Goal: Task Accomplishment & Management: Manage account settings

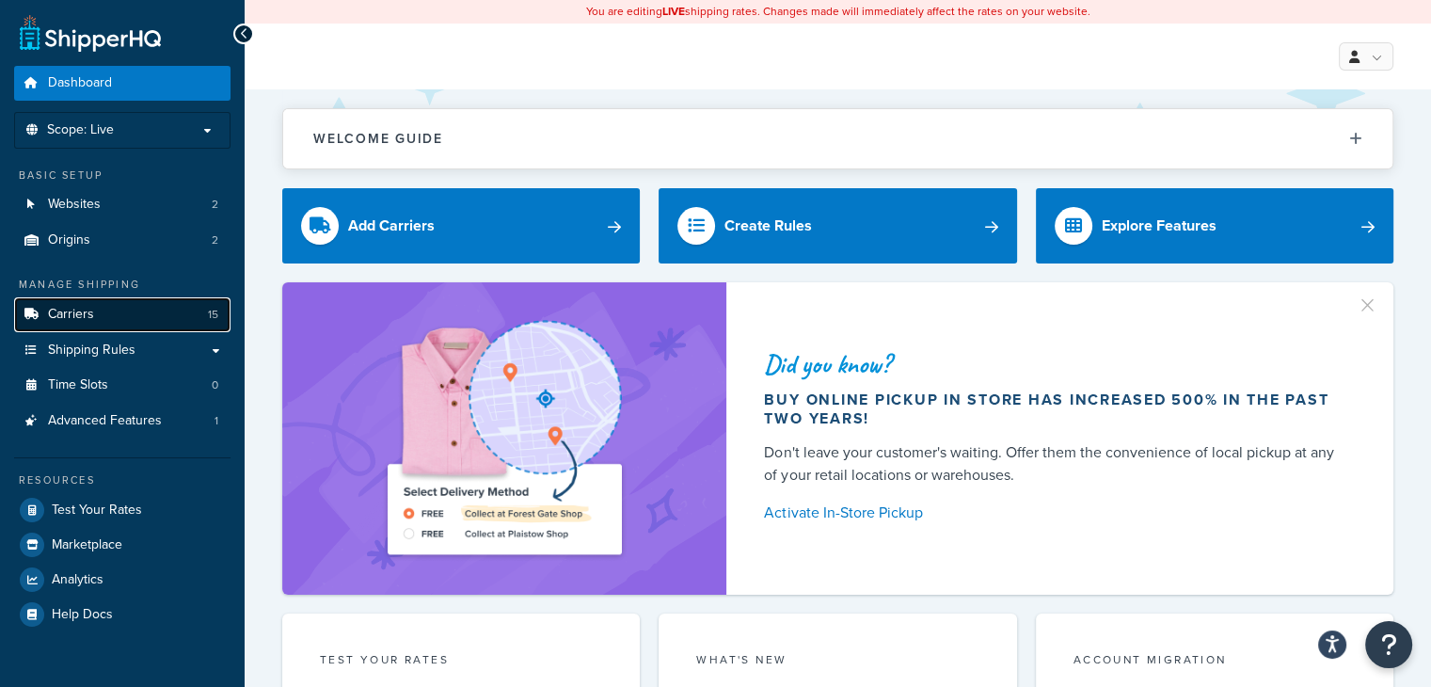
click at [134, 313] on link "Carriers 15" at bounding box center [122, 314] width 216 height 35
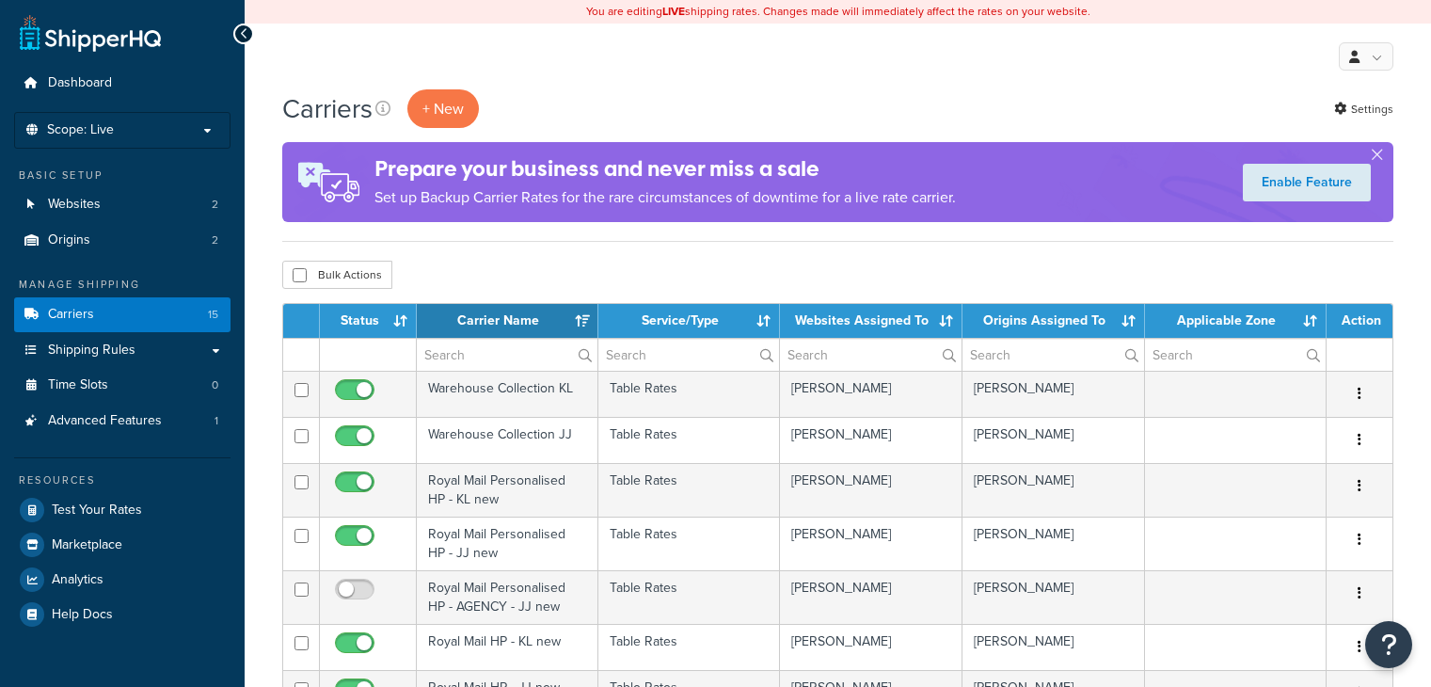
select select "15"
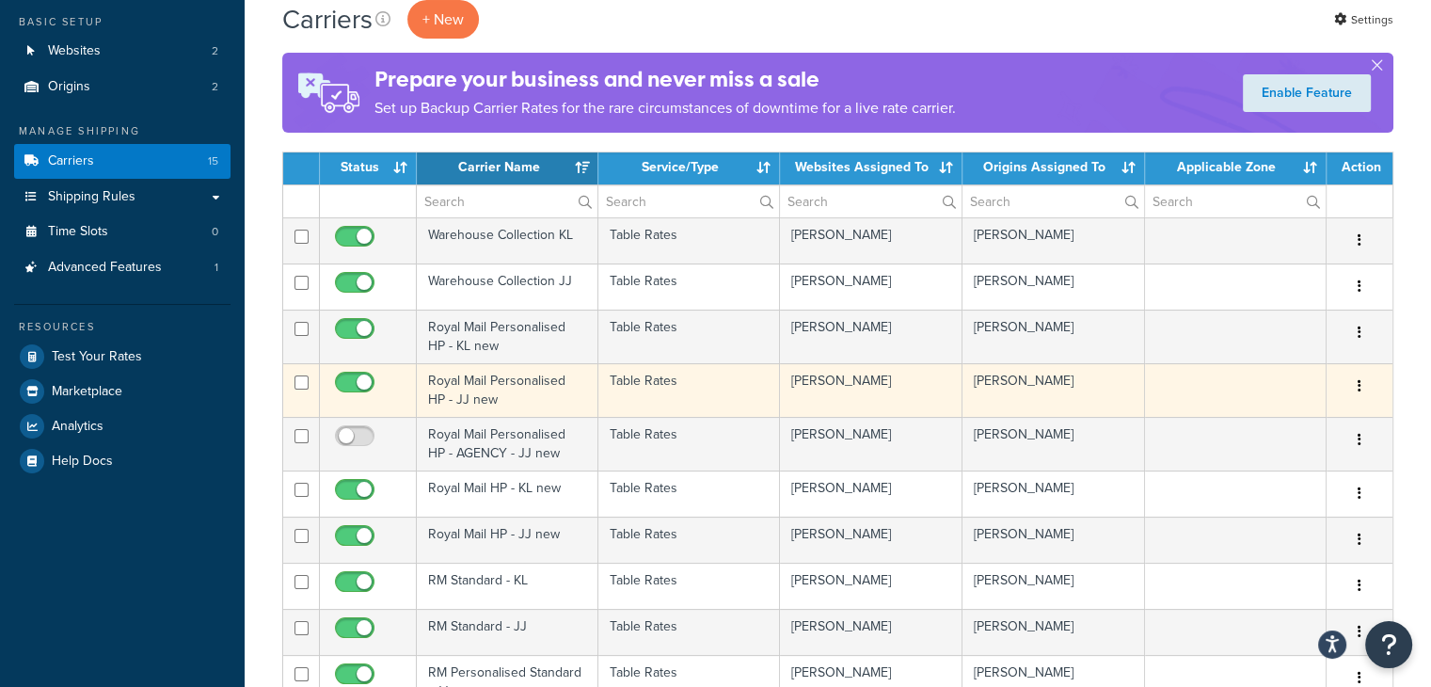
scroll to position [151, 0]
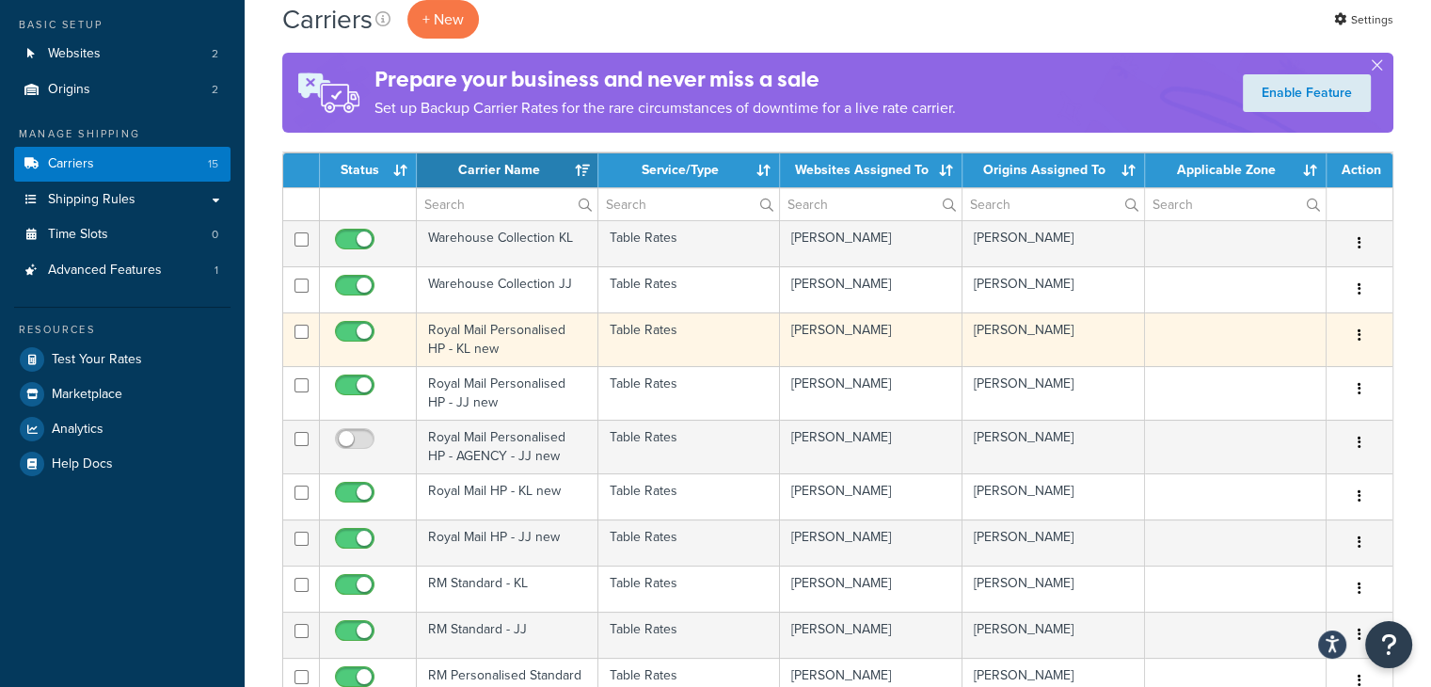
click at [533, 338] on td "Royal Mail Personalised HP - KL new" at bounding box center [508, 339] width 182 height 54
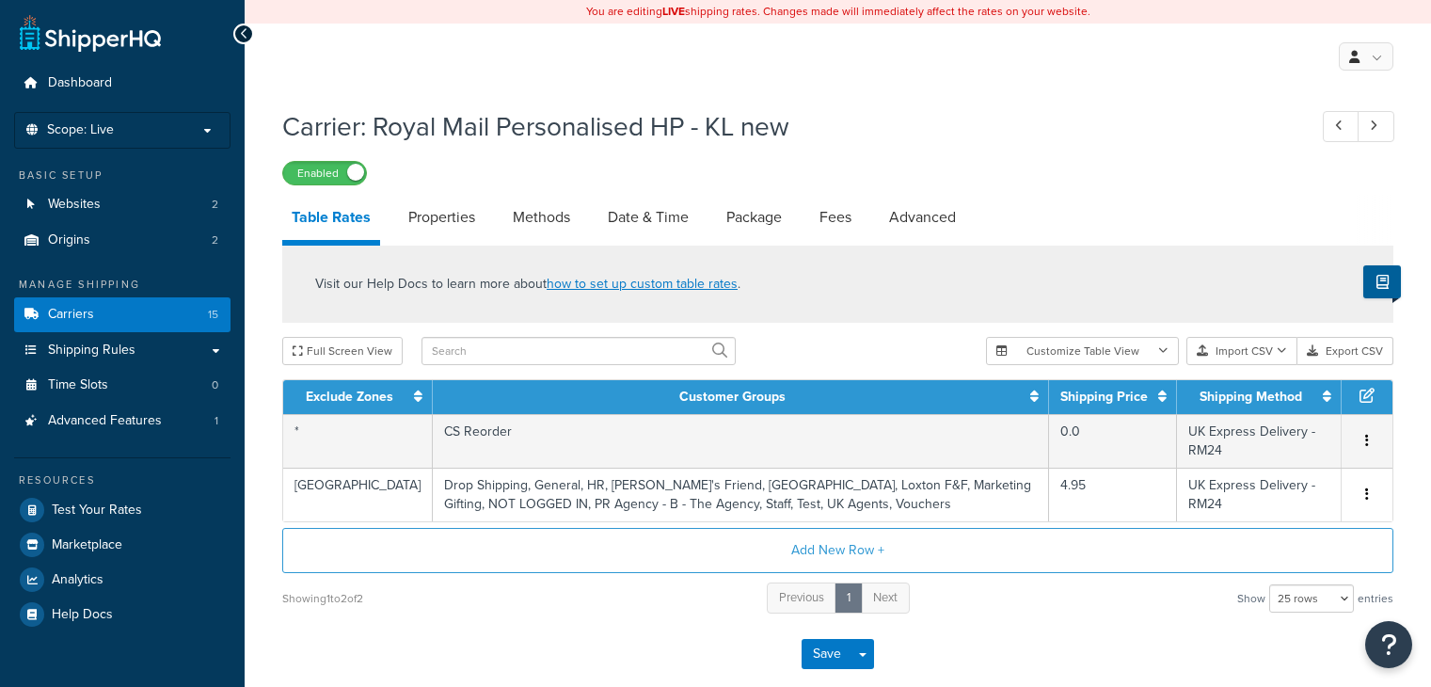
select select "25"
click at [640, 217] on link "Date & Time" at bounding box center [648, 217] width 100 height 45
select select "MMMd"
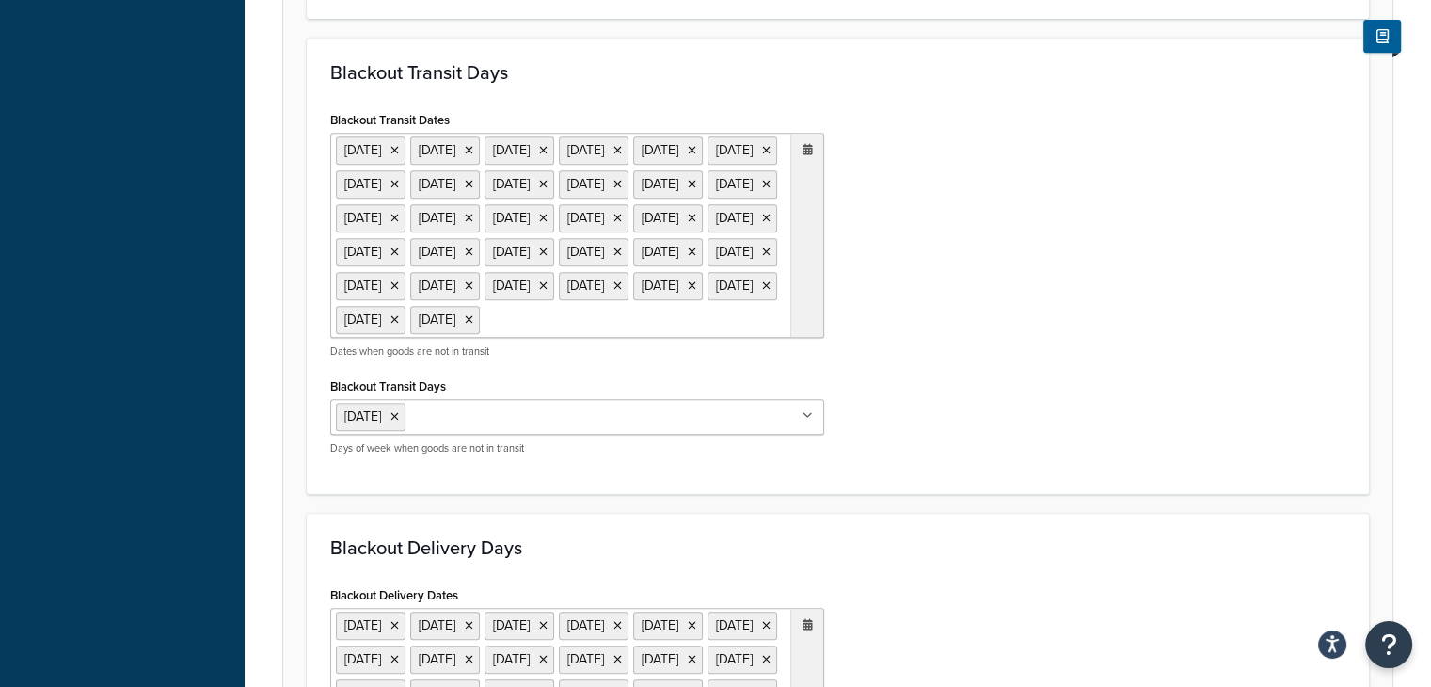
scroll to position [851, 0]
click at [806, 151] on icon at bounding box center [808, 149] width 10 height 11
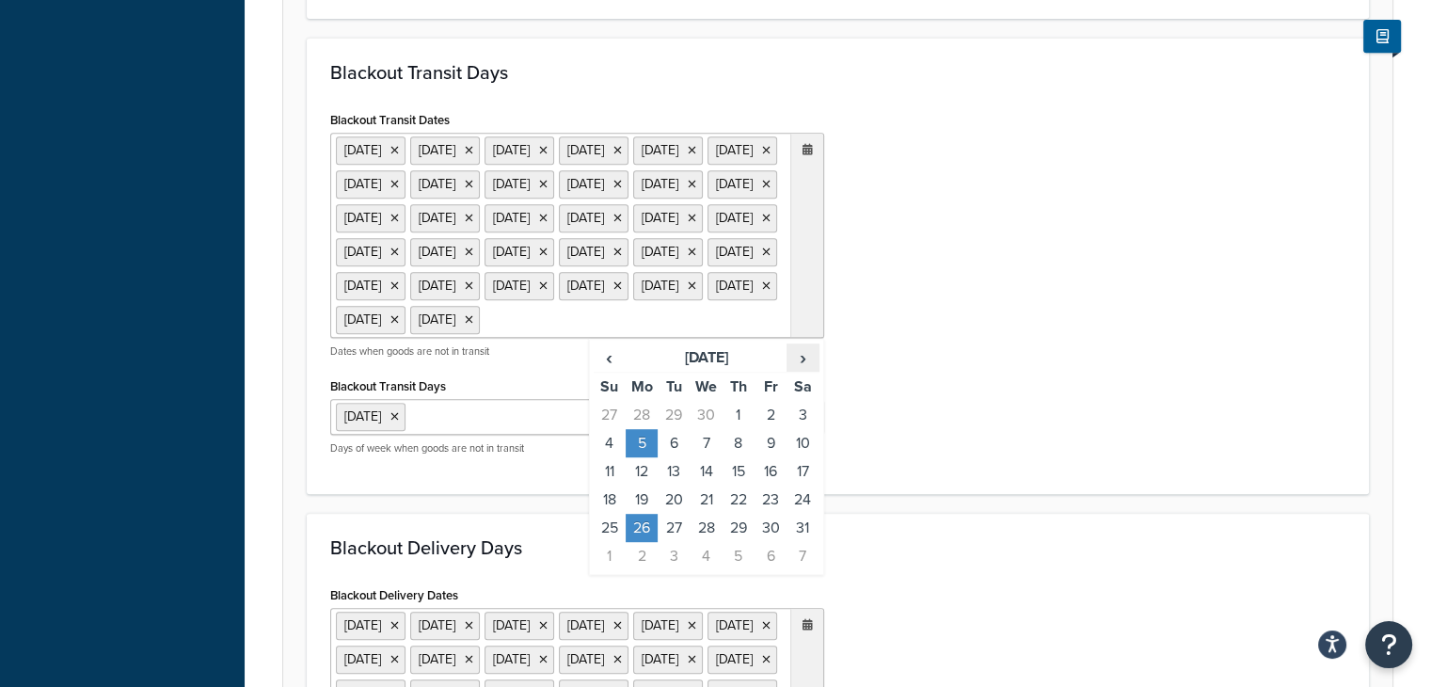
click at [804, 371] on span "›" at bounding box center [803, 357] width 30 height 26
click at [641, 542] on td "25" at bounding box center [642, 528] width 32 height 28
click at [909, 402] on div "Blackout Transit Dates 25 Dec 2021 26 Dec 2021 1 Jan 2022 15 Apr 2022 17 Apr 20…" at bounding box center [837, 288] width 1043 height 364
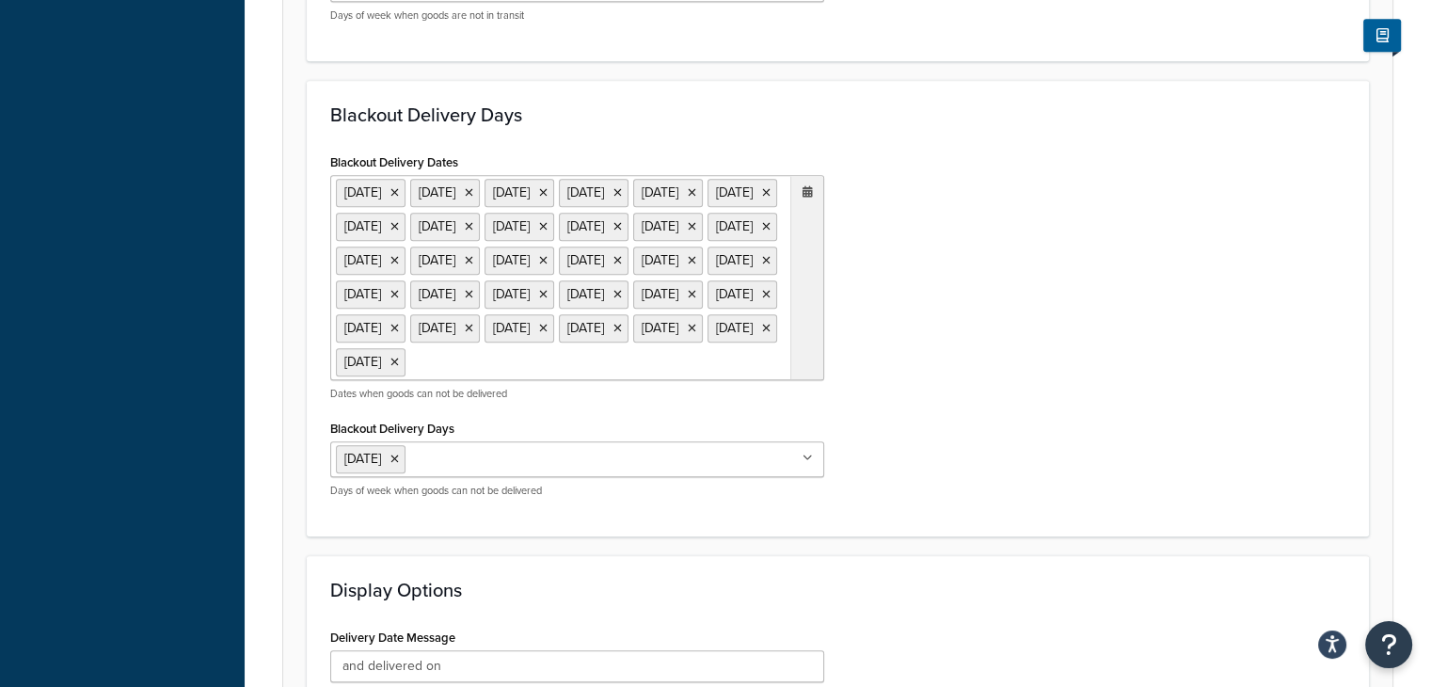
scroll to position [1338, 0]
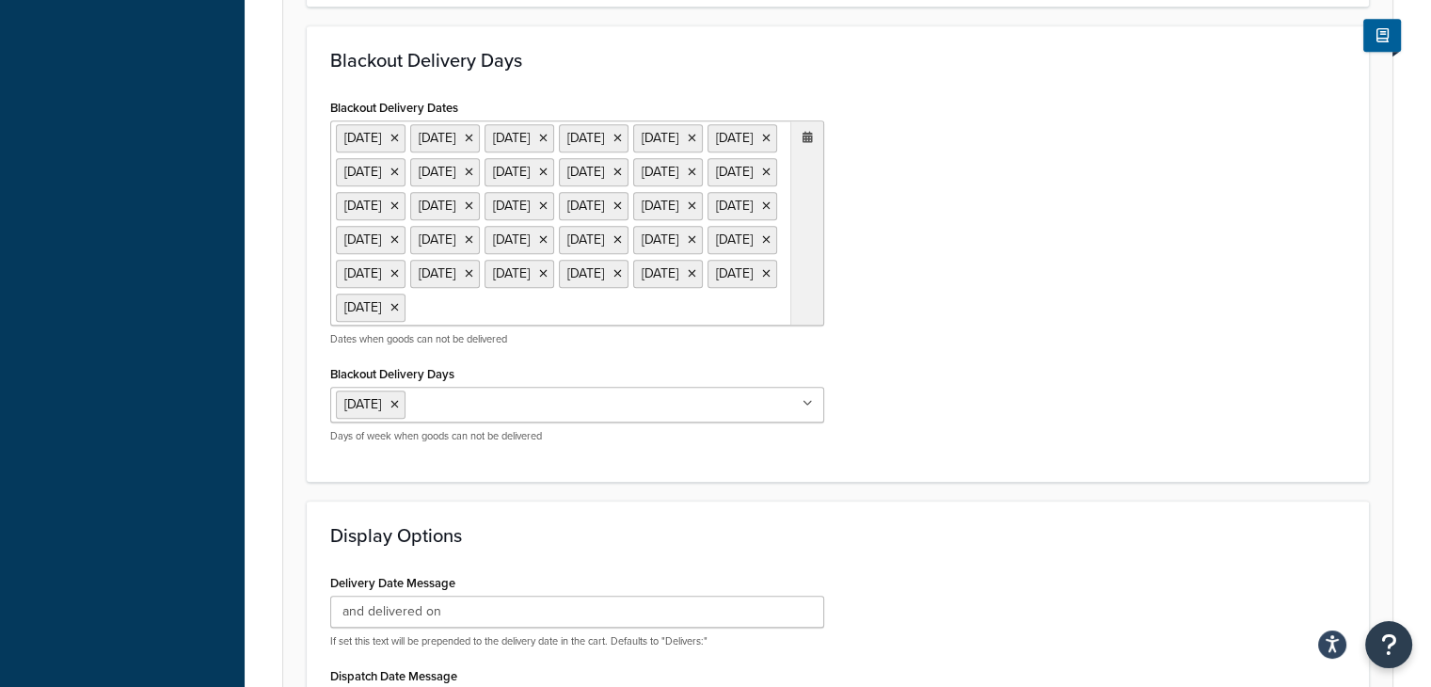
click at [805, 143] on icon at bounding box center [808, 137] width 10 height 11
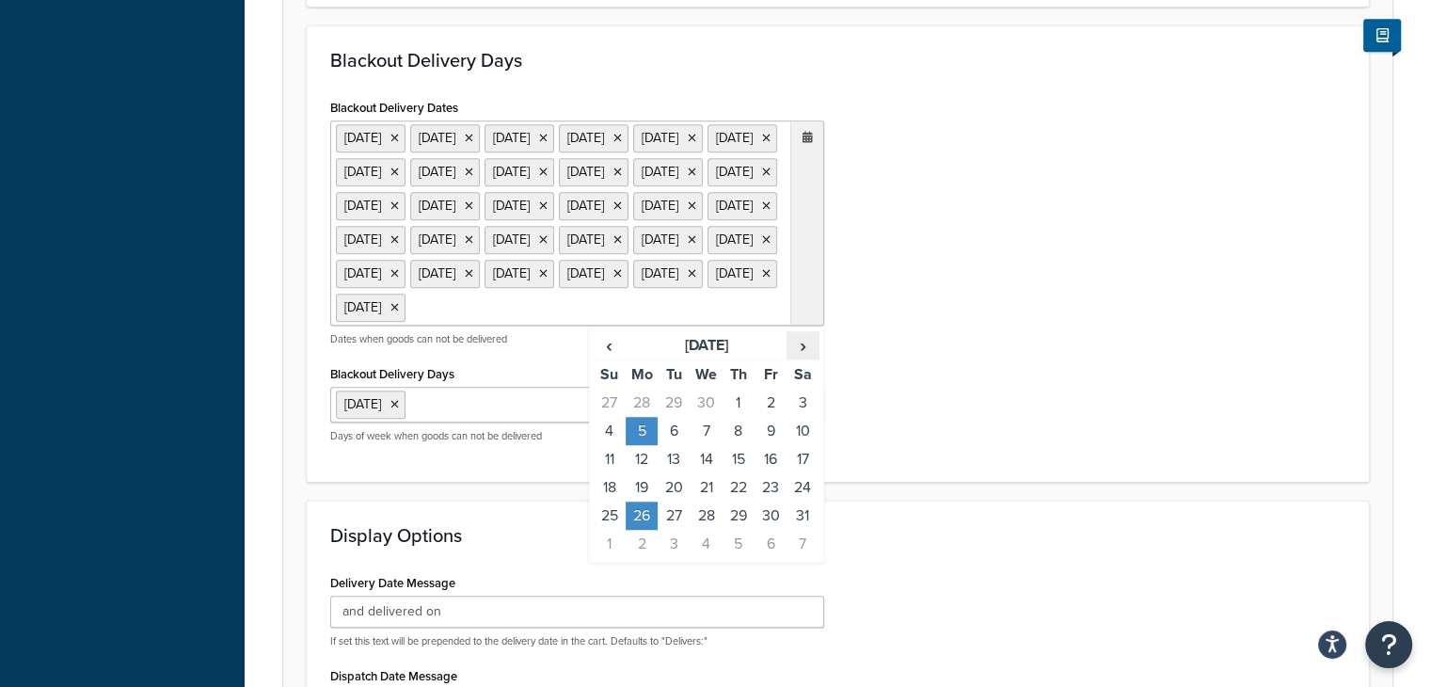
click at [802, 358] on span "›" at bounding box center [803, 345] width 30 height 26
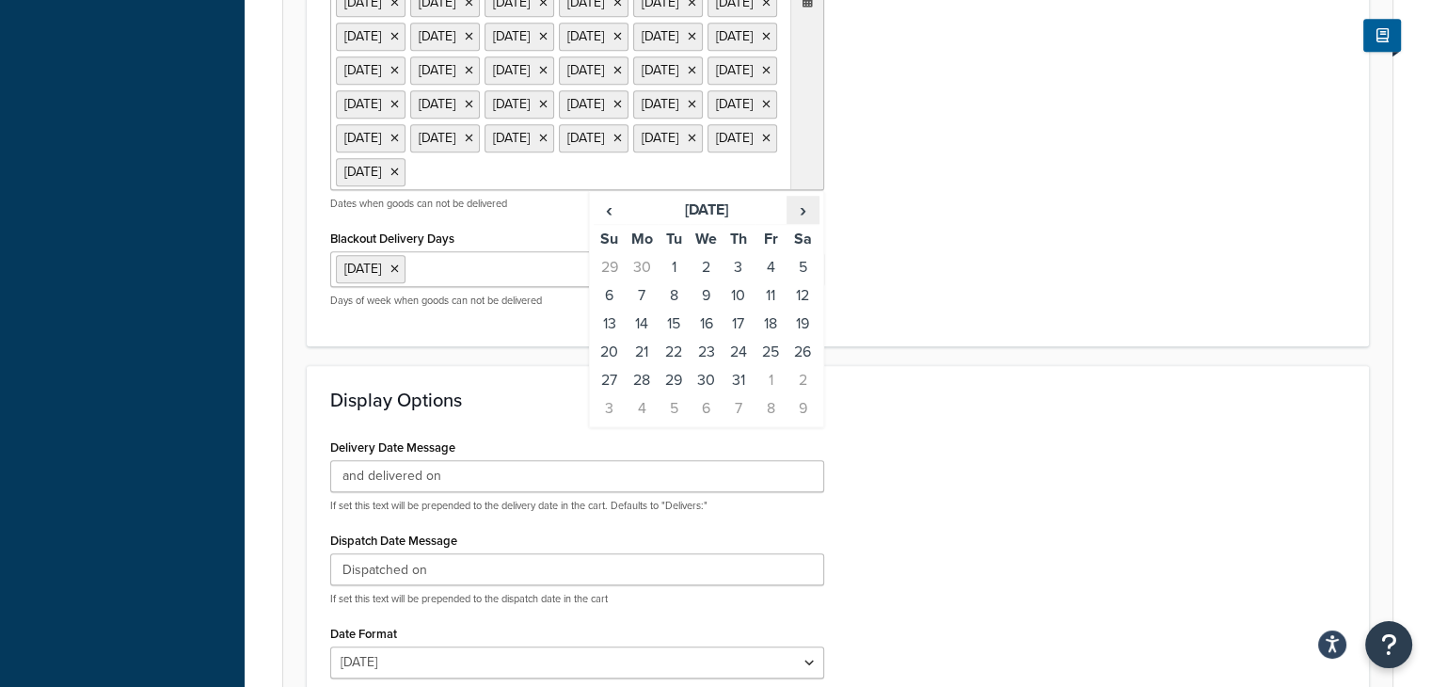
click at [807, 223] on span "›" at bounding box center [803, 210] width 30 height 26
click at [645, 394] on td "25" at bounding box center [642, 380] width 32 height 28
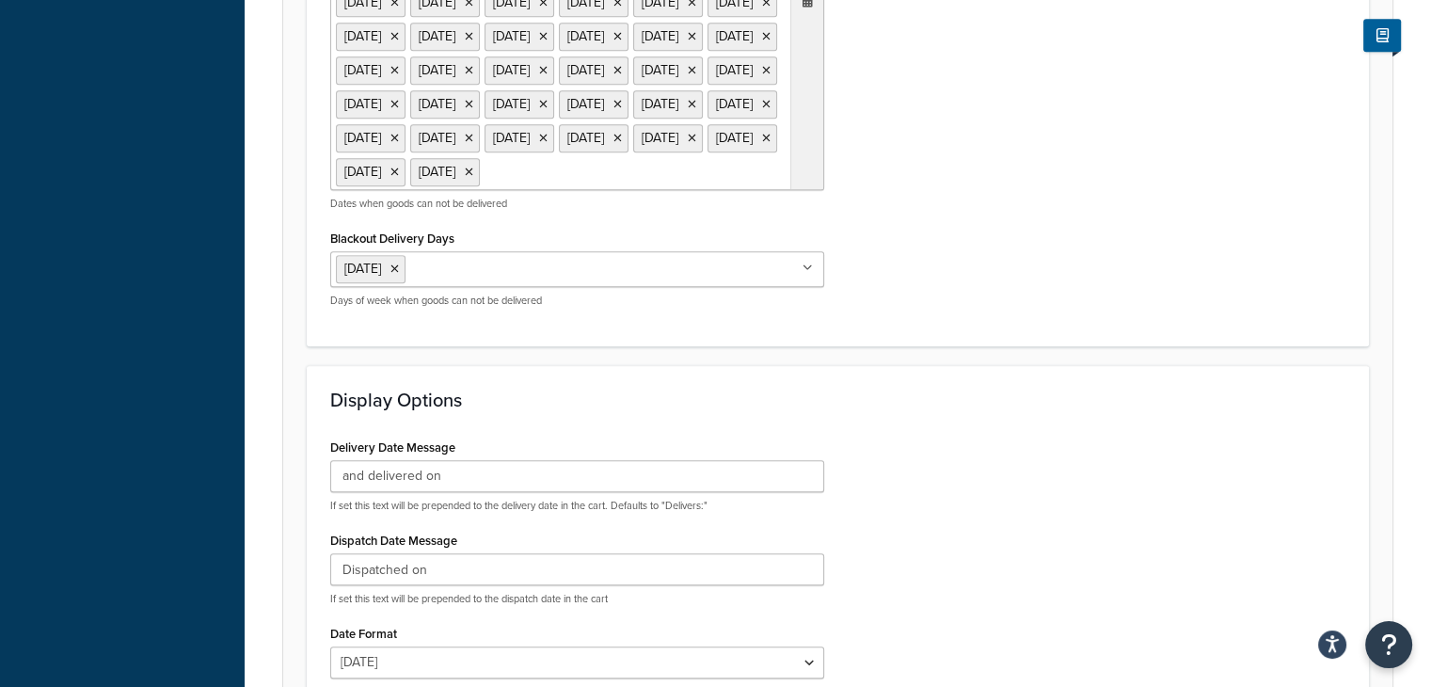
click at [913, 323] on div "Blackout Delivery Dates 25 Dec 2021 26 Dec 2021 1 Jan 2022 15 Apr 2022 17 Apr 2…" at bounding box center [837, 141] width 1043 height 364
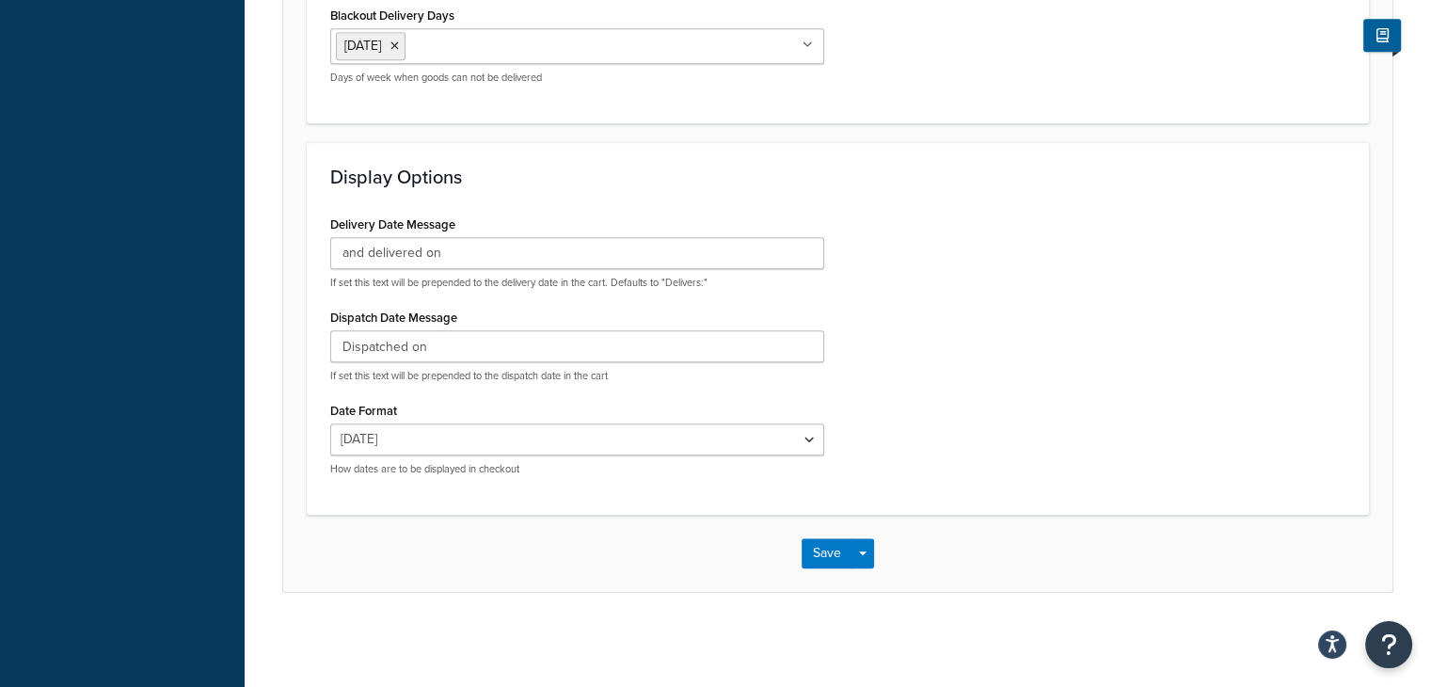
scroll to position [1808, 0]
click at [812, 568] on button "Save" at bounding box center [827, 553] width 51 height 30
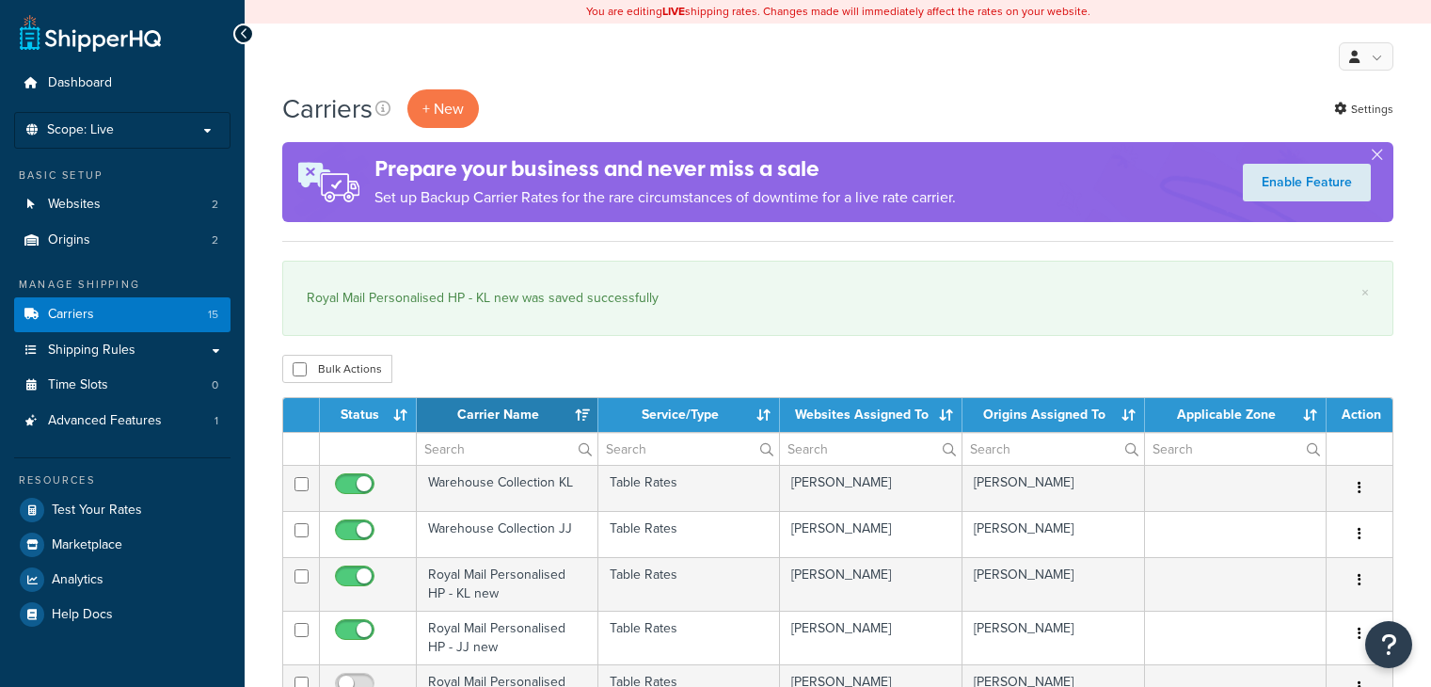
select select "15"
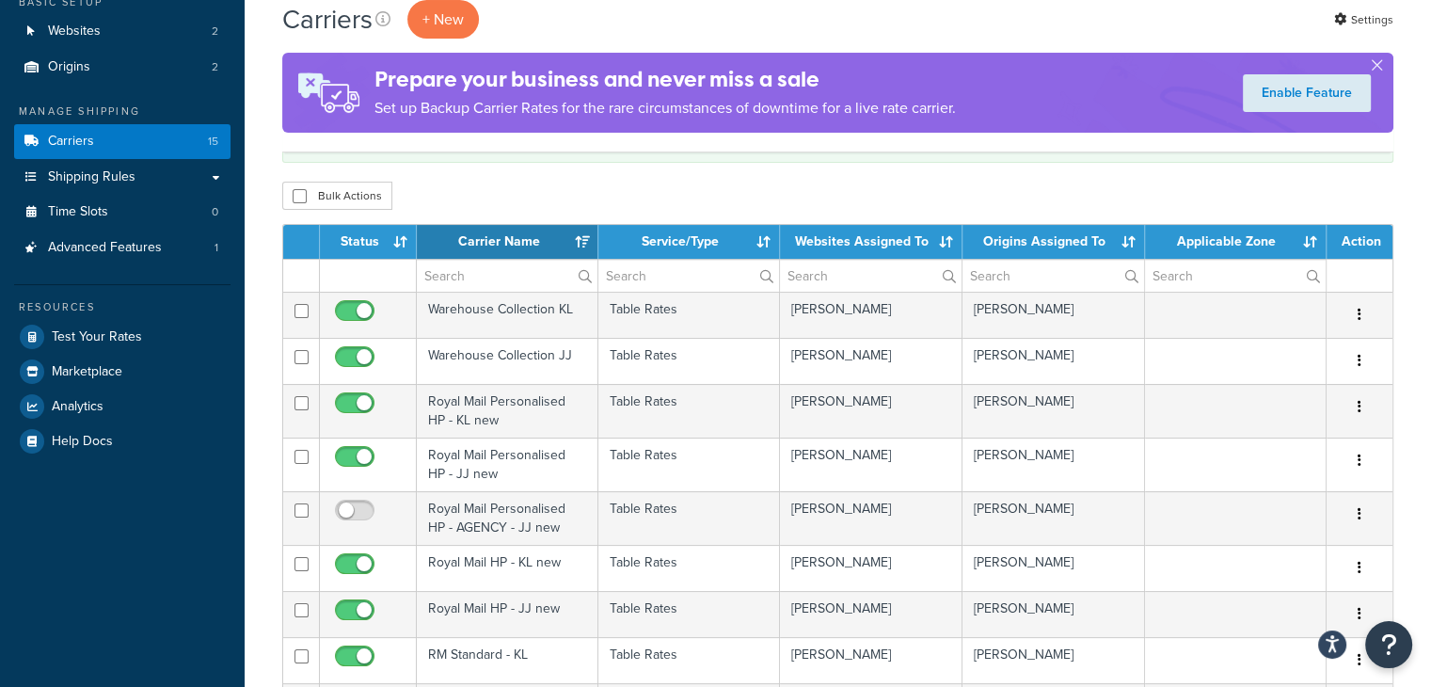
scroll to position [288, 0]
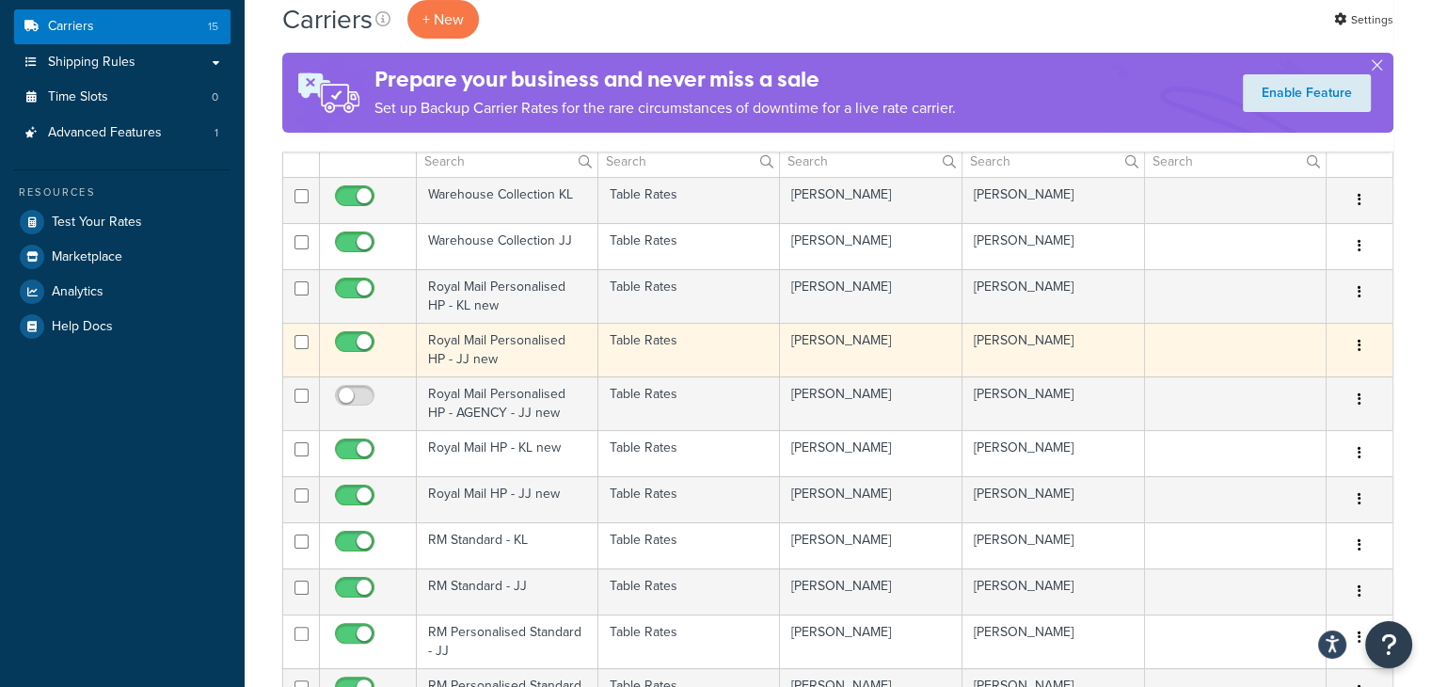
click at [523, 354] on td "Royal Mail Personalised HP - JJ new" at bounding box center [508, 350] width 182 height 54
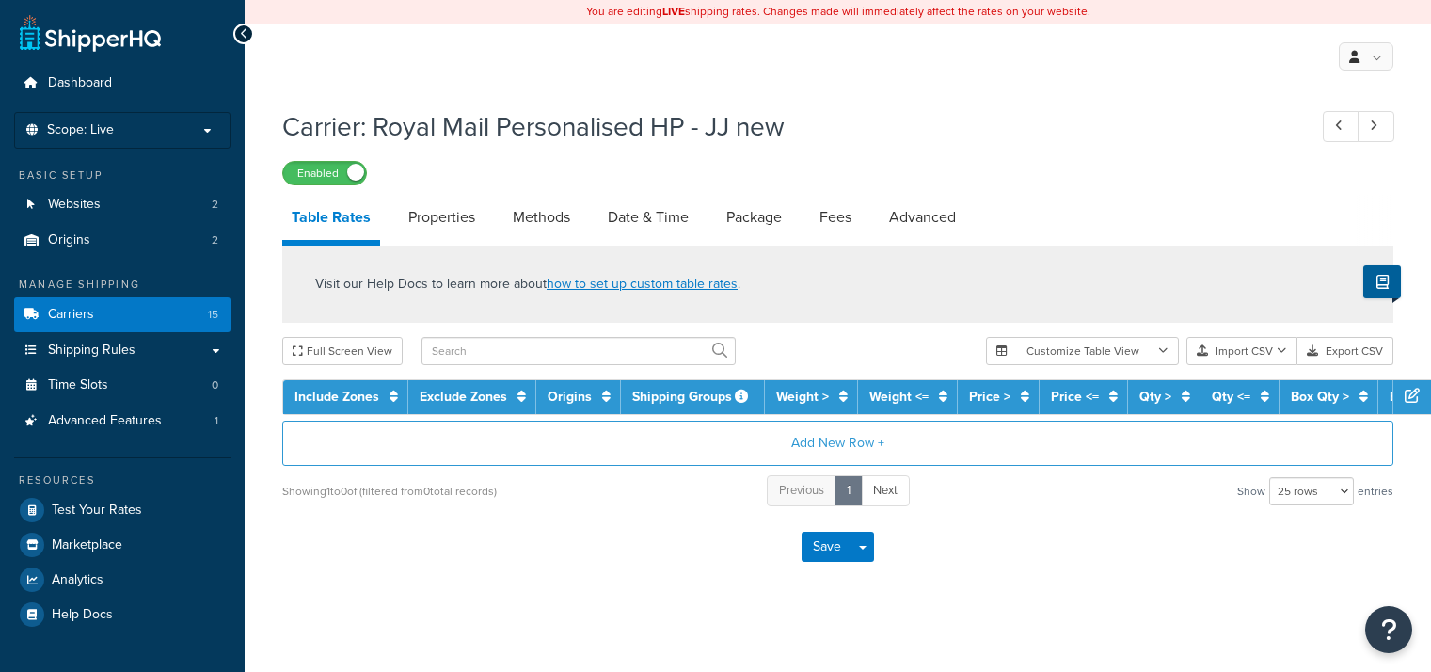
select select "25"
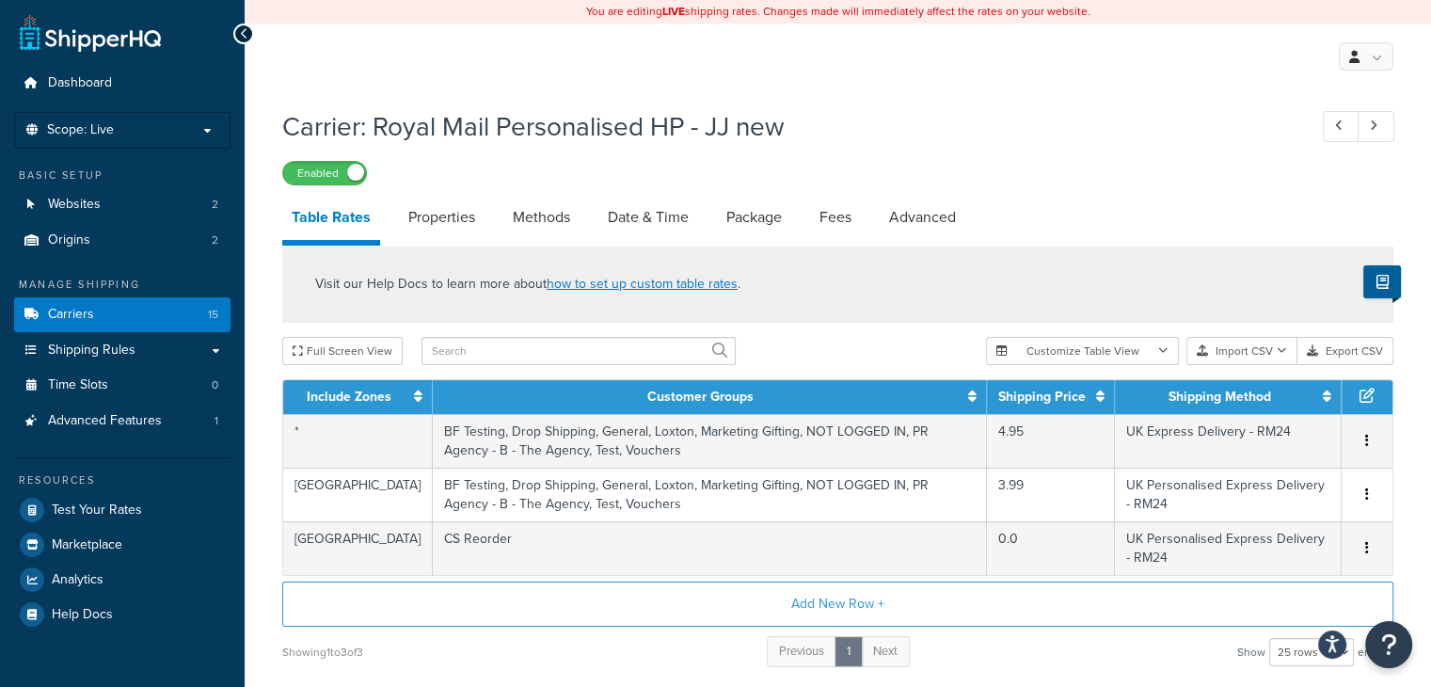
scroll to position [128, 0]
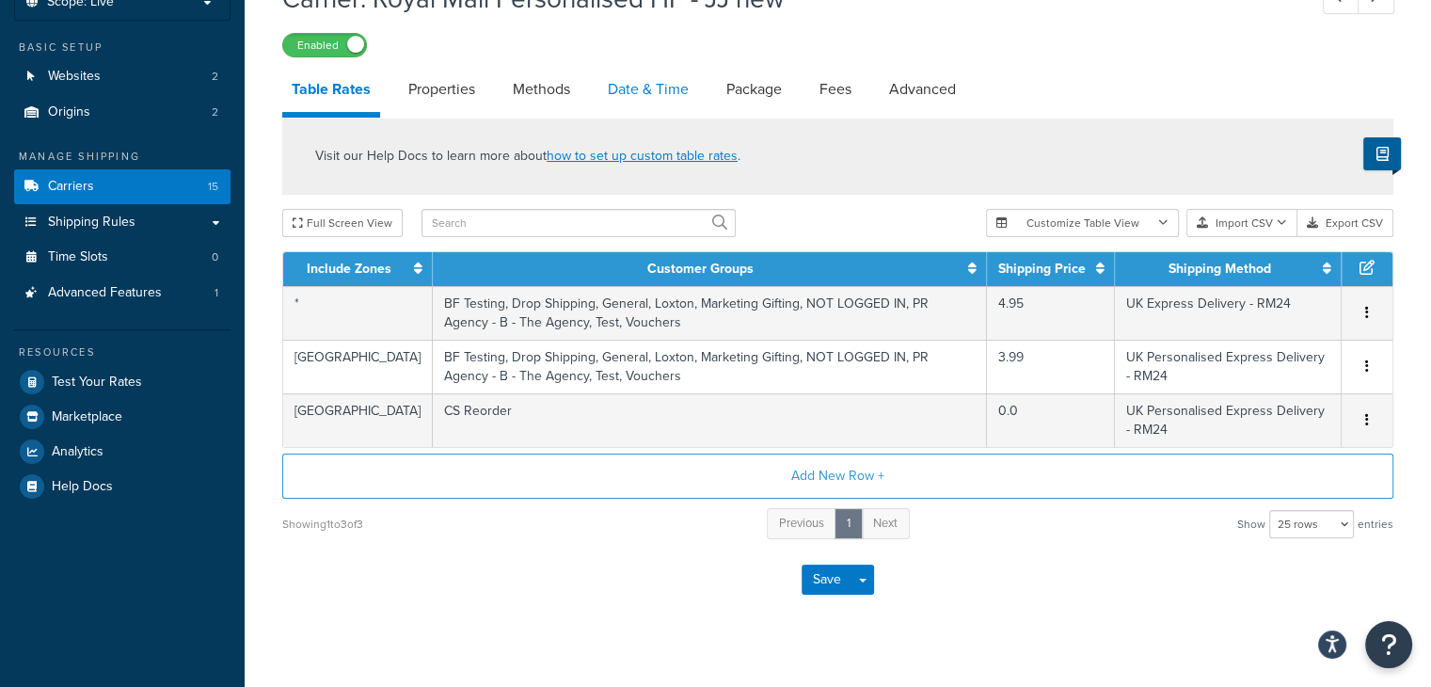
click at [640, 99] on link "Date & Time" at bounding box center [648, 89] width 100 height 45
select select "MMMd"
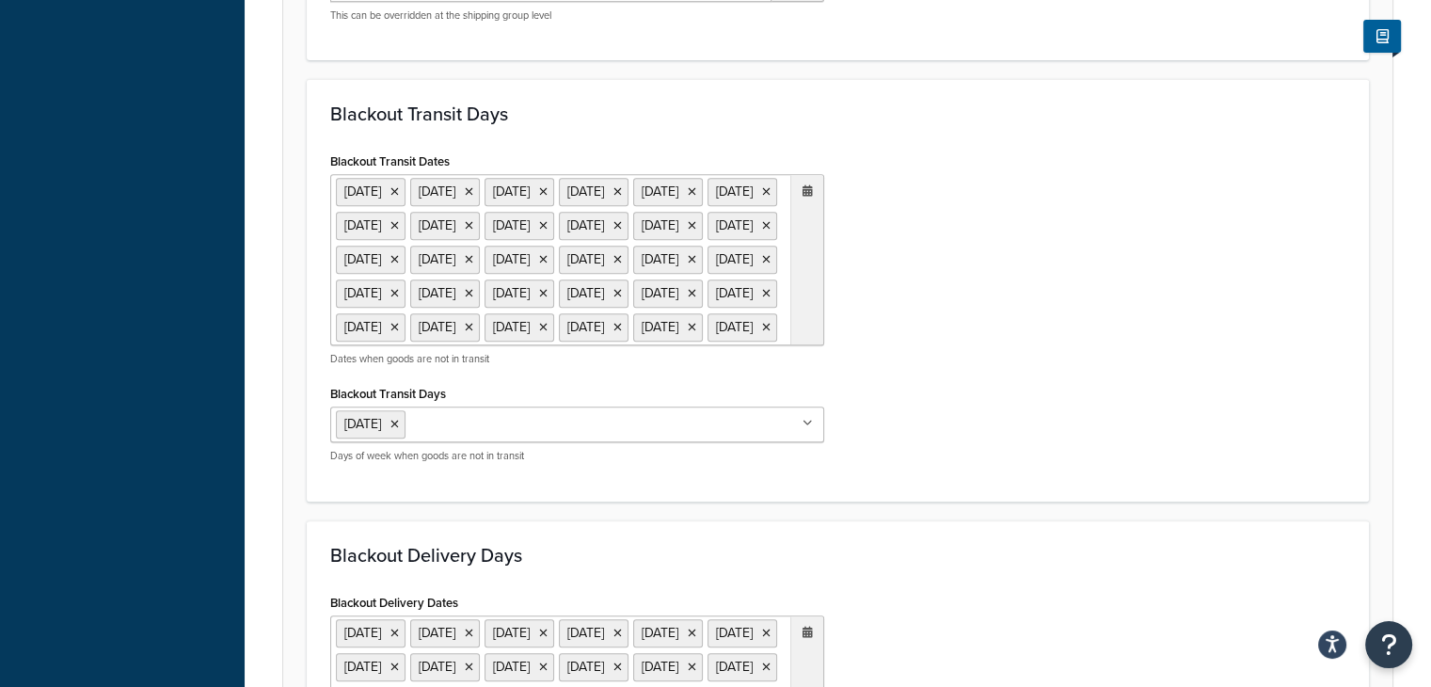
scroll to position [809, 0]
click at [805, 189] on icon at bounding box center [808, 190] width 10 height 11
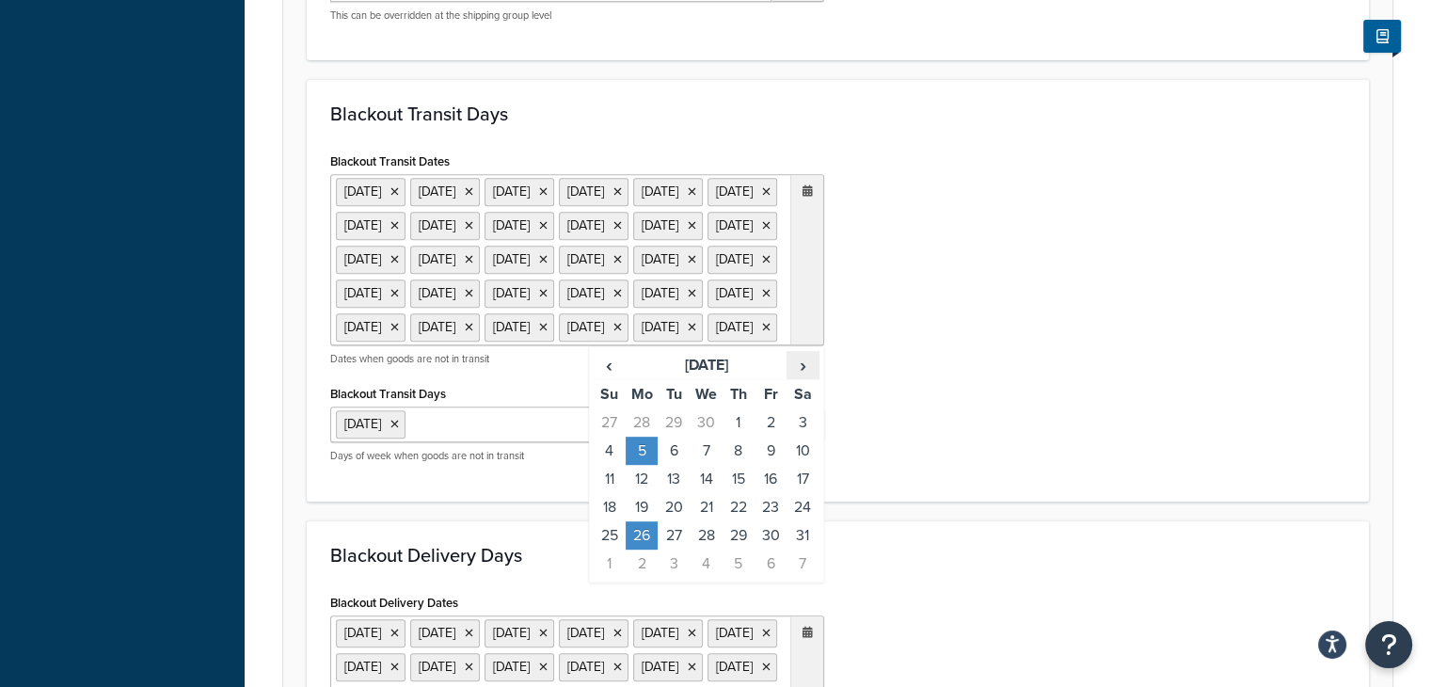
click at [791, 378] on span "›" at bounding box center [803, 365] width 30 height 26
click at [792, 378] on span "›" at bounding box center [803, 365] width 30 height 26
click at [644, 549] on td "25" at bounding box center [642, 535] width 32 height 28
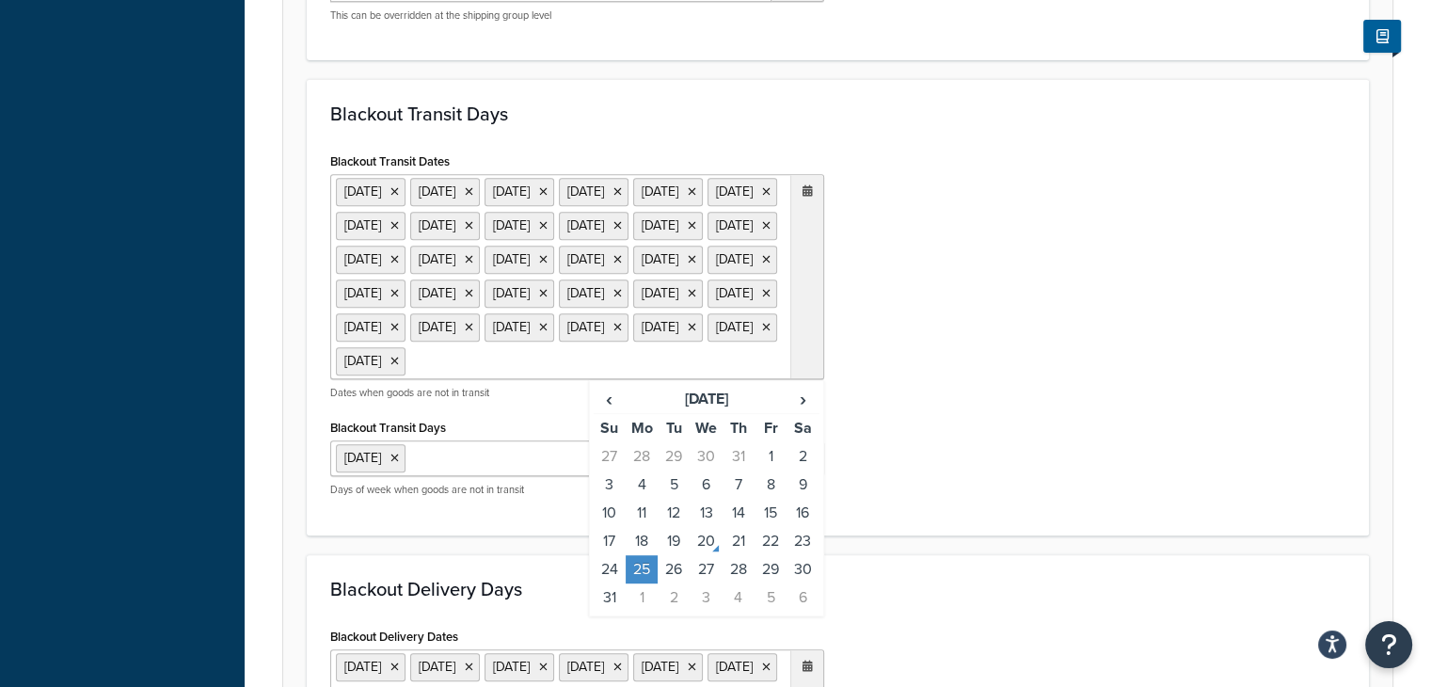
click at [884, 490] on div "Blackout Transit Dates 25 Dec 2021 26 Dec 2021 1 Jan 2022 15 Apr 2022 17 Apr 20…" at bounding box center [837, 330] width 1043 height 364
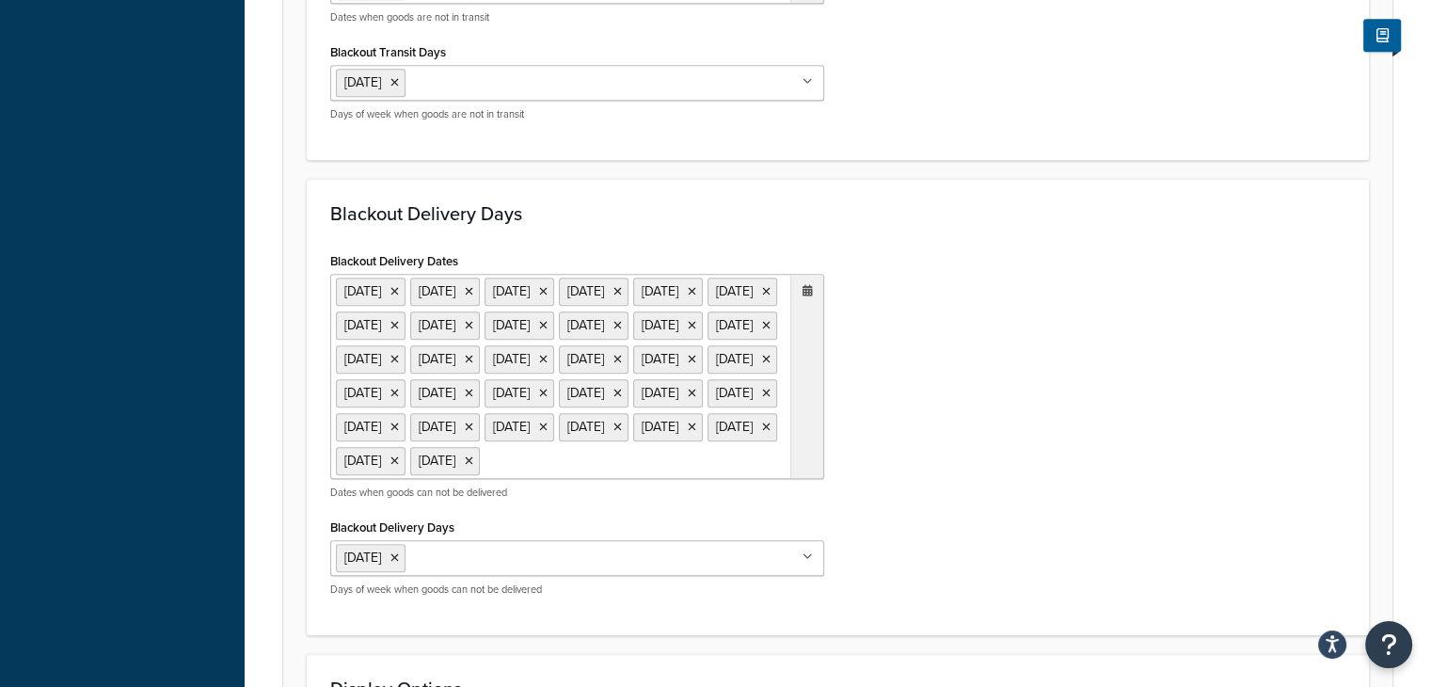
scroll to position [1287, 0]
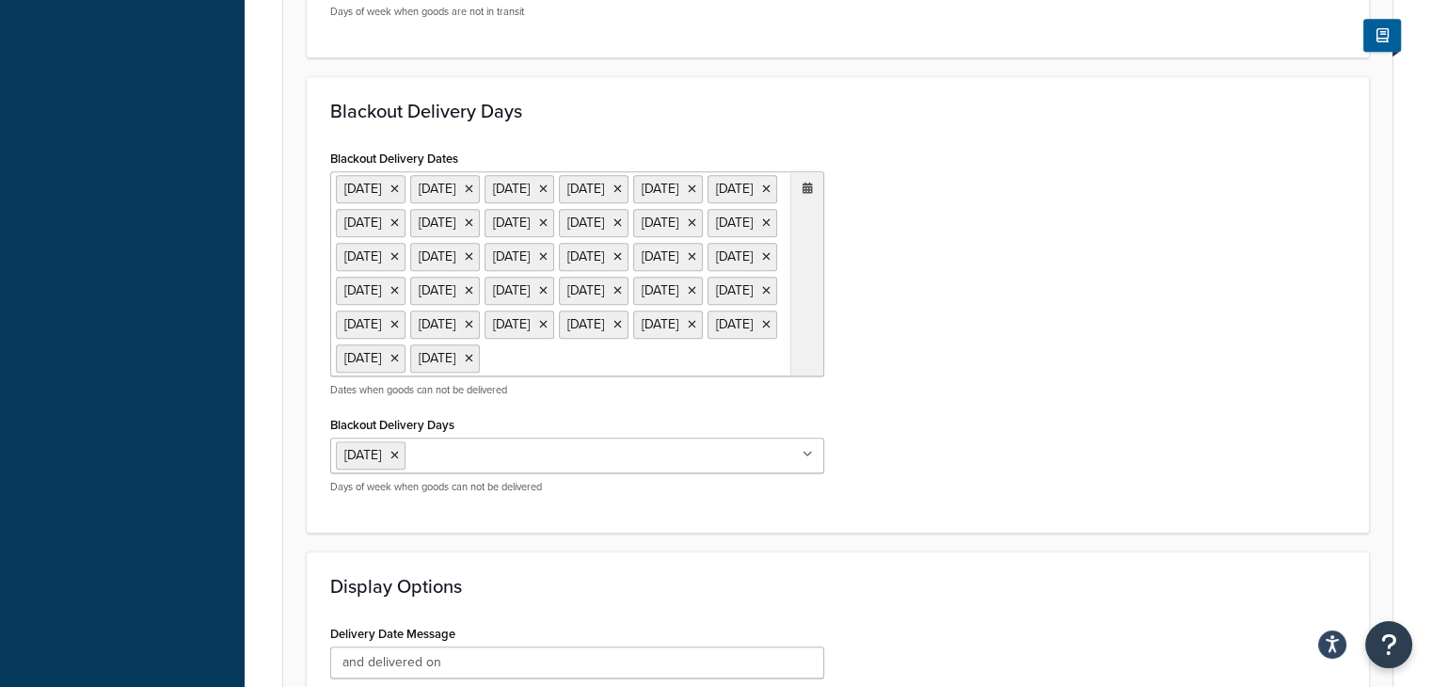
click at [804, 194] on icon at bounding box center [808, 188] width 10 height 11
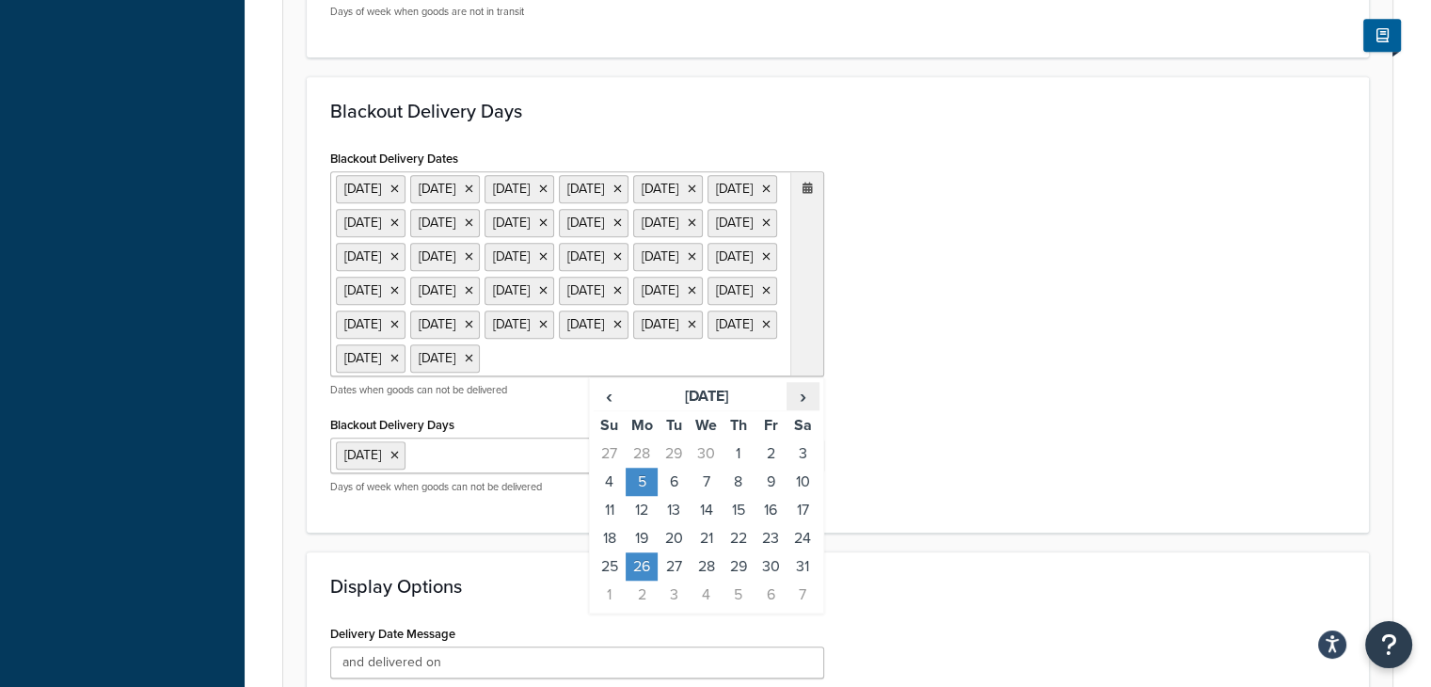
click at [798, 409] on span "›" at bounding box center [803, 396] width 30 height 26
click at [803, 409] on span "›" at bounding box center [803, 396] width 30 height 26
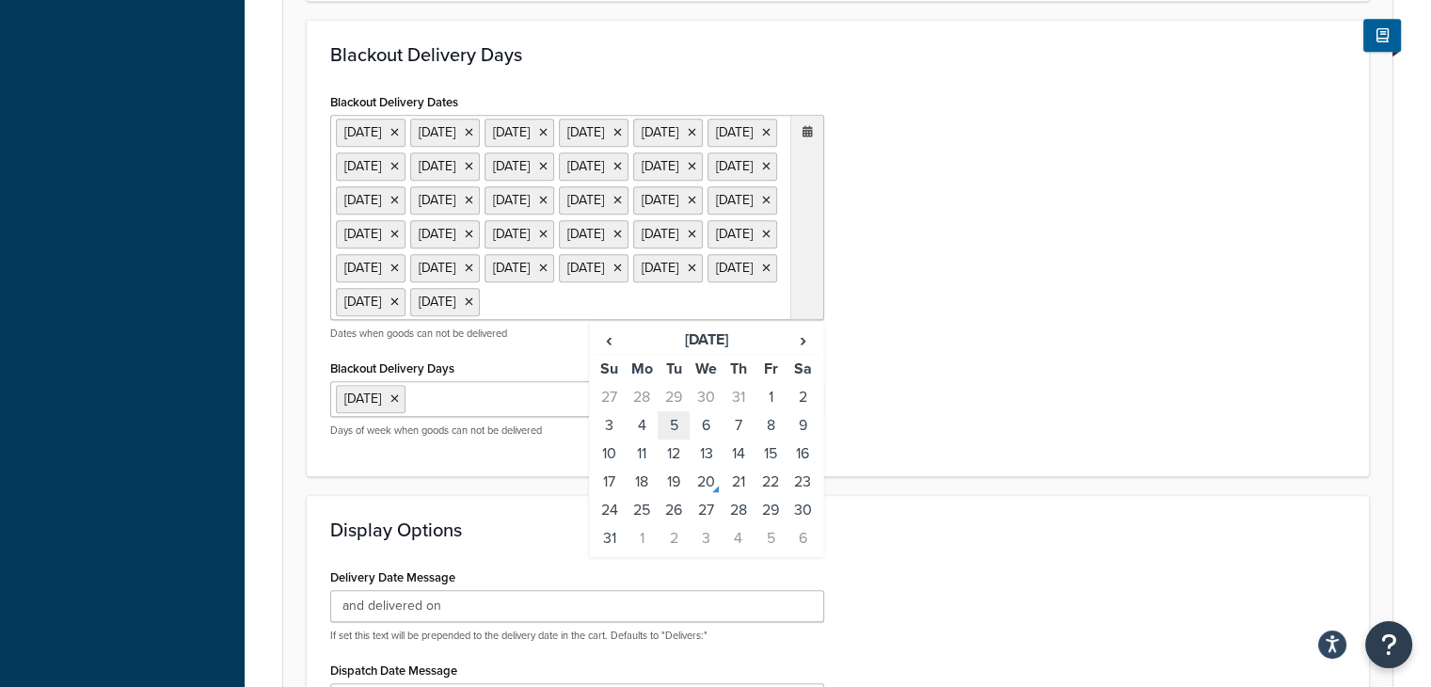
scroll to position [1344, 0]
click at [641, 524] on td "25" at bounding box center [642, 510] width 32 height 28
click at [963, 435] on div "Blackout Delivery Dates 25 Dec 2021 26 Dec 2021 1 Jan 2022 15 Apr 2022 17 Apr 2…" at bounding box center [837, 270] width 1043 height 364
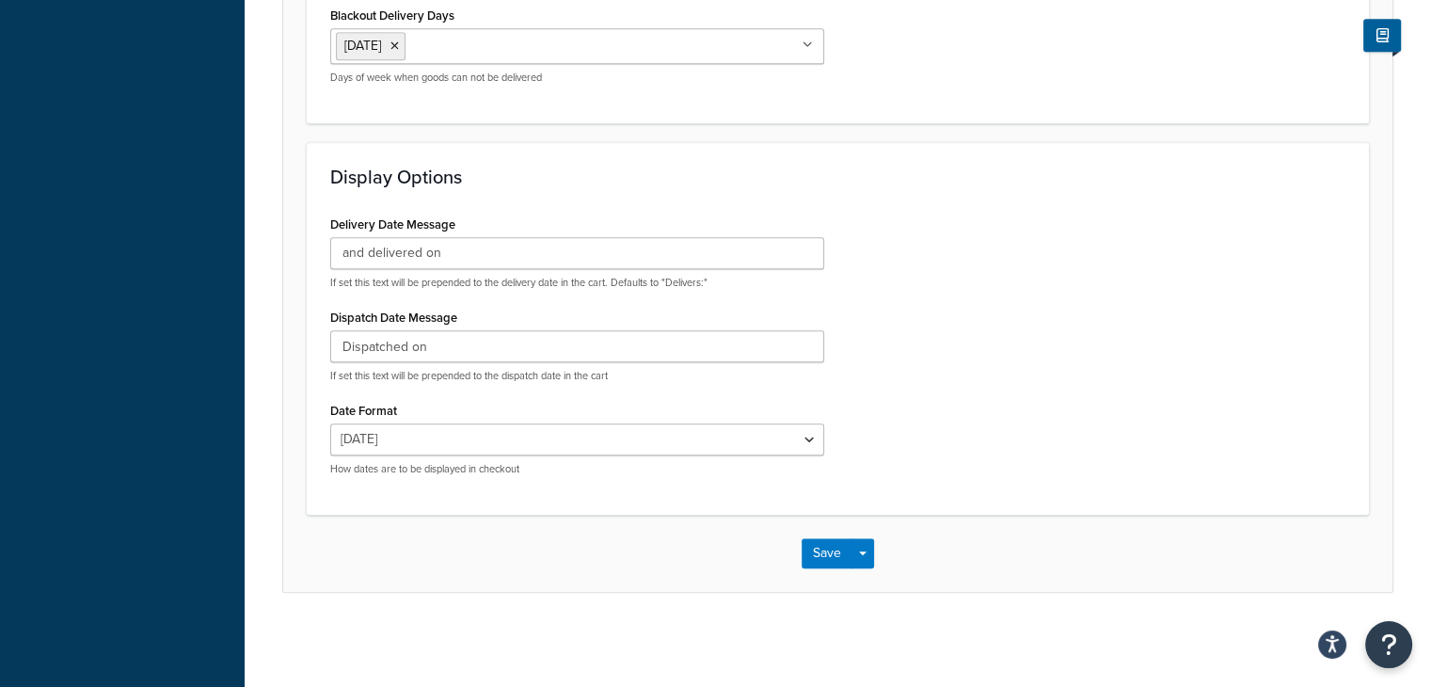
scroll to position [1857, 0]
click at [820, 558] on button "Save" at bounding box center [827, 553] width 51 height 30
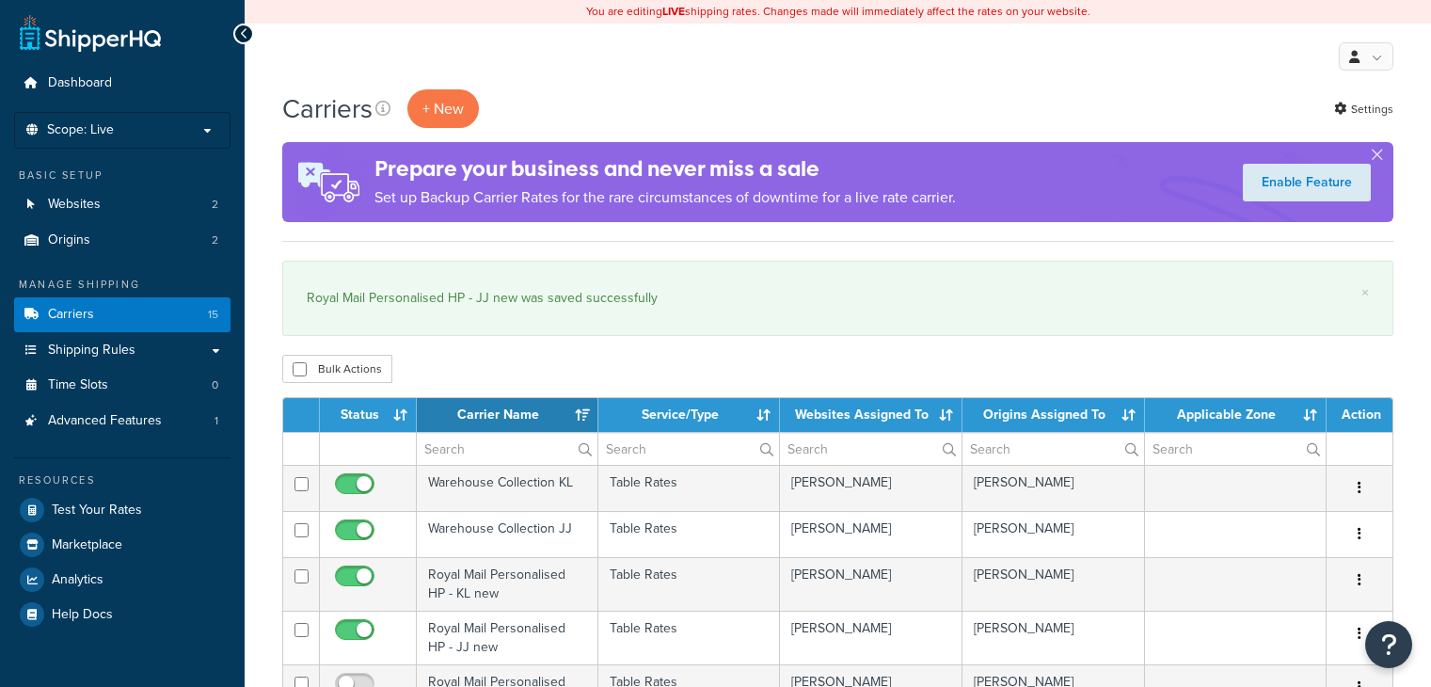
select select "15"
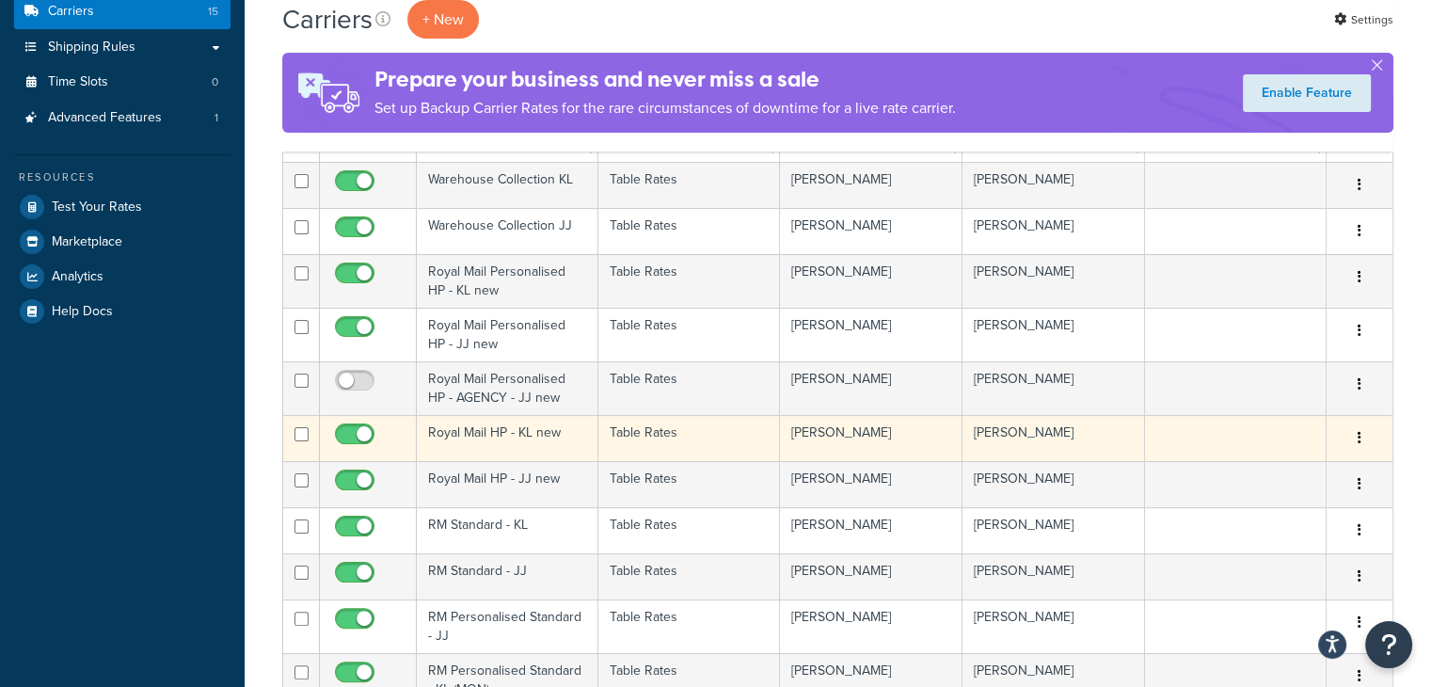
click at [572, 437] on td "Royal Mail HP - KL new" at bounding box center [508, 438] width 182 height 46
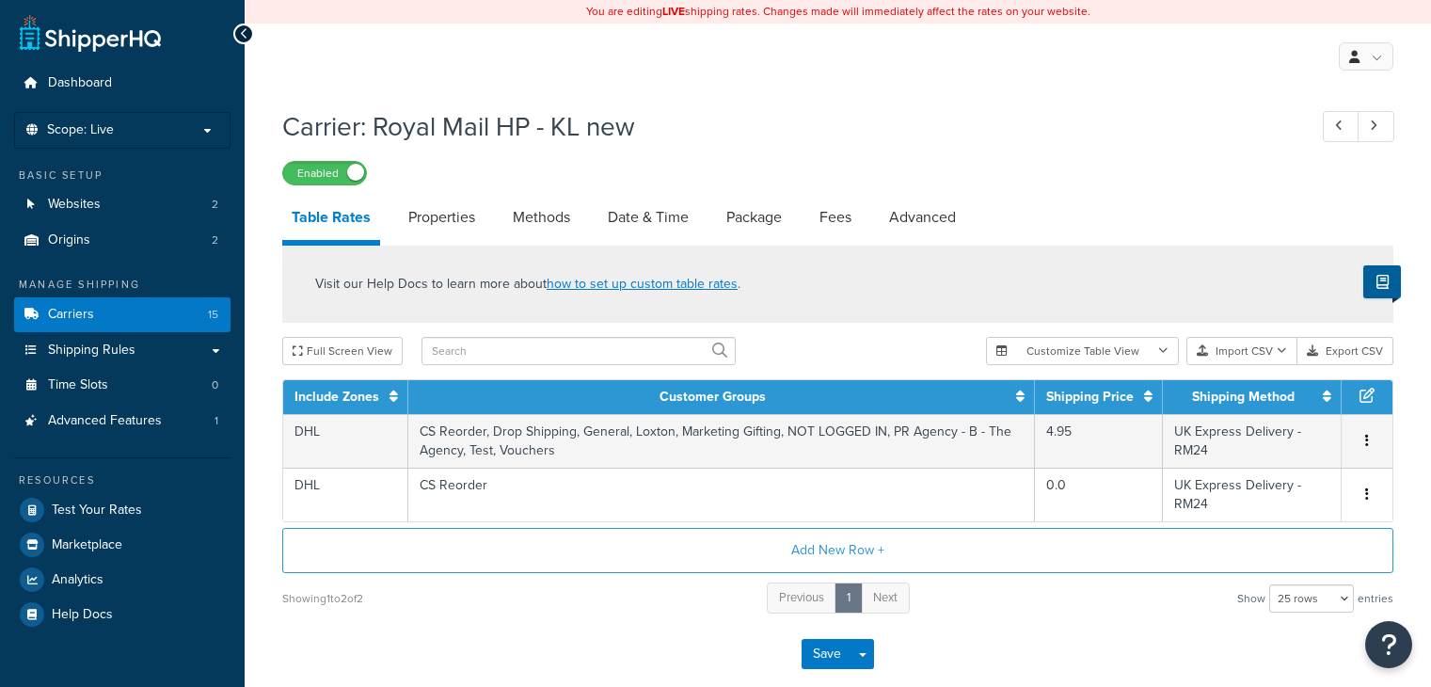
select select "25"
click at [629, 222] on link "Date & Time" at bounding box center [648, 217] width 100 height 45
select select "MMMd"
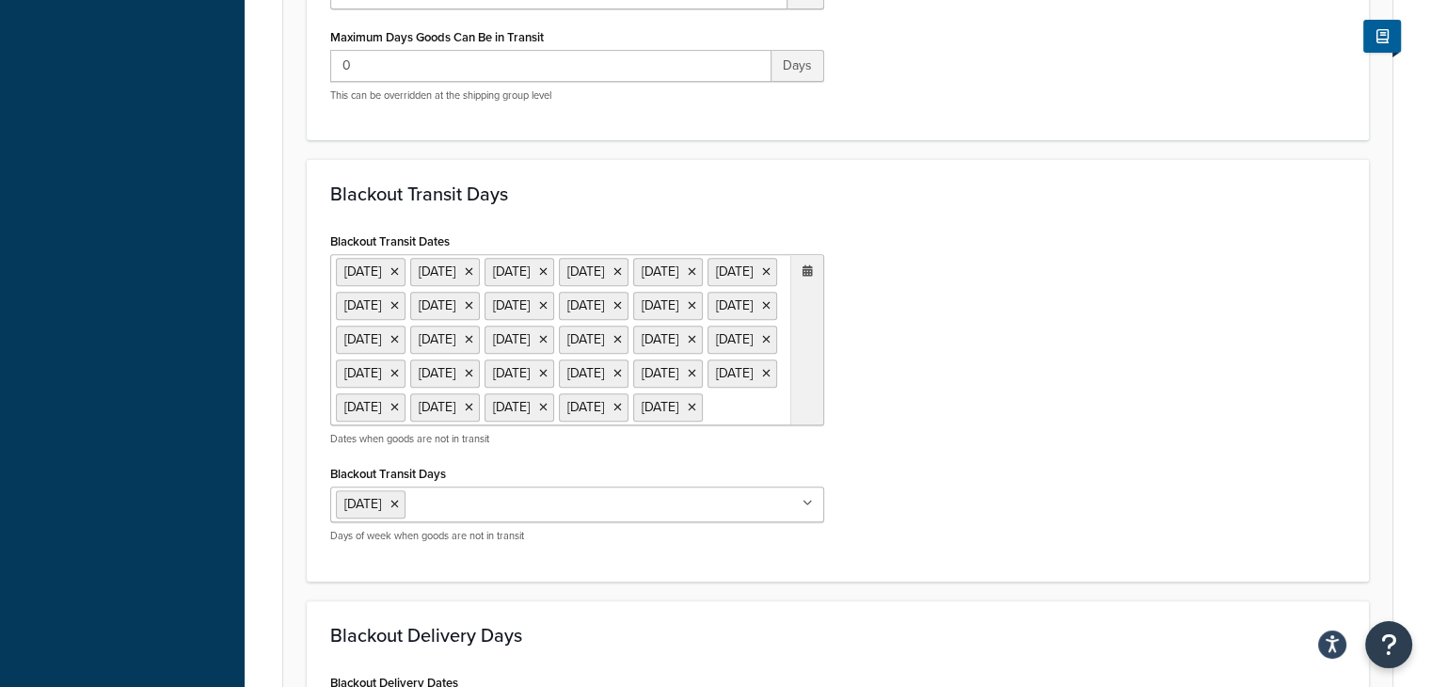
scroll to position [728, 0]
click at [809, 271] on icon at bounding box center [808, 271] width 10 height 11
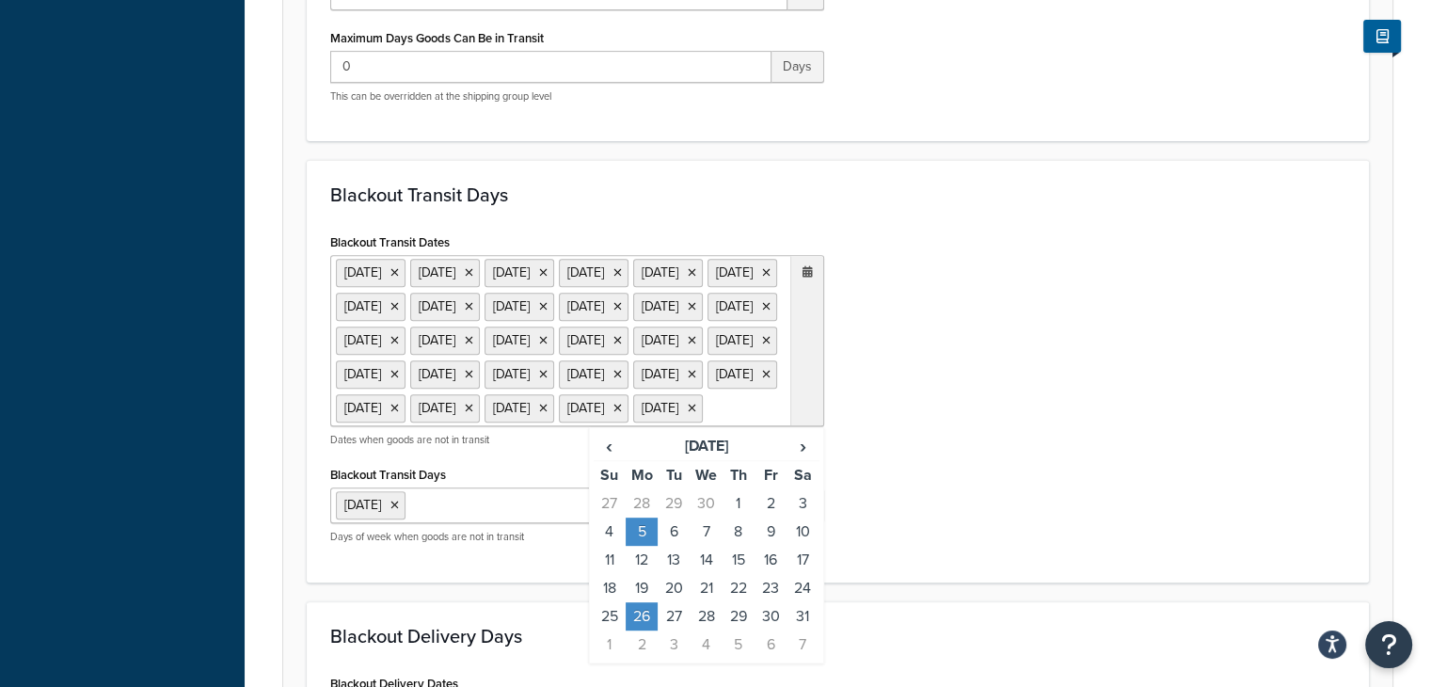
scroll to position [845, 0]
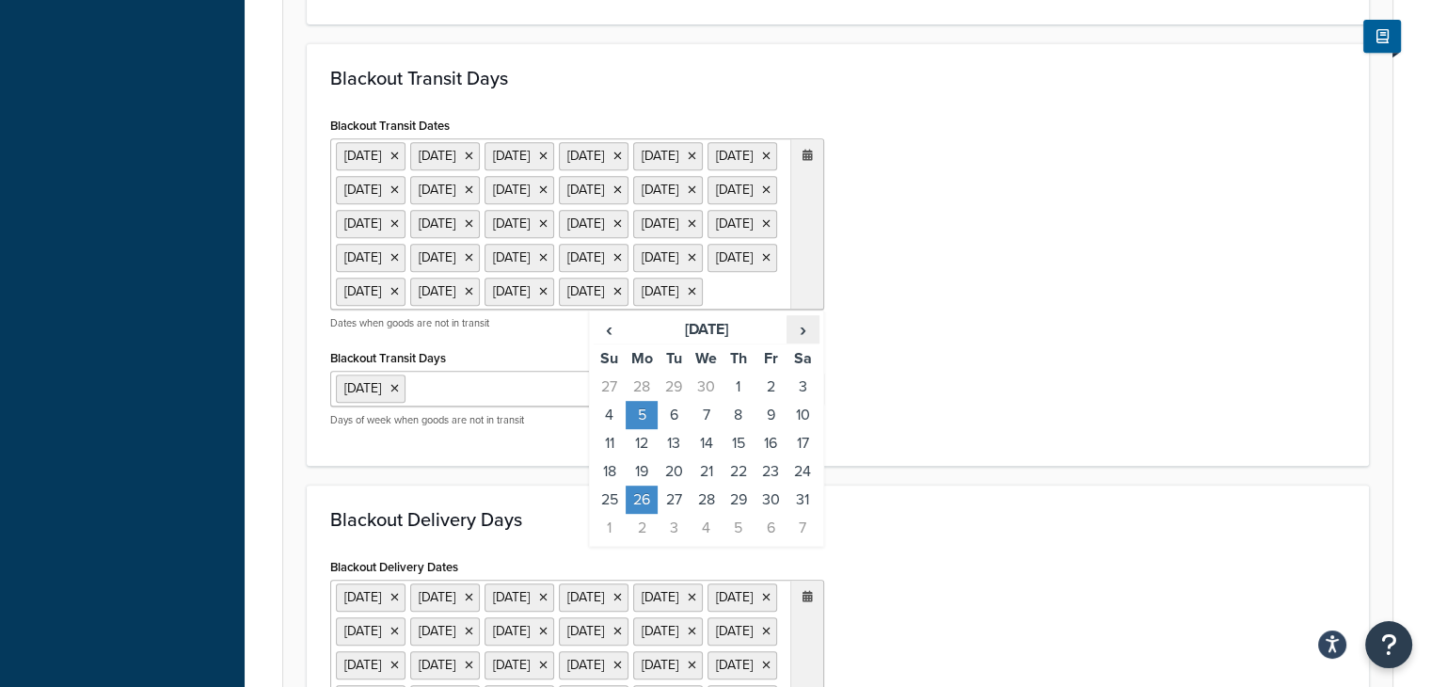
click at [802, 342] on span "›" at bounding box center [803, 329] width 30 height 26
click at [641, 514] on td "25" at bounding box center [642, 499] width 32 height 28
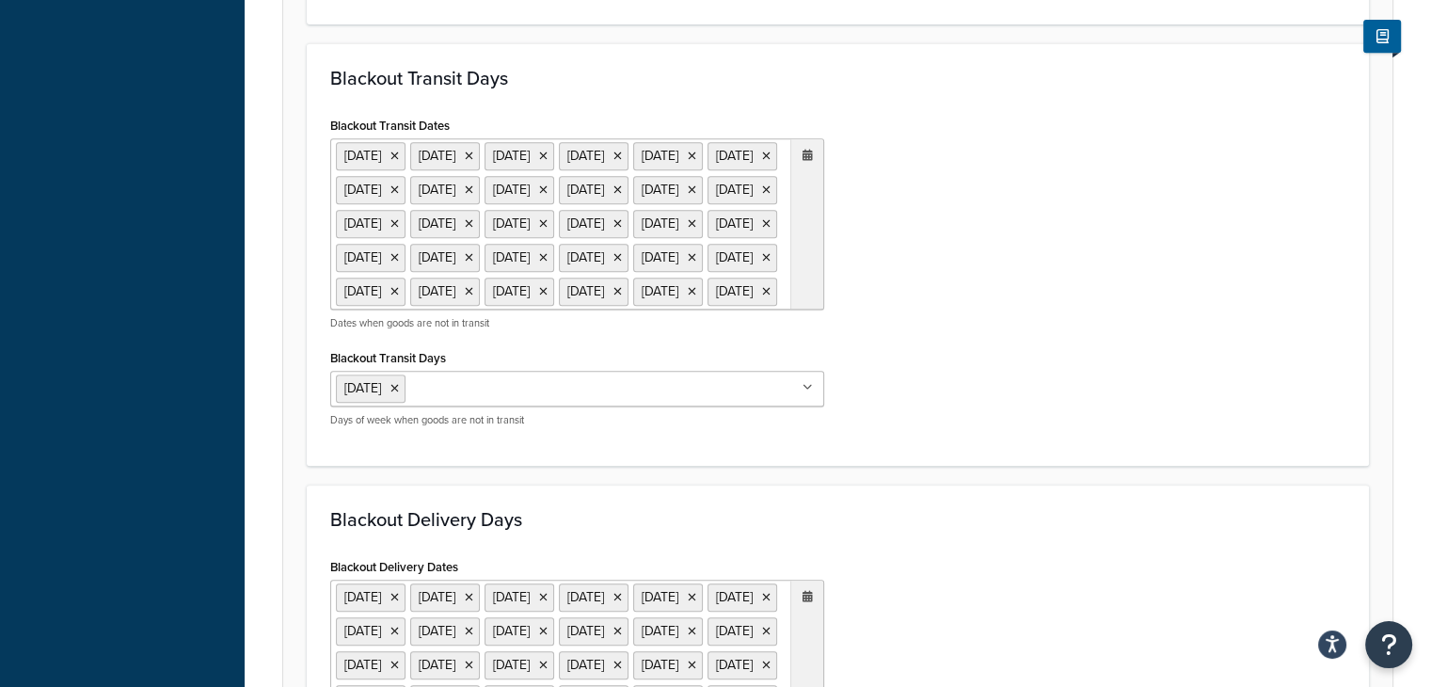
click at [915, 442] on div "Blackout Transit Dates [DATE] [DATE] [DATE] [DATE] [DATE] [DATE] [DATE] [DATE] …" at bounding box center [837, 277] width 1043 height 330
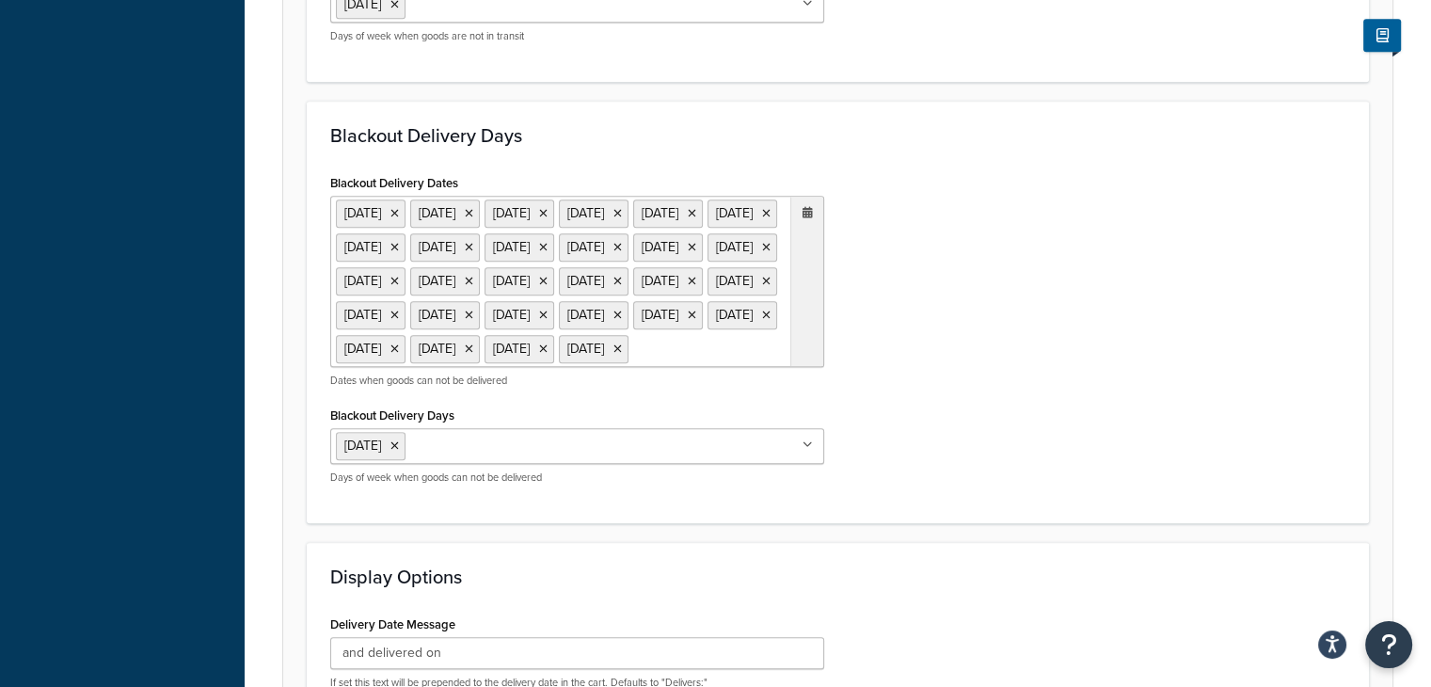
scroll to position [1302, 0]
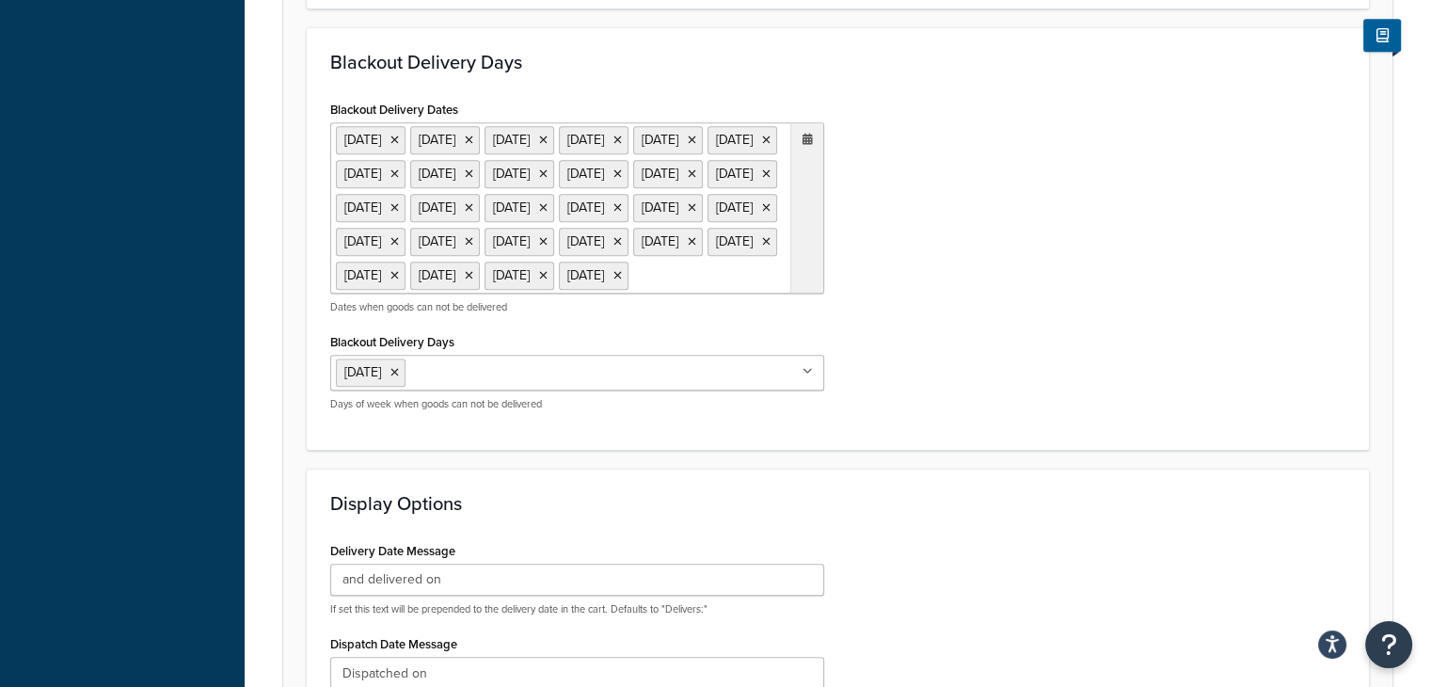
click at [809, 145] on icon at bounding box center [808, 139] width 10 height 11
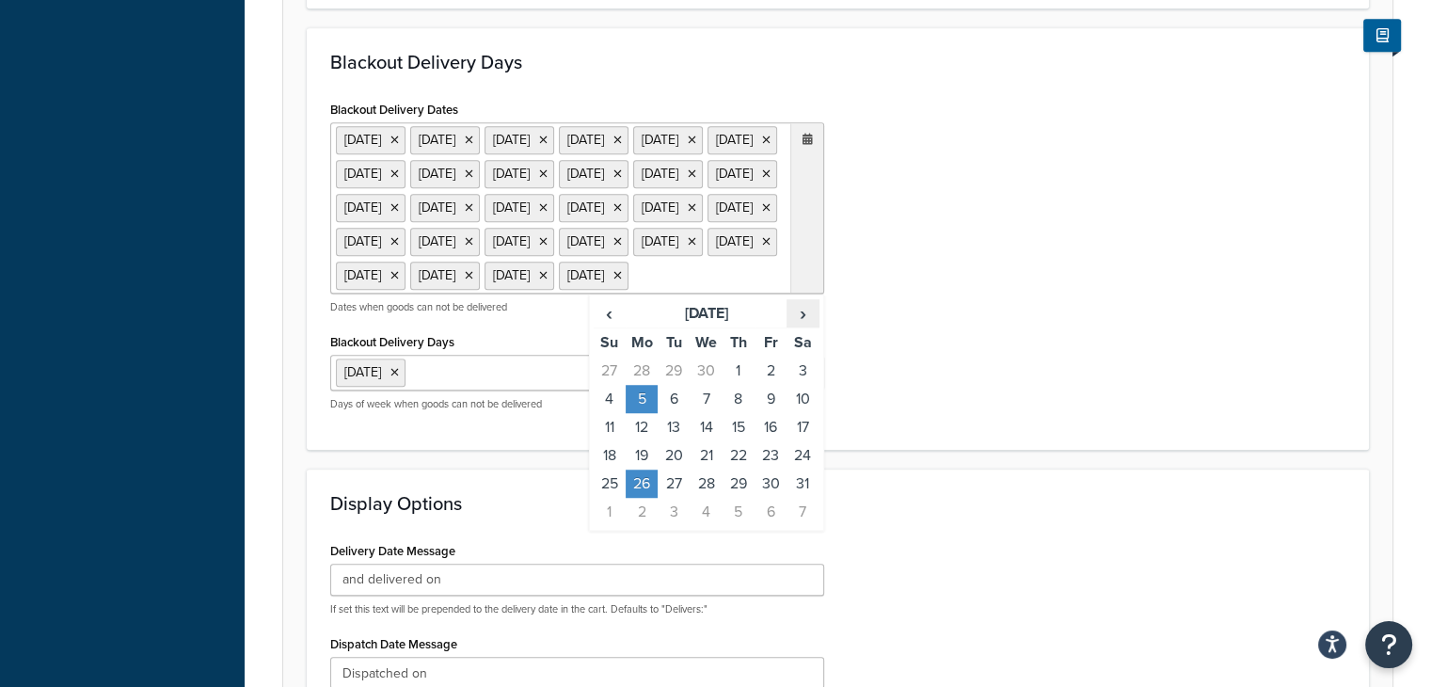
click at [803, 326] on span "›" at bounding box center [803, 313] width 30 height 26
click at [642, 498] on td "25" at bounding box center [642, 484] width 32 height 28
click at [966, 426] on div "Blackout Delivery Dates 25 Dec 2021 26 Dec 2021 1 Jan 2022 15 Apr 2022 17 Apr 2…" at bounding box center [837, 261] width 1043 height 330
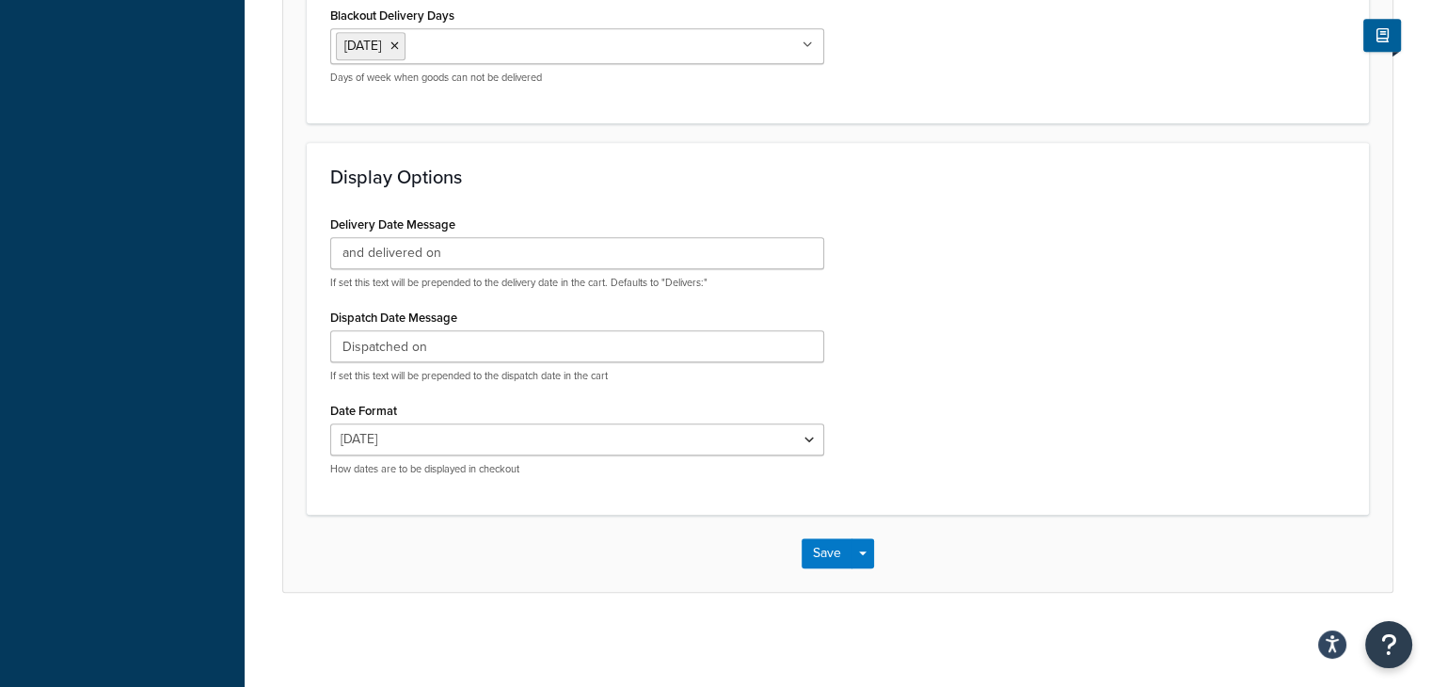
scroll to position [1822, 0]
click at [832, 556] on button "Save" at bounding box center [827, 553] width 51 height 30
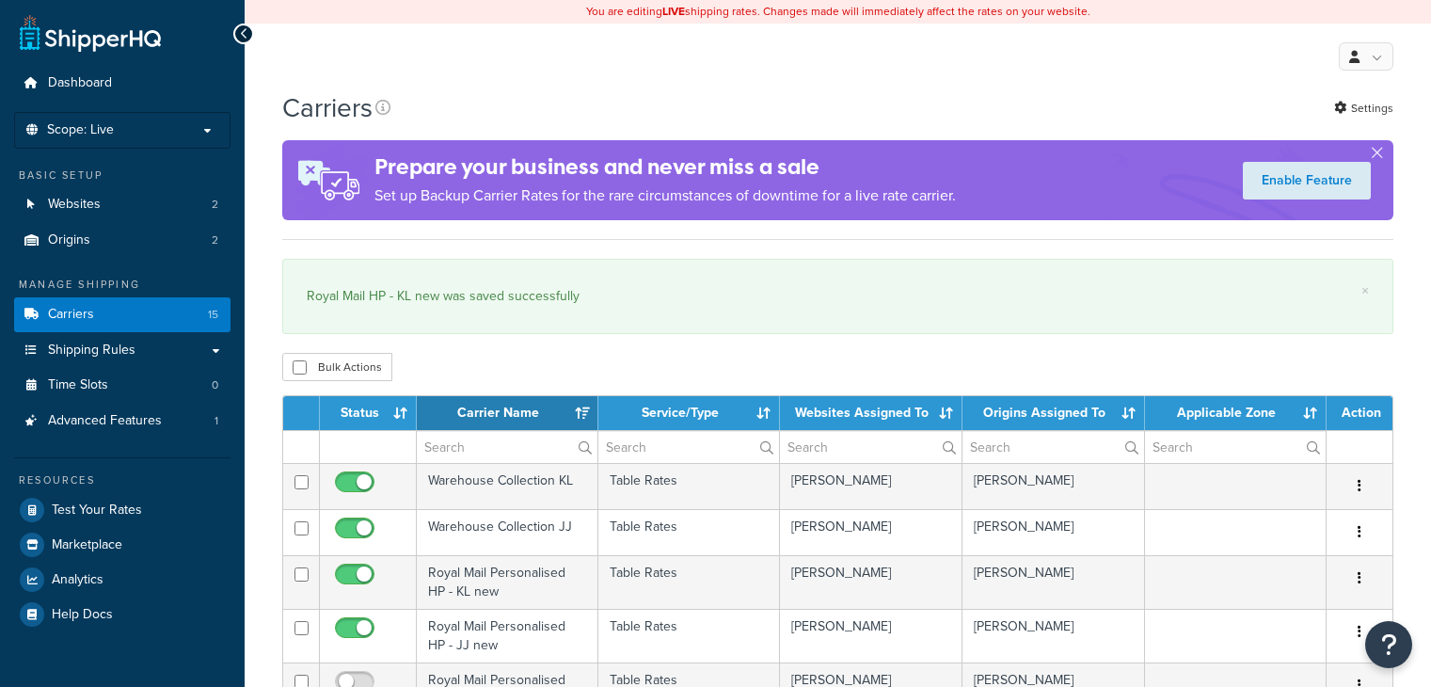
select select "15"
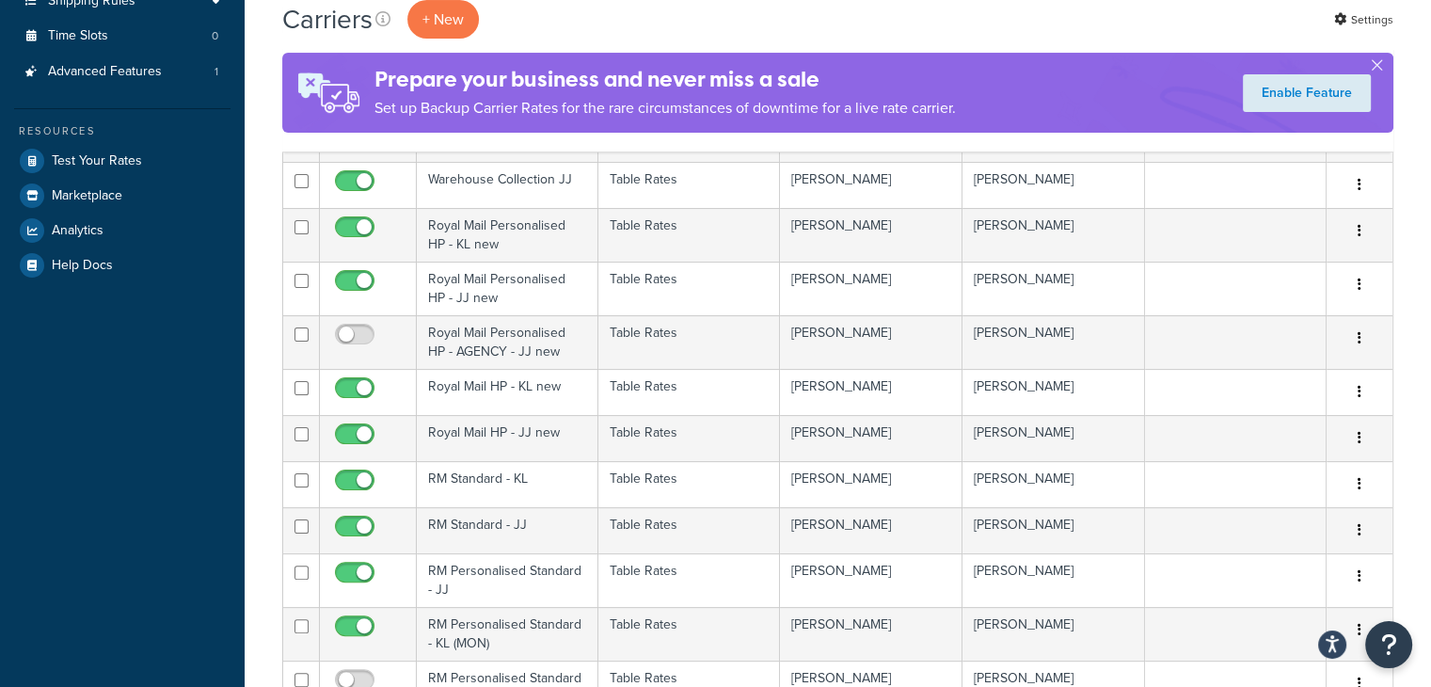
scroll to position [350, 0]
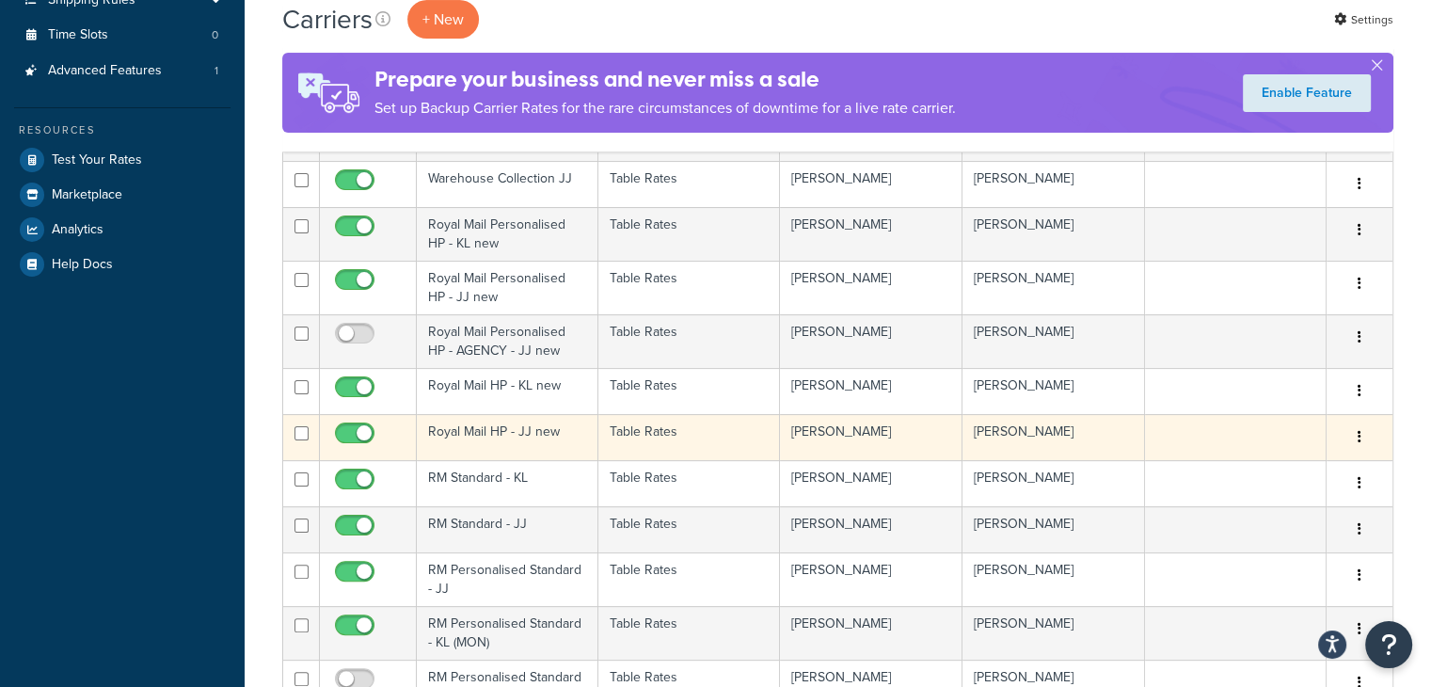
click at [677, 438] on td "Table Rates" at bounding box center [689, 437] width 182 height 46
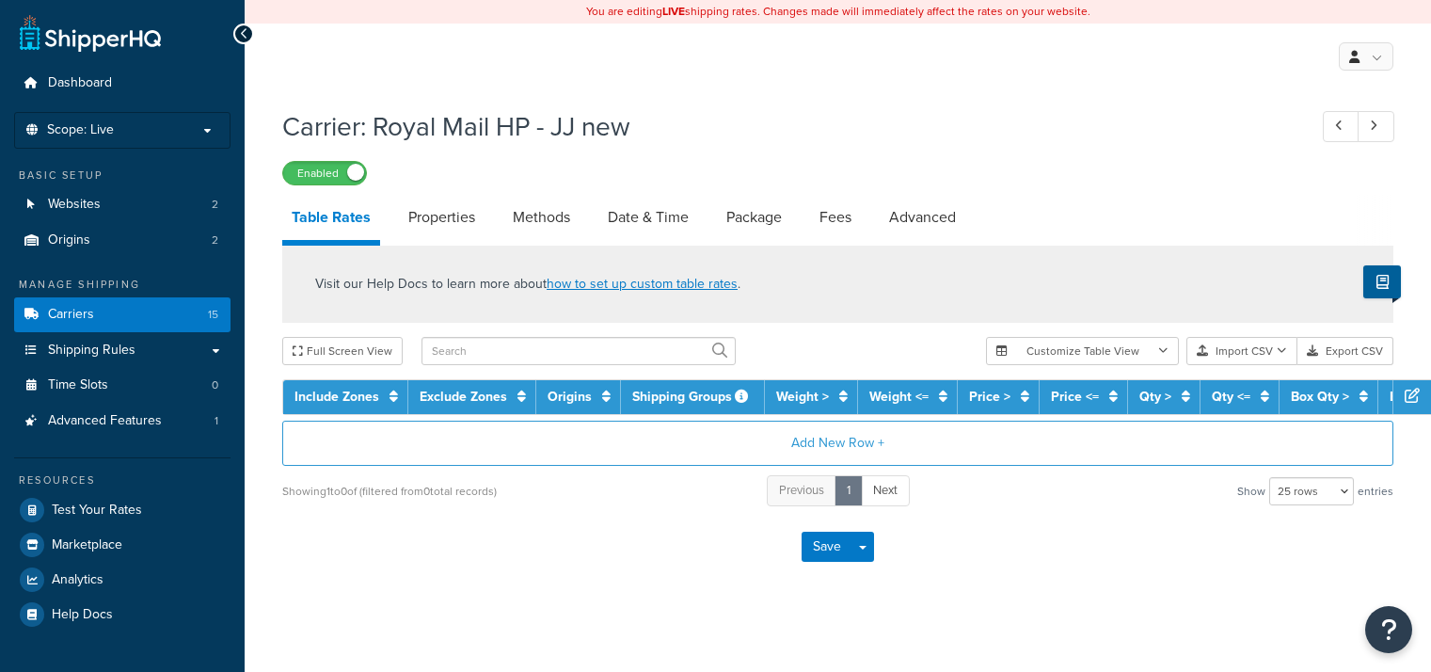
select select "25"
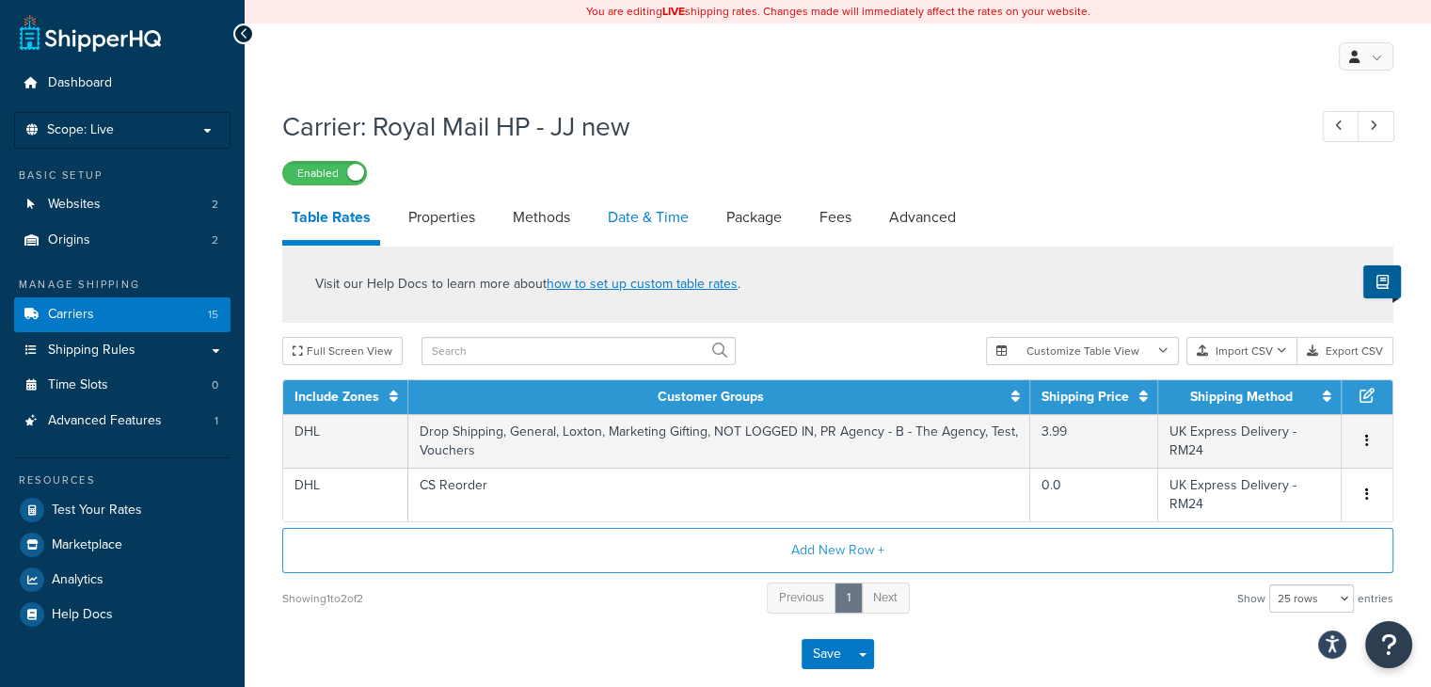
click at [649, 228] on link "Date & Time" at bounding box center [648, 217] width 100 height 45
select select "MMMd"
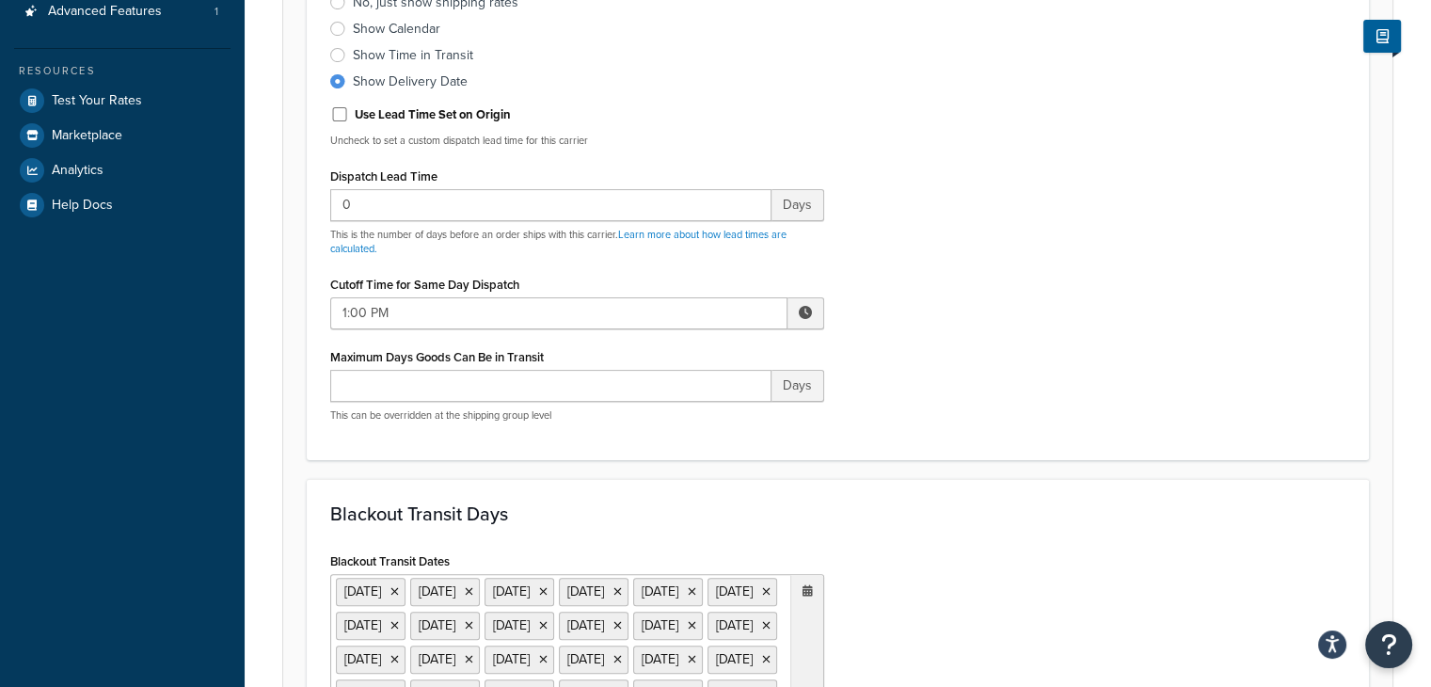
scroll to position [710, 0]
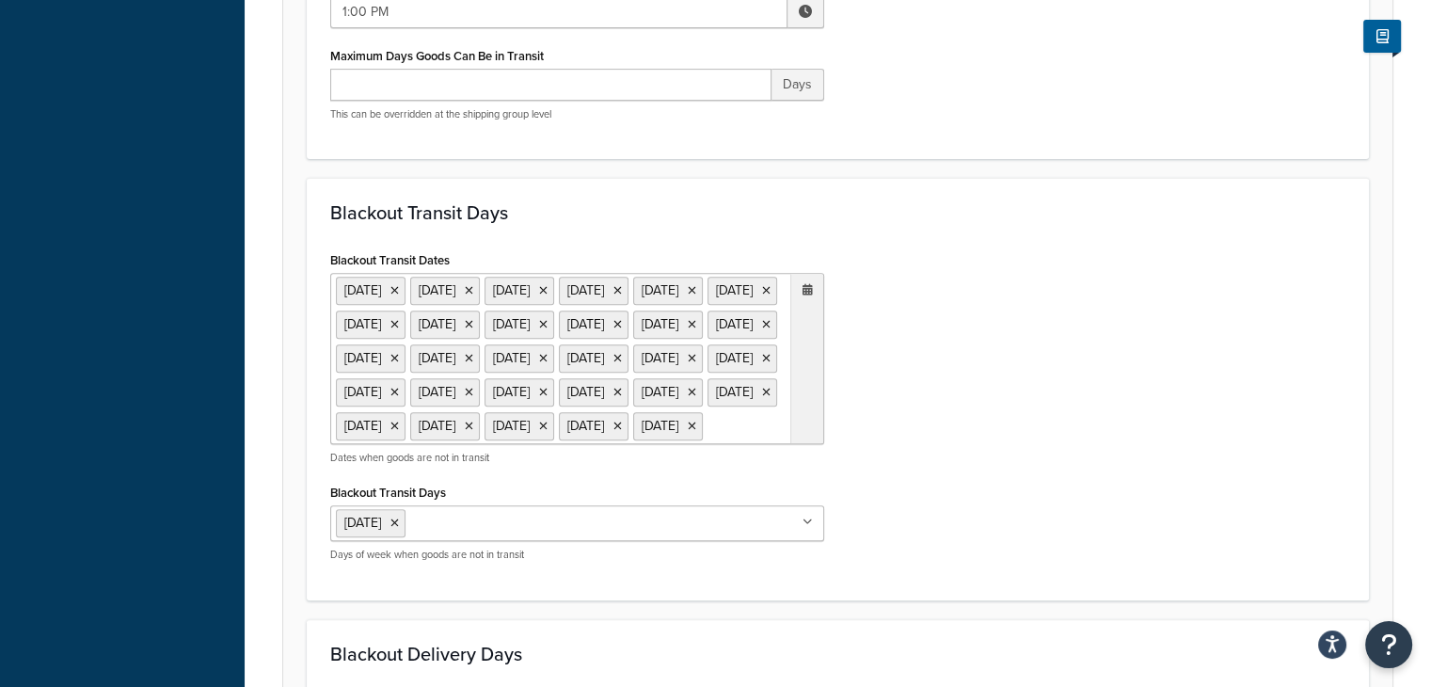
click at [809, 294] on icon at bounding box center [808, 289] width 10 height 11
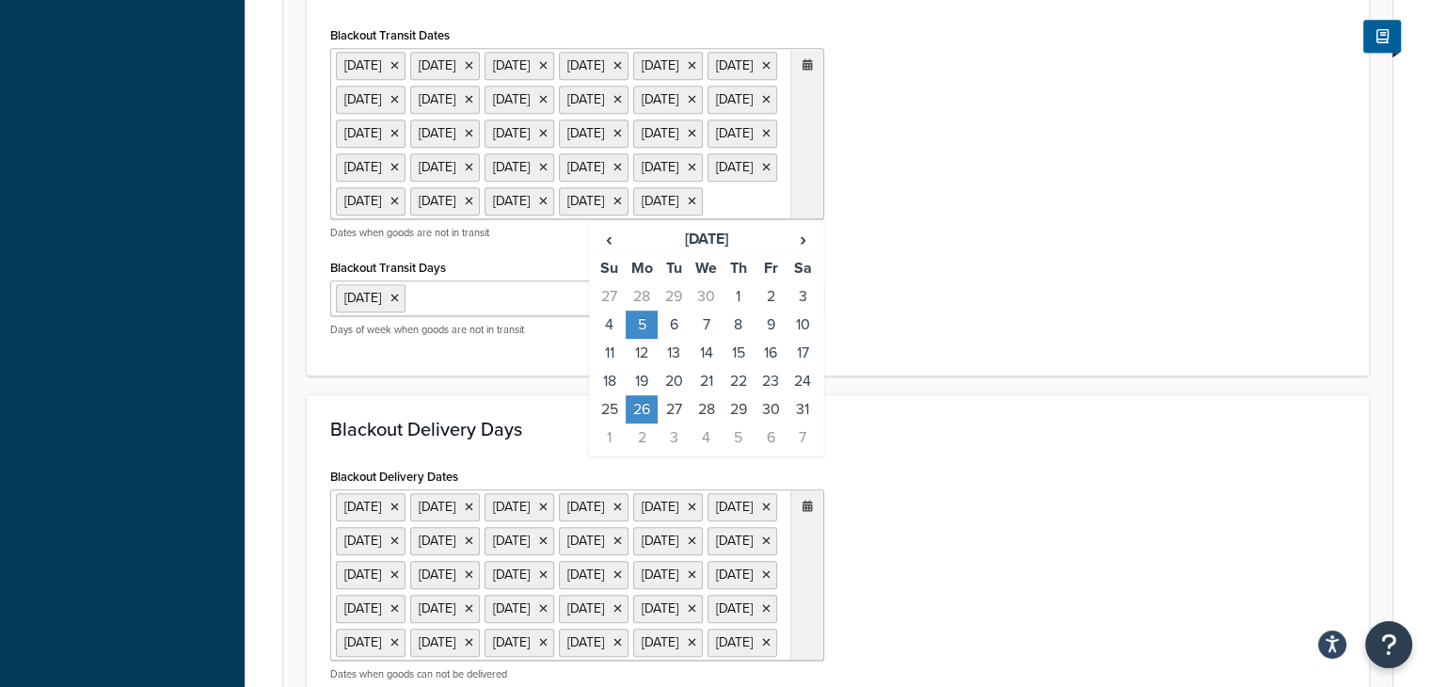
scroll to position [937, 0]
click at [797, 250] on span "›" at bounding box center [803, 237] width 30 height 26
click at [645, 422] on td "25" at bounding box center [642, 407] width 32 height 28
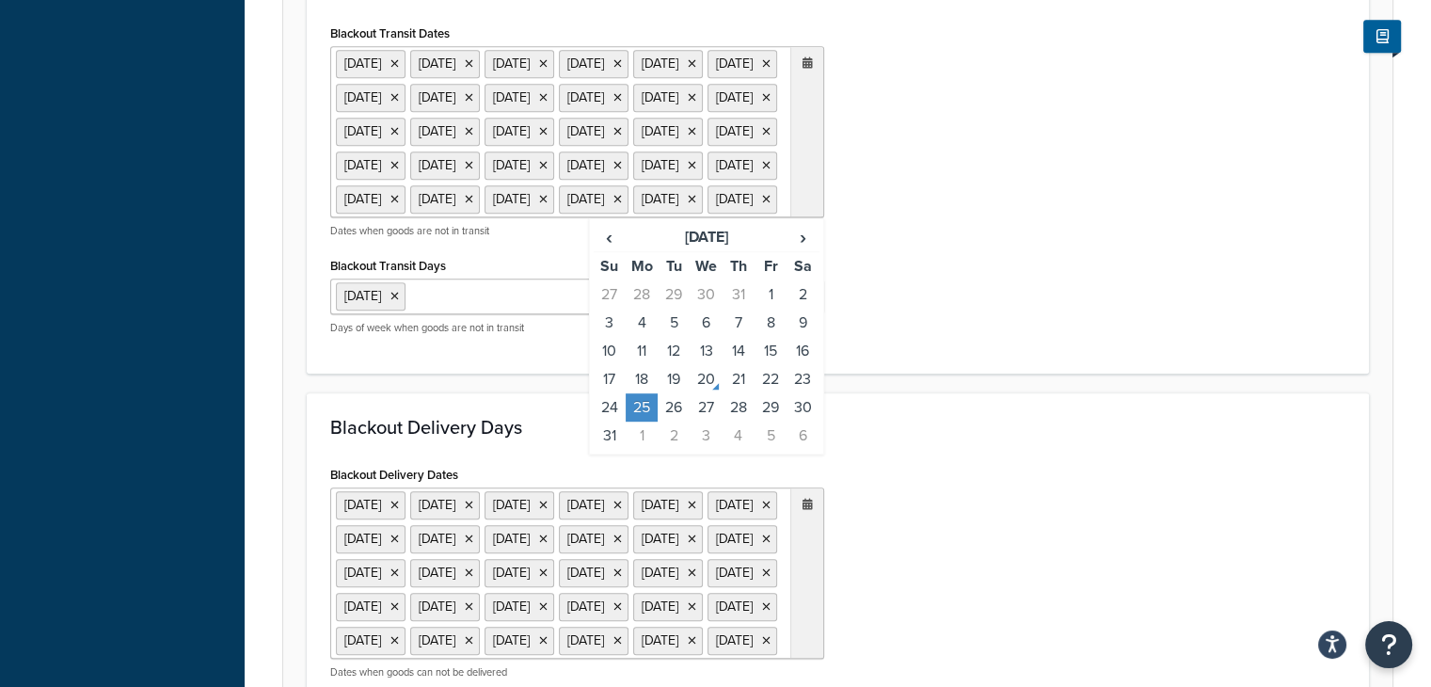
click at [888, 374] on div "Blackout Transit Days Blackout Transit Dates 25 Dec 2021 26 Dec 2021 1 Jan 2022…" at bounding box center [838, 162] width 1062 height 422
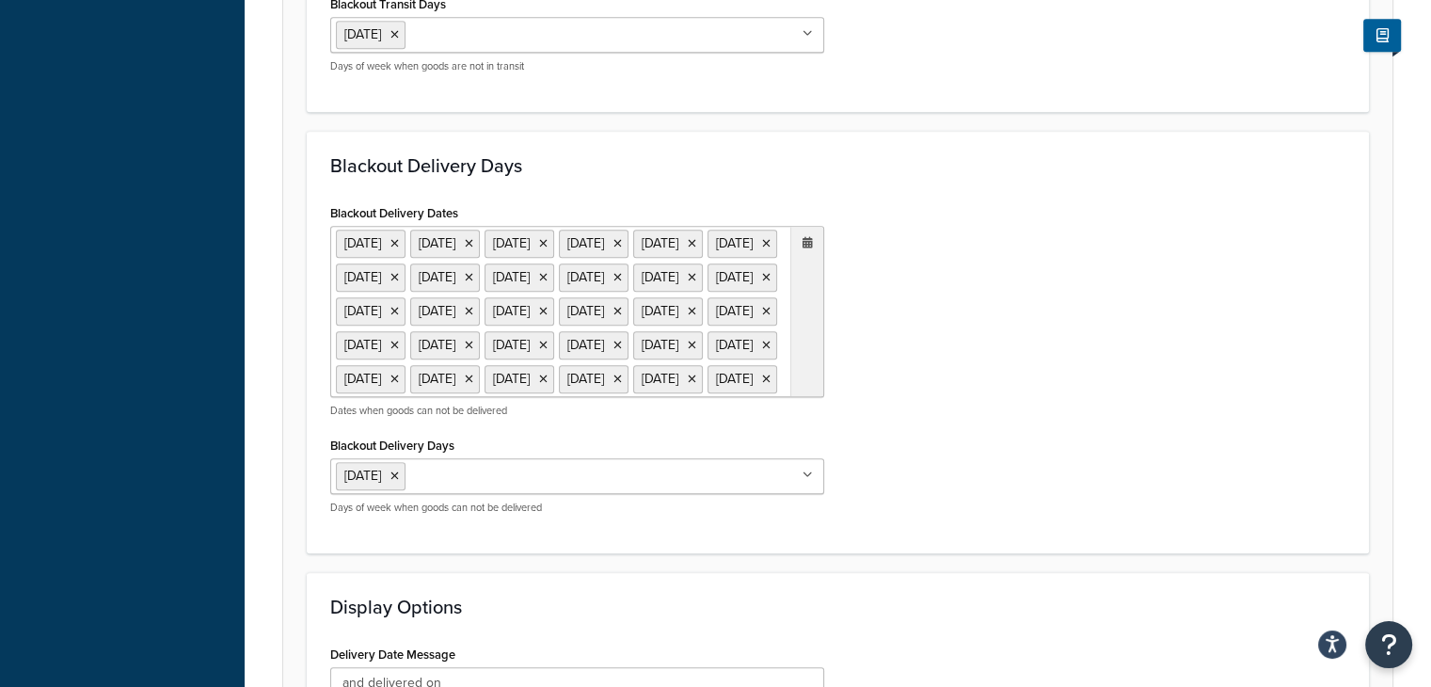
scroll to position [1201, 0]
click at [808, 247] on icon at bounding box center [808, 240] width 10 height 11
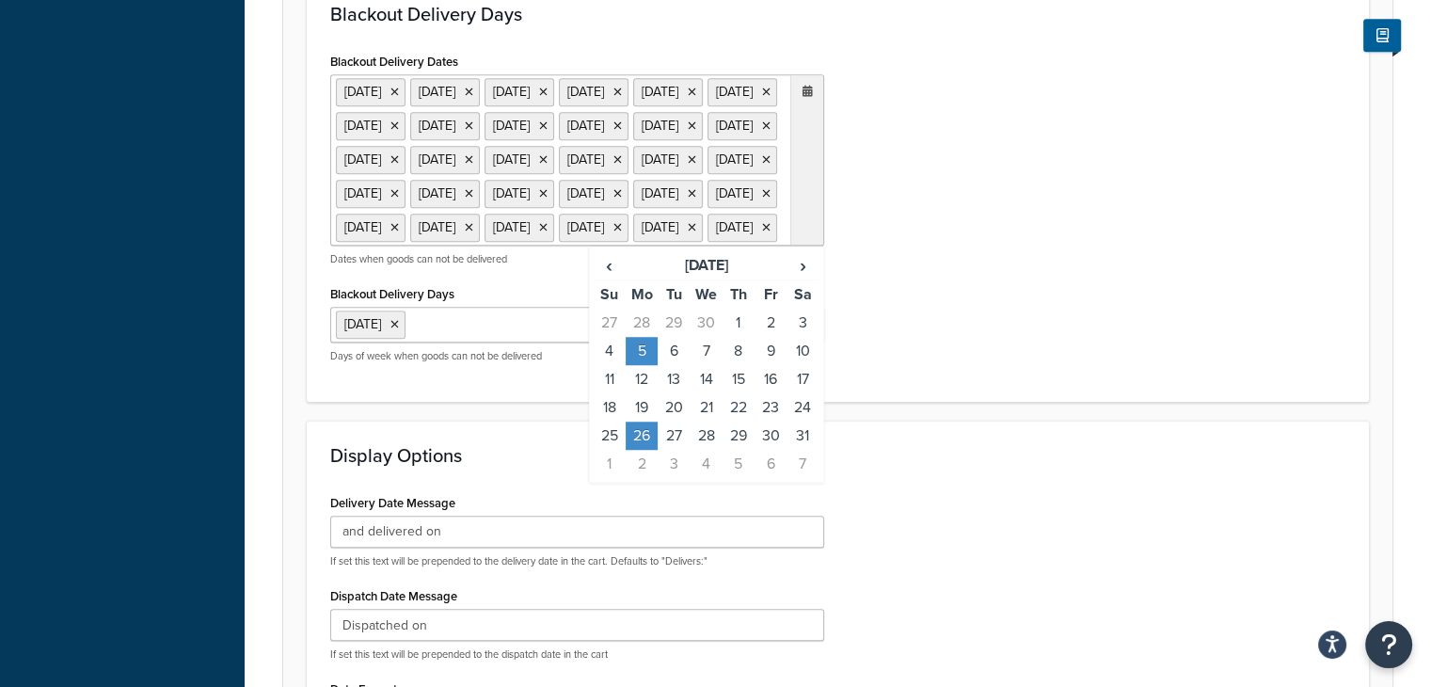
scroll to position [1377, 0]
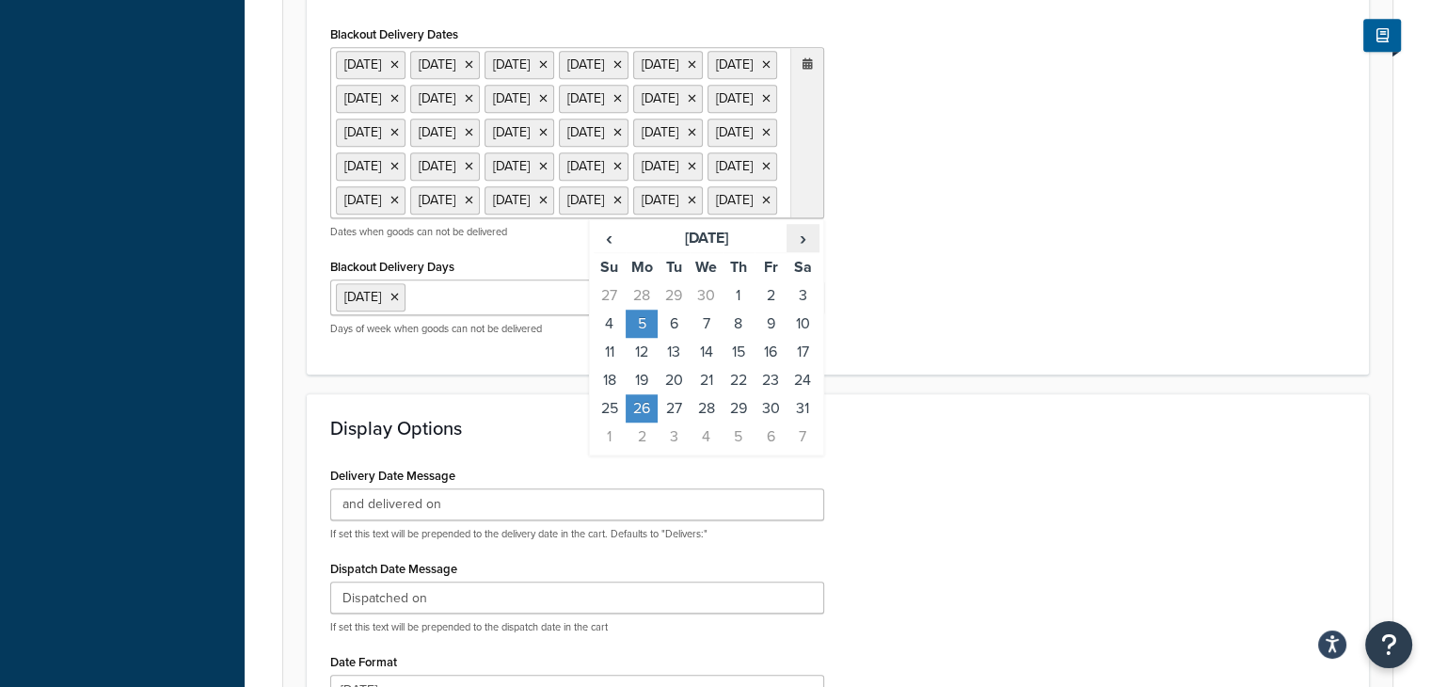
click at [804, 251] on span "›" at bounding box center [803, 238] width 30 height 26
click at [644, 422] on td "25" at bounding box center [642, 408] width 32 height 28
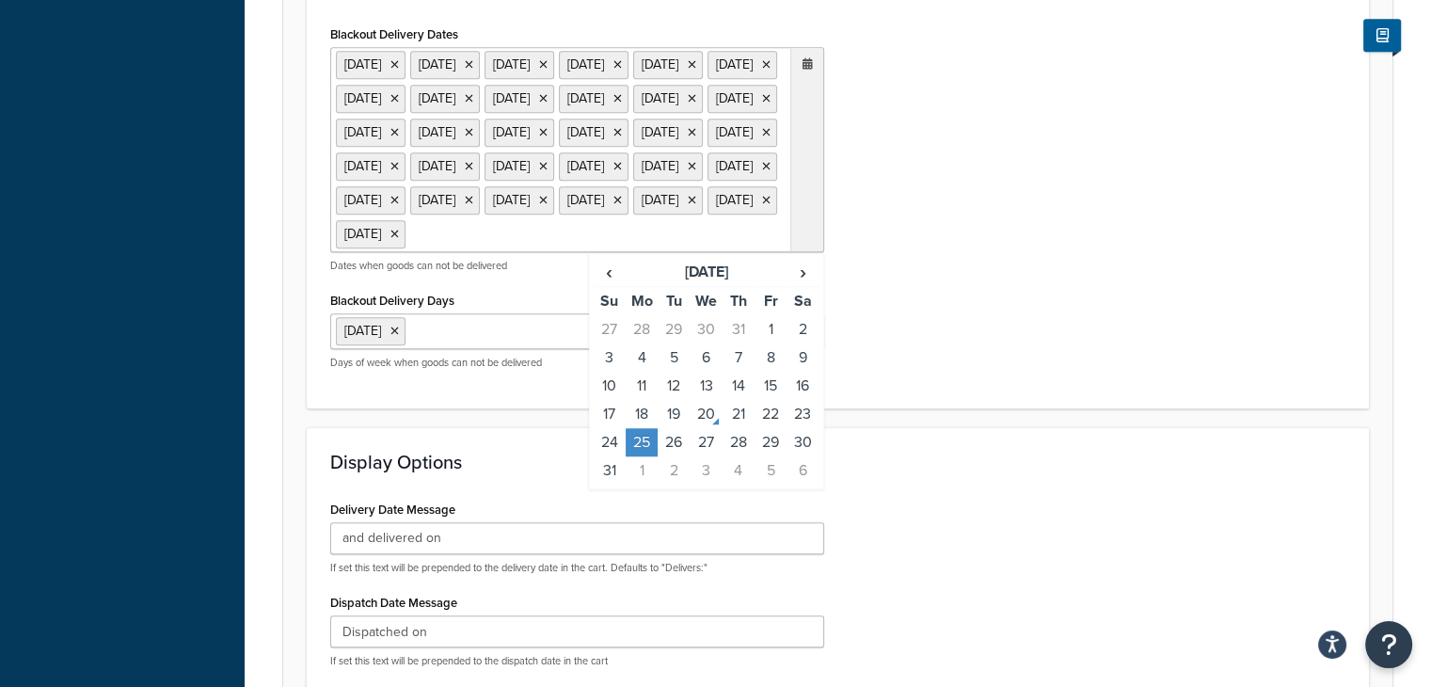
click at [905, 385] on div "Blackout Delivery Dates 25 Dec 2021 26 Dec 2021 1 Jan 2022 15 Apr 2022 17 Apr 2…" at bounding box center [837, 203] width 1043 height 364
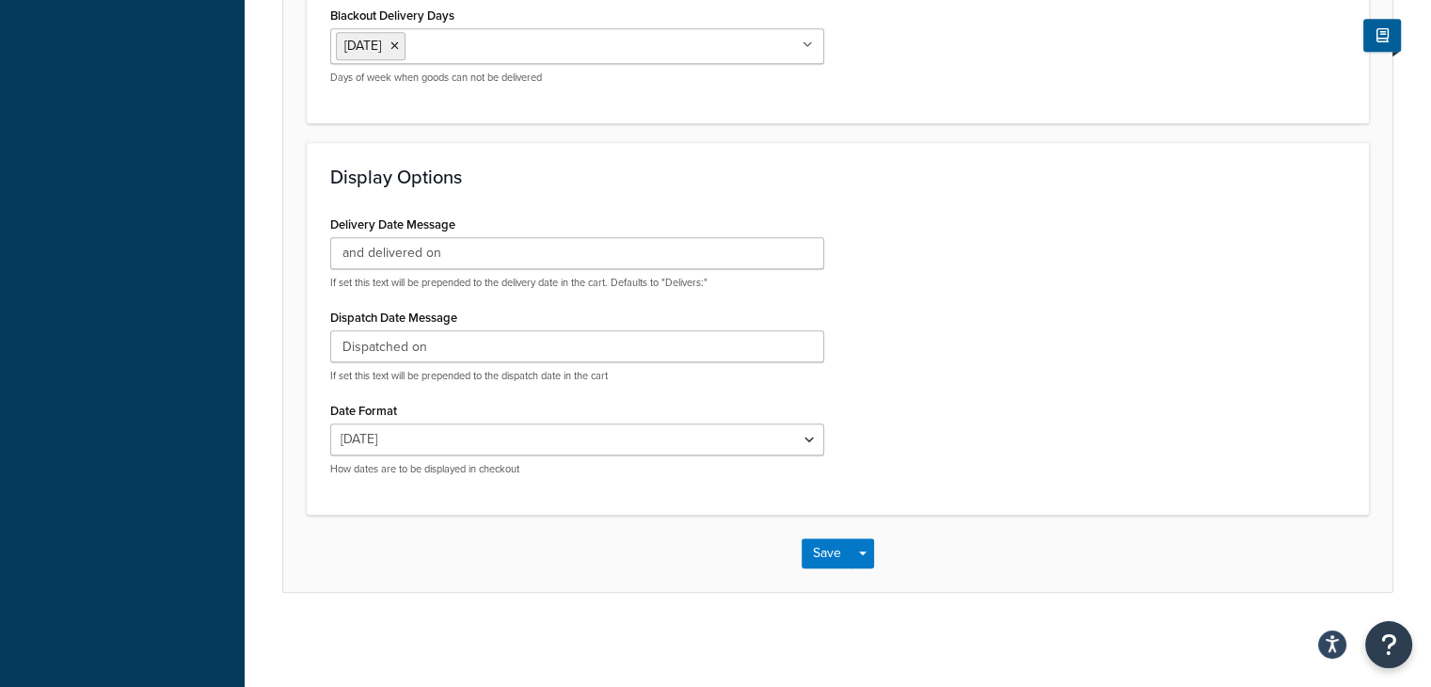
scroll to position [1823, 0]
click at [826, 549] on button "Save" at bounding box center [827, 553] width 51 height 30
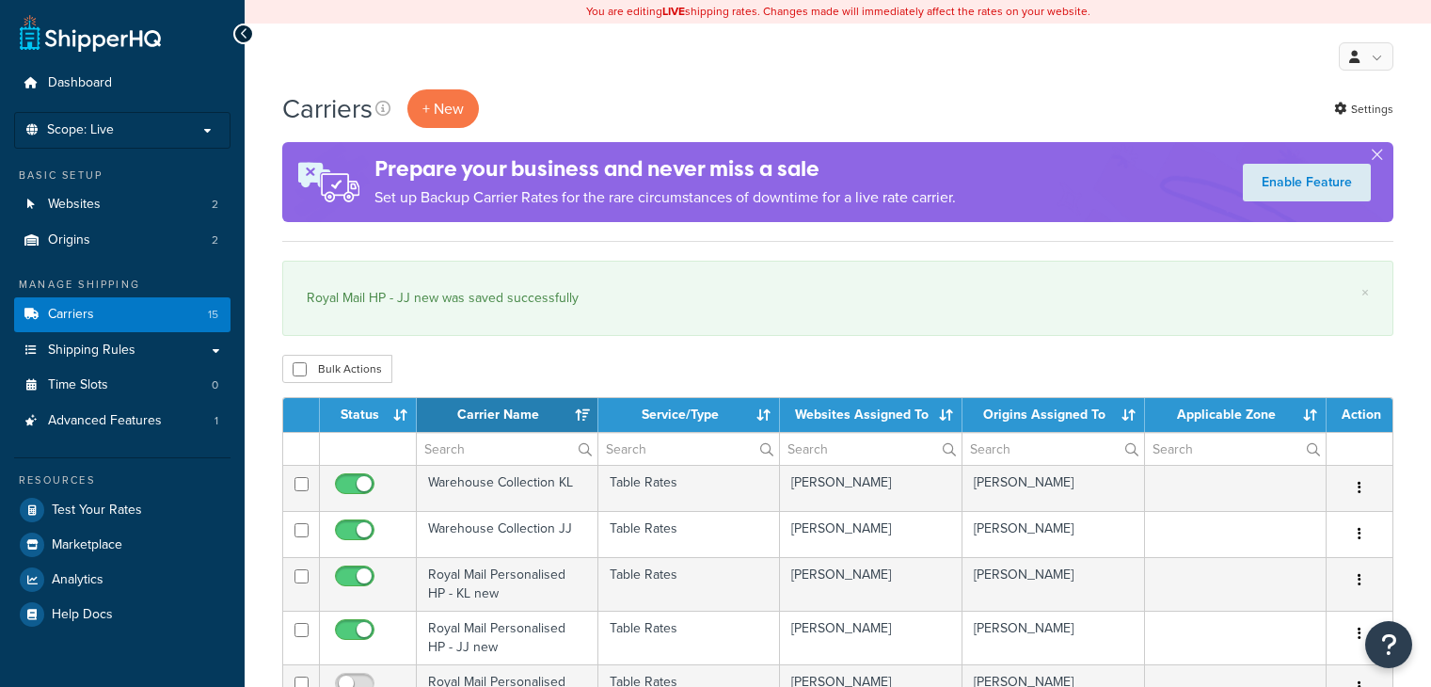
select select "15"
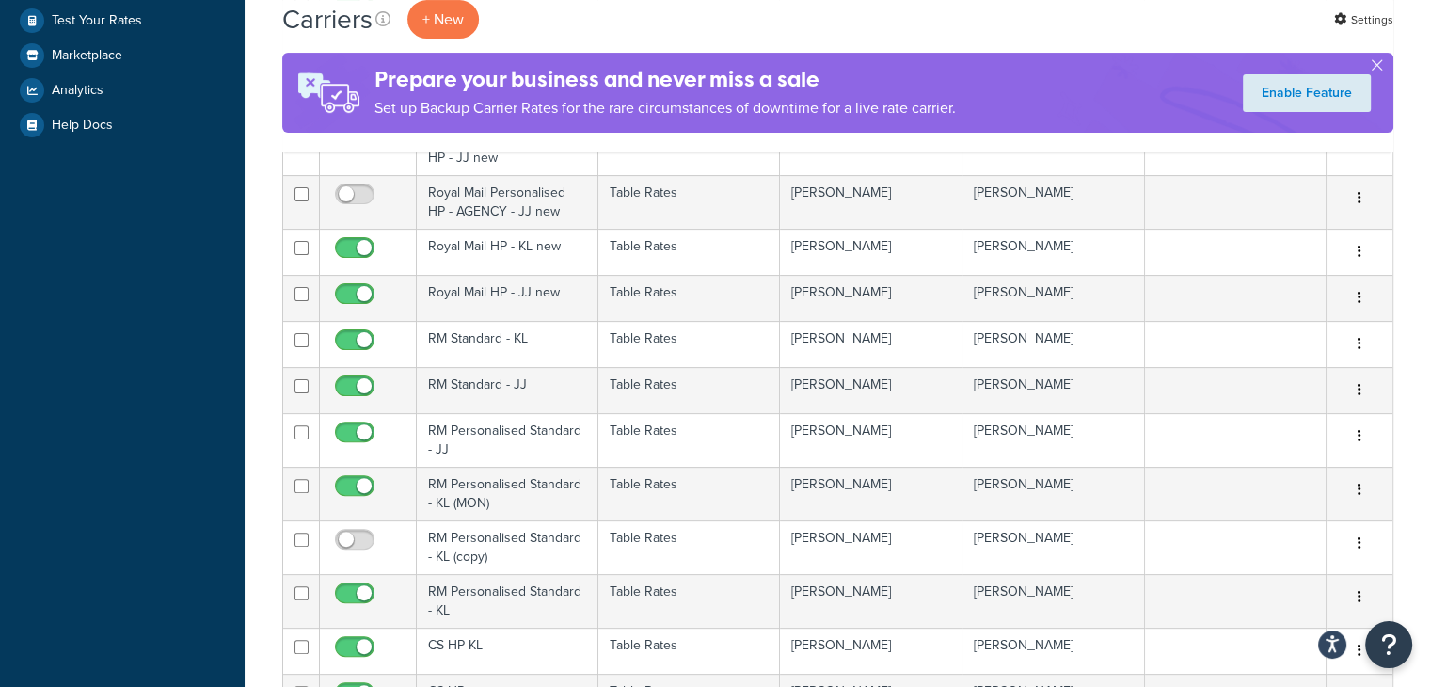
scroll to position [504, 0]
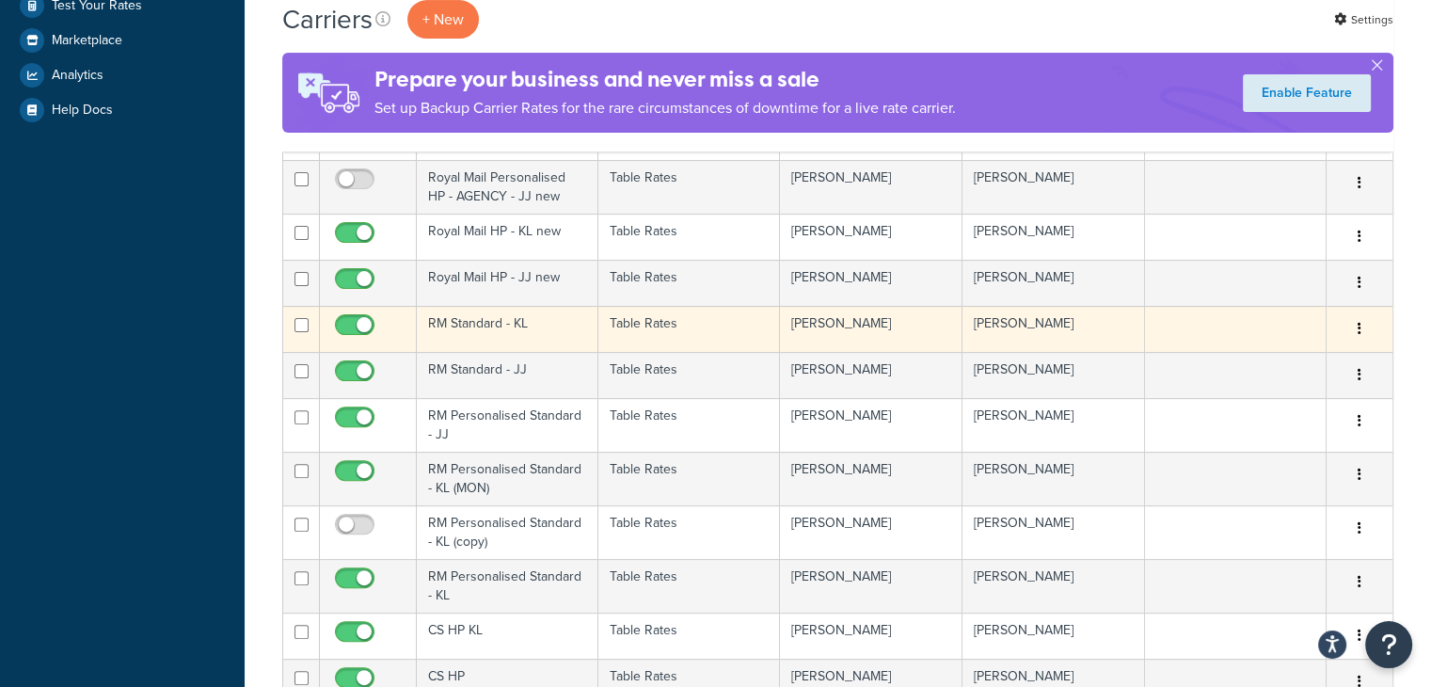
click at [656, 328] on td "Table Rates" at bounding box center [689, 329] width 182 height 46
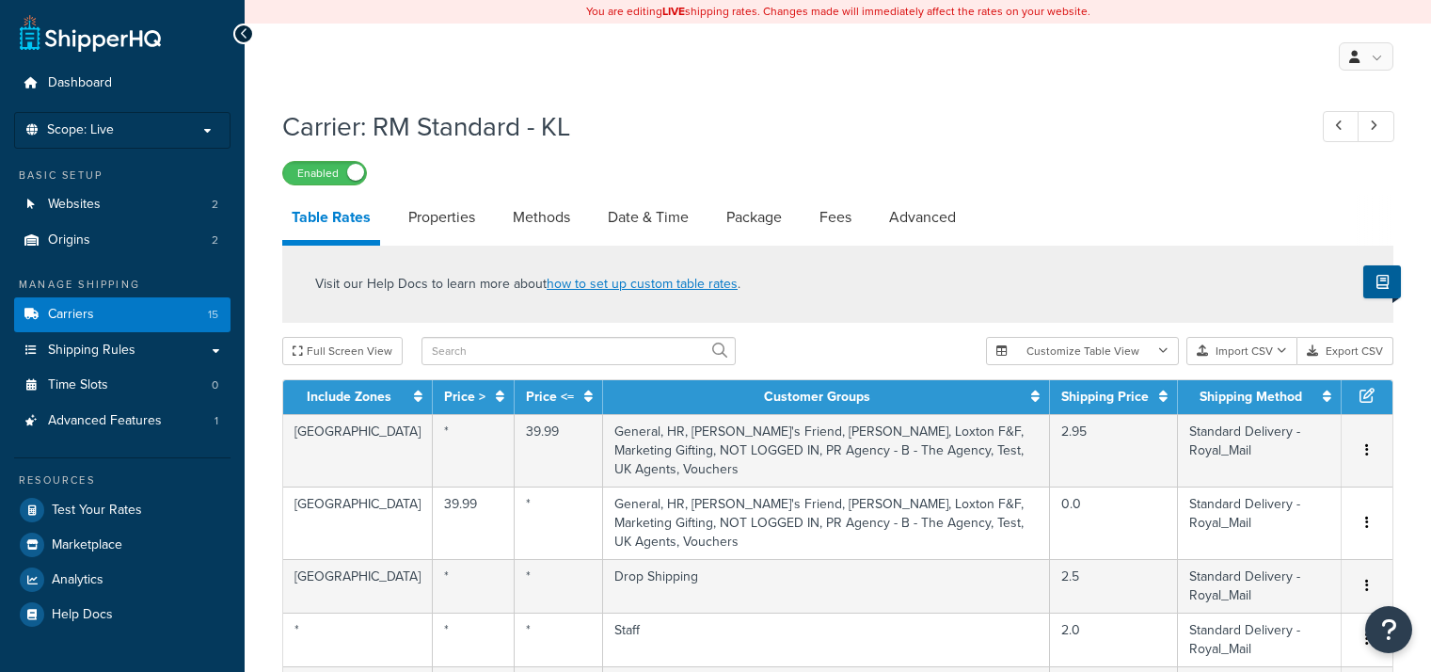
select select "25"
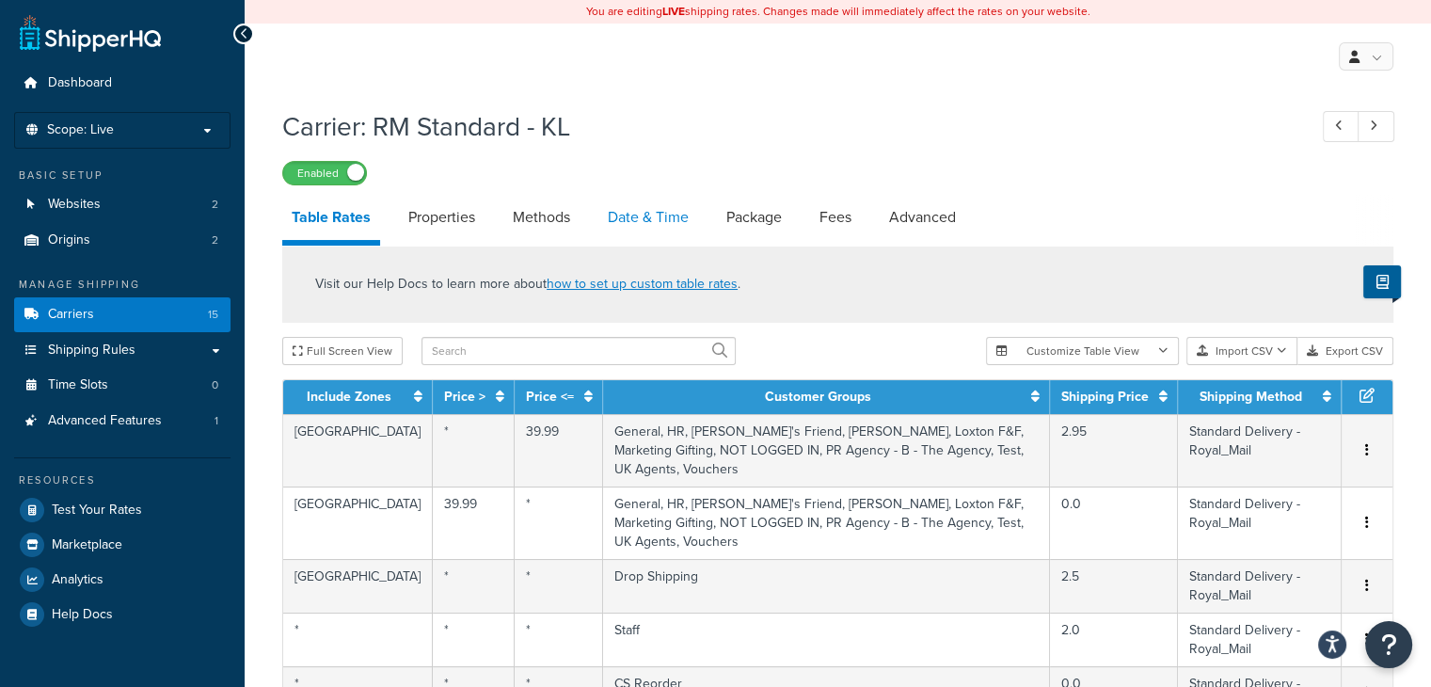
click at [622, 217] on link "Date & Time" at bounding box center [648, 217] width 100 height 45
select select "MMMd"
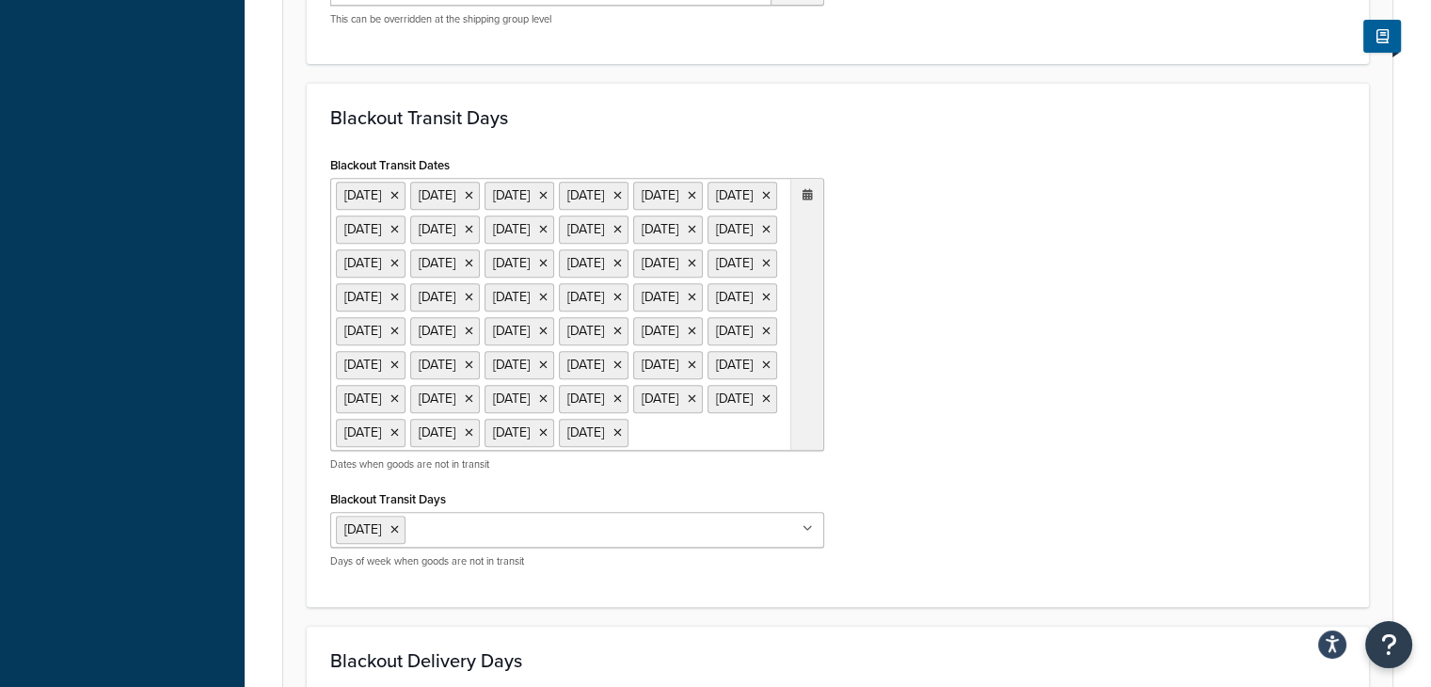
scroll to position [804, 0]
click at [809, 200] on icon at bounding box center [808, 195] width 10 height 11
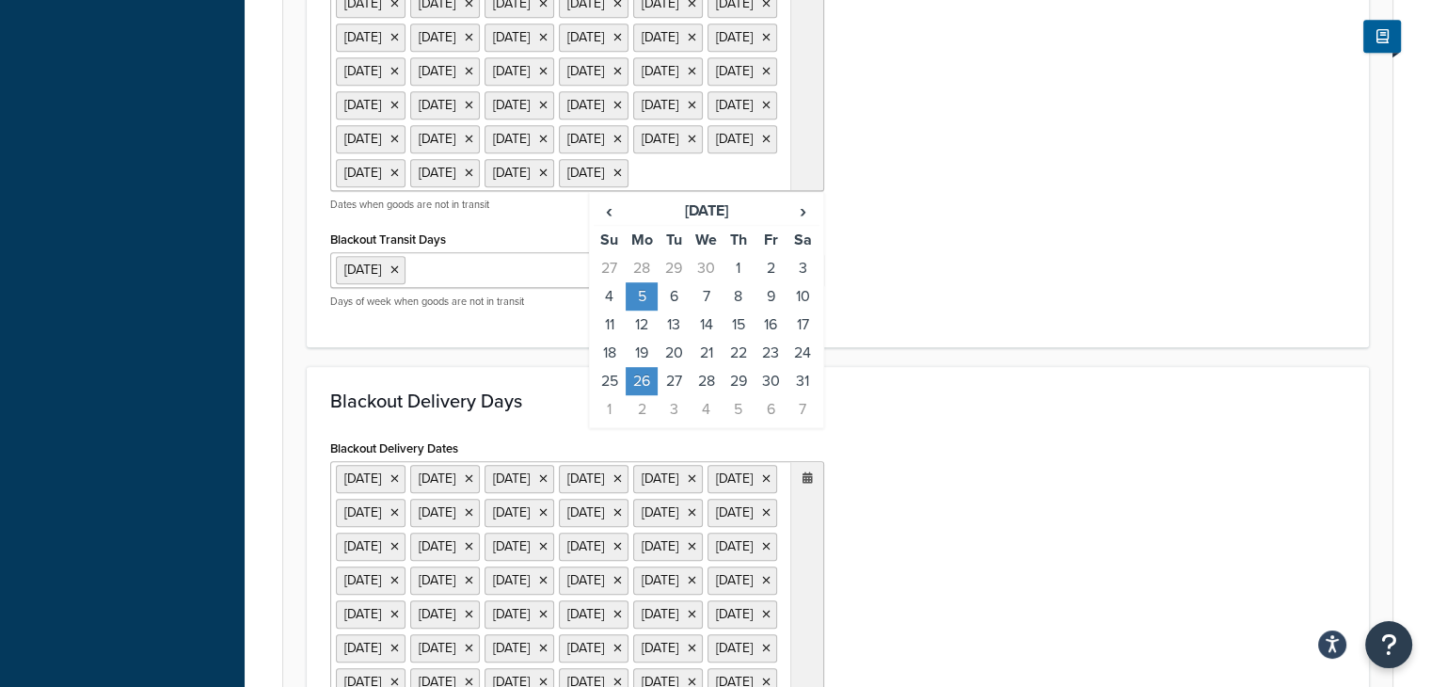
scroll to position [1064, 0]
click at [800, 225] on span "›" at bounding box center [803, 212] width 30 height 26
click at [645, 396] on td "25" at bounding box center [642, 382] width 32 height 28
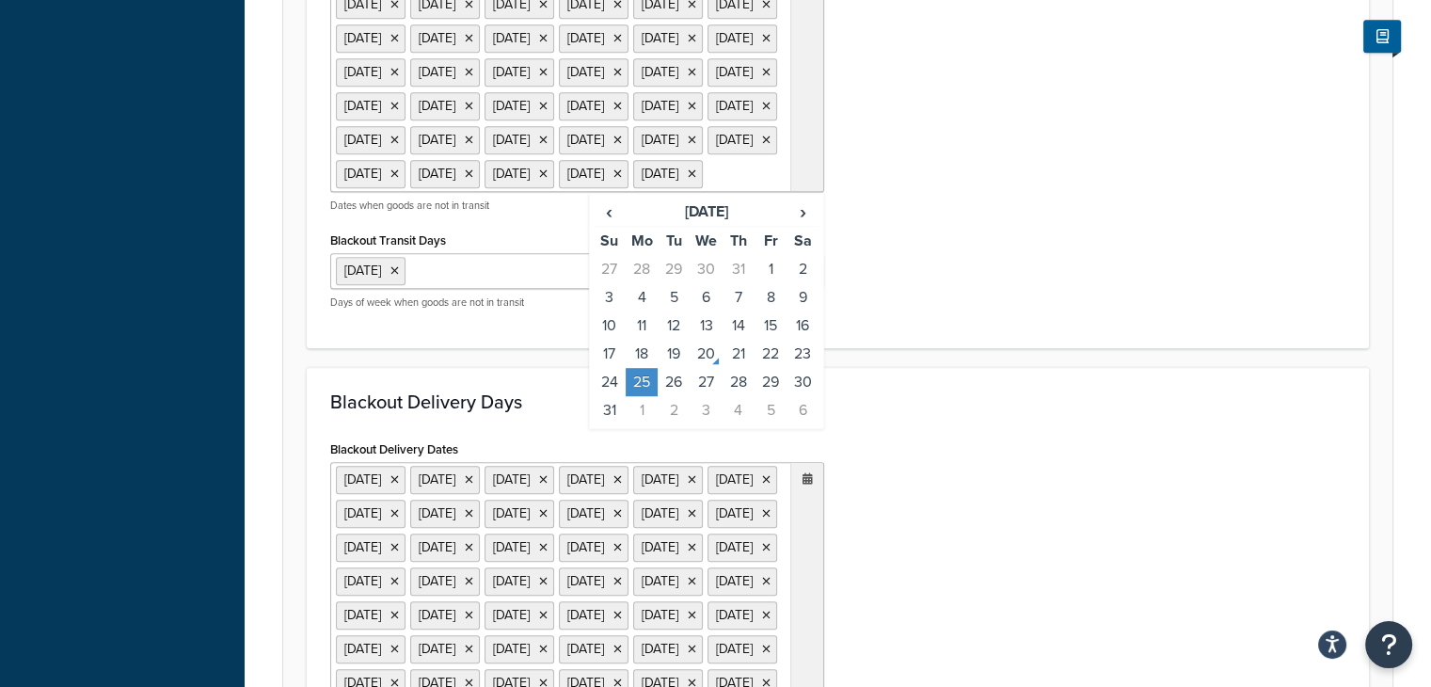
click at [938, 325] on div "Blackout Transit Dates 25 Dec 2021 26 Dec 2021 27 Dec 2021 28 Dec 2021 1 Jan 20…" at bounding box center [837, 109] width 1043 height 432
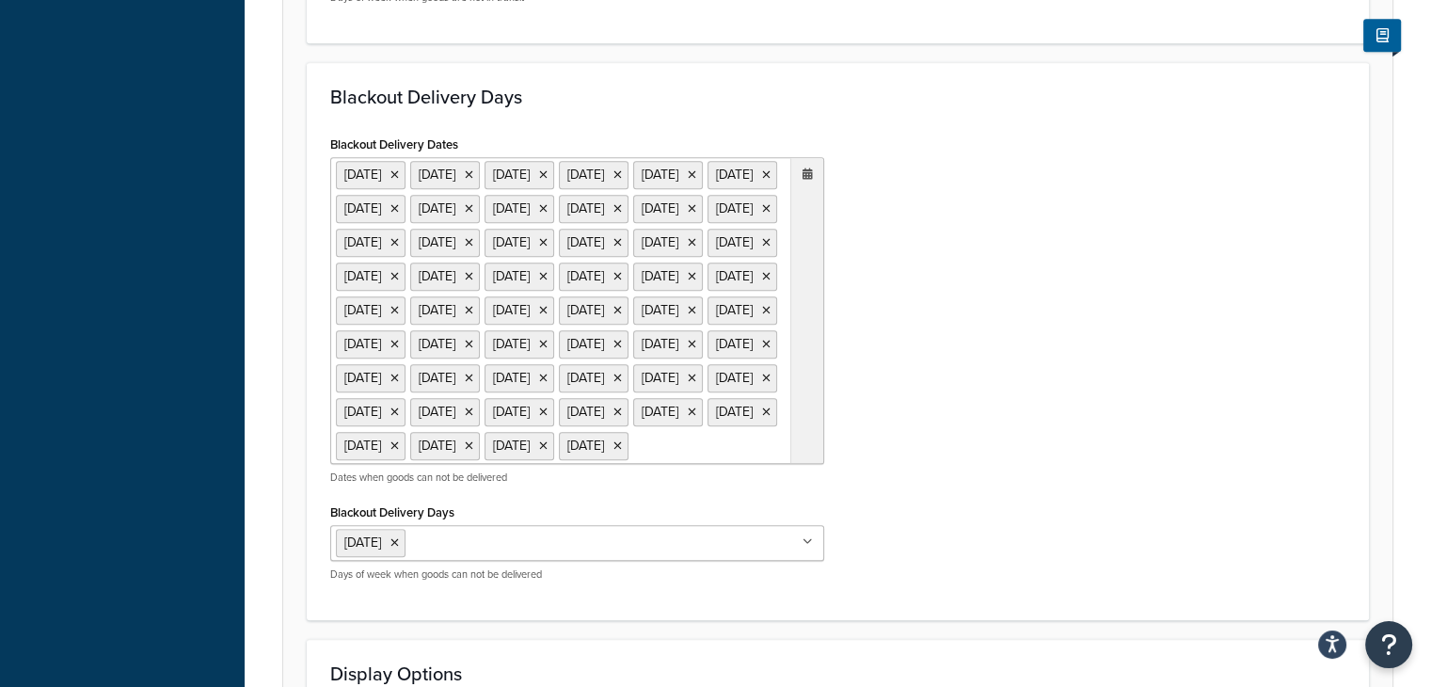
scroll to position [1438, 0]
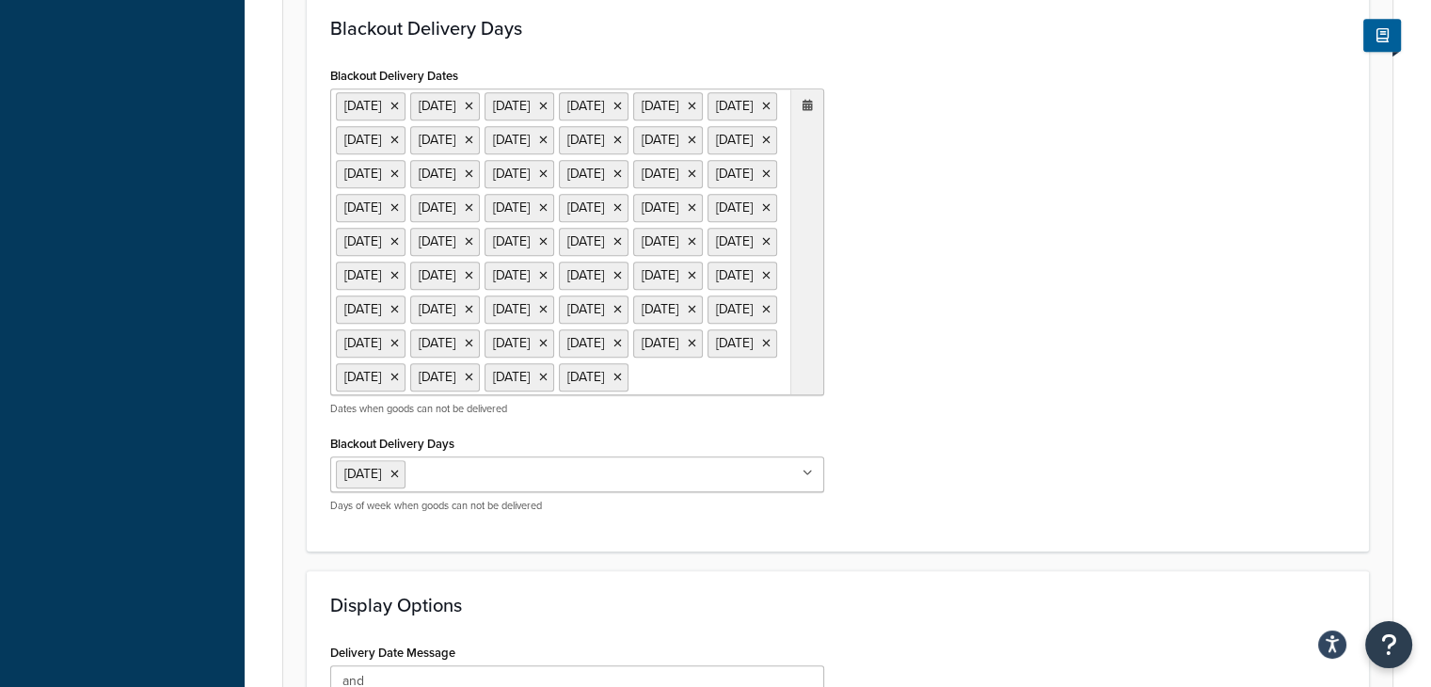
click at [808, 111] on icon at bounding box center [808, 105] width 10 height 11
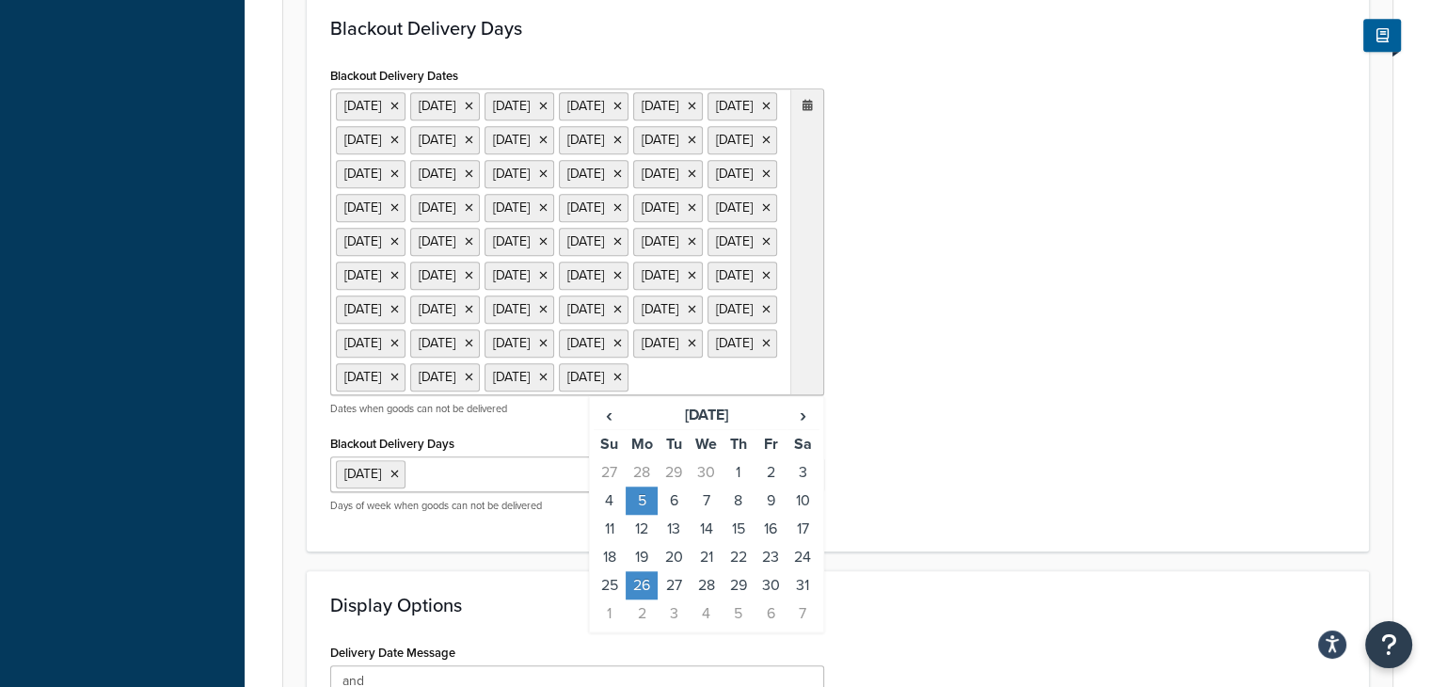
scroll to position [1775, 0]
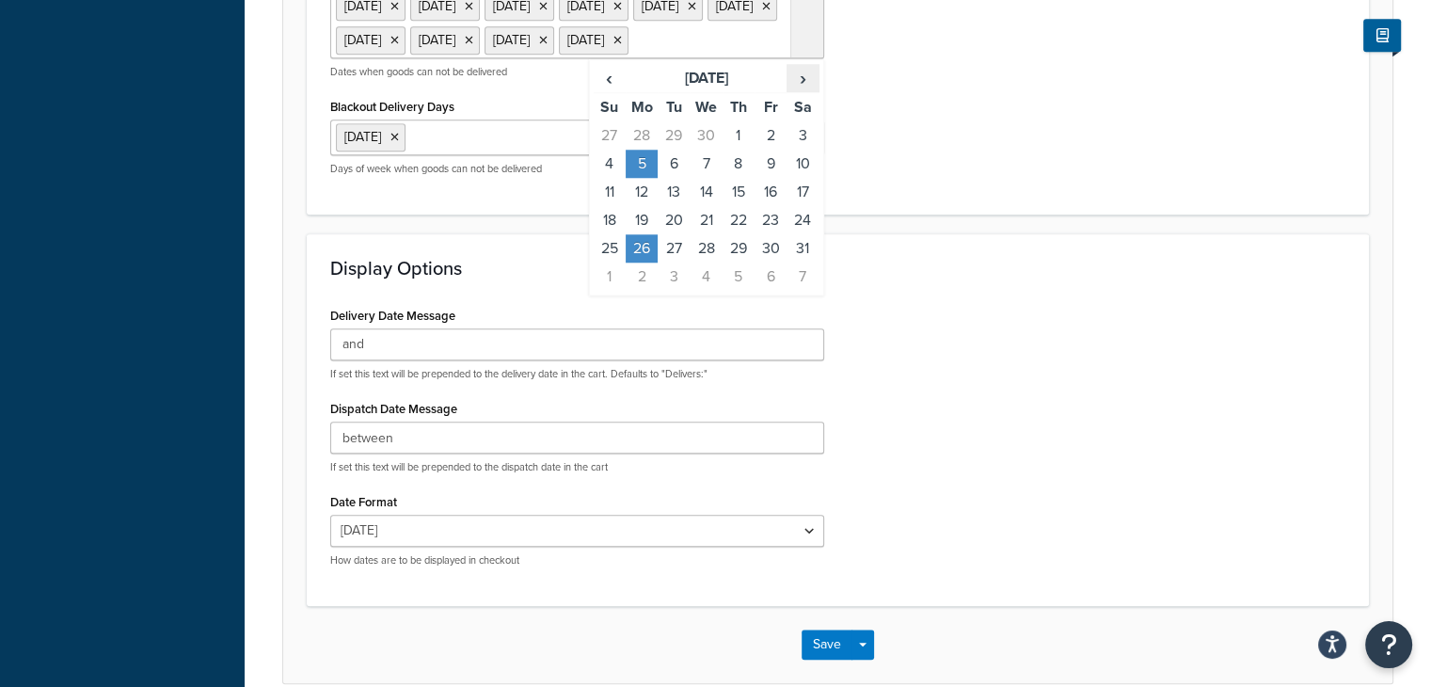
click at [801, 91] on span "›" at bounding box center [803, 78] width 30 height 26
click at [645, 263] on td "25" at bounding box center [642, 248] width 32 height 28
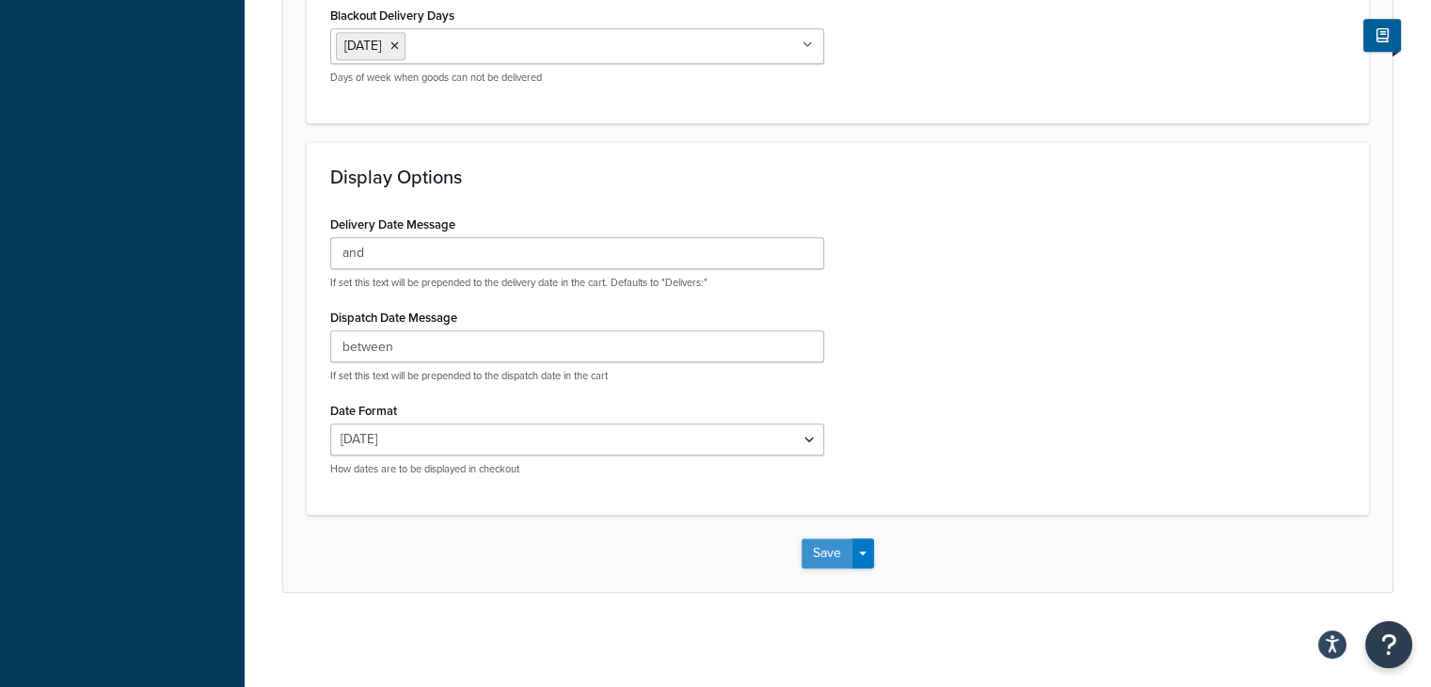
click at [824, 547] on button "Save" at bounding box center [827, 553] width 51 height 30
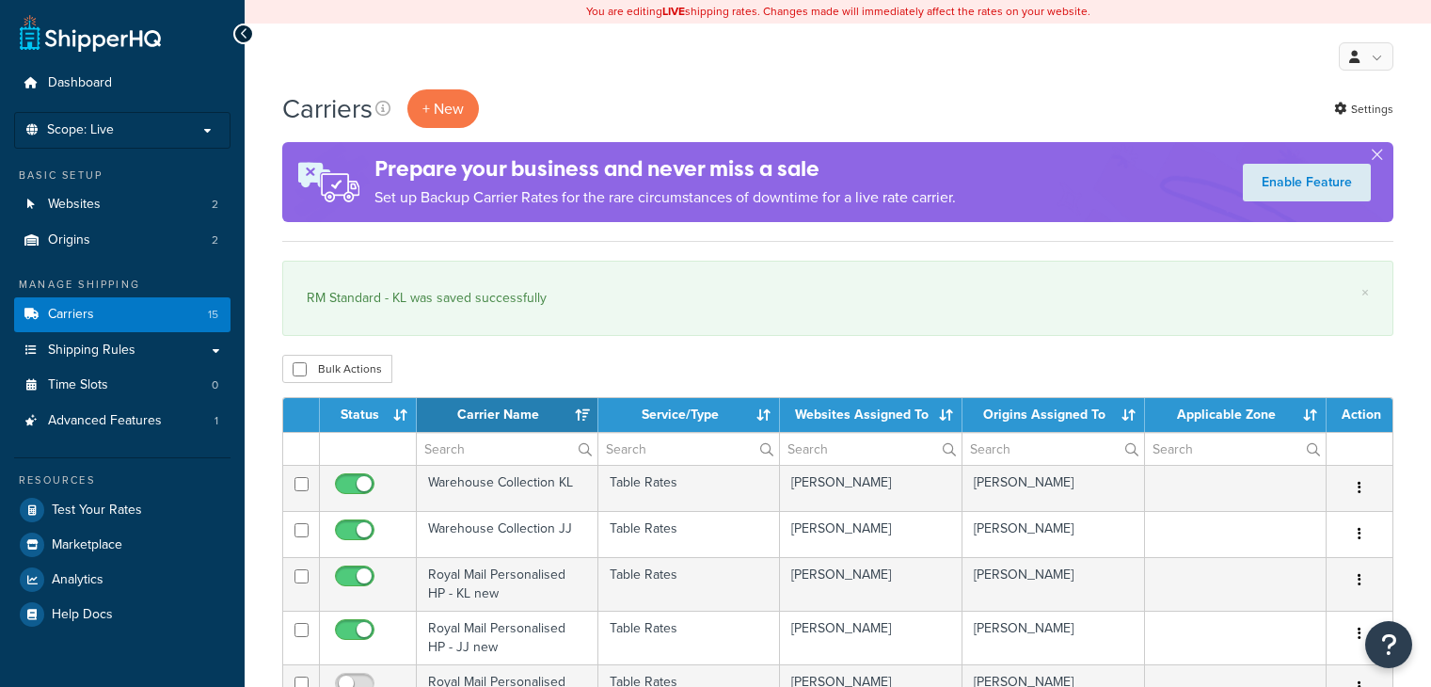
select select "15"
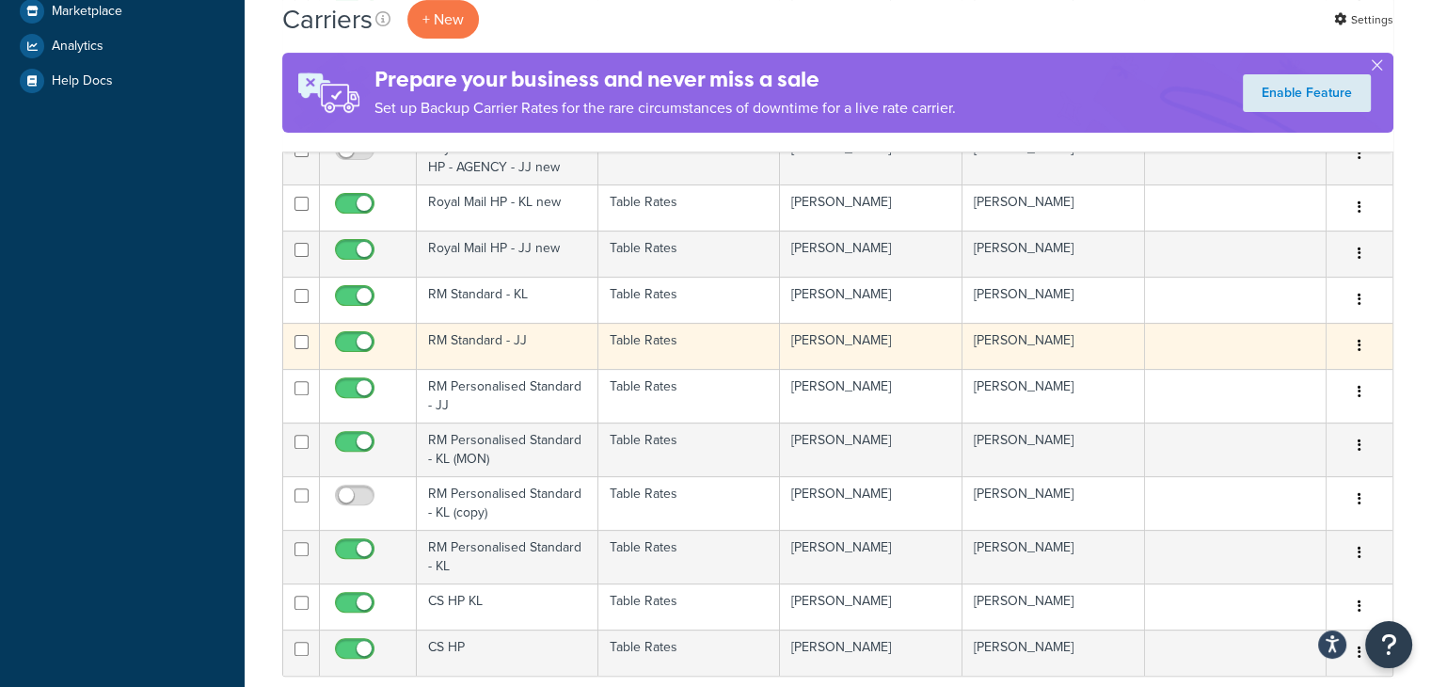
click at [485, 340] on td "RM Standard - JJ" at bounding box center [508, 346] width 182 height 46
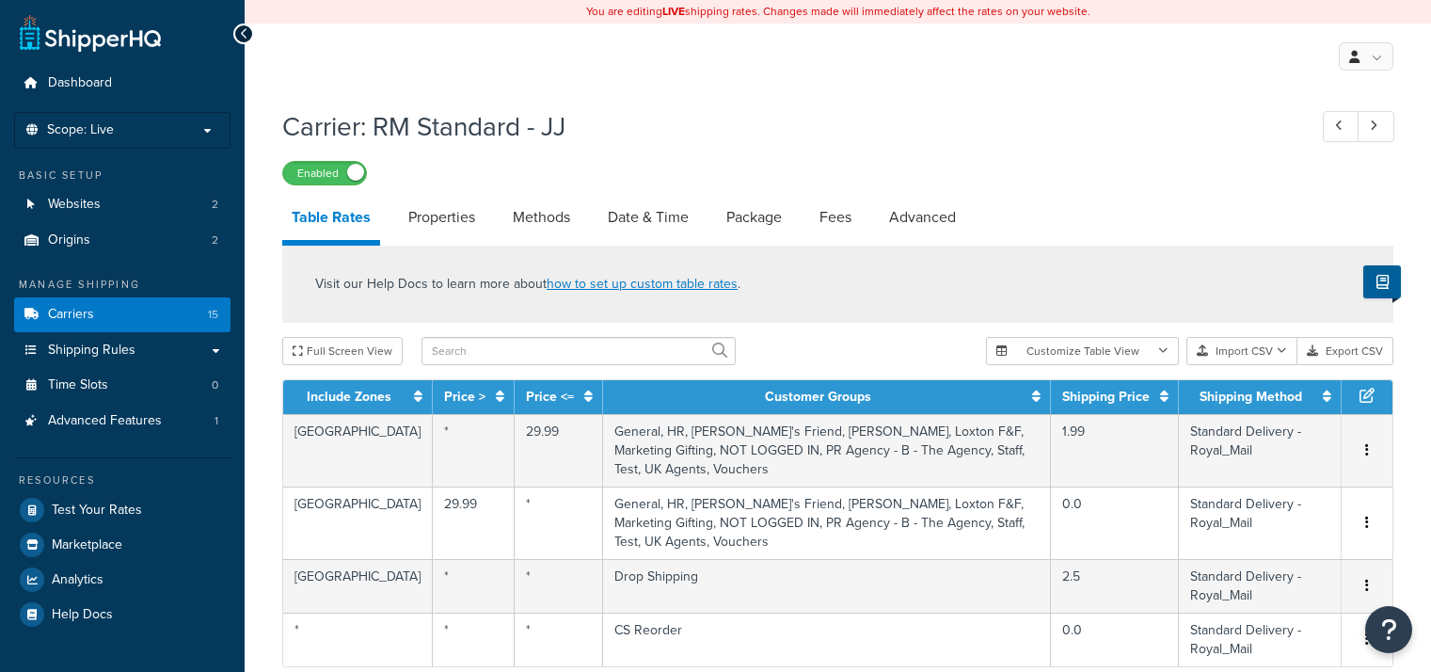
select select "25"
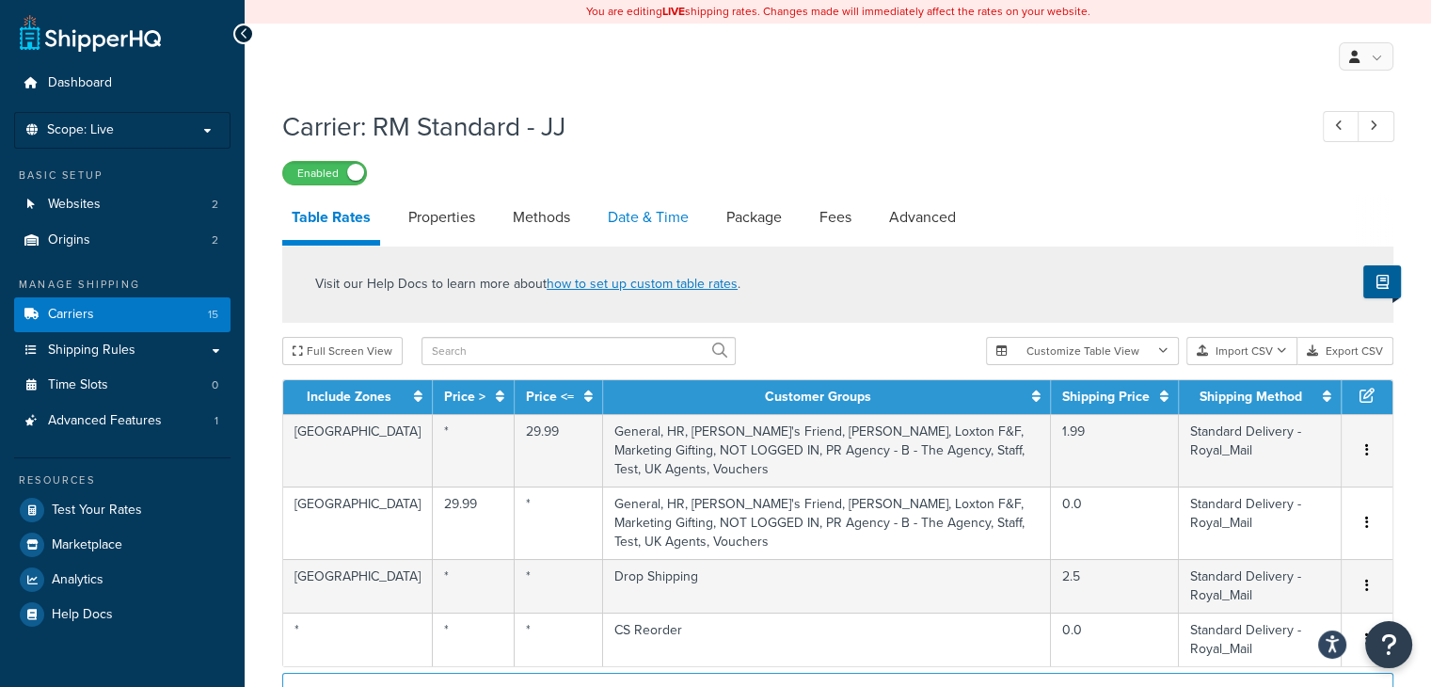
click at [628, 219] on link "Date & Time" at bounding box center [648, 217] width 100 height 45
select select "MMMd"
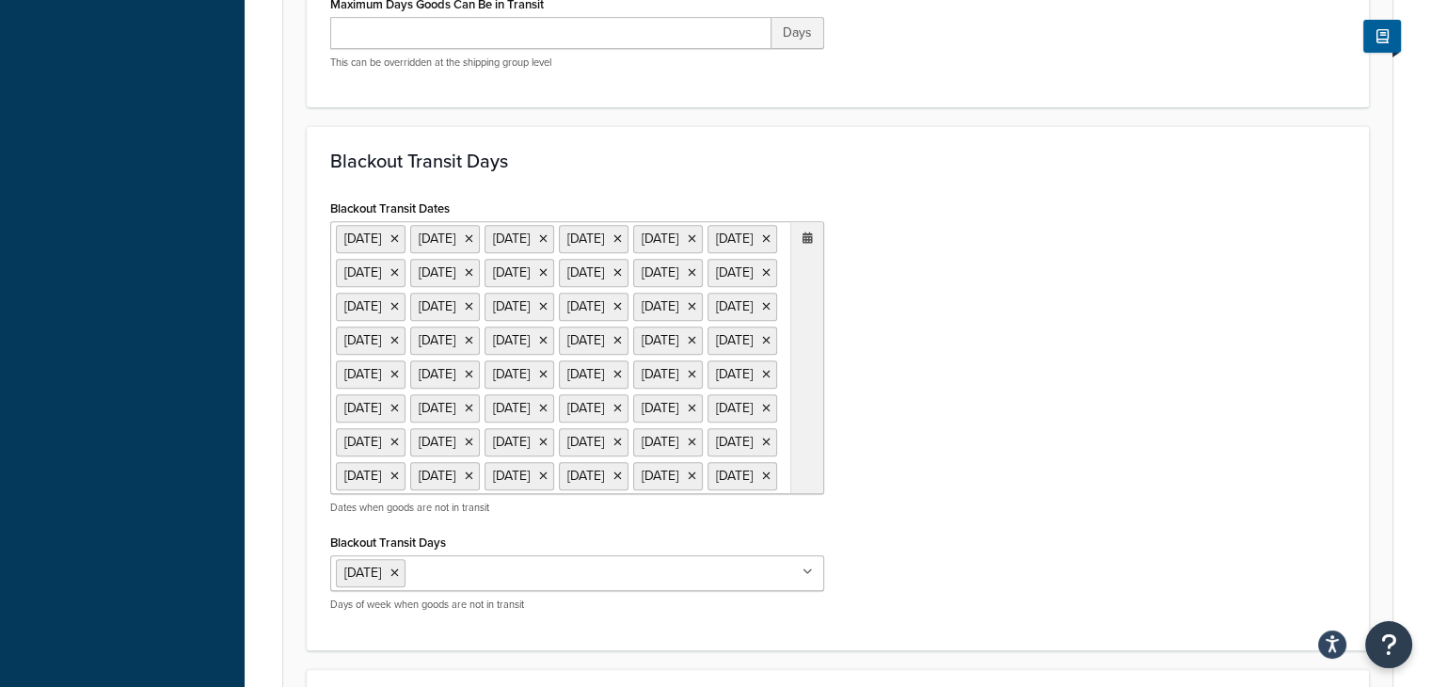
scroll to position [772, 0]
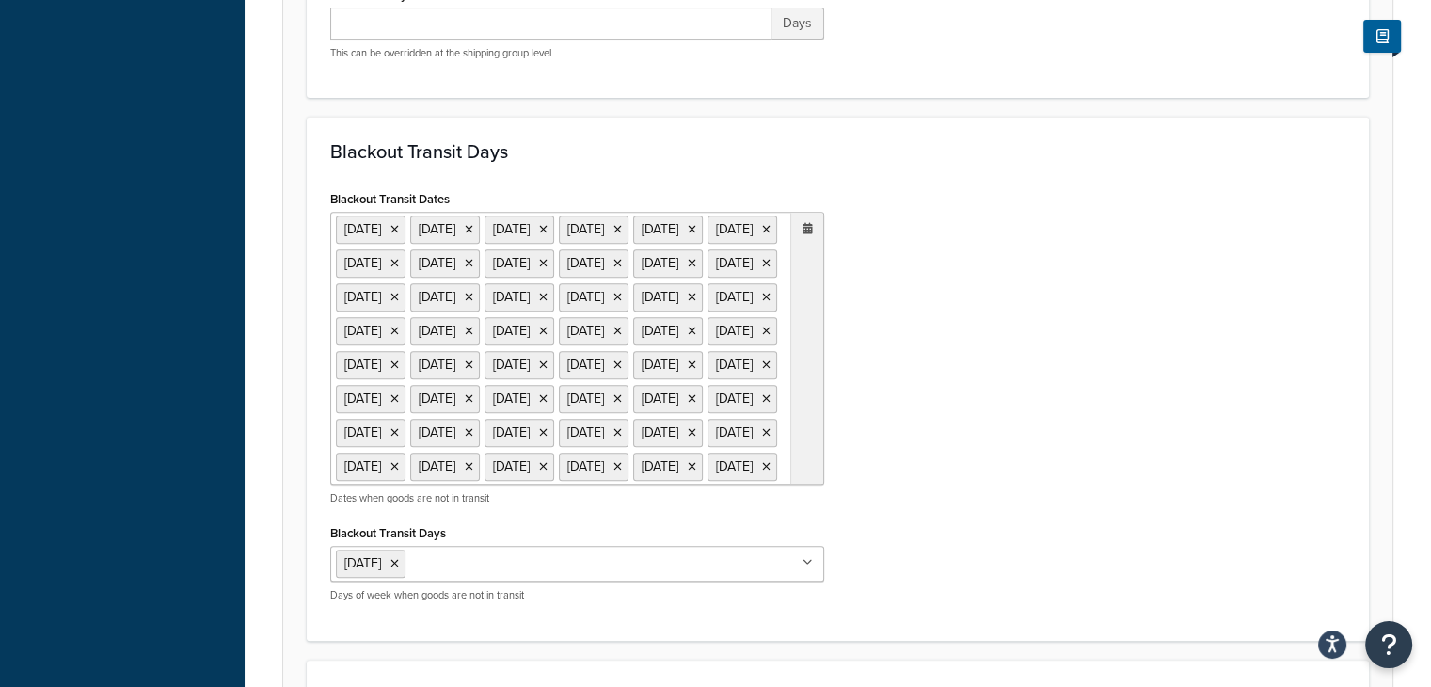
click at [808, 234] on icon at bounding box center [808, 228] width 10 height 11
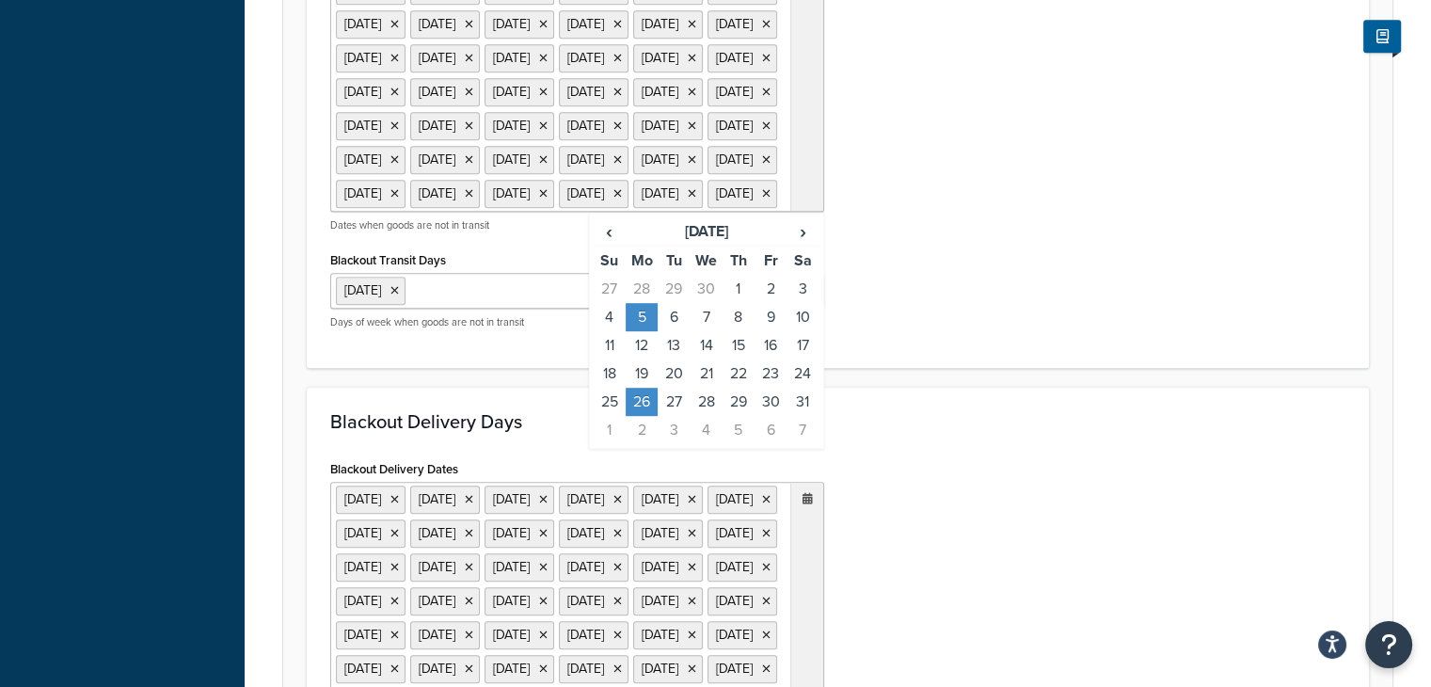
scroll to position [1045, 0]
click at [800, 244] on span "›" at bounding box center [803, 230] width 30 height 26
click at [647, 415] on td "25" at bounding box center [642, 401] width 32 height 28
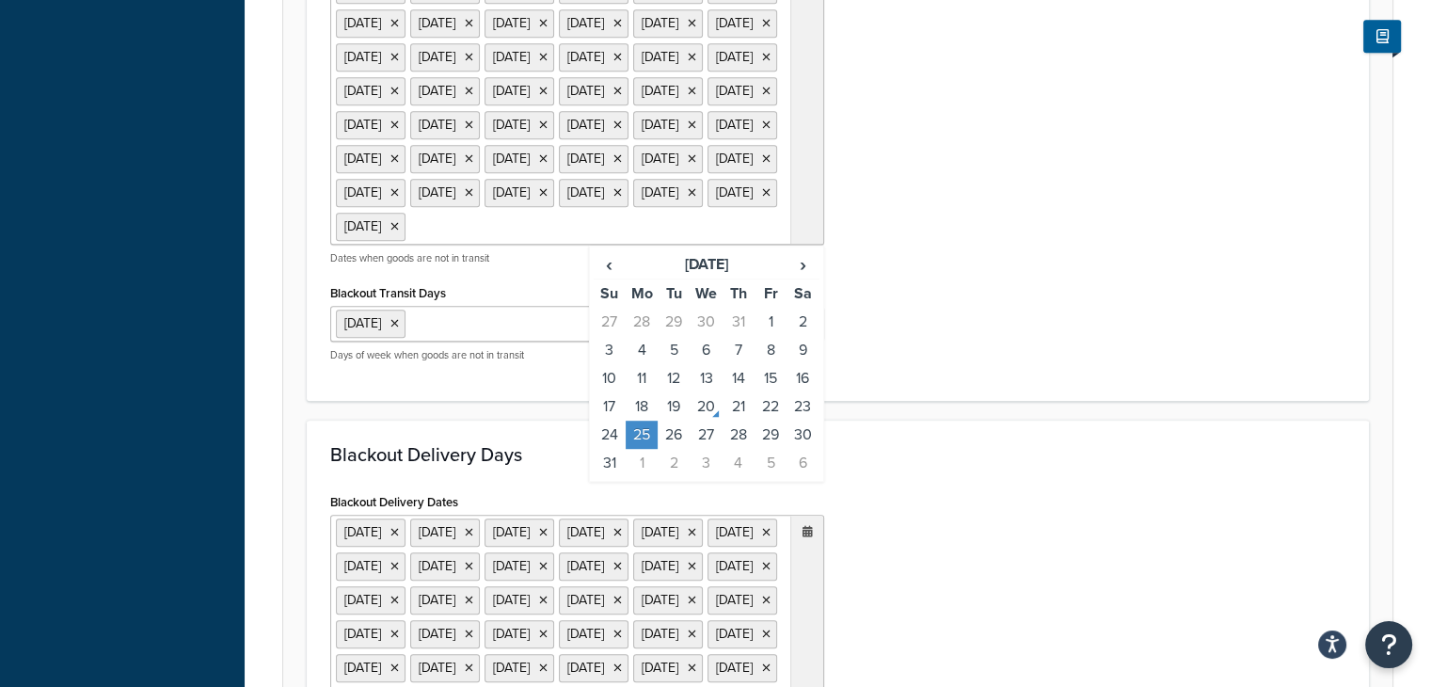
click at [919, 377] on div "Blackout Transit Dates 25 Dec 2021 26 Dec 2021 27 Dec 2021 28 Dec 2021 1 Jan 20…" at bounding box center [837, 145] width 1043 height 466
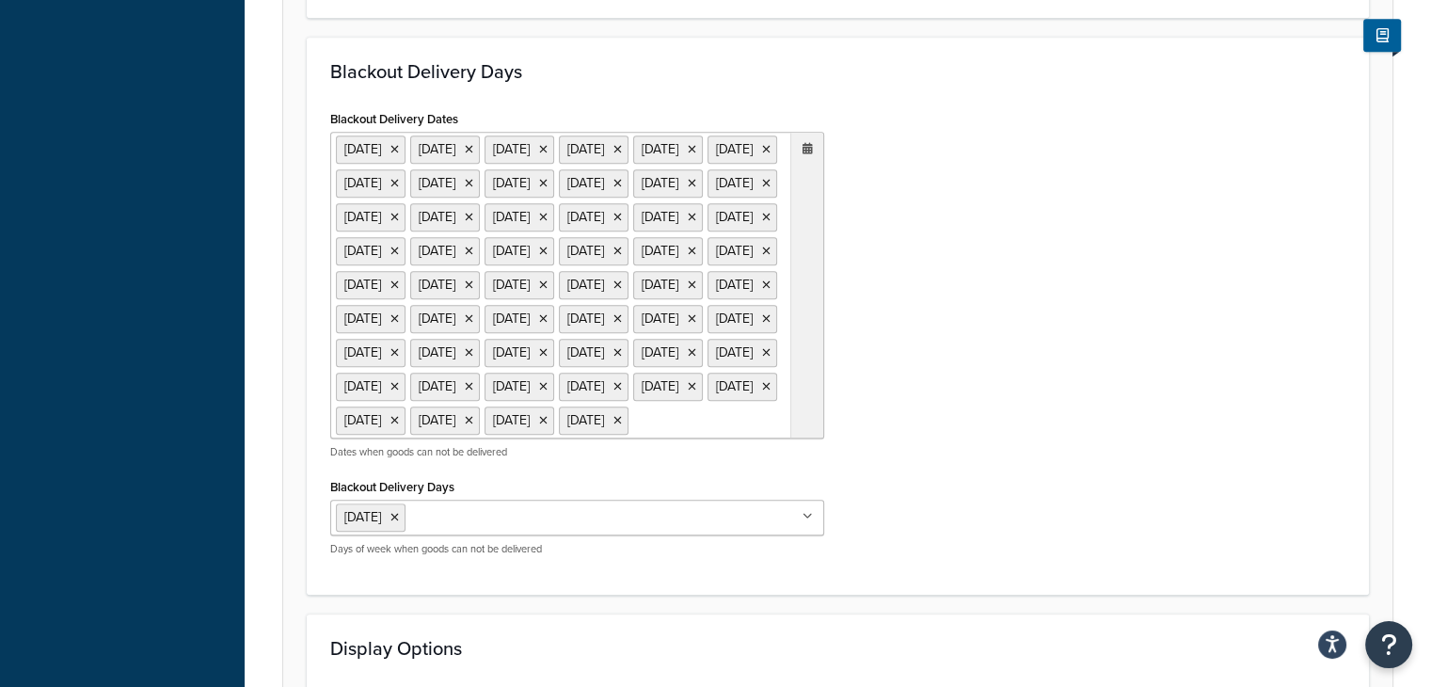
scroll to position [1426, 0]
click at [808, 156] on icon at bounding box center [808, 150] width 10 height 11
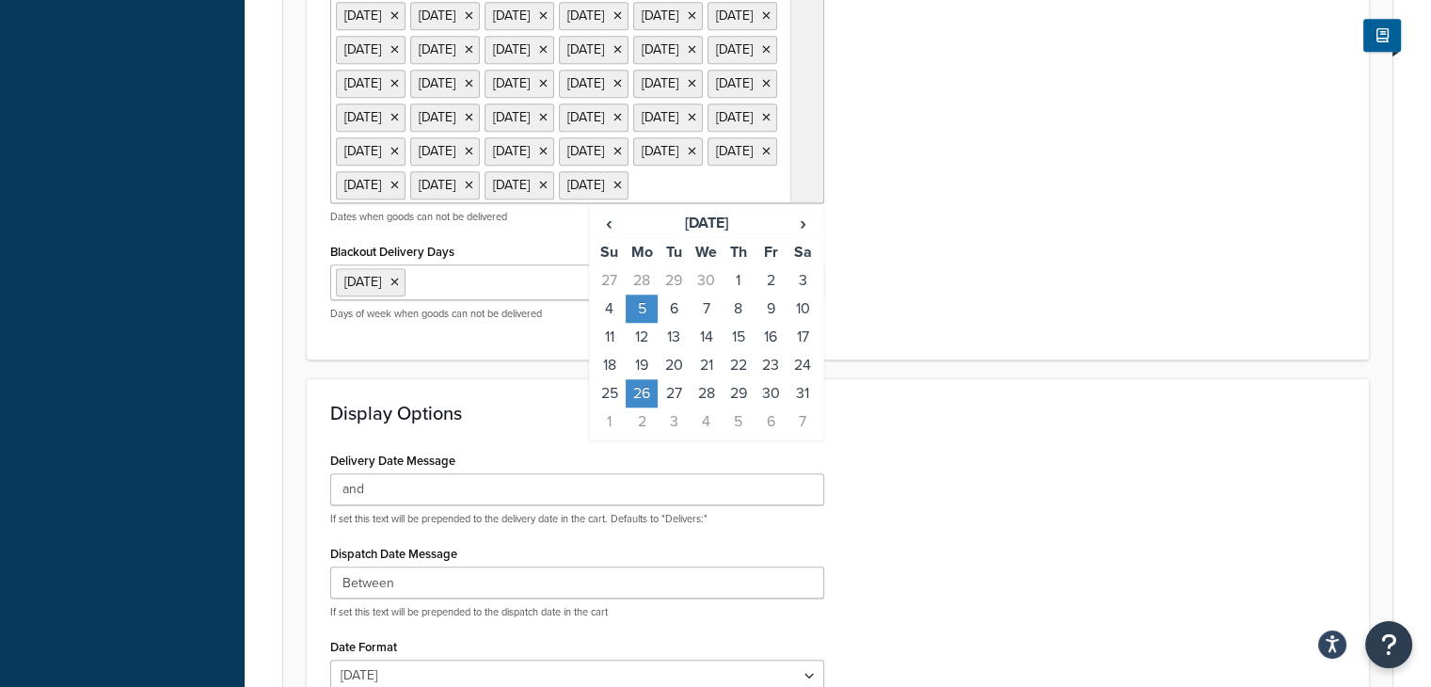
scroll to position [1806, 0]
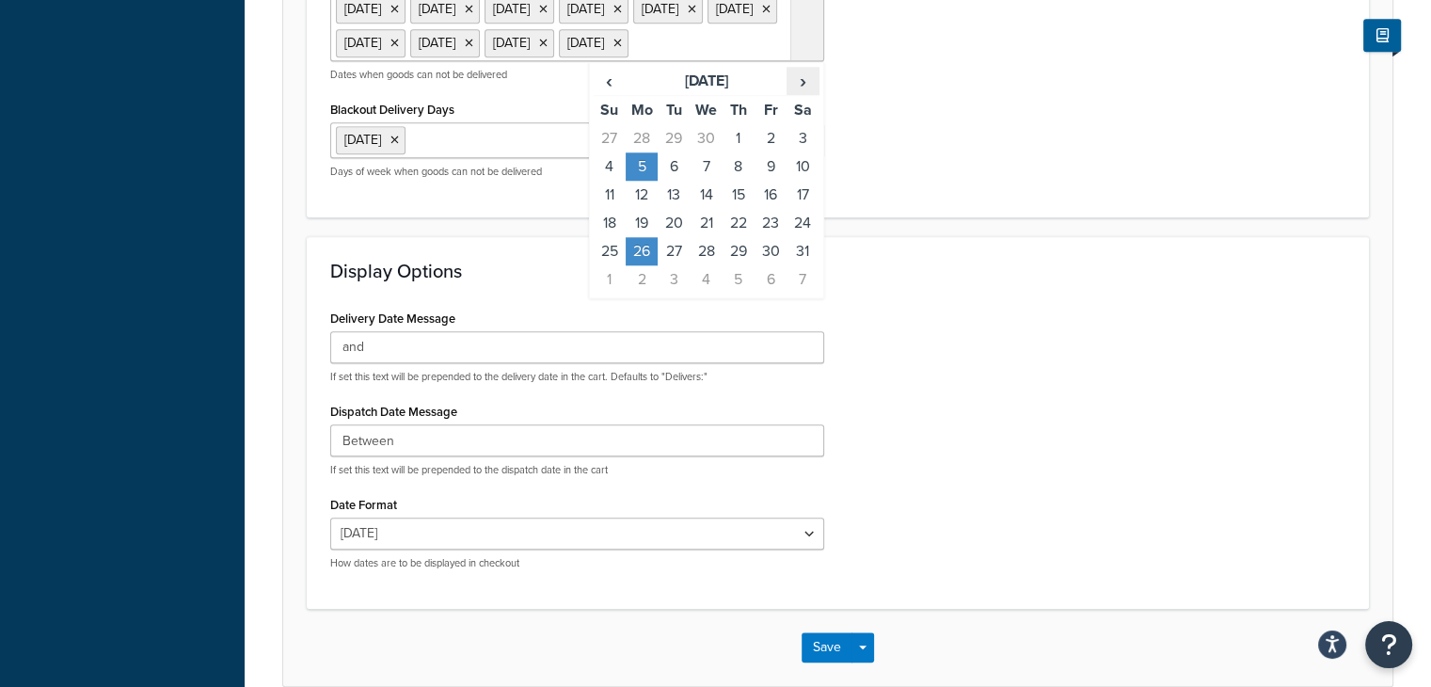
click at [800, 94] on span "›" at bounding box center [803, 81] width 30 height 26
click at [644, 265] on td "25" at bounding box center [642, 251] width 32 height 28
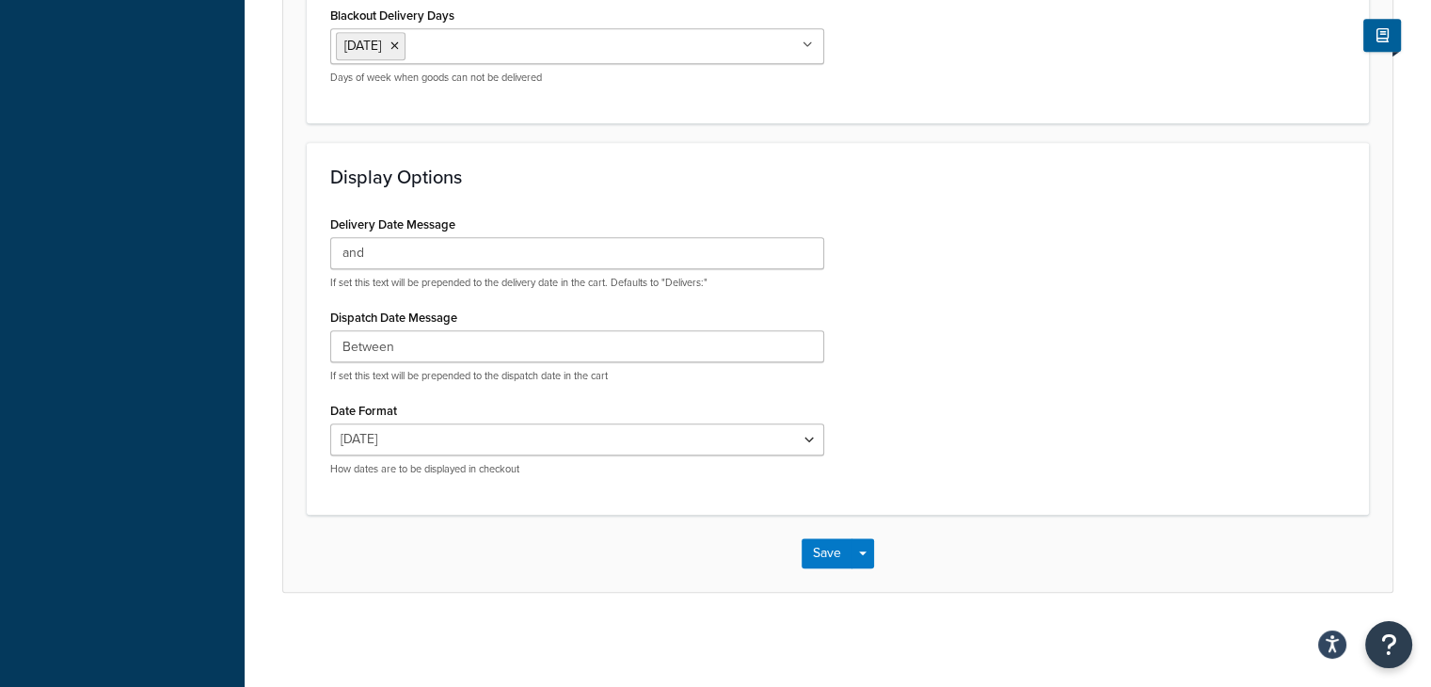
scroll to position [2190, 0]
click at [825, 543] on button "Save" at bounding box center [827, 553] width 51 height 30
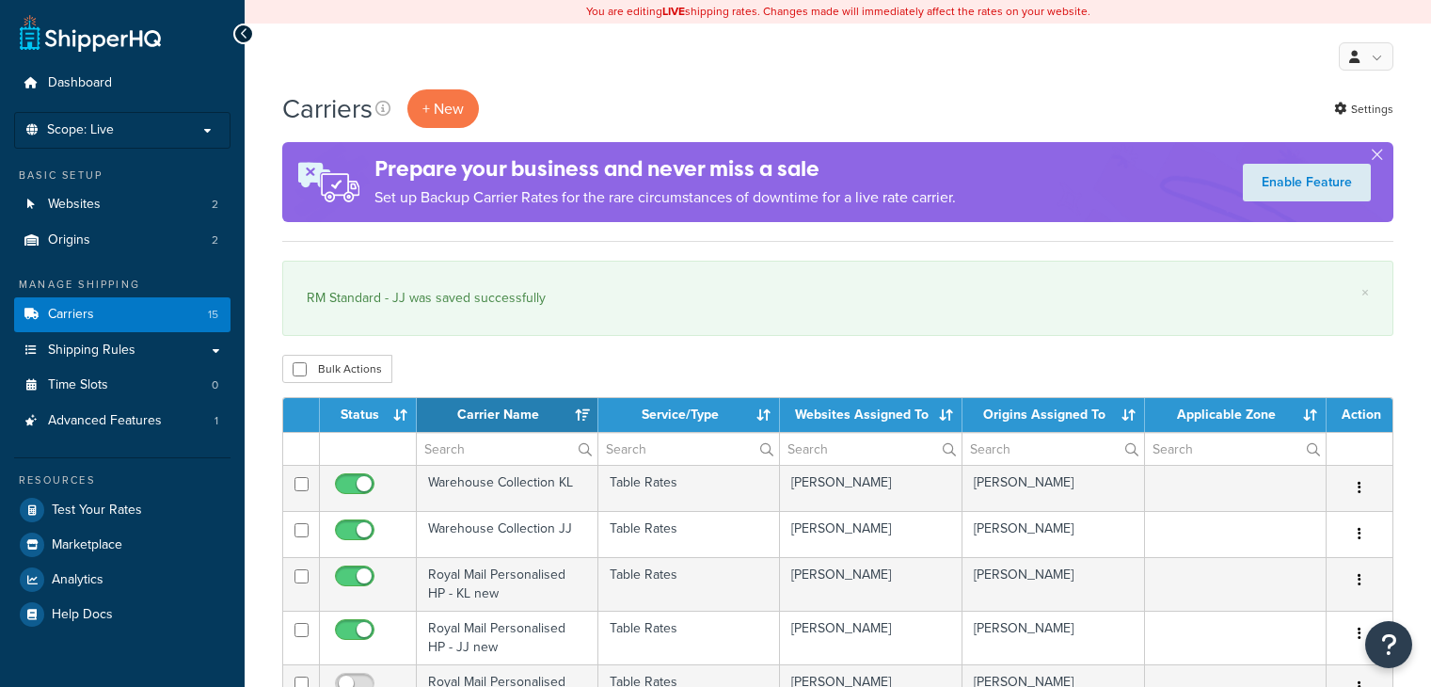
select select "15"
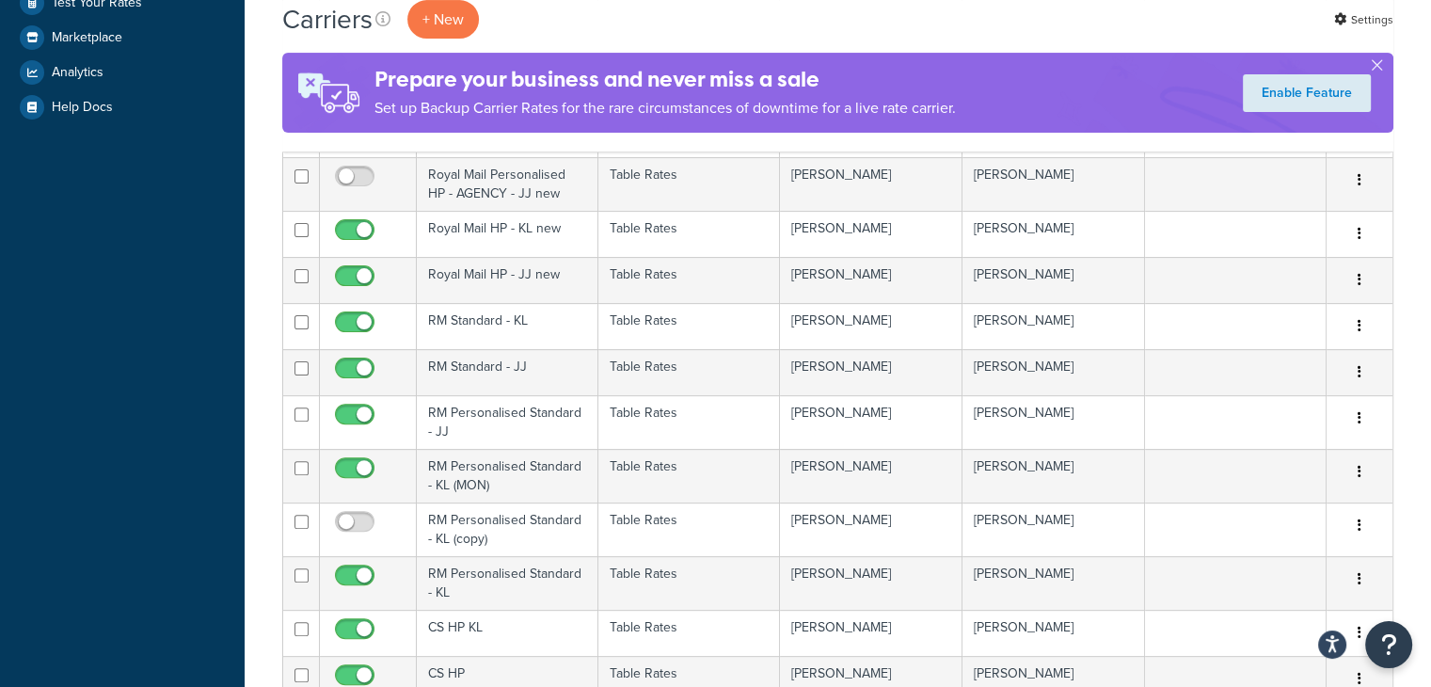
scroll to position [517, 0]
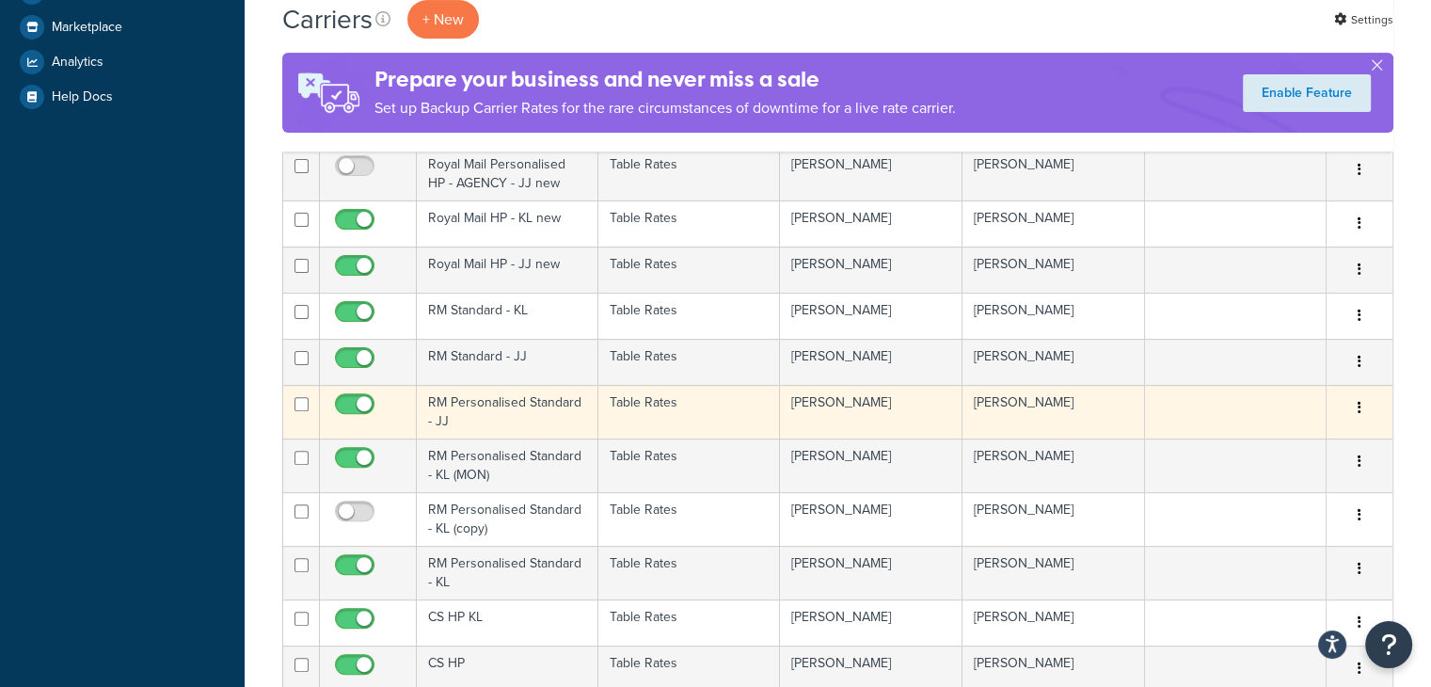
click at [560, 415] on td "RM Personalised Standard - JJ" at bounding box center [508, 412] width 182 height 54
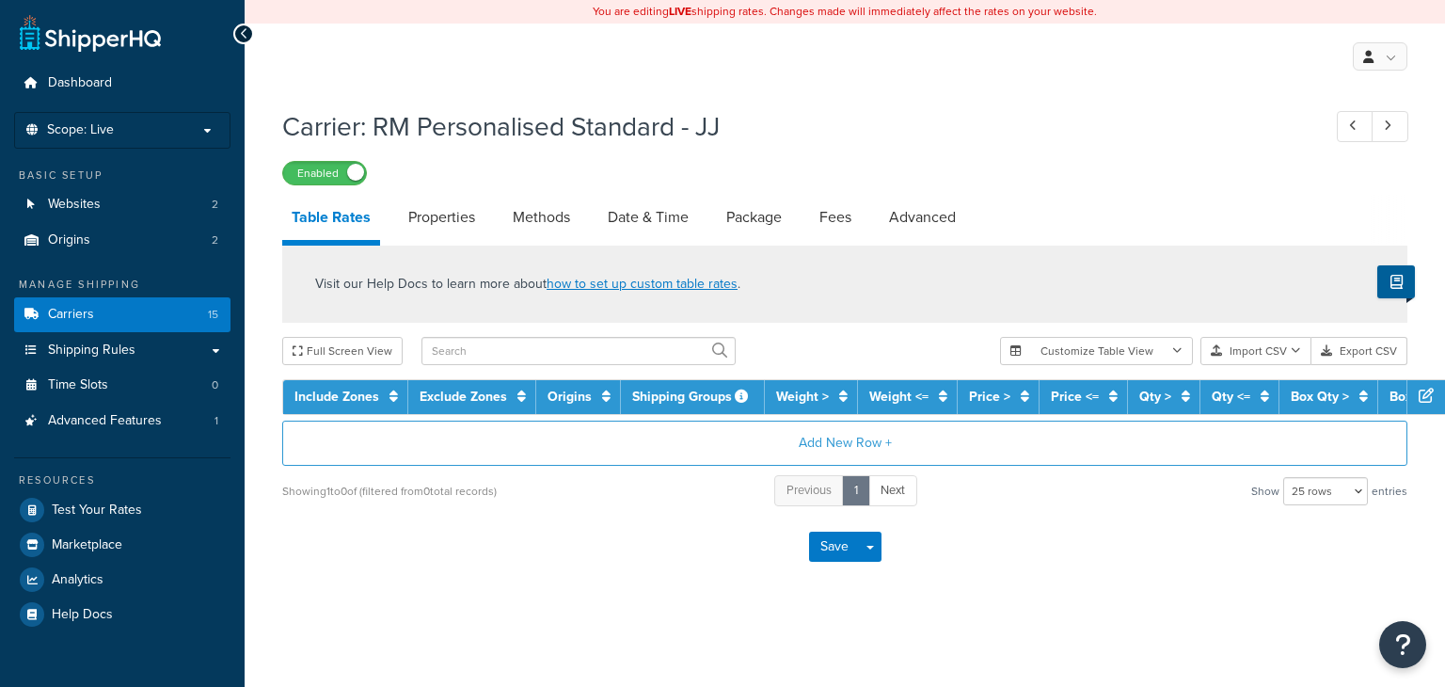
select select "25"
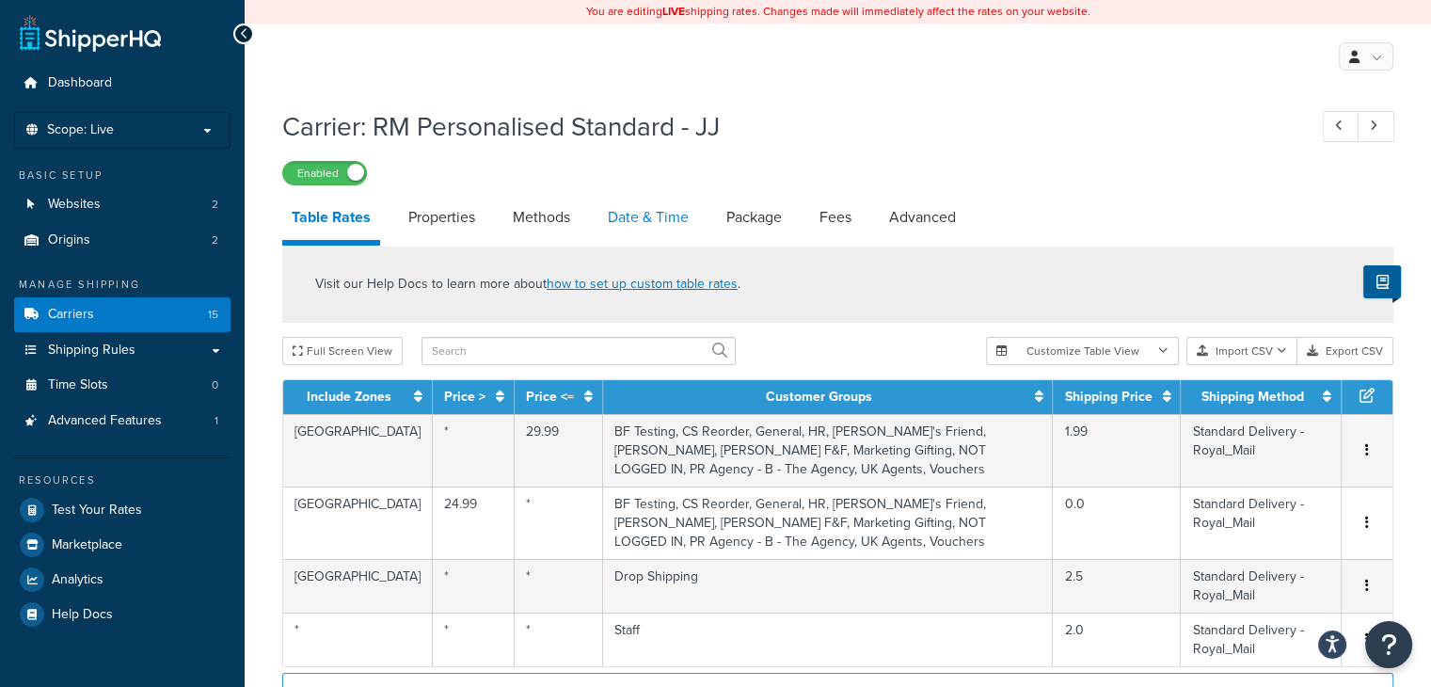
click at [637, 228] on link "Date & Time" at bounding box center [648, 217] width 100 height 45
select select "MMMd"
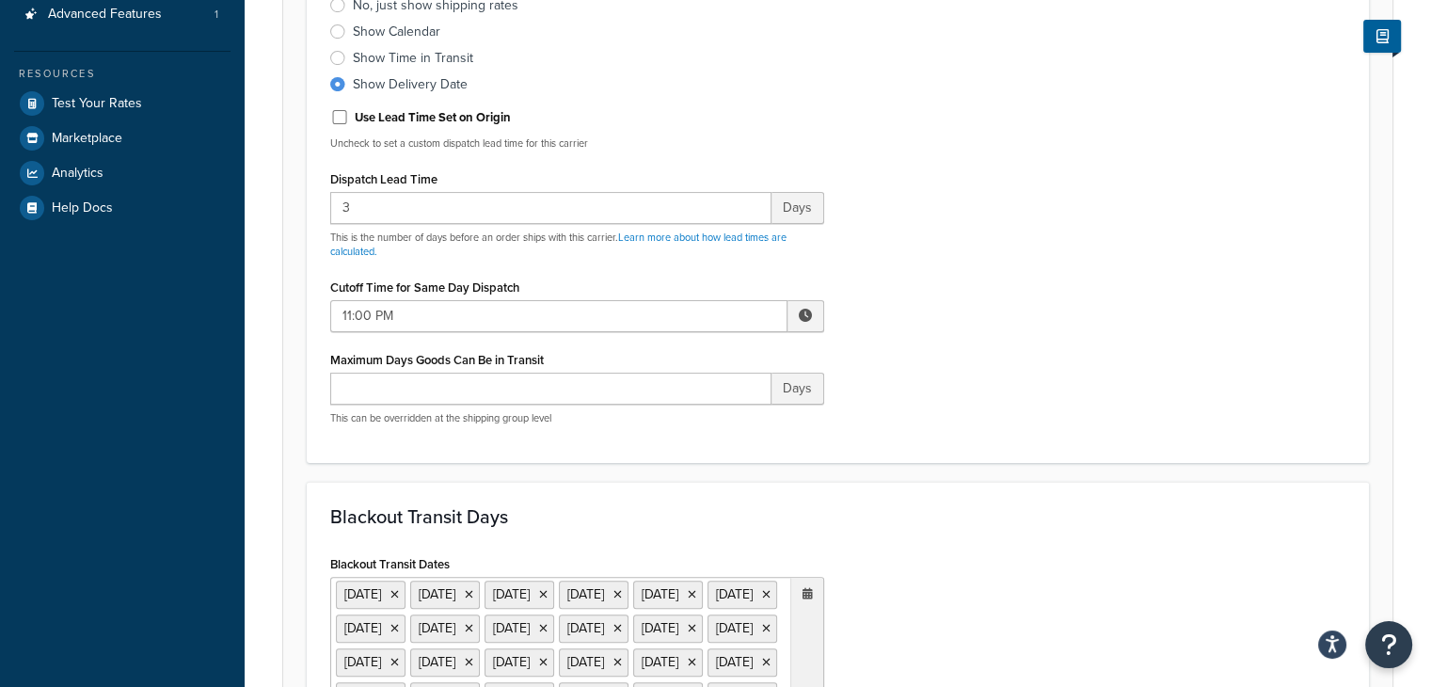
scroll to position [719, 0]
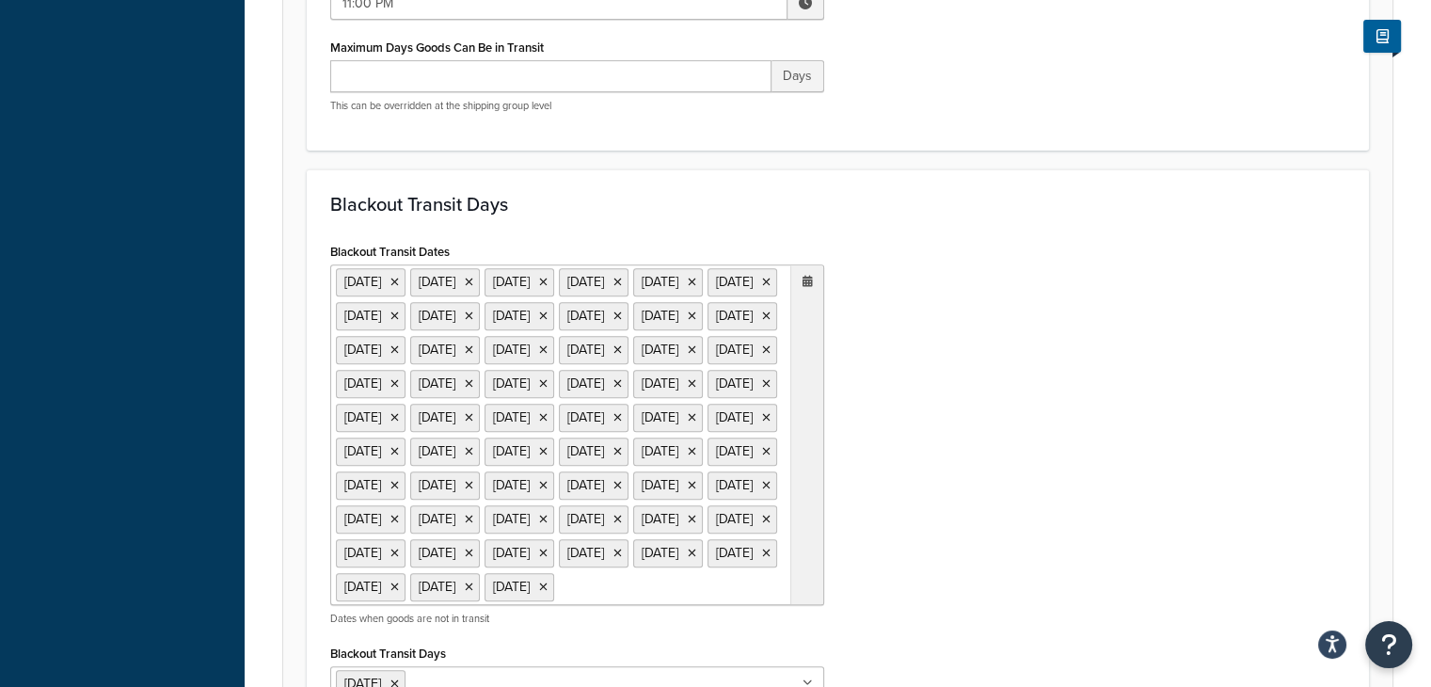
click at [808, 280] on icon at bounding box center [808, 281] width 10 height 11
click at [810, 284] on icon at bounding box center [808, 281] width 10 height 11
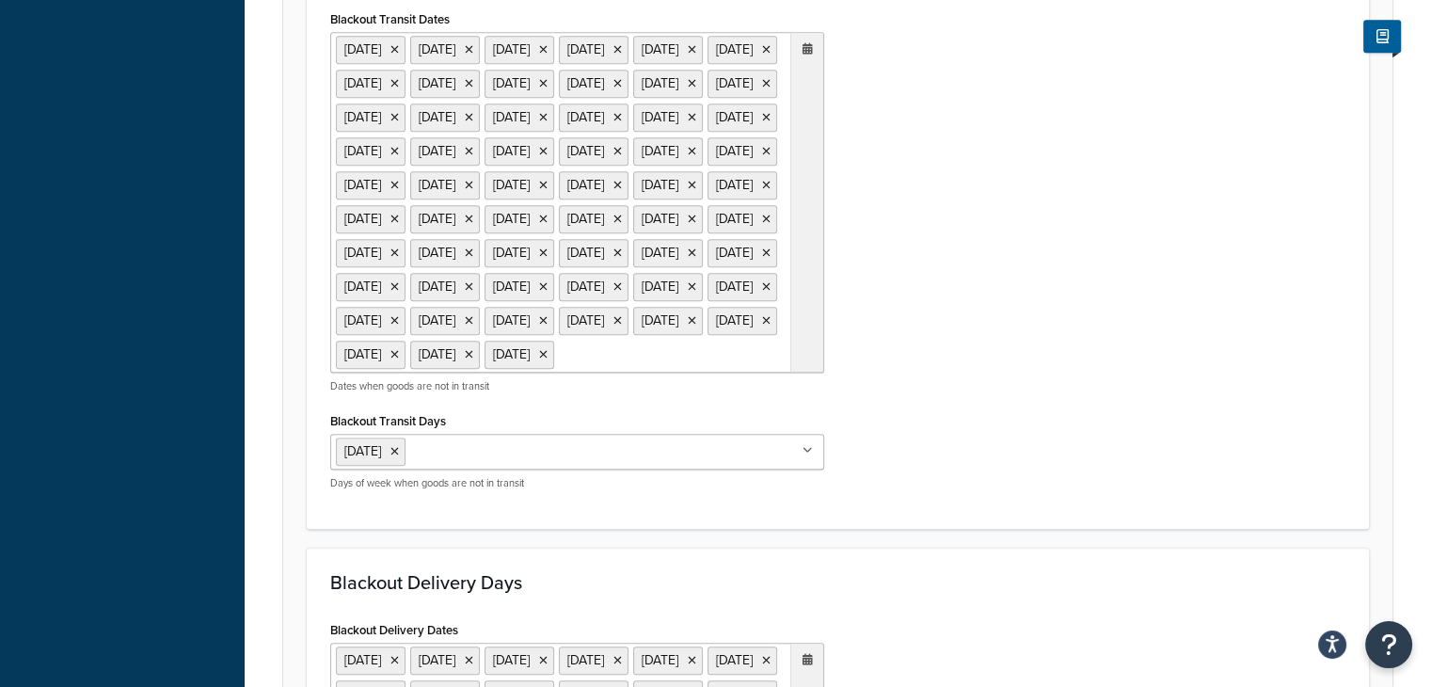
scroll to position [891, 0]
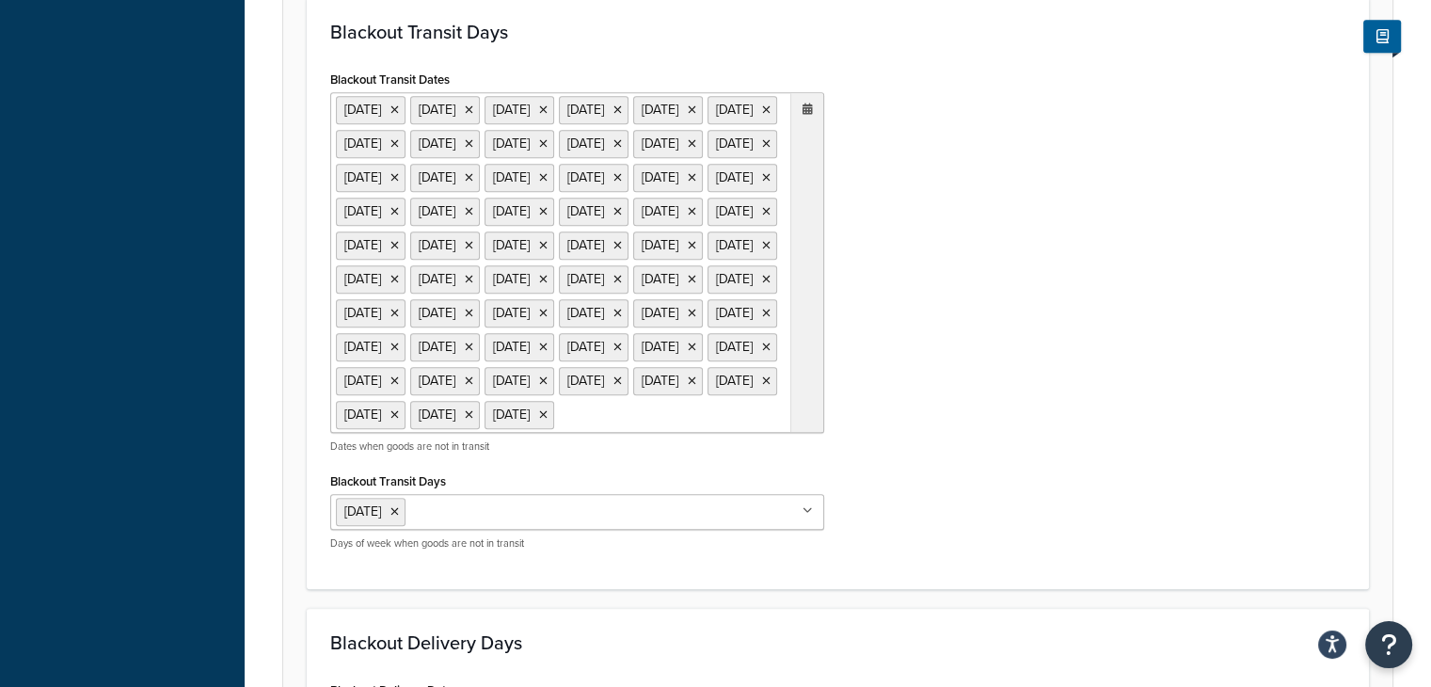
click at [805, 103] on div at bounding box center [806, 262] width 33 height 339
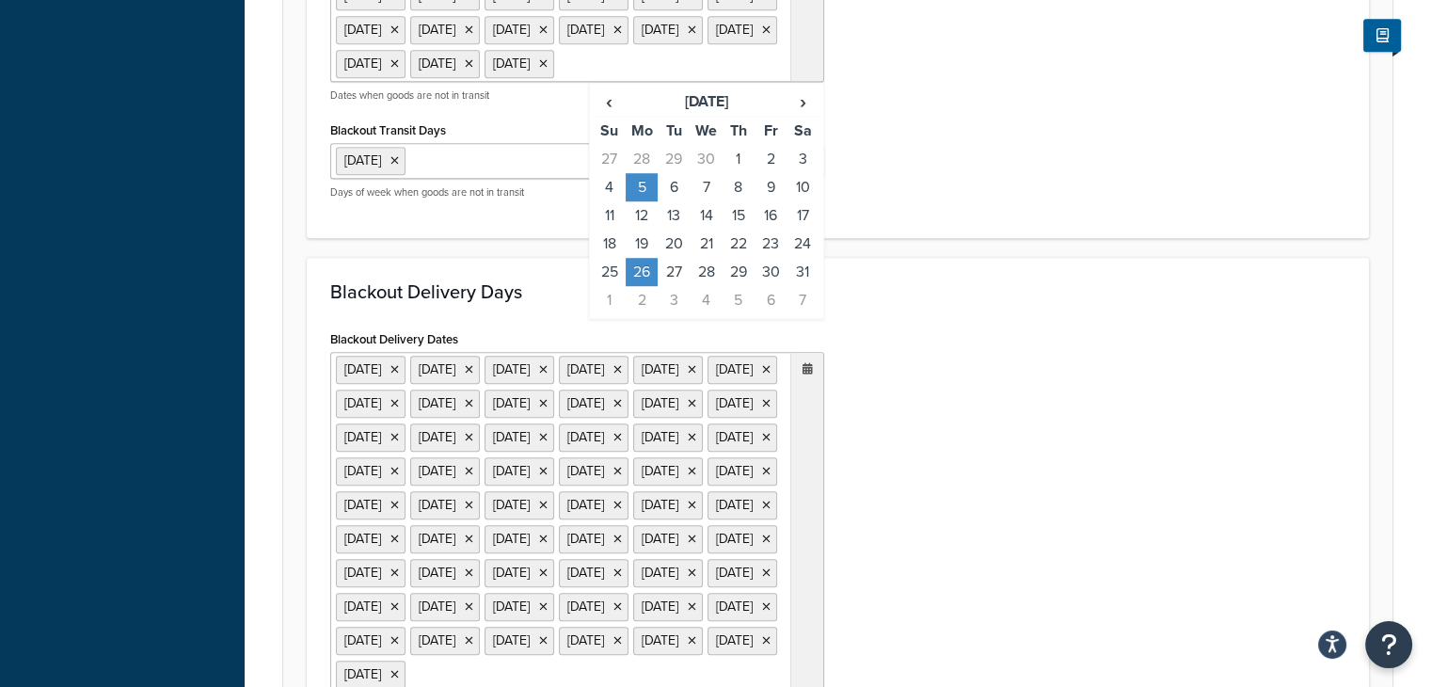
scroll to position [1246, 0]
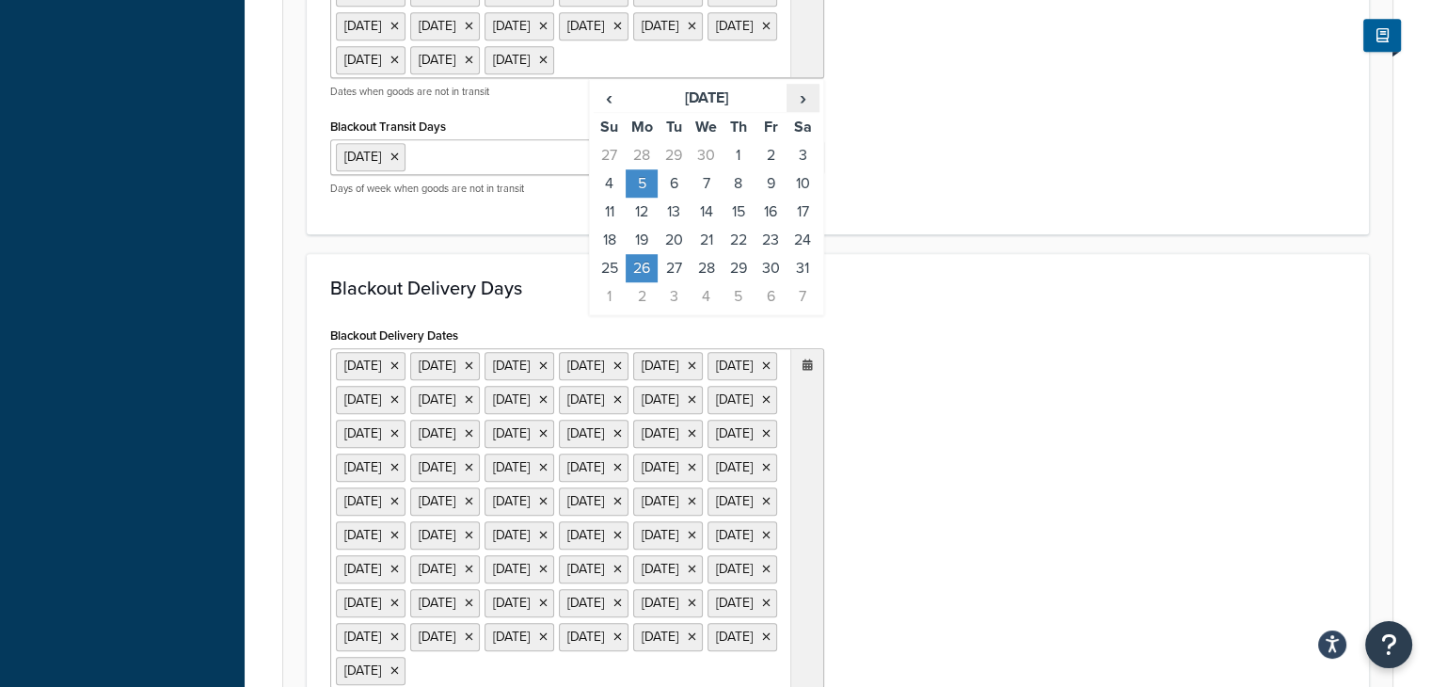
click at [796, 111] on span "›" at bounding box center [803, 98] width 30 height 26
click at [795, 111] on span "›" at bounding box center [803, 98] width 30 height 26
click at [637, 282] on td "25" at bounding box center [642, 268] width 32 height 28
click at [961, 417] on div "Blackout Delivery Days Blackout Delivery Dates 25 Dec 2021 26 Dec 2021 27 Dec 2…" at bounding box center [838, 549] width 1062 height 592
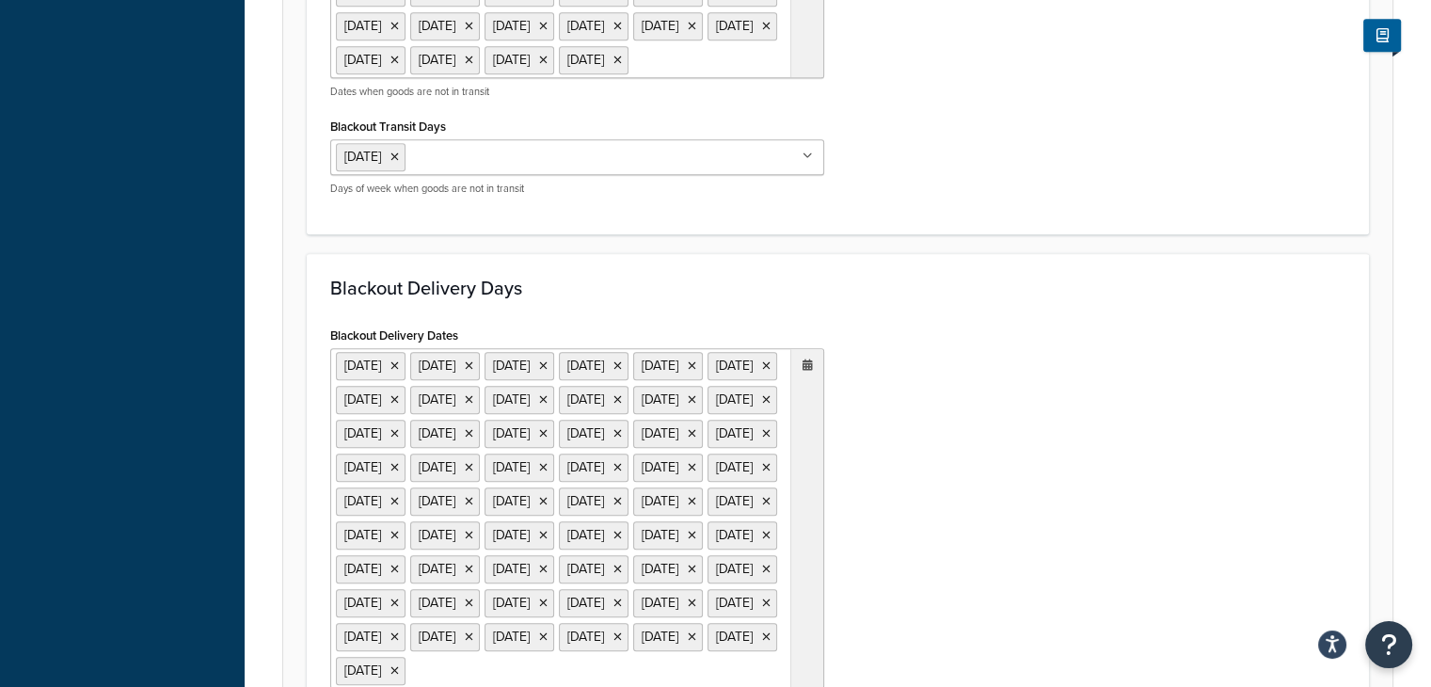
click at [809, 371] on icon at bounding box center [808, 364] width 10 height 11
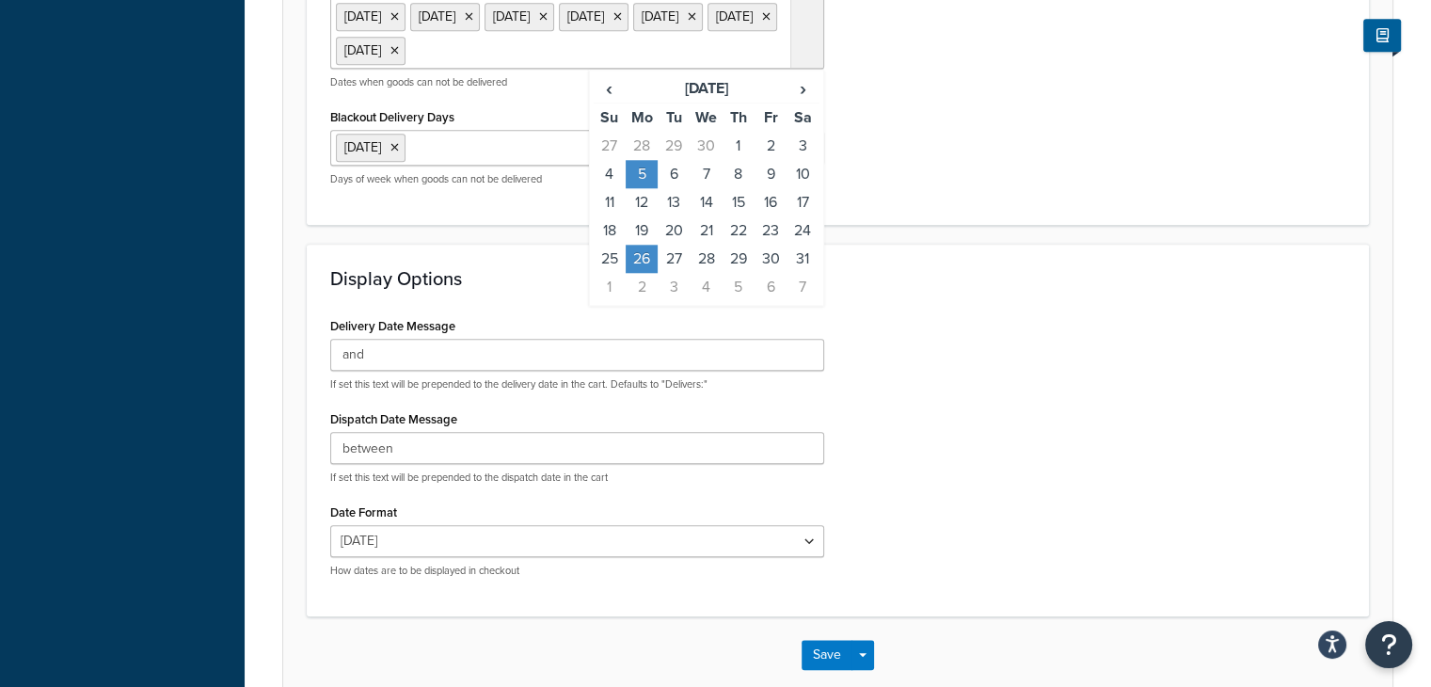
scroll to position [1955, 0]
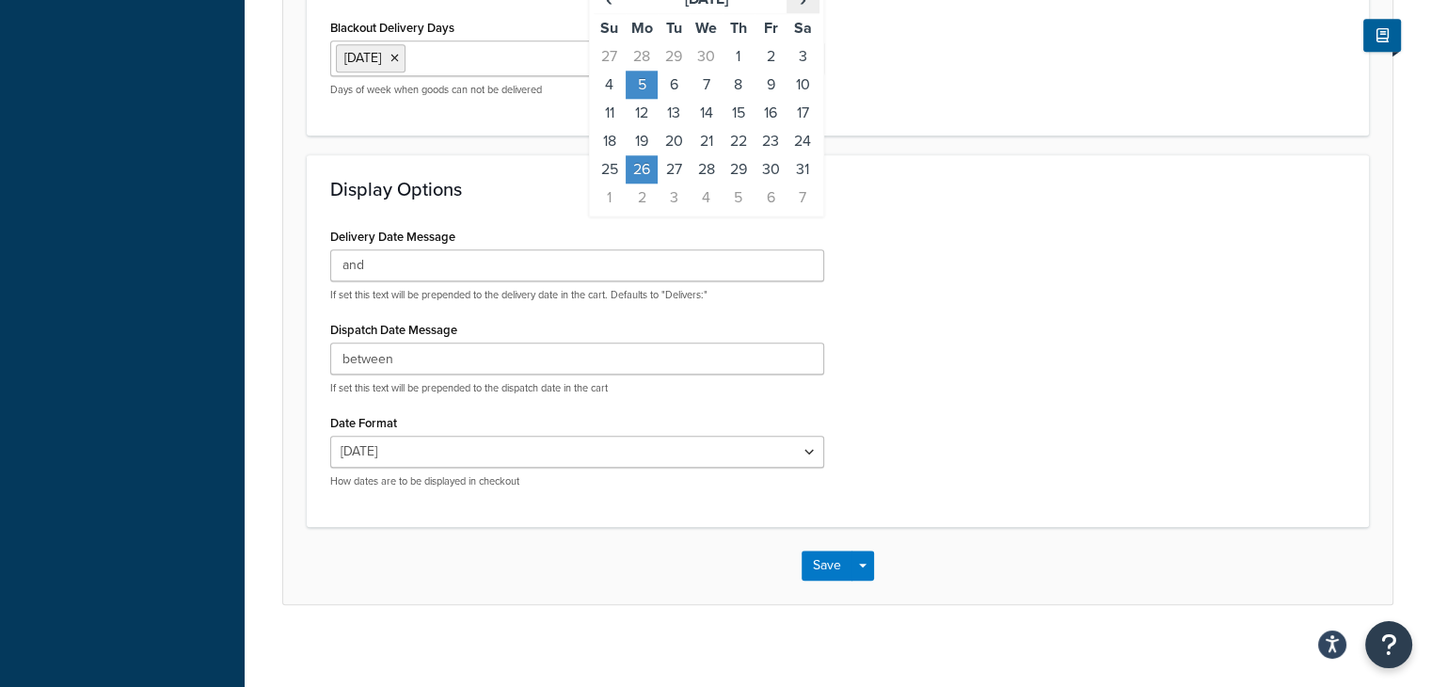
click at [641, 183] on td "25" at bounding box center [642, 169] width 32 height 28
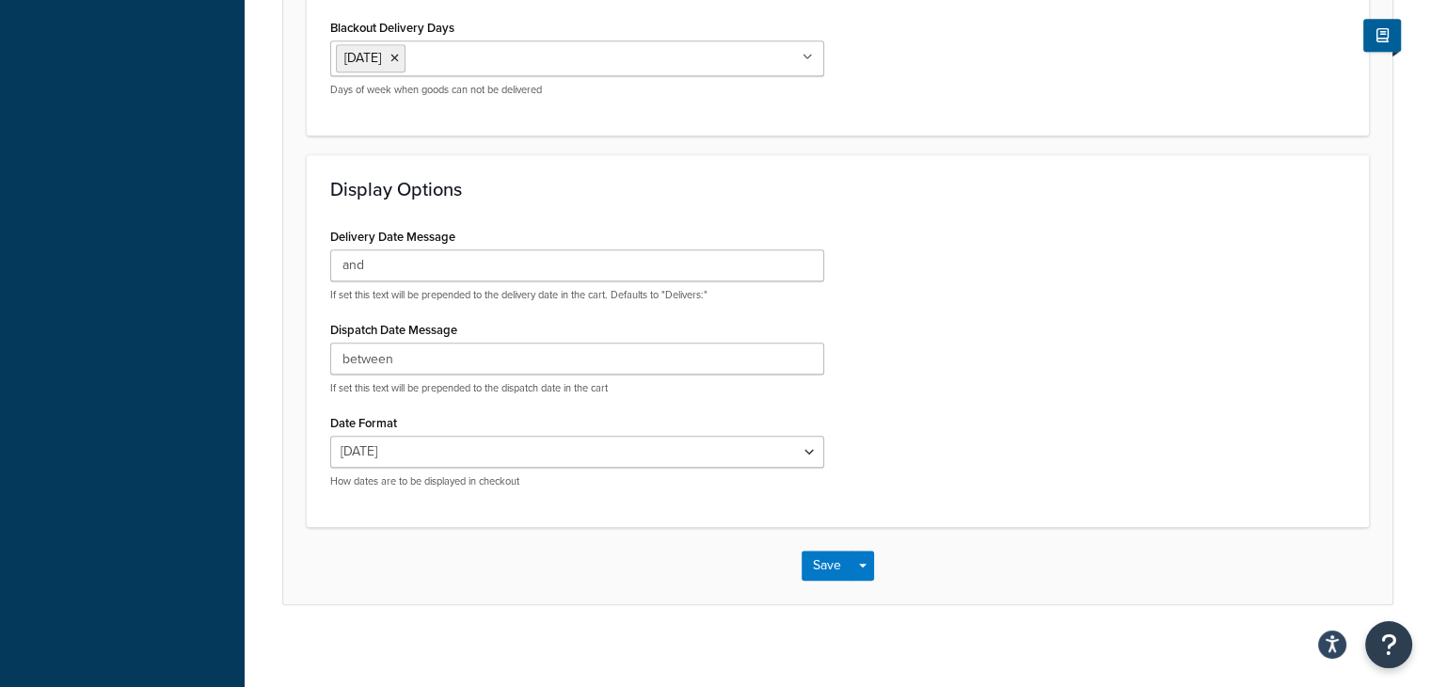
scroll to position [2259, 0]
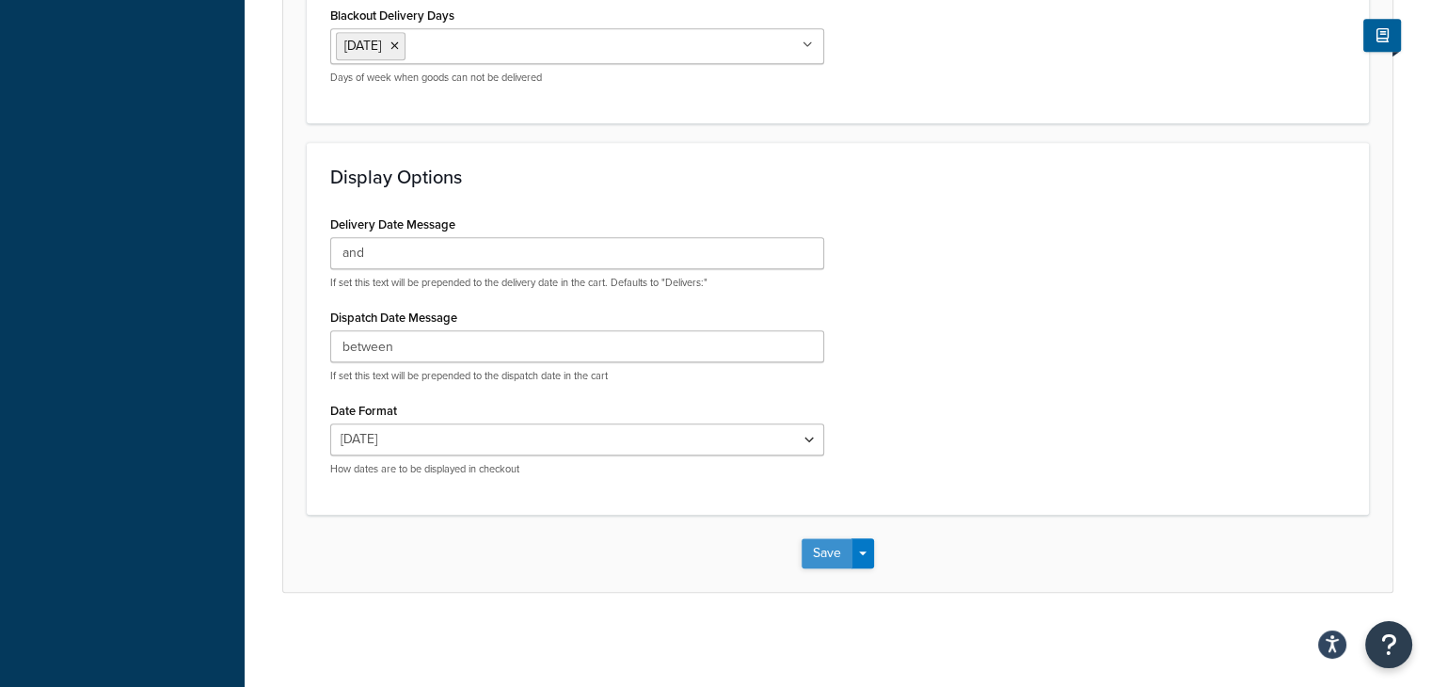
click at [836, 550] on button "Save" at bounding box center [827, 553] width 51 height 30
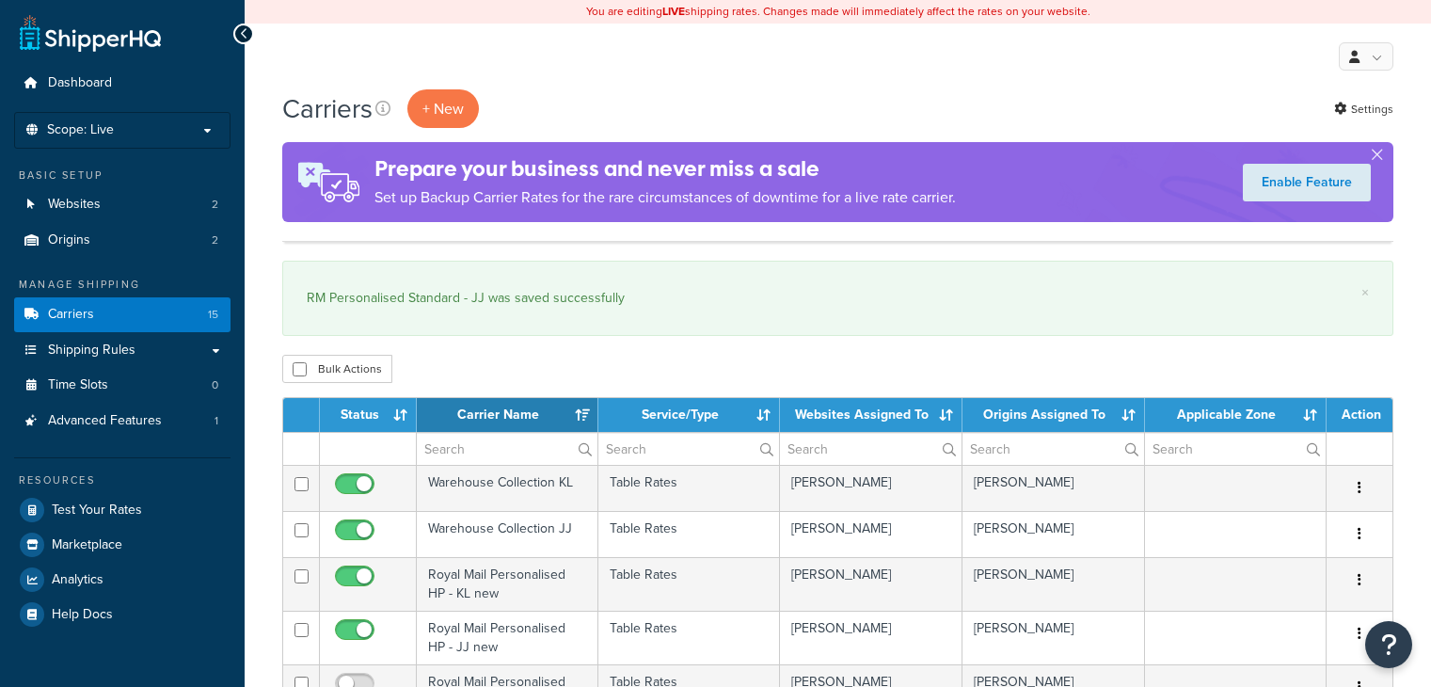
select select "15"
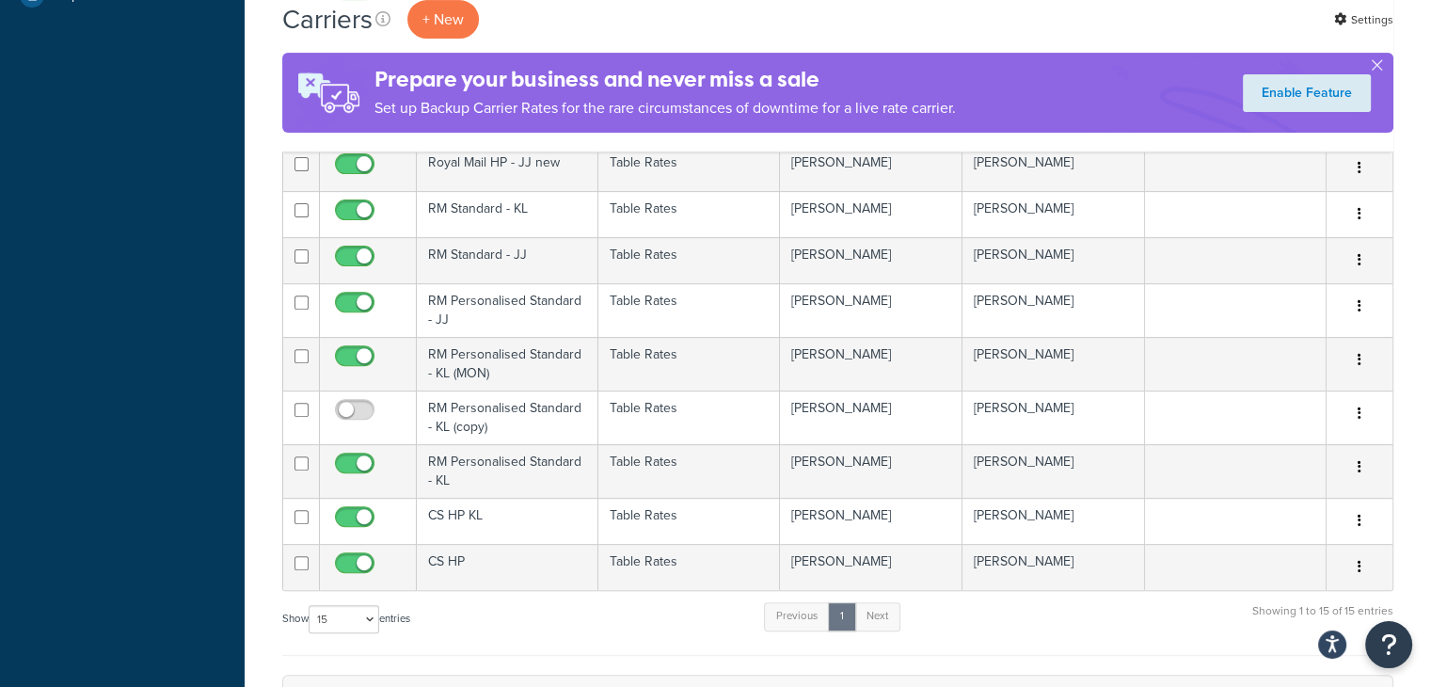
scroll to position [620, 0]
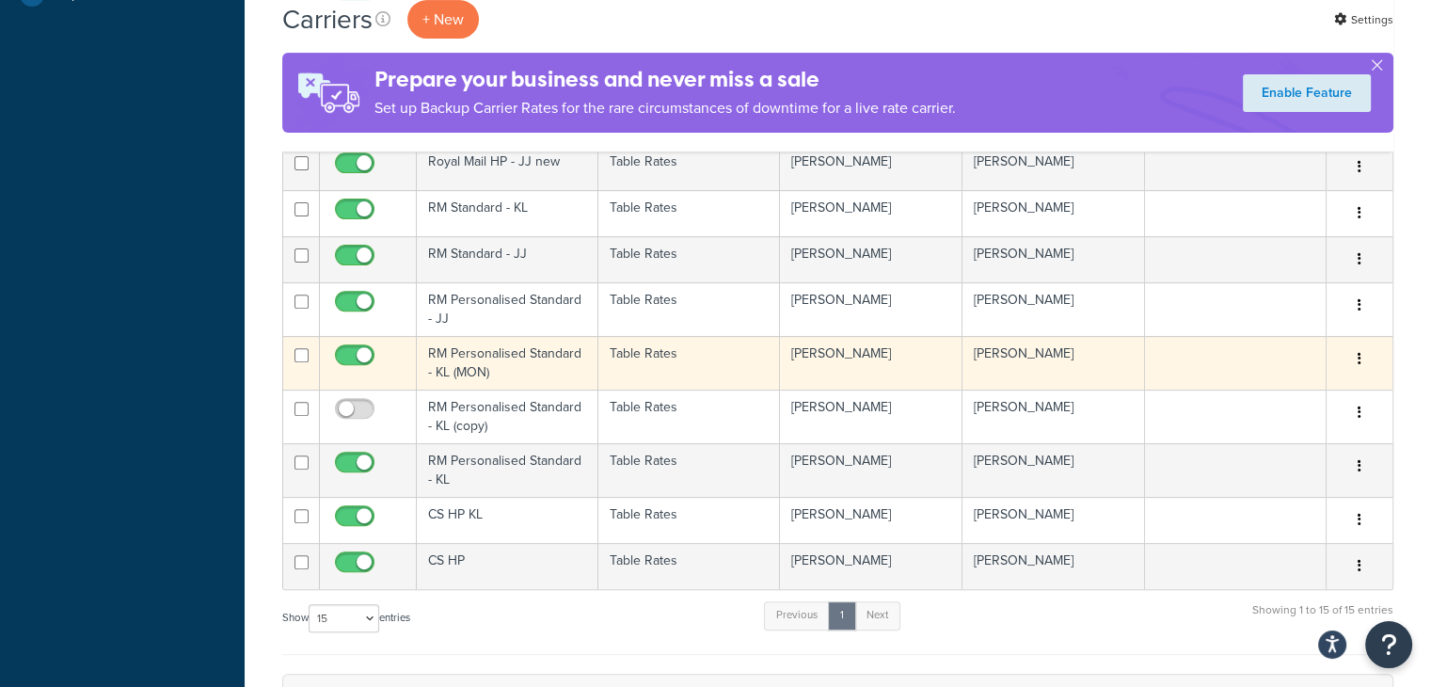
click at [510, 356] on td "RM Personalised Standard - KL (MON)" at bounding box center [508, 363] width 182 height 54
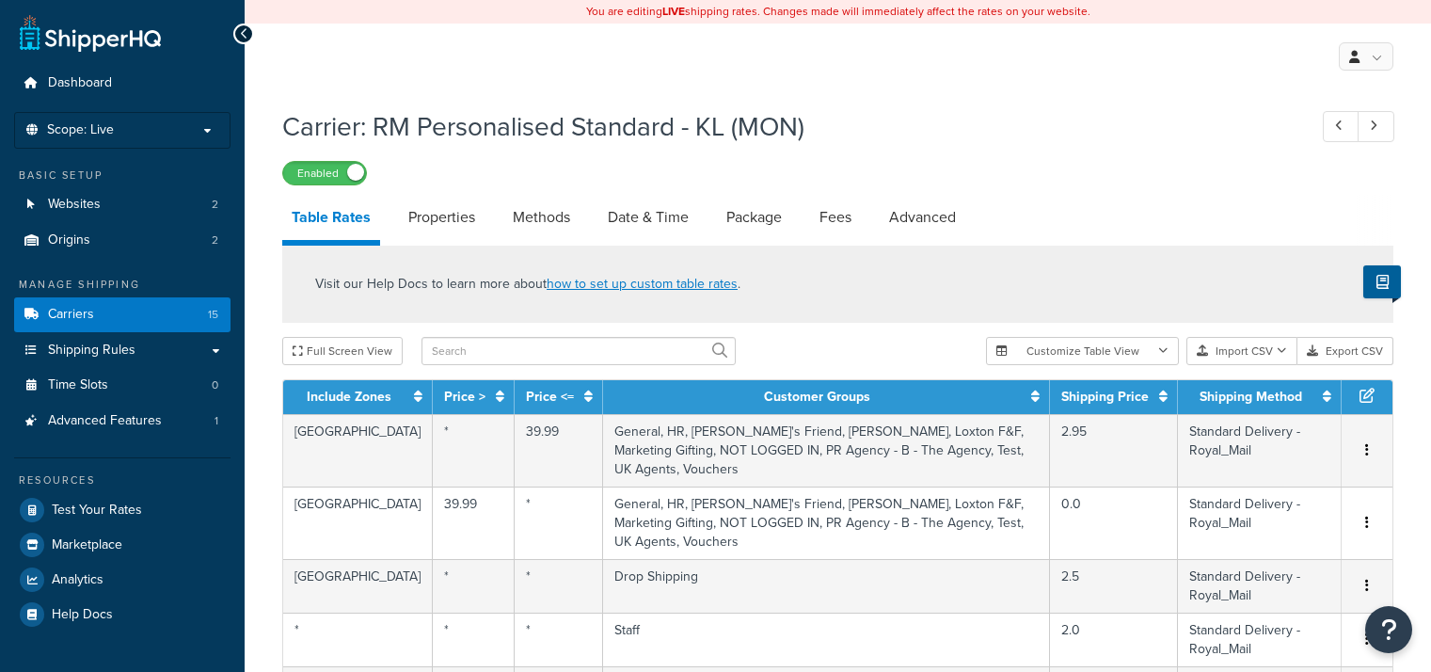
select select "25"
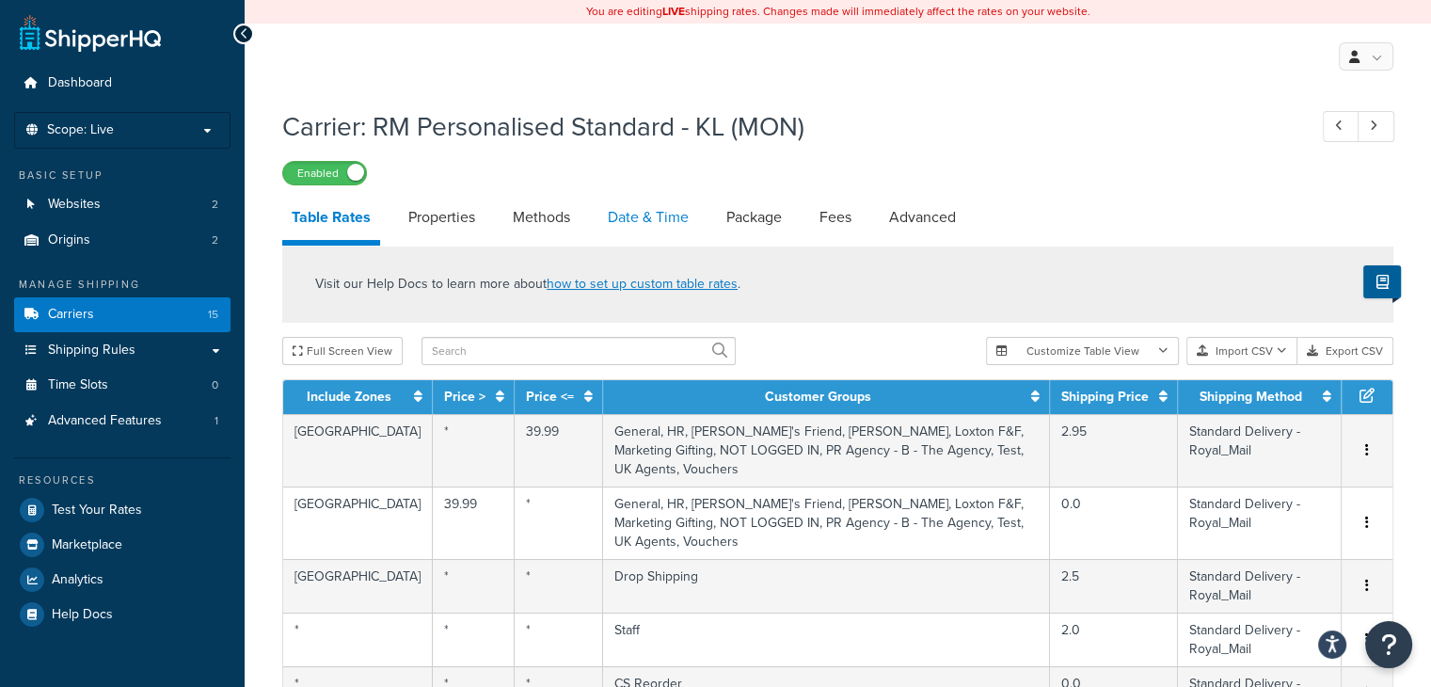
click at [617, 227] on link "Date & Time" at bounding box center [648, 217] width 100 height 45
select select "MMMd"
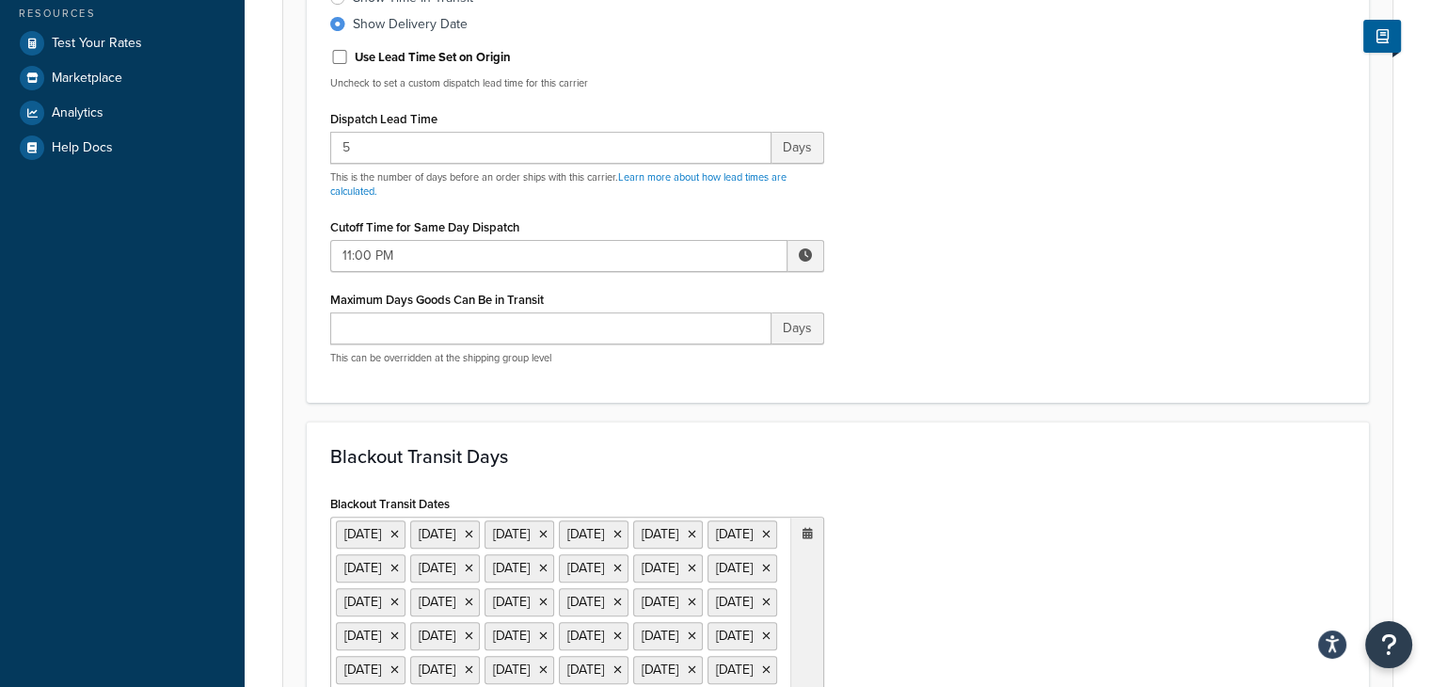
scroll to position [661, 0]
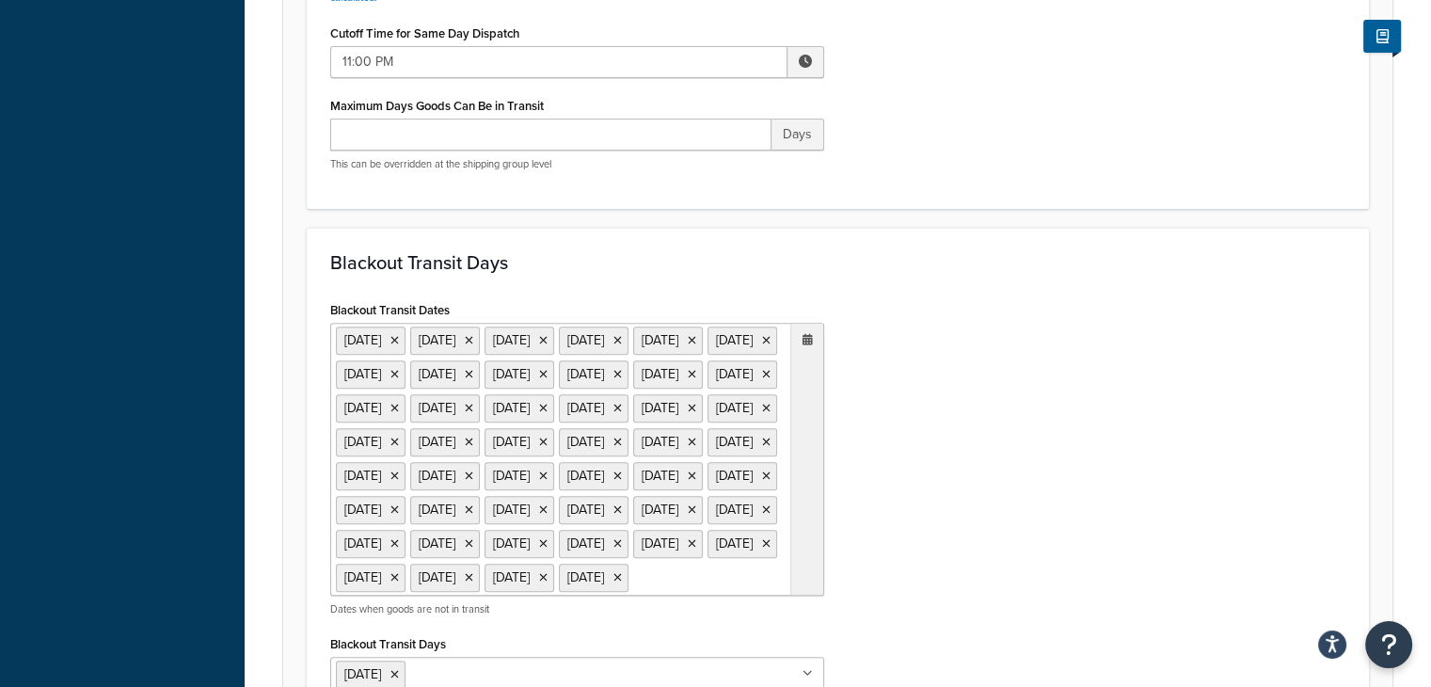
click at [805, 341] on icon at bounding box center [808, 339] width 10 height 11
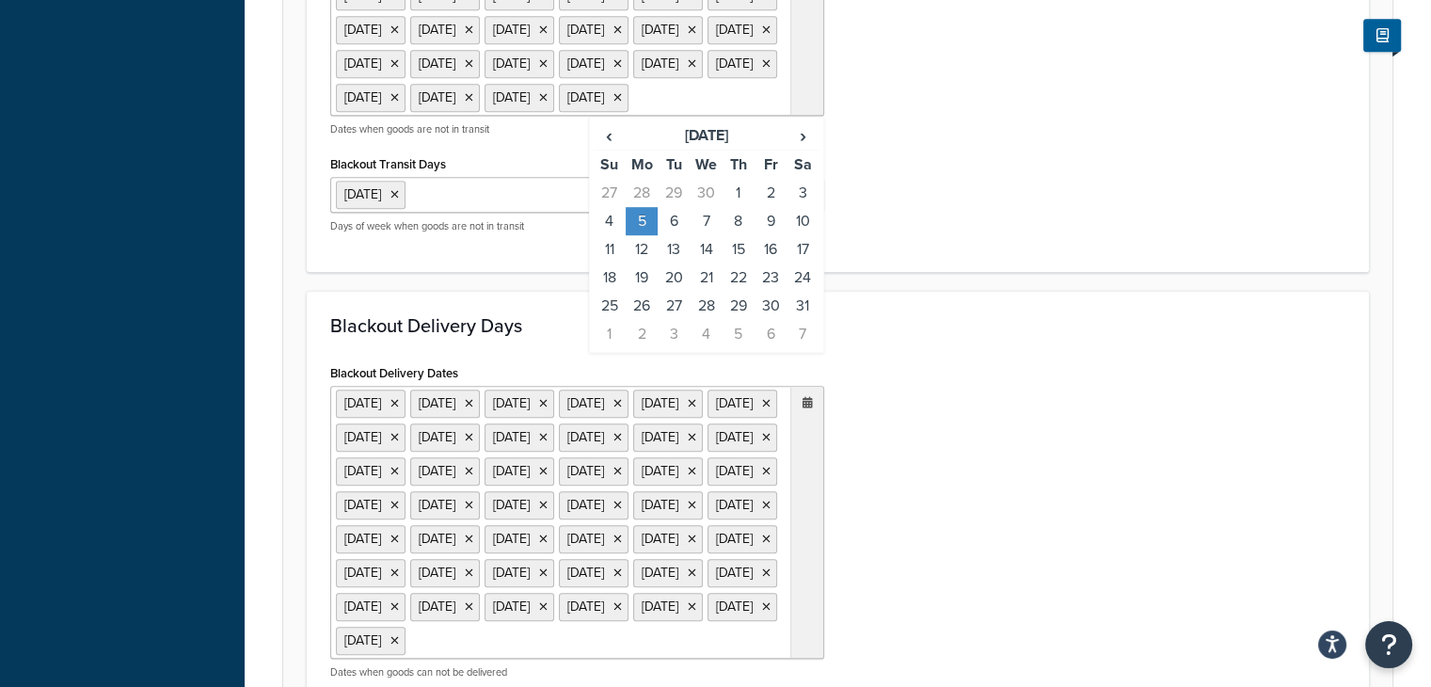
scroll to position [1152, 0]
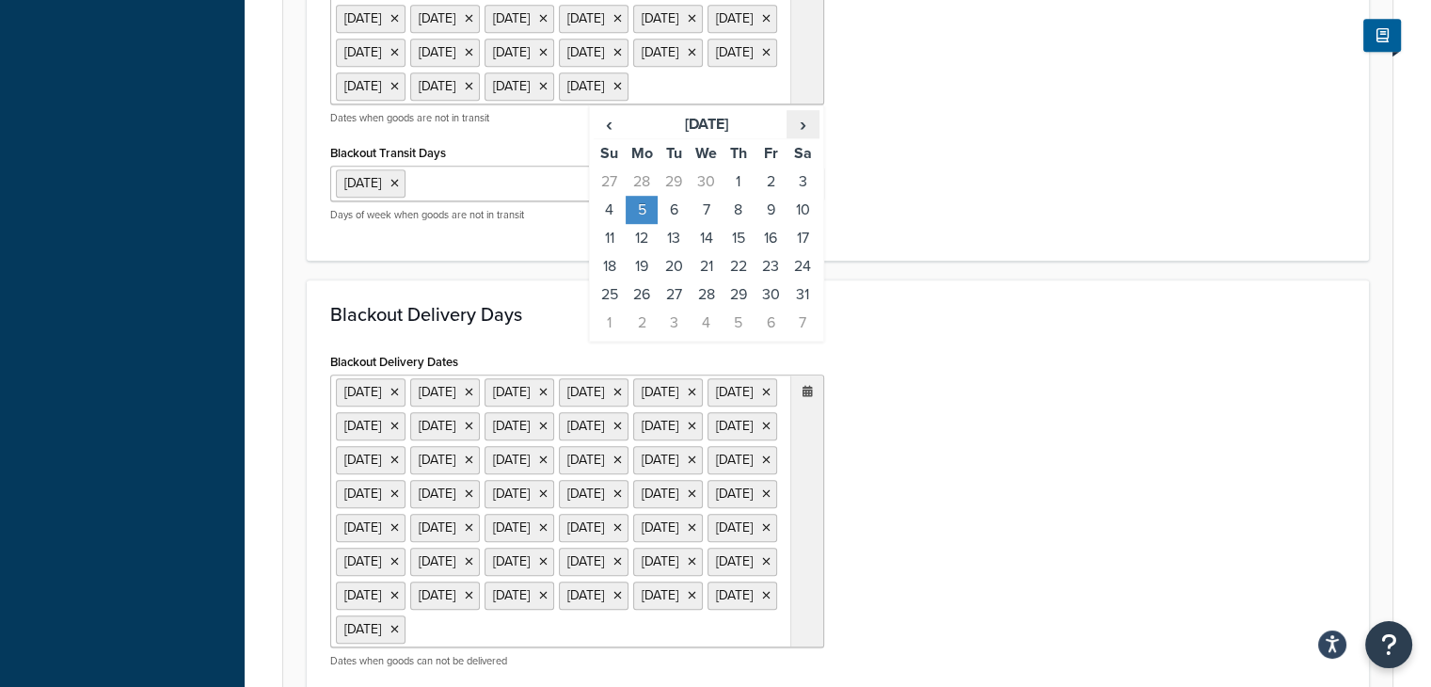
click at [804, 137] on span "›" at bounding box center [803, 124] width 30 height 26
click at [647, 309] on td "25" at bounding box center [642, 294] width 32 height 28
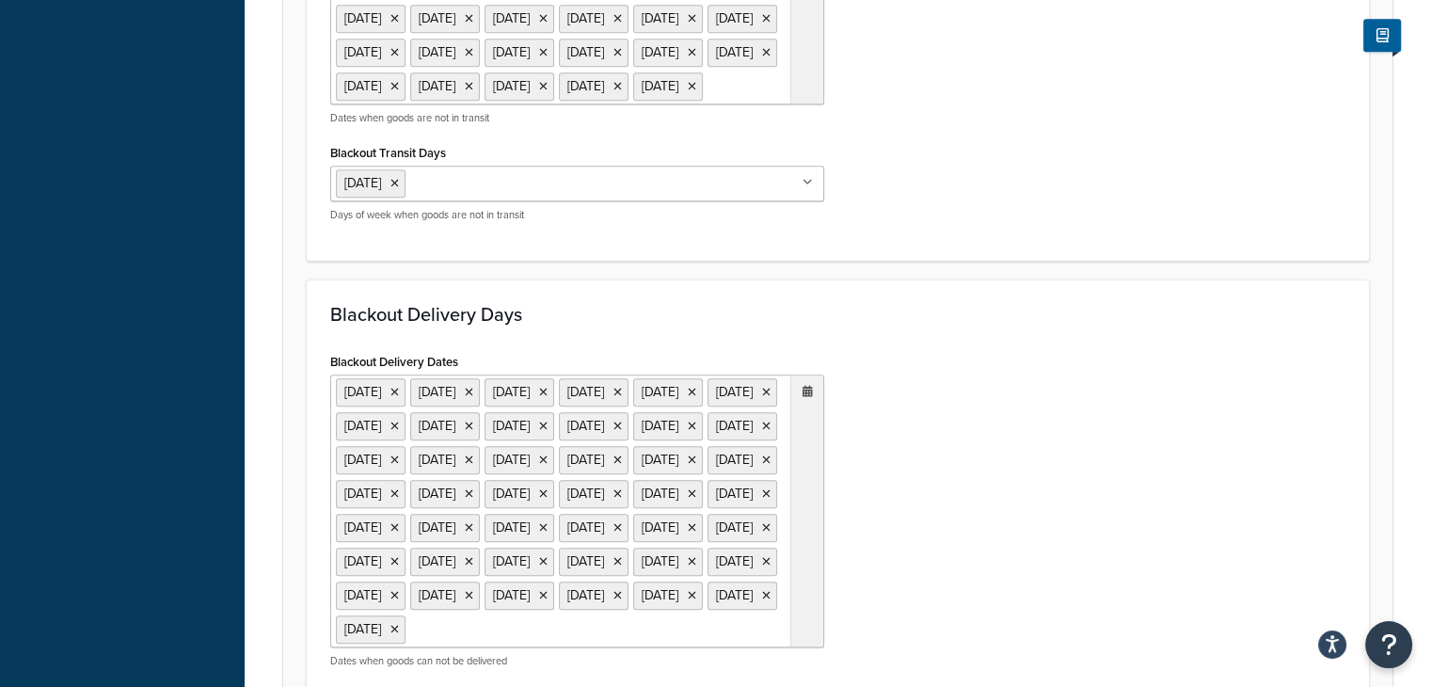
click at [935, 237] on div "Blackout Transit Dates [DATE] [DATE] [DATE] [DATE] [DATE] [DATE] [DATE] [DATE] …" at bounding box center [837, 21] width 1043 height 432
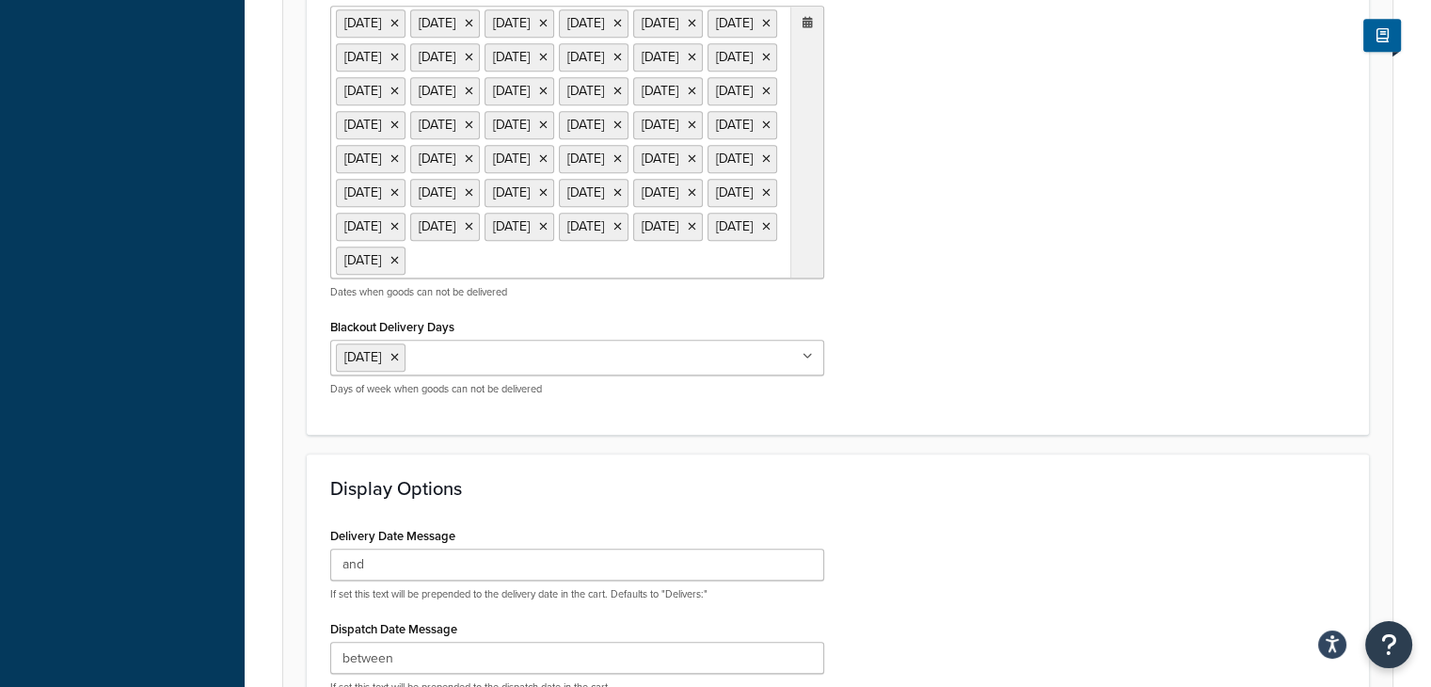
scroll to position [1502, 0]
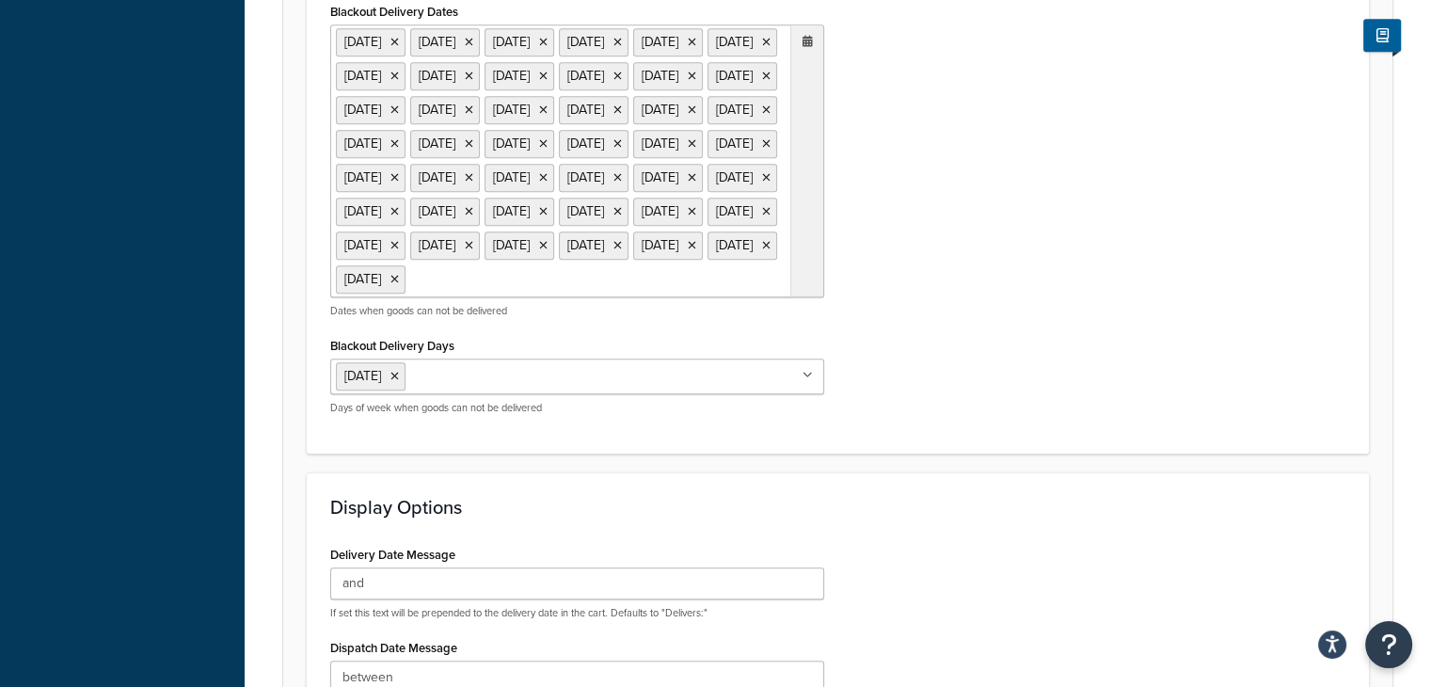
click at [807, 47] on icon at bounding box center [808, 41] width 10 height 11
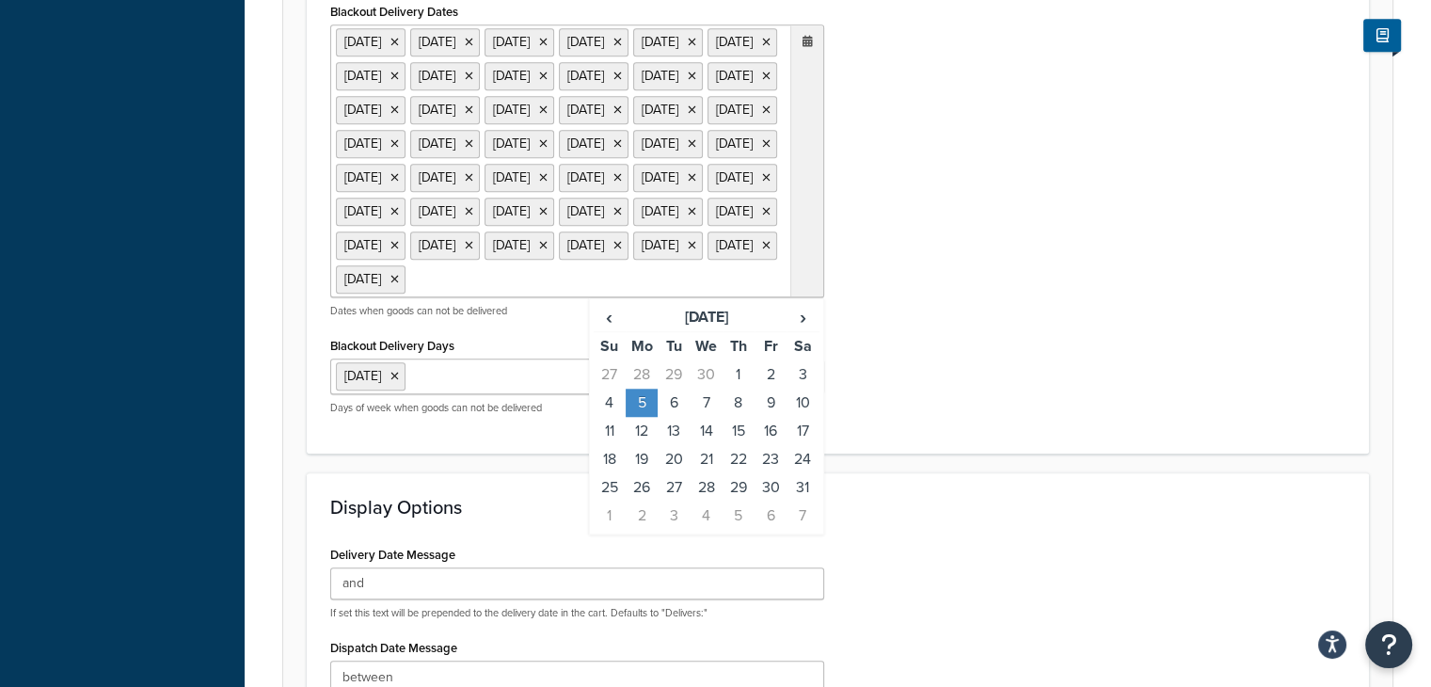
scroll to position [1632, 0]
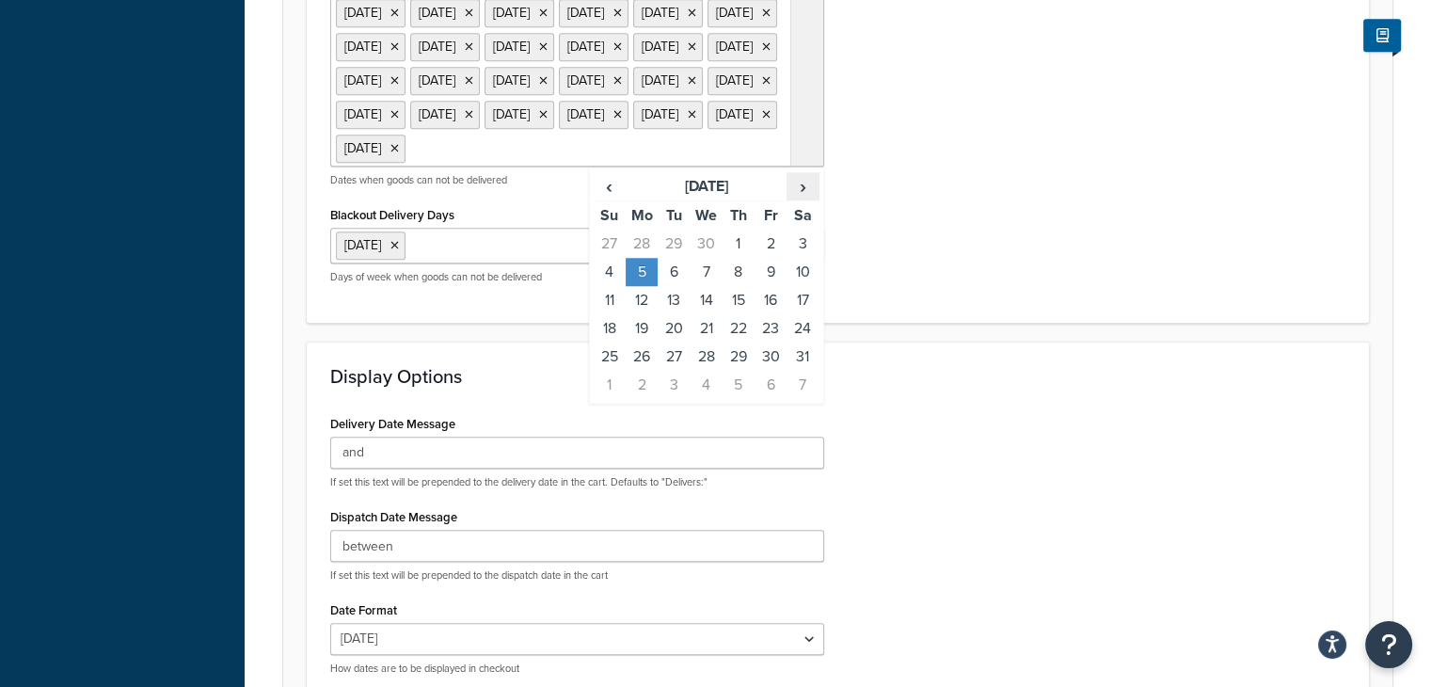
click at [809, 199] on span "›" at bounding box center [803, 186] width 30 height 26
click at [643, 371] on td "25" at bounding box center [642, 356] width 32 height 28
click at [1020, 299] on div "Blackout Delivery Dates 25 Dec 2021 26 Dec 2021 27 Dec 2021 28 Dec 2021 1 Jan 2…" at bounding box center [837, 83] width 1043 height 432
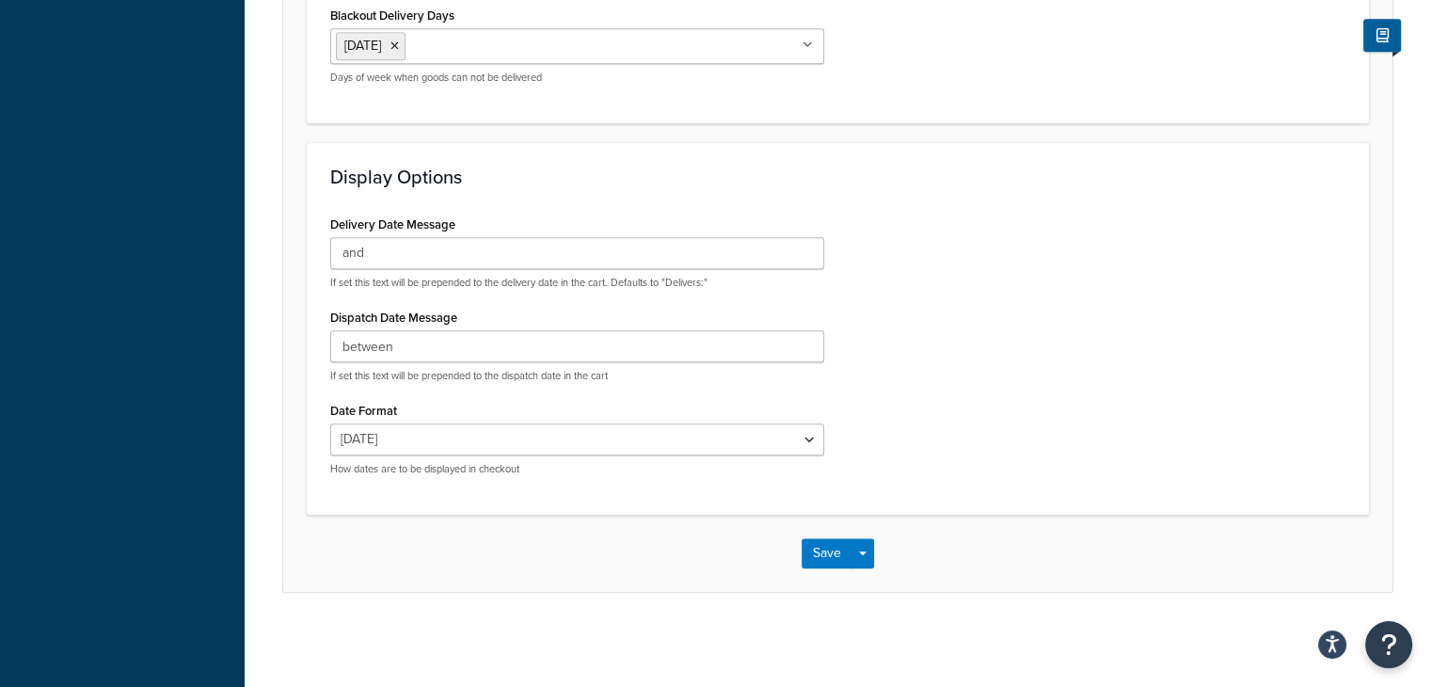
scroll to position [2059, 0]
click at [818, 558] on button "Save" at bounding box center [827, 553] width 51 height 30
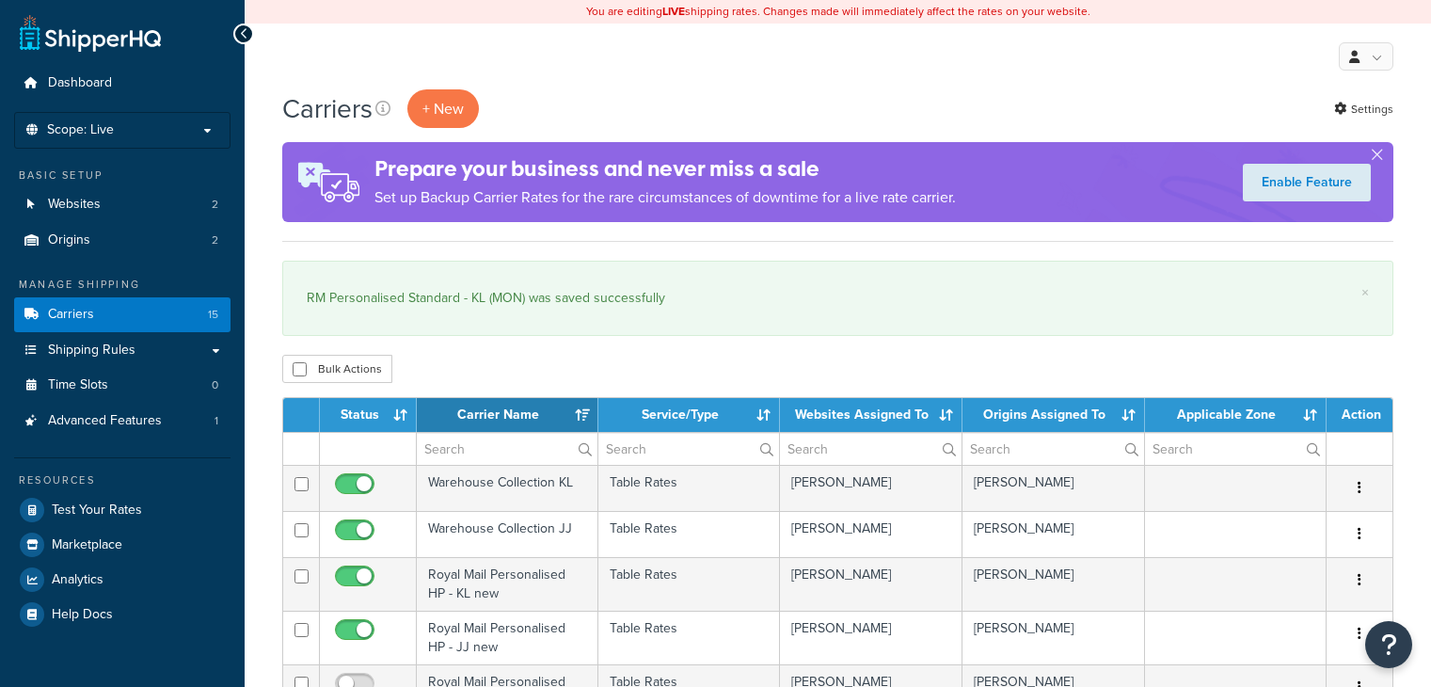
select select "15"
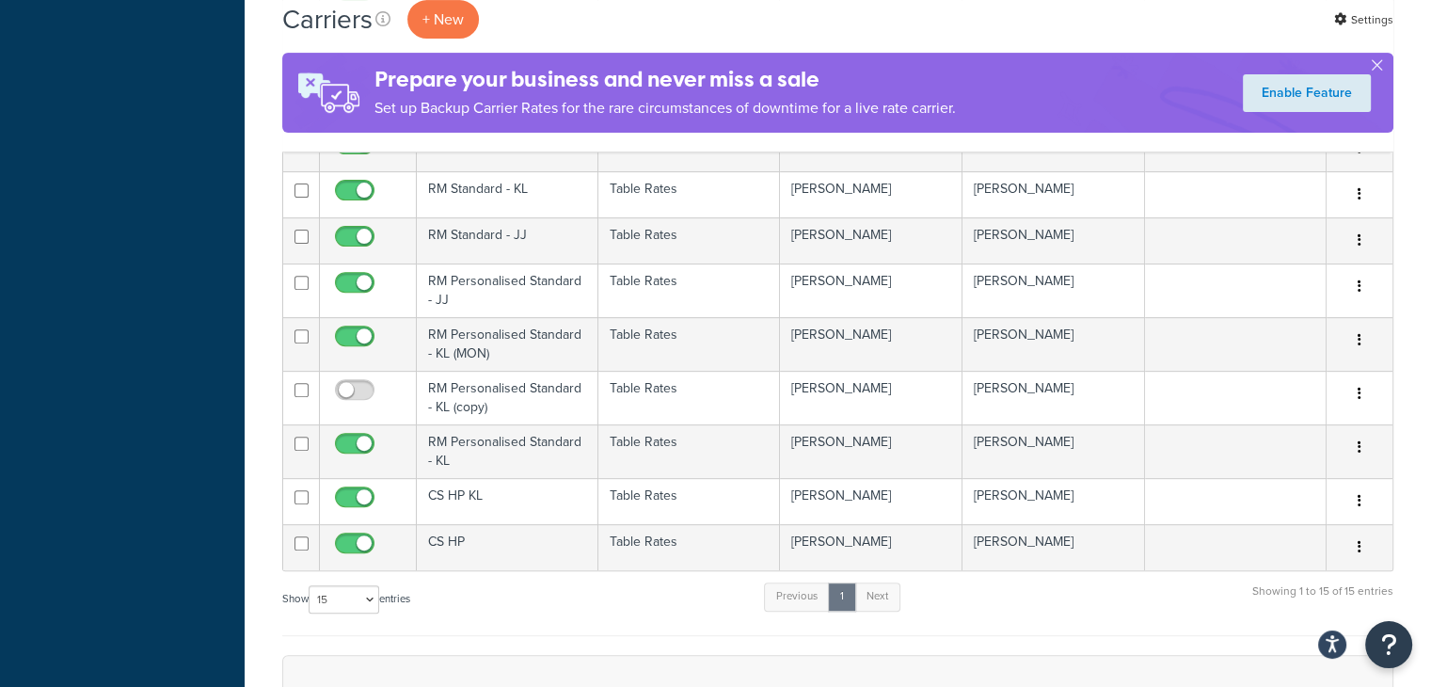
scroll to position [638, 0]
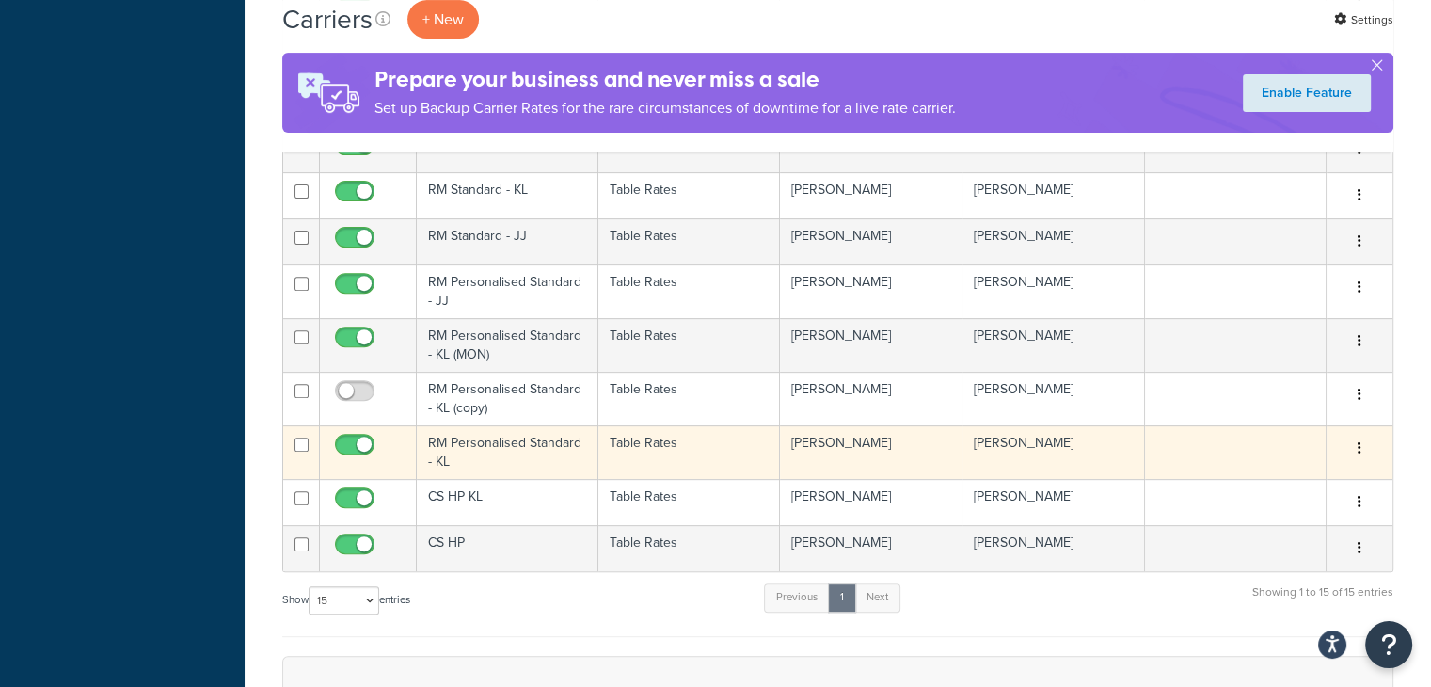
click at [562, 453] on td "RM Personalised Standard - KL" at bounding box center [508, 452] width 182 height 54
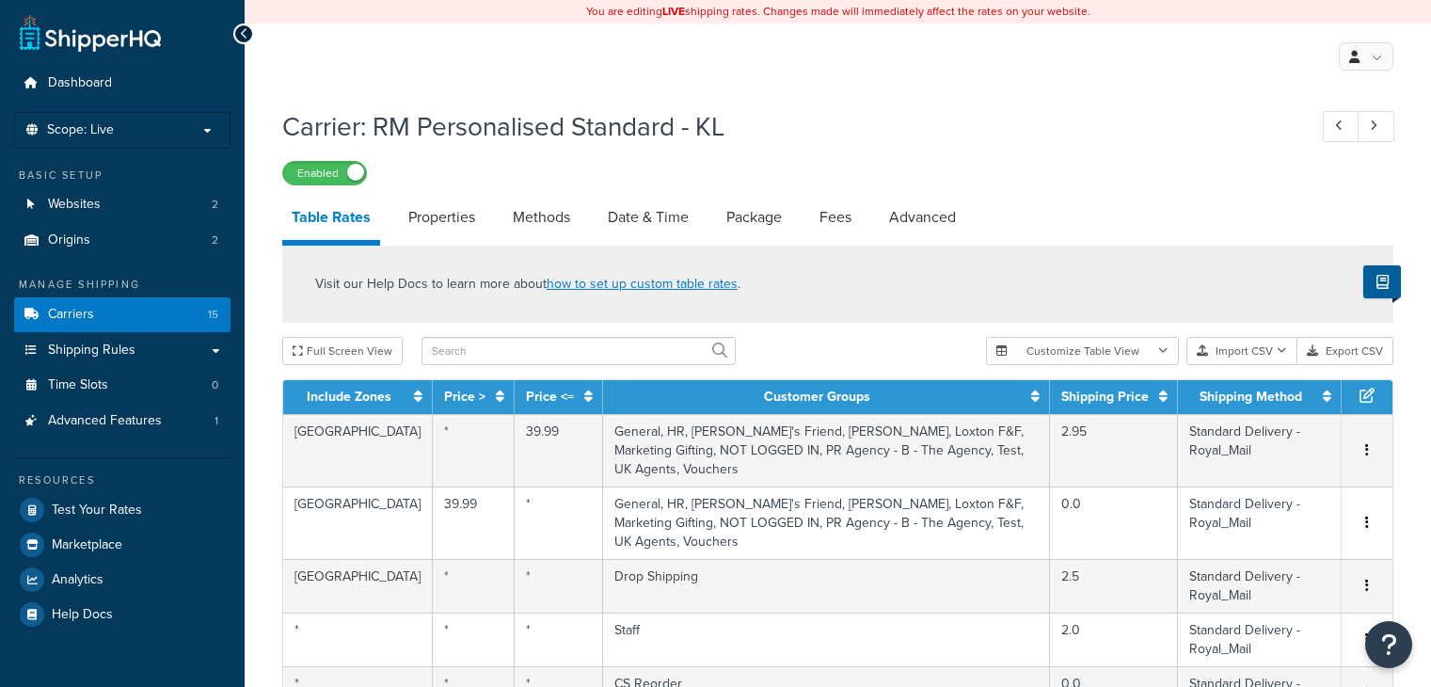
select select "25"
click at [628, 215] on link "Date & Time" at bounding box center [648, 217] width 100 height 45
select select "MMMd"
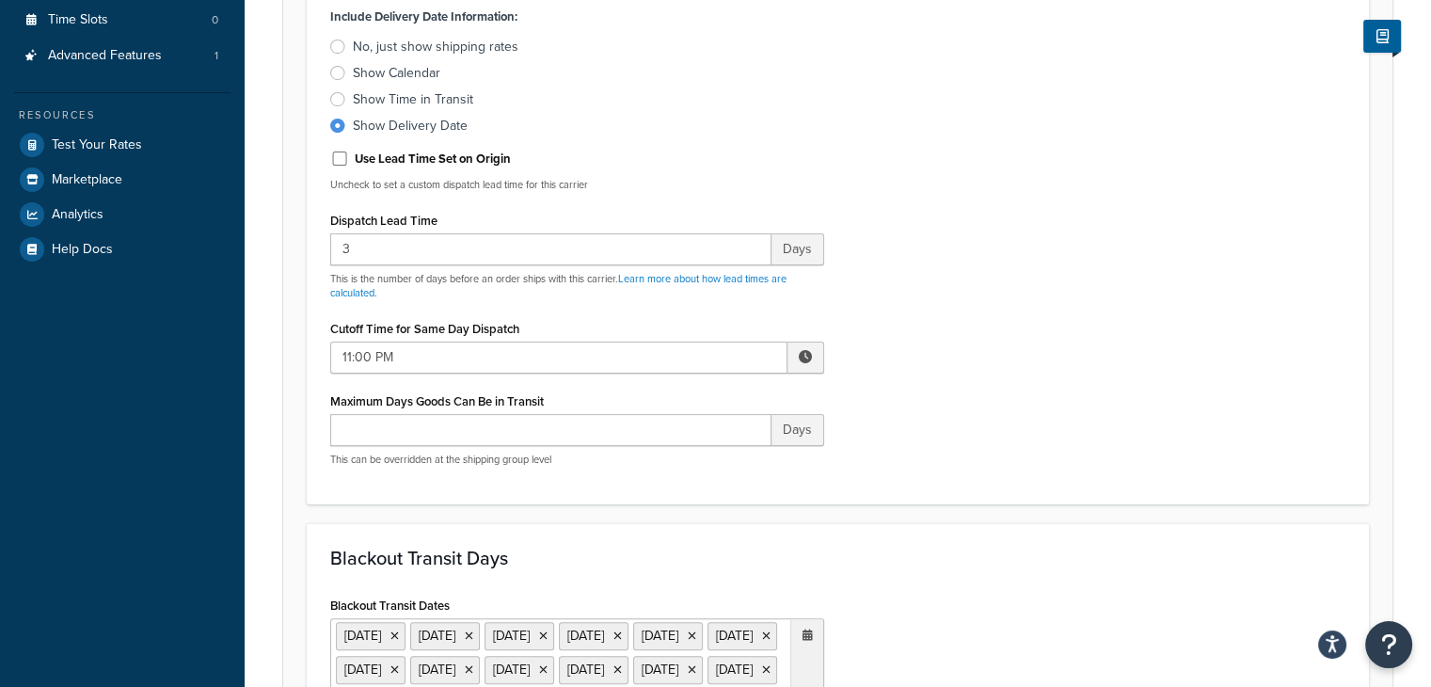
scroll to position [745, 0]
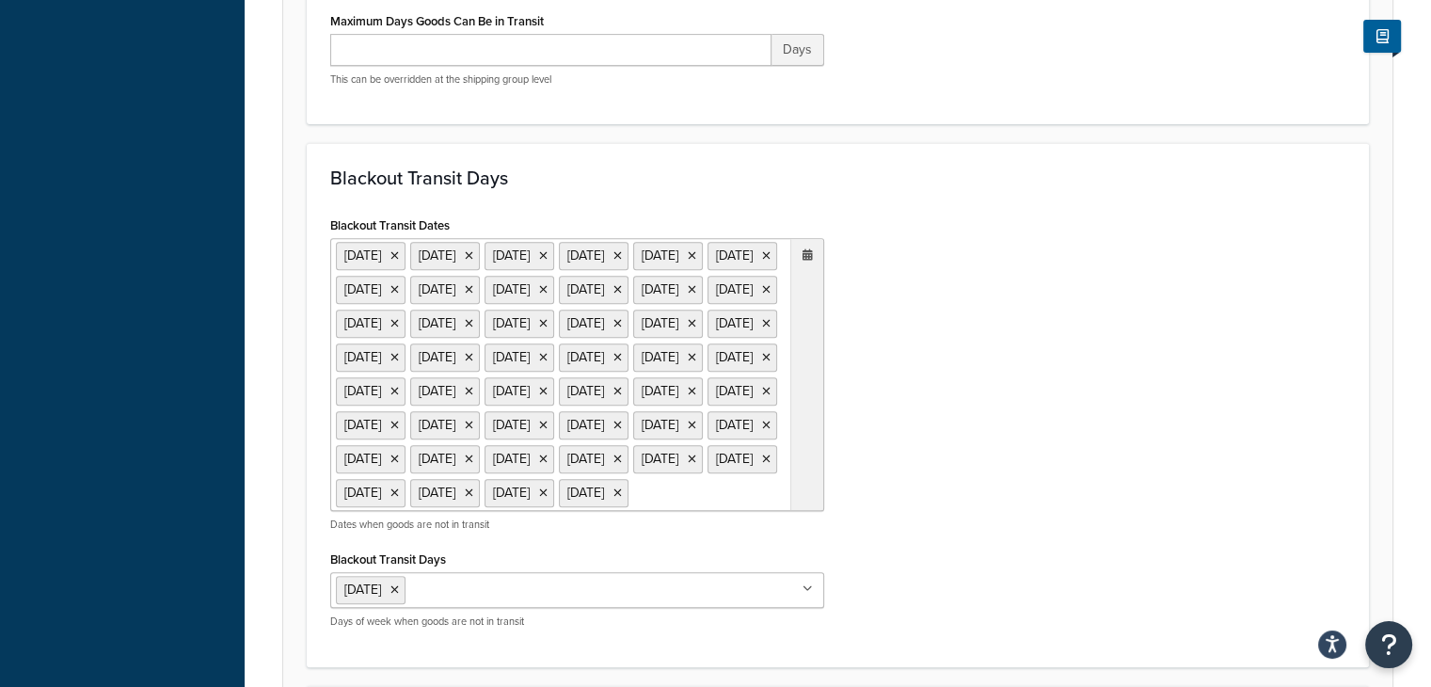
click at [809, 255] on icon at bounding box center [808, 254] width 10 height 11
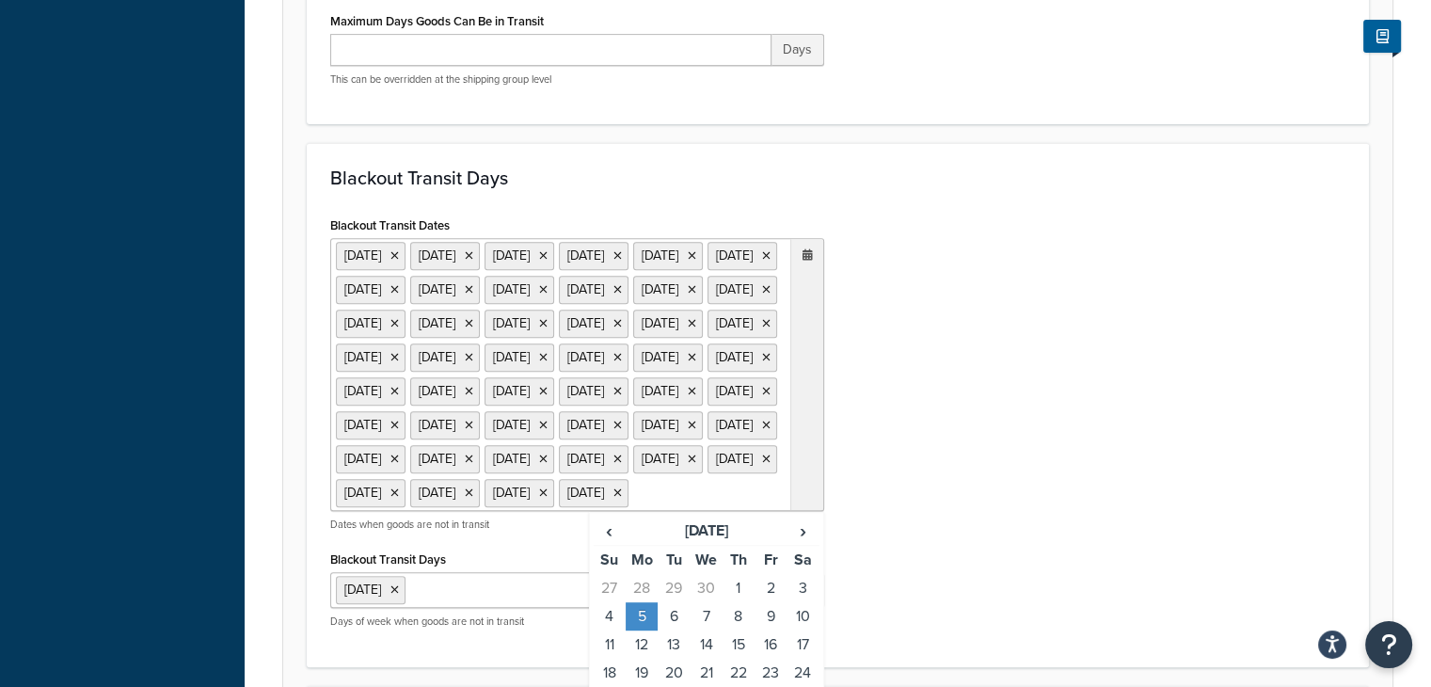
scroll to position [1012, 0]
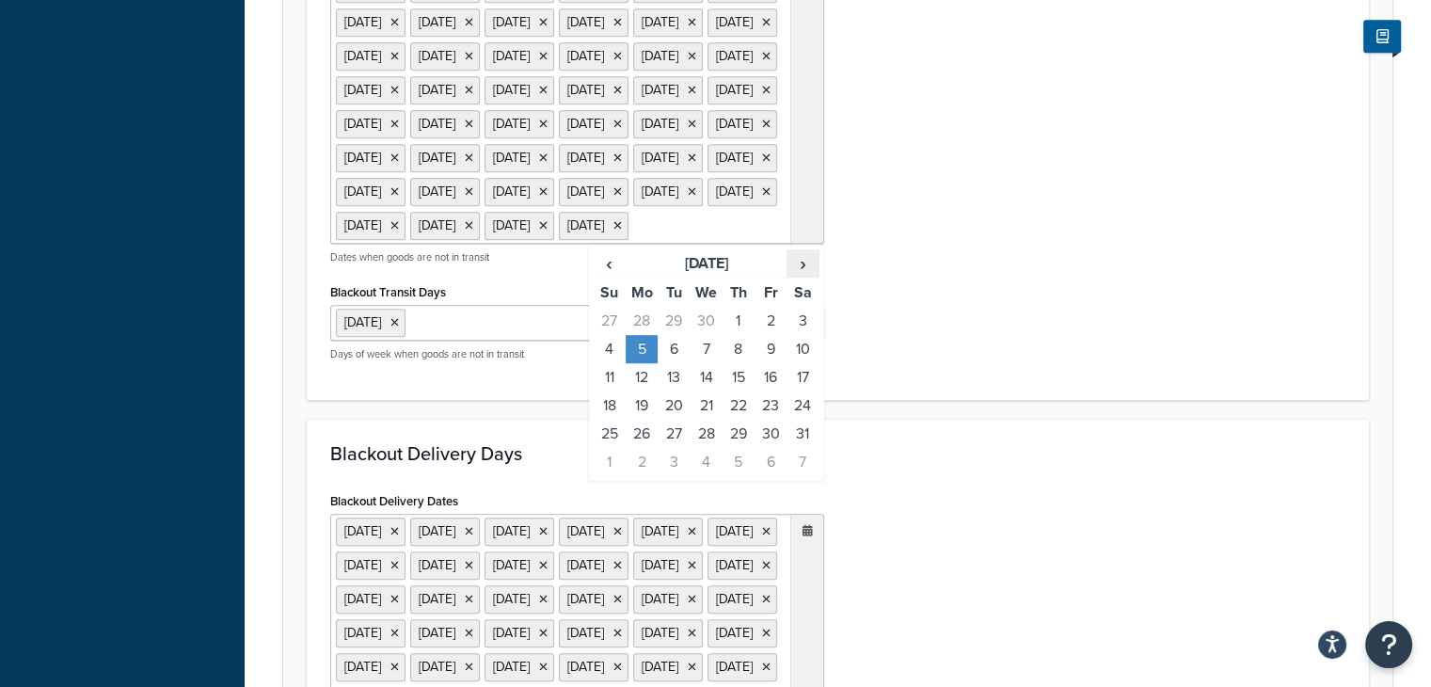
click at [804, 277] on span "›" at bounding box center [803, 263] width 30 height 26
click at [640, 448] on td "25" at bounding box center [642, 434] width 32 height 28
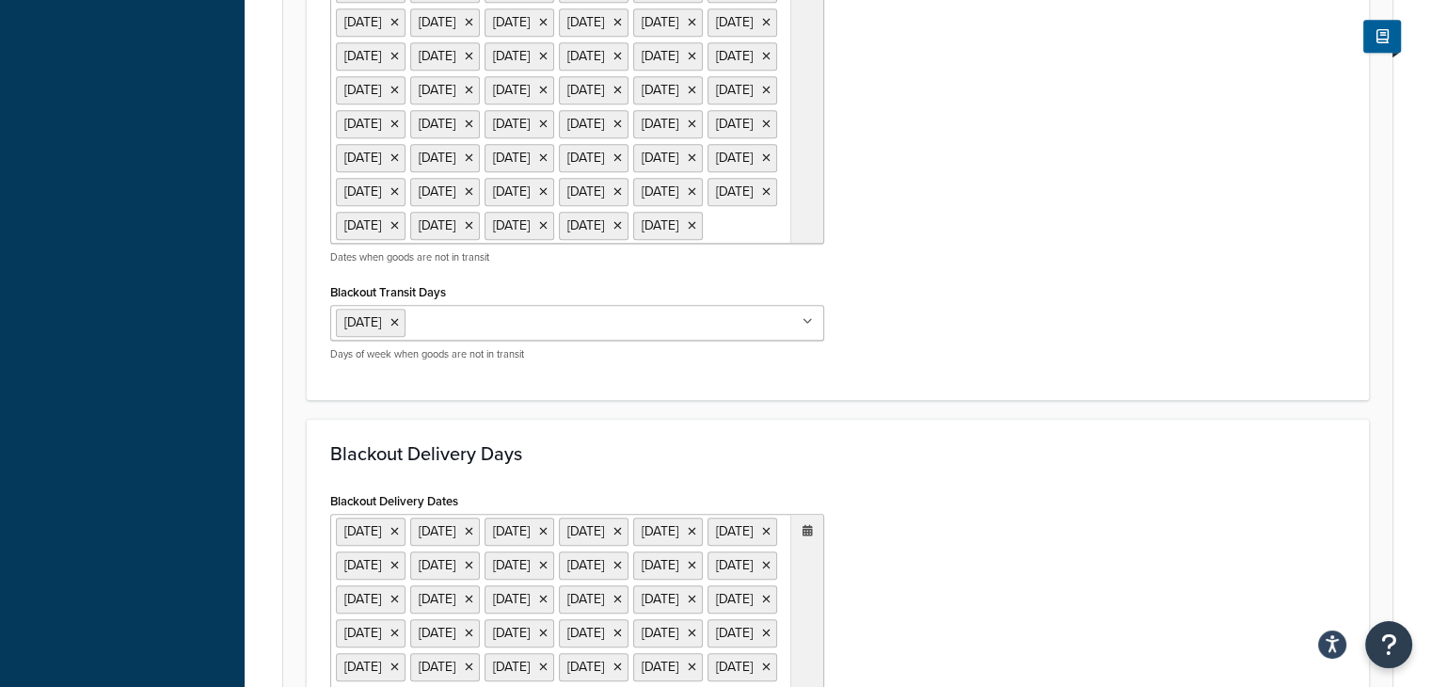
click at [920, 376] on div "Blackout Transit Dates [DATE] [DATE] [DATE] [DATE] [DATE] [DATE] [DATE] [DATE] …" at bounding box center [837, 160] width 1043 height 432
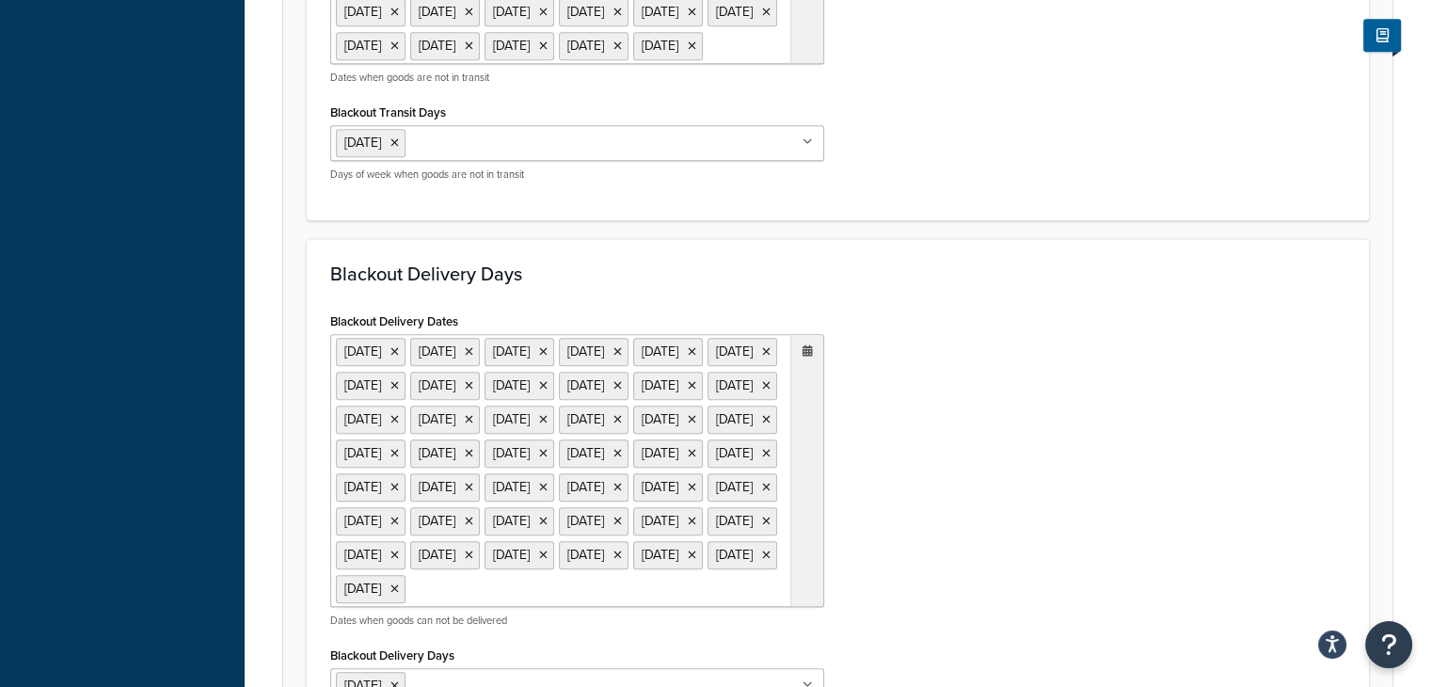
scroll to position [1240, 0]
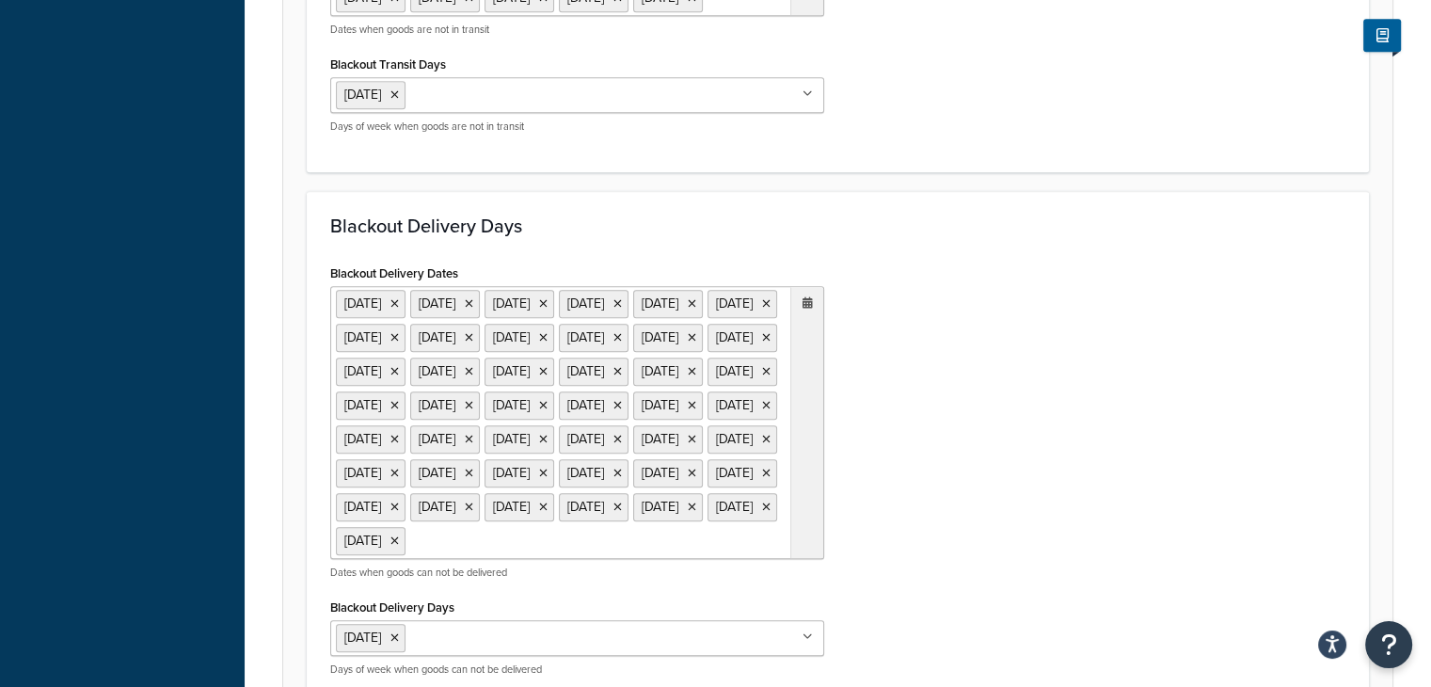
click at [813, 430] on div at bounding box center [806, 422] width 33 height 271
click at [807, 309] on icon at bounding box center [808, 302] width 10 height 11
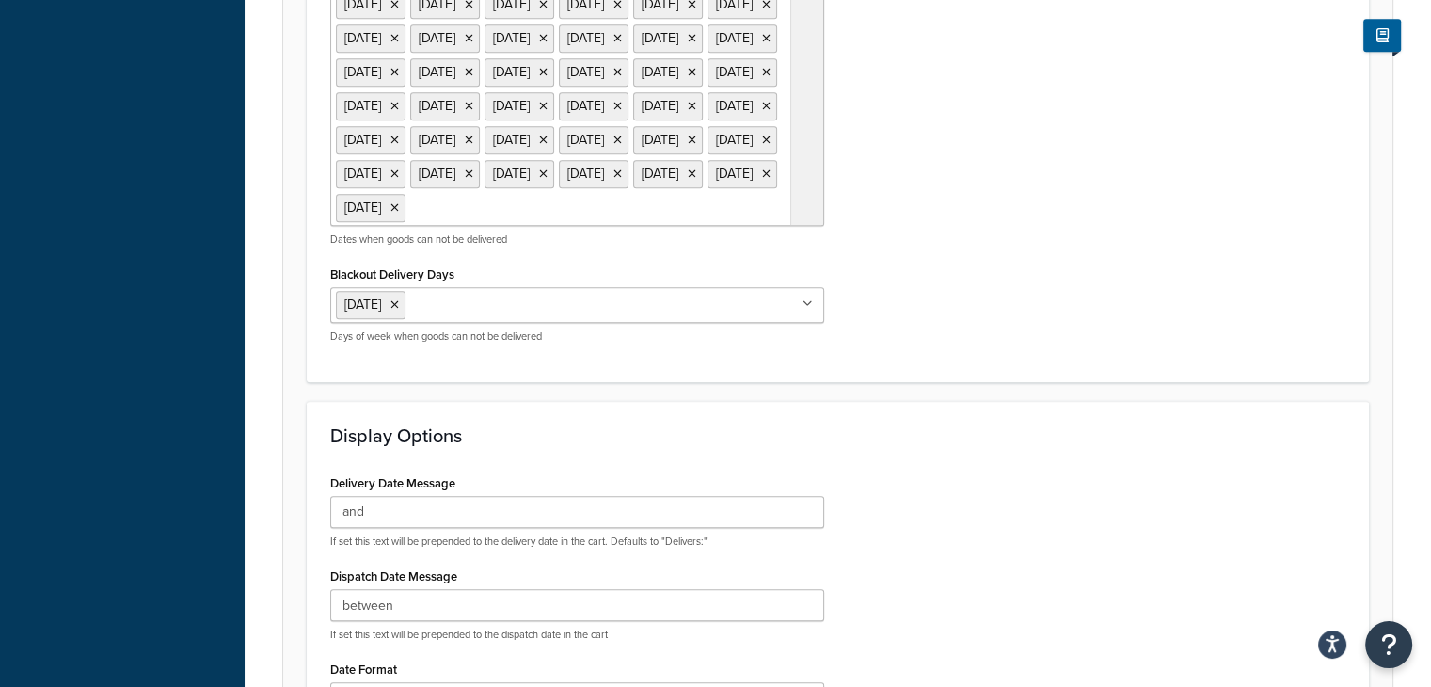
scroll to position [1575, 0]
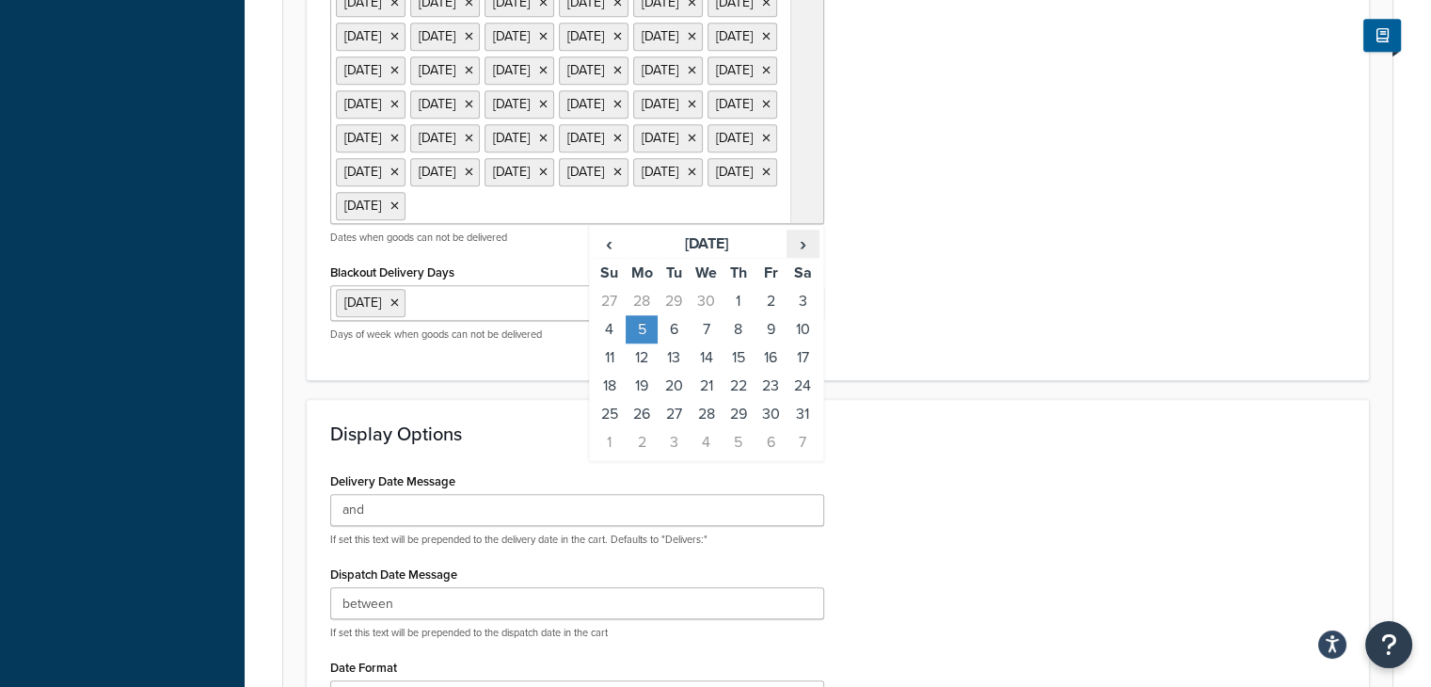
click at [806, 257] on span "›" at bounding box center [803, 244] width 30 height 26
click at [649, 428] on td "25" at bounding box center [642, 414] width 32 height 28
click at [948, 357] on div "Blackout Delivery Dates [DATE] [DATE] [DATE] [DATE] [DATE] [DATE] [DATE] [DATE]…" at bounding box center [837, 141] width 1043 height 432
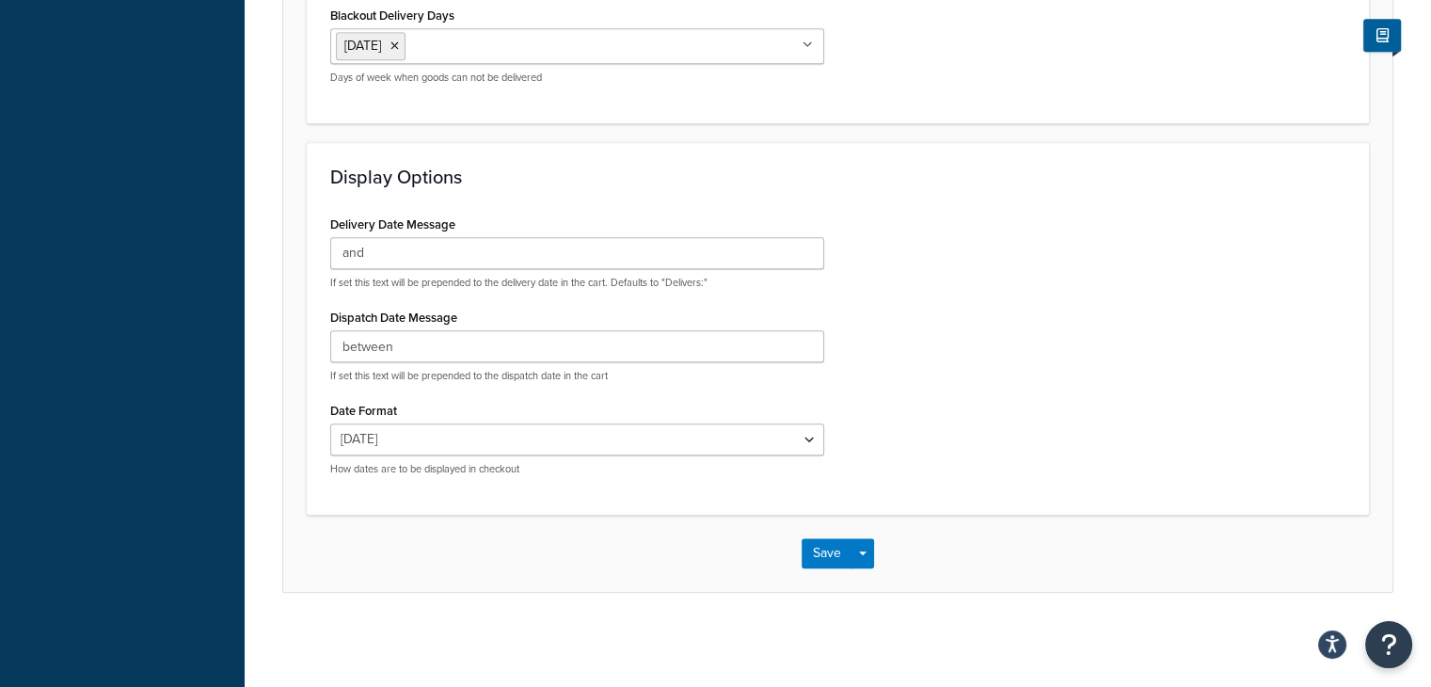
scroll to position [2059, 0]
click at [829, 545] on button "Save" at bounding box center [827, 553] width 51 height 30
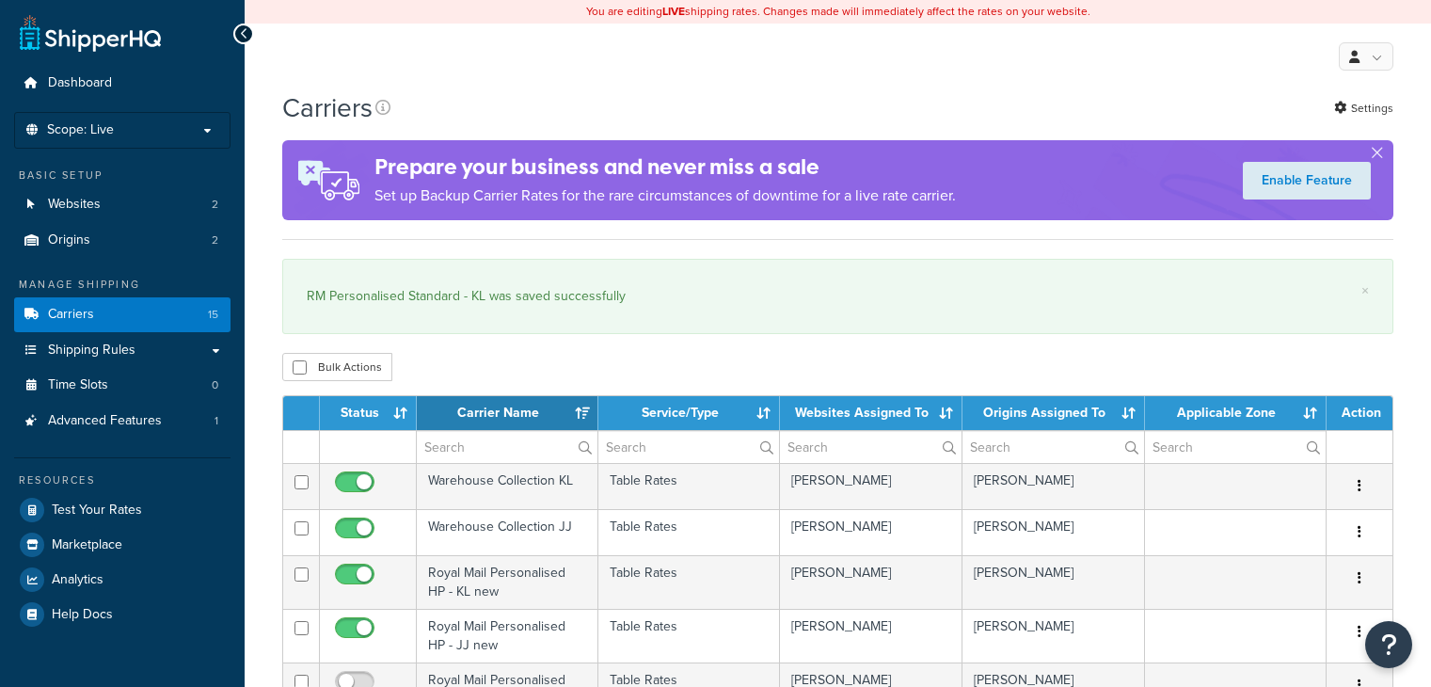
select select "15"
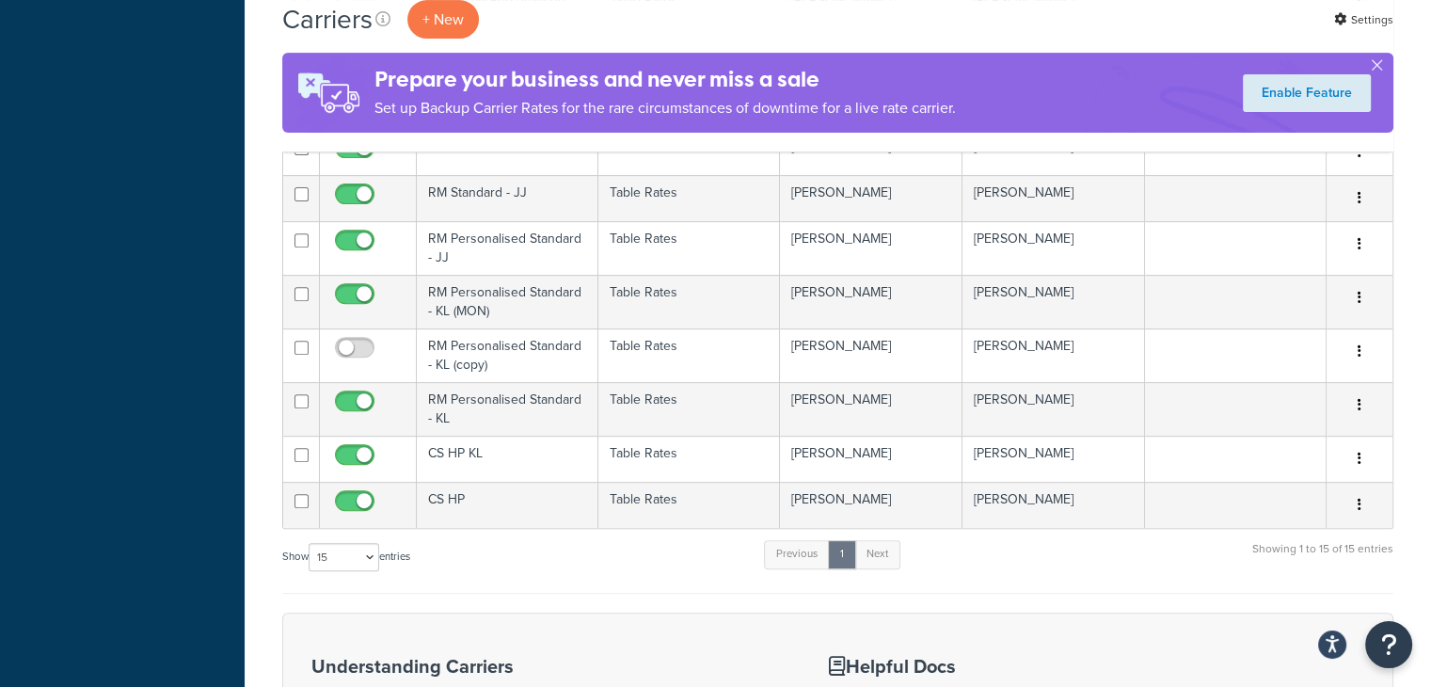
scroll to position [681, 0]
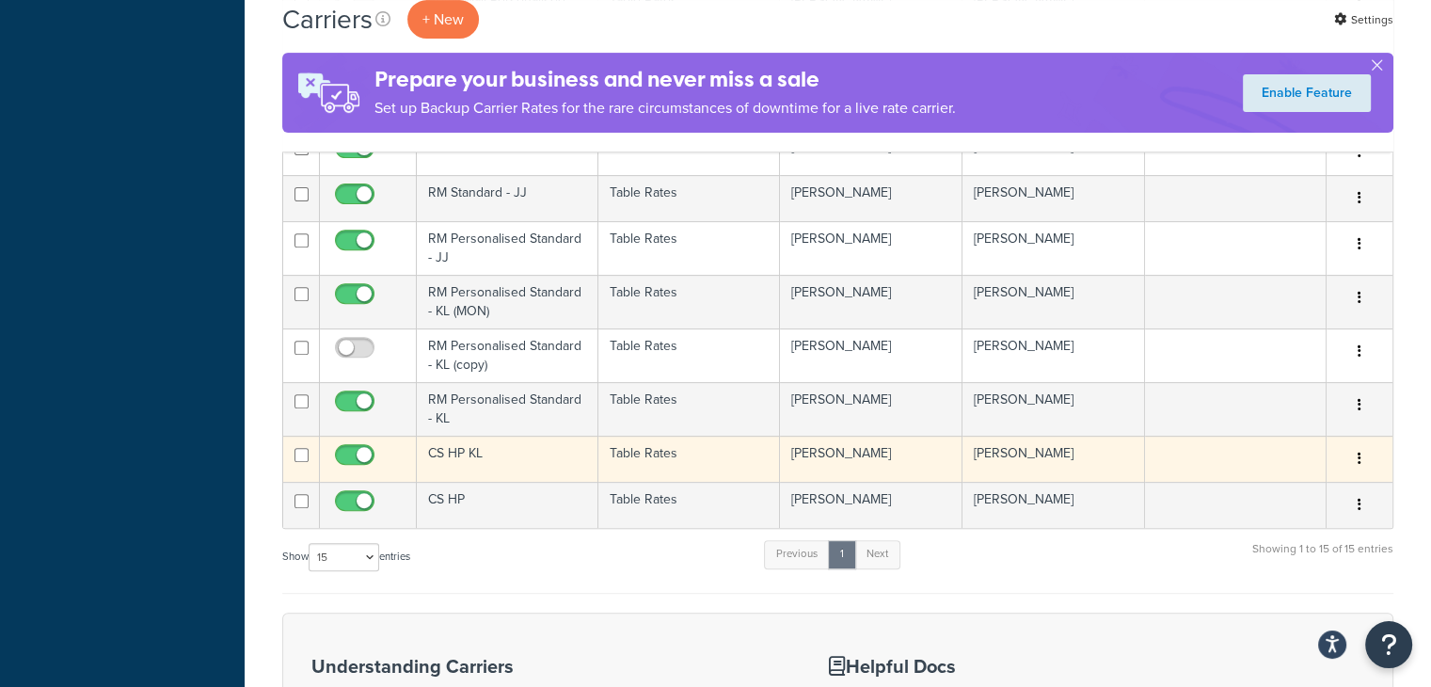
click at [694, 460] on td "Table Rates" at bounding box center [689, 459] width 182 height 46
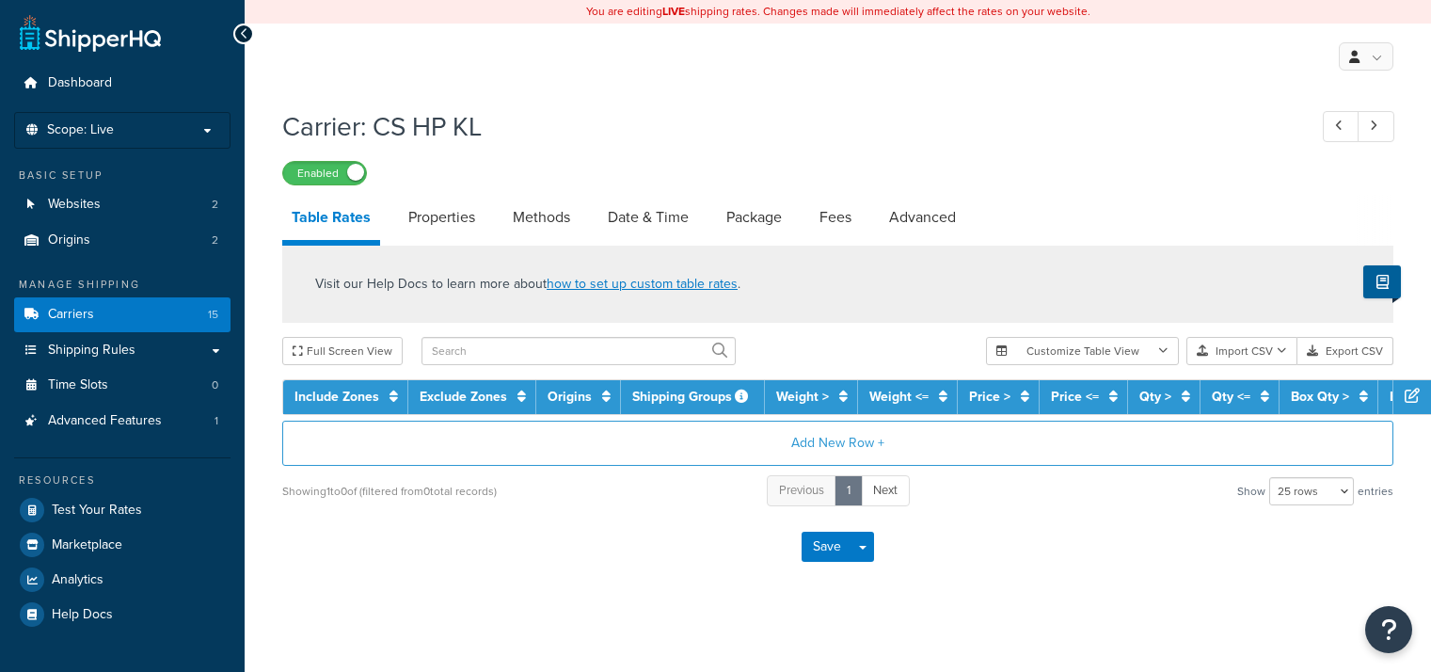
select select "25"
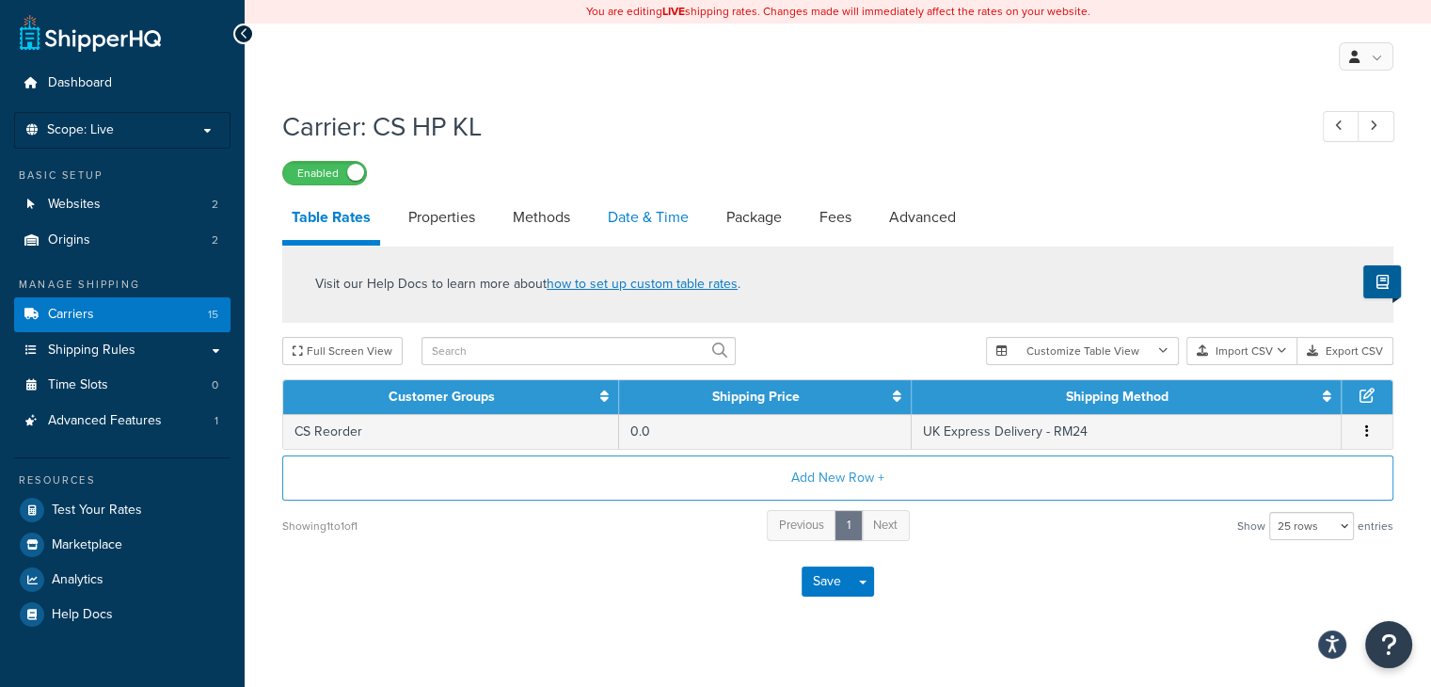
click at [653, 226] on link "Date & Time" at bounding box center [648, 217] width 100 height 45
select select "MMMd"
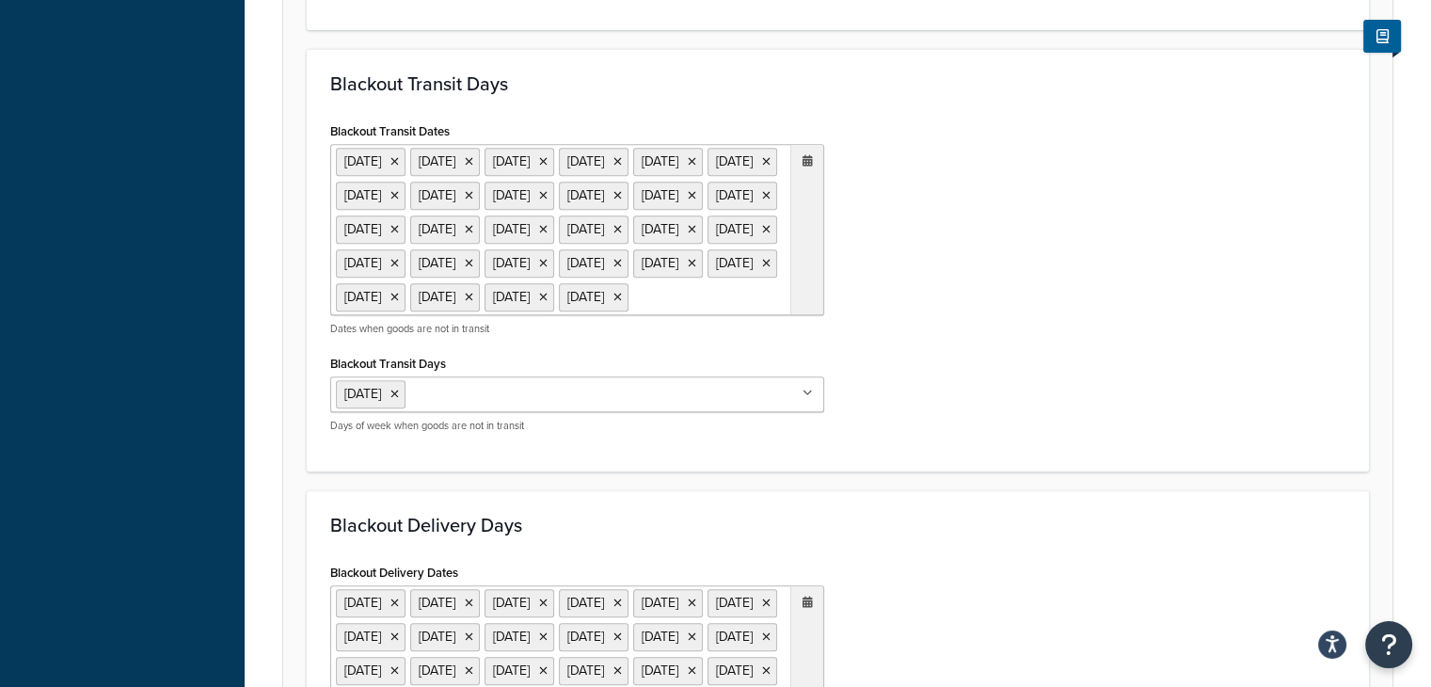
scroll to position [837, 0]
click at [808, 167] on icon at bounding box center [808, 162] width 10 height 11
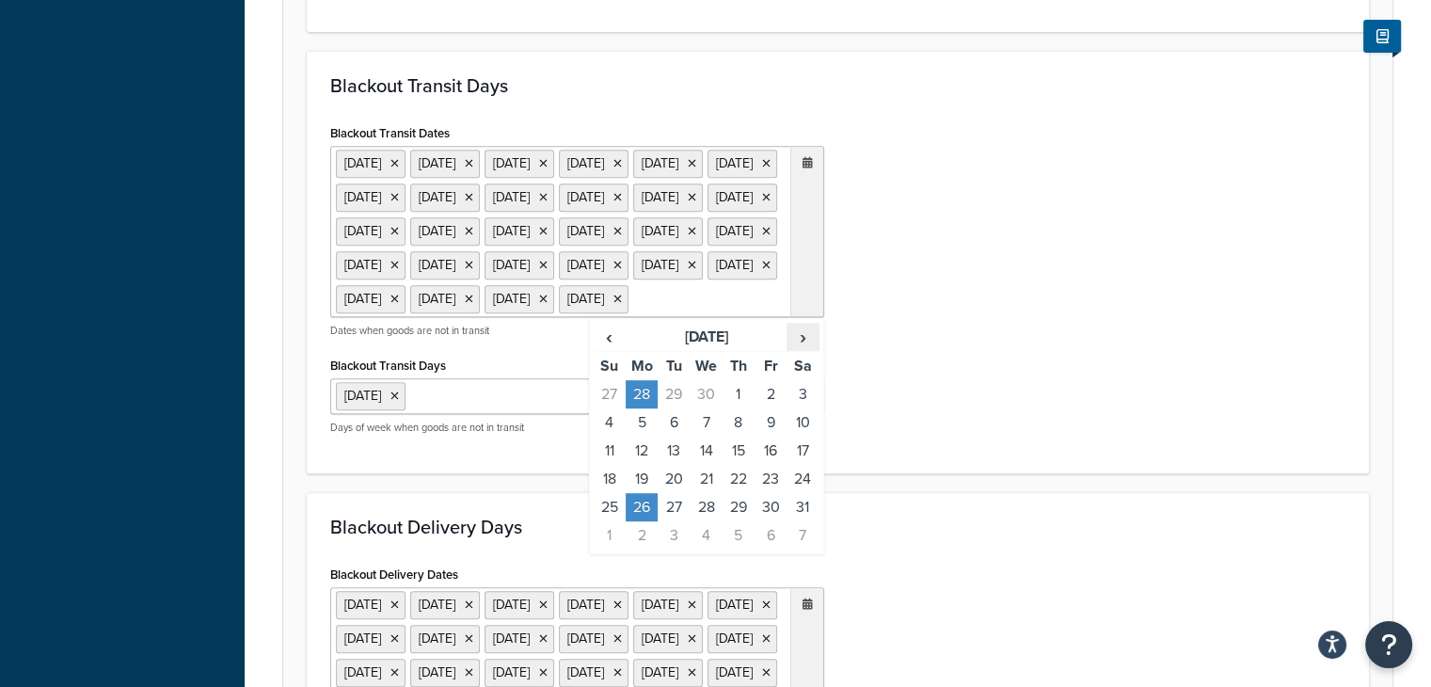
click at [803, 350] on span "›" at bounding box center [803, 337] width 30 height 26
click at [642, 521] on td "25" at bounding box center [642, 507] width 32 height 28
click at [916, 439] on div "Blackout Transit Dates [DATE] [DATE] [DATE] [DATE] [DATE] [DATE] [DATE] [DATE] …" at bounding box center [837, 284] width 1043 height 330
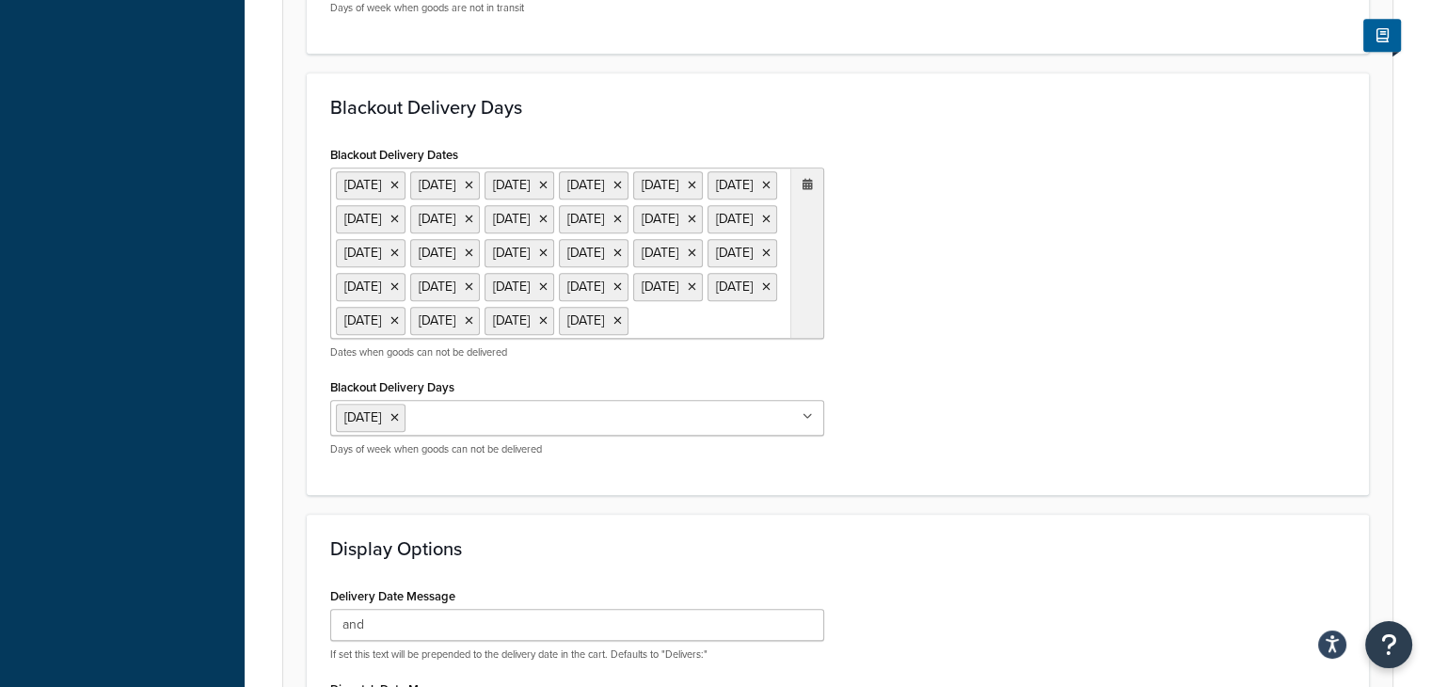
scroll to position [1263, 0]
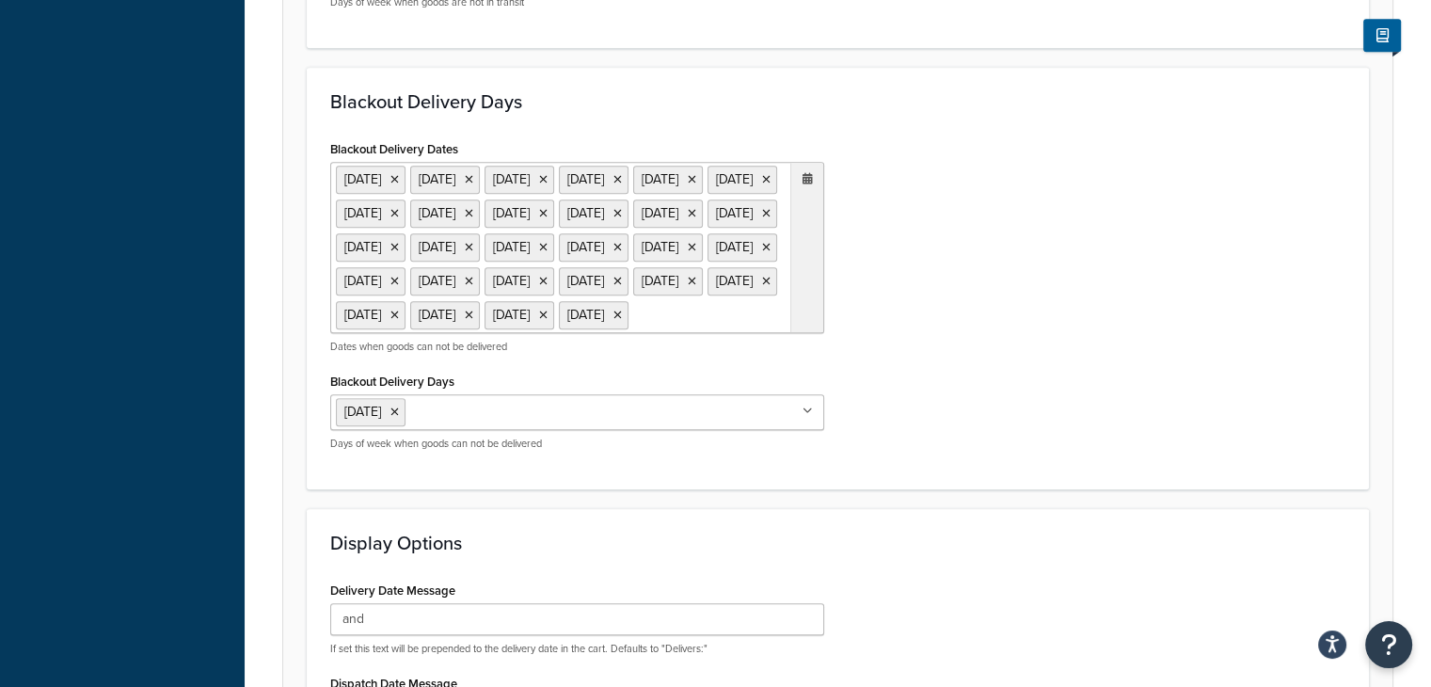
click at [808, 184] on icon at bounding box center [808, 178] width 10 height 11
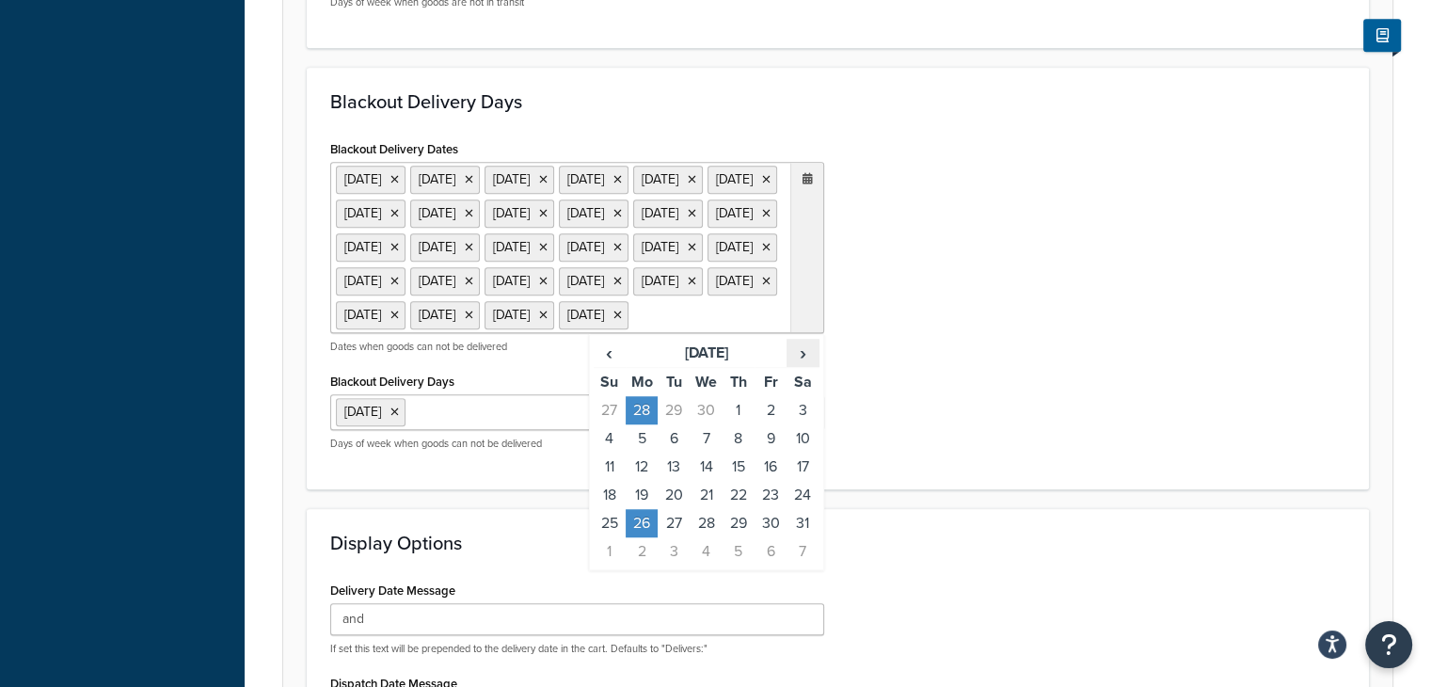
click at [805, 366] on span "›" at bounding box center [803, 353] width 30 height 26
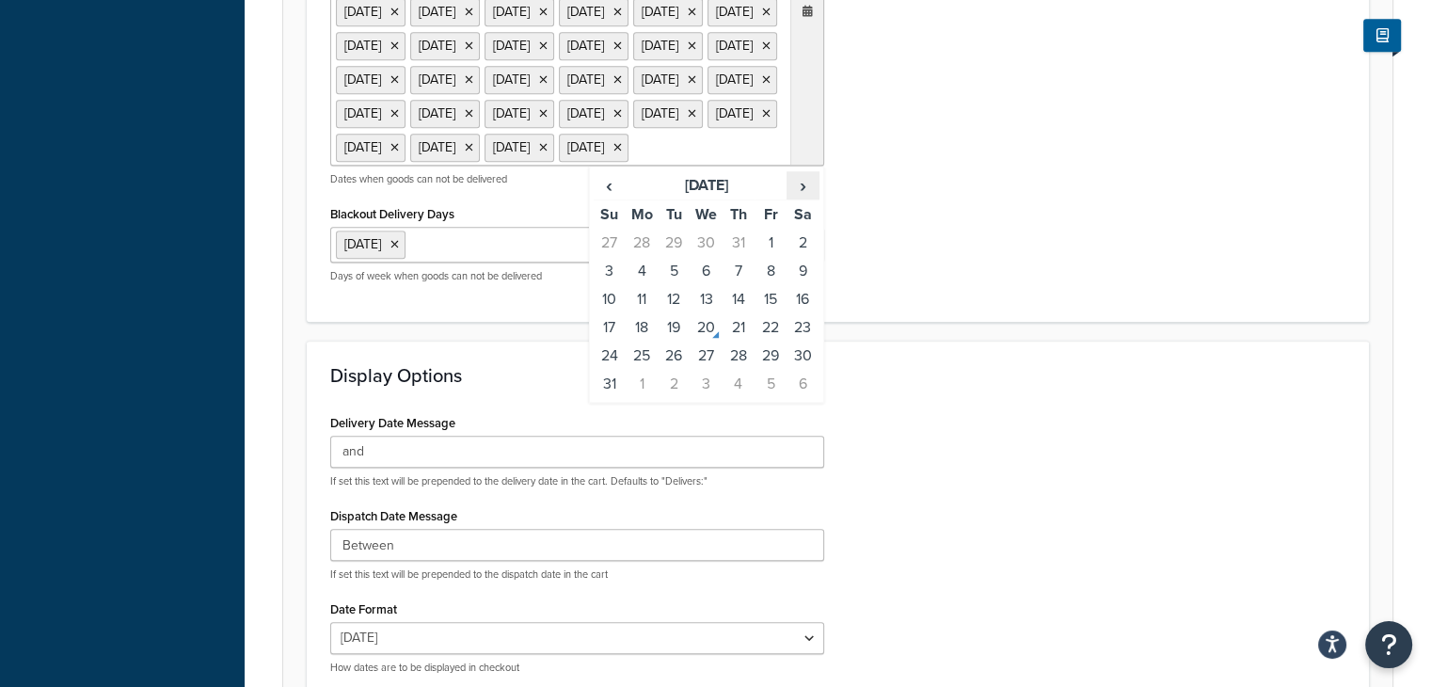
scroll to position [1447, 0]
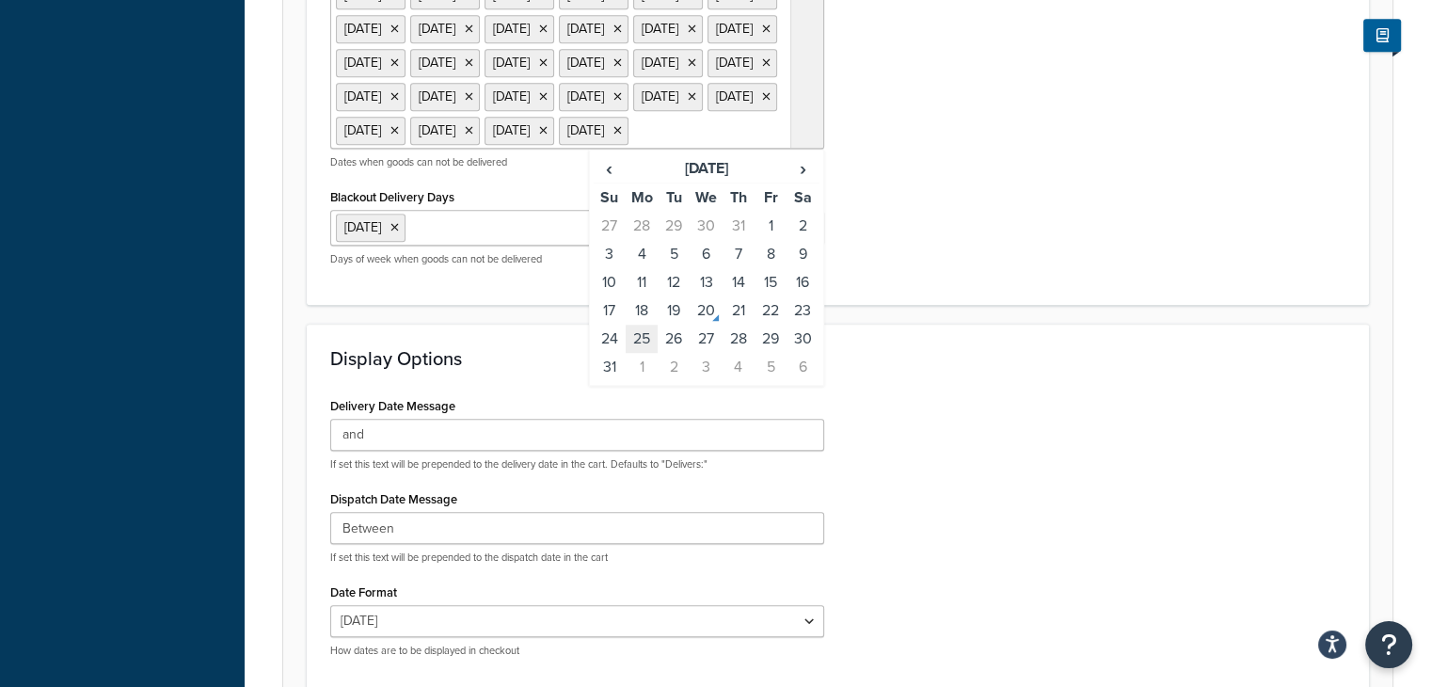
click at [647, 353] on td "25" at bounding box center [642, 339] width 32 height 28
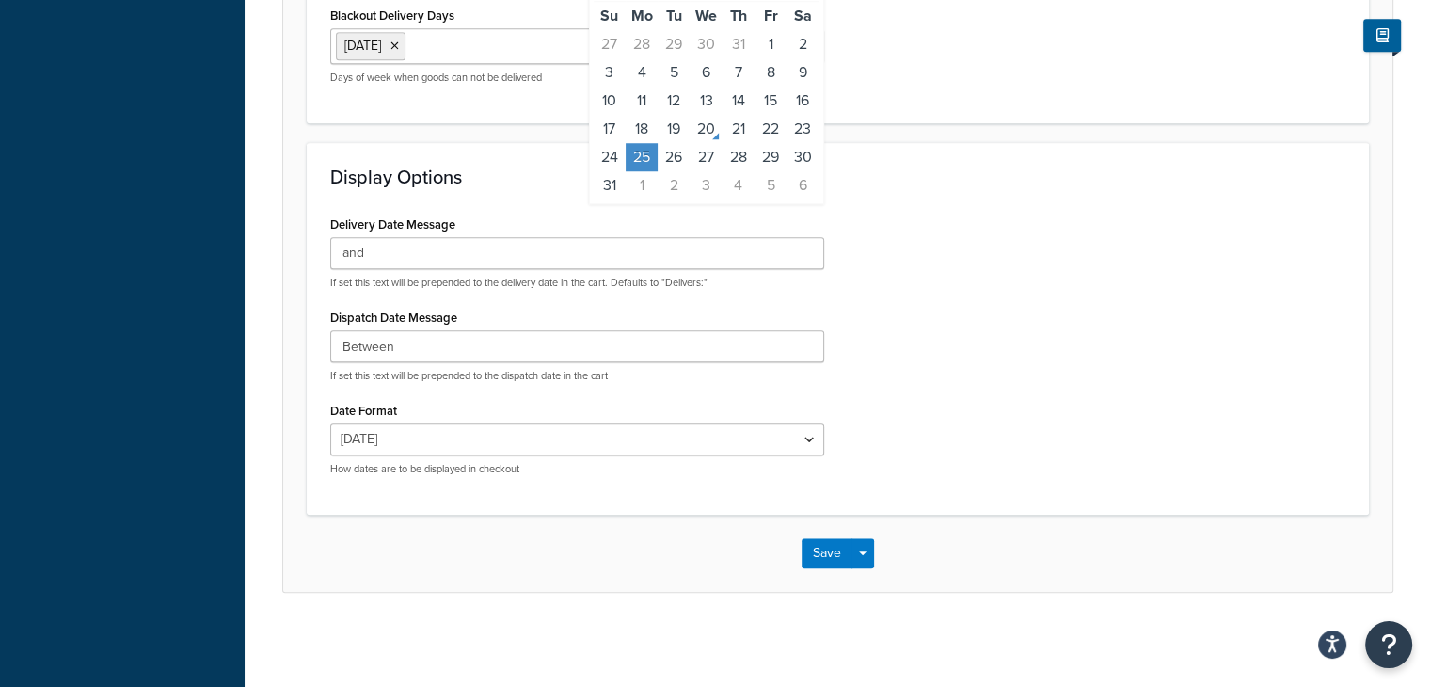
scroll to position [1823, 0]
click at [828, 555] on button "Save" at bounding box center [827, 553] width 51 height 30
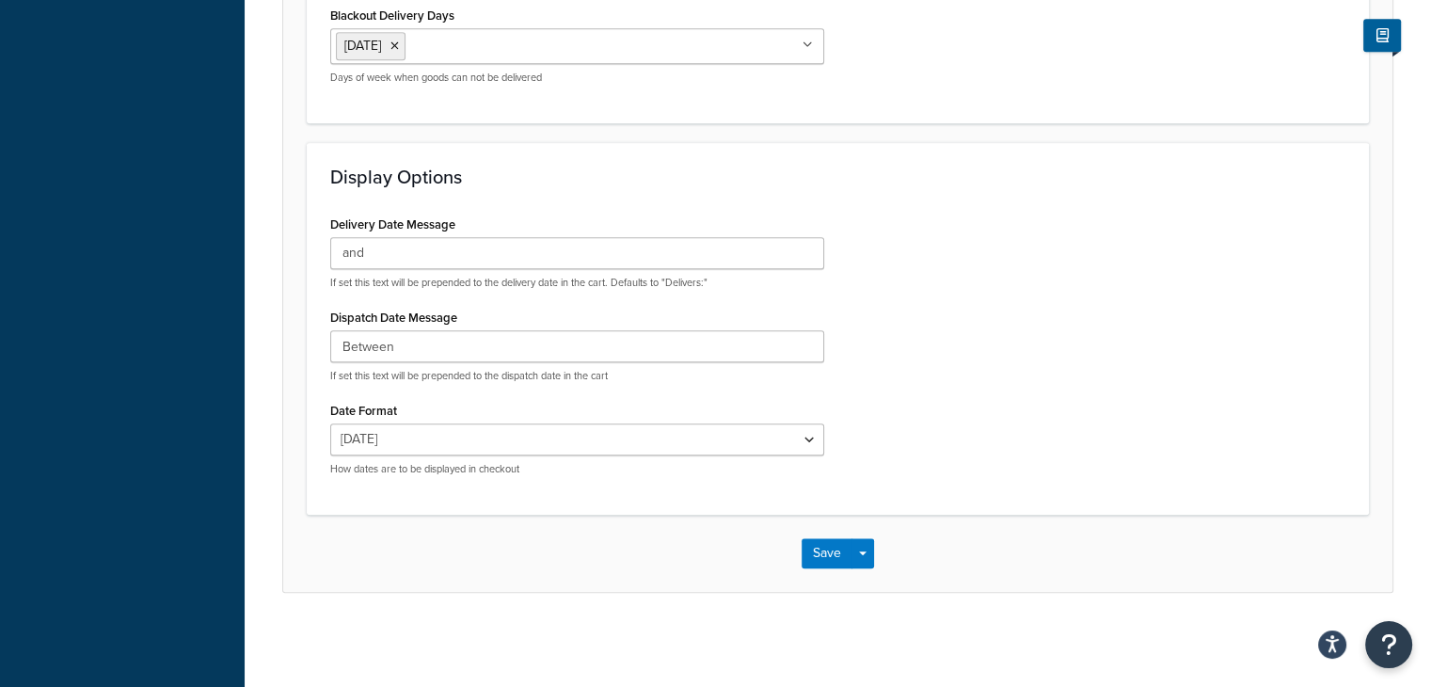
scroll to position [0, 0]
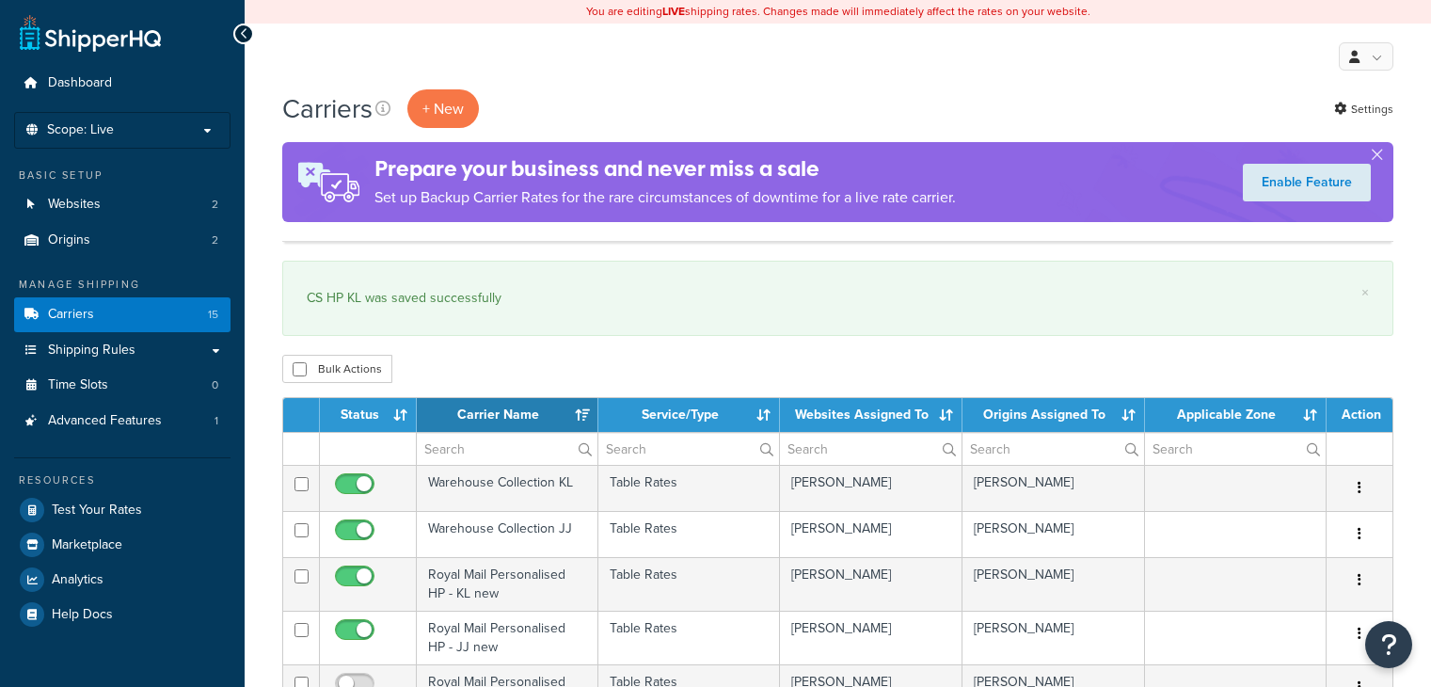
select select "15"
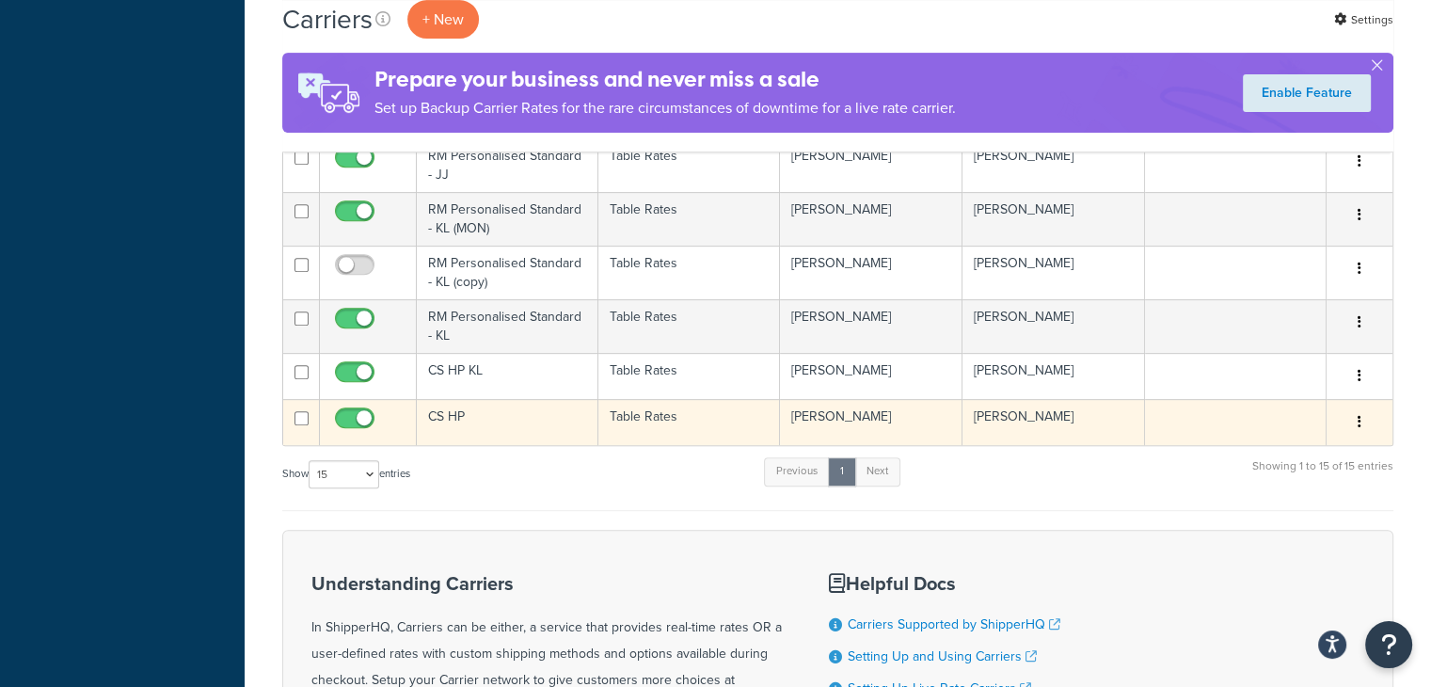
click at [666, 421] on td "Table Rates" at bounding box center [689, 422] width 182 height 46
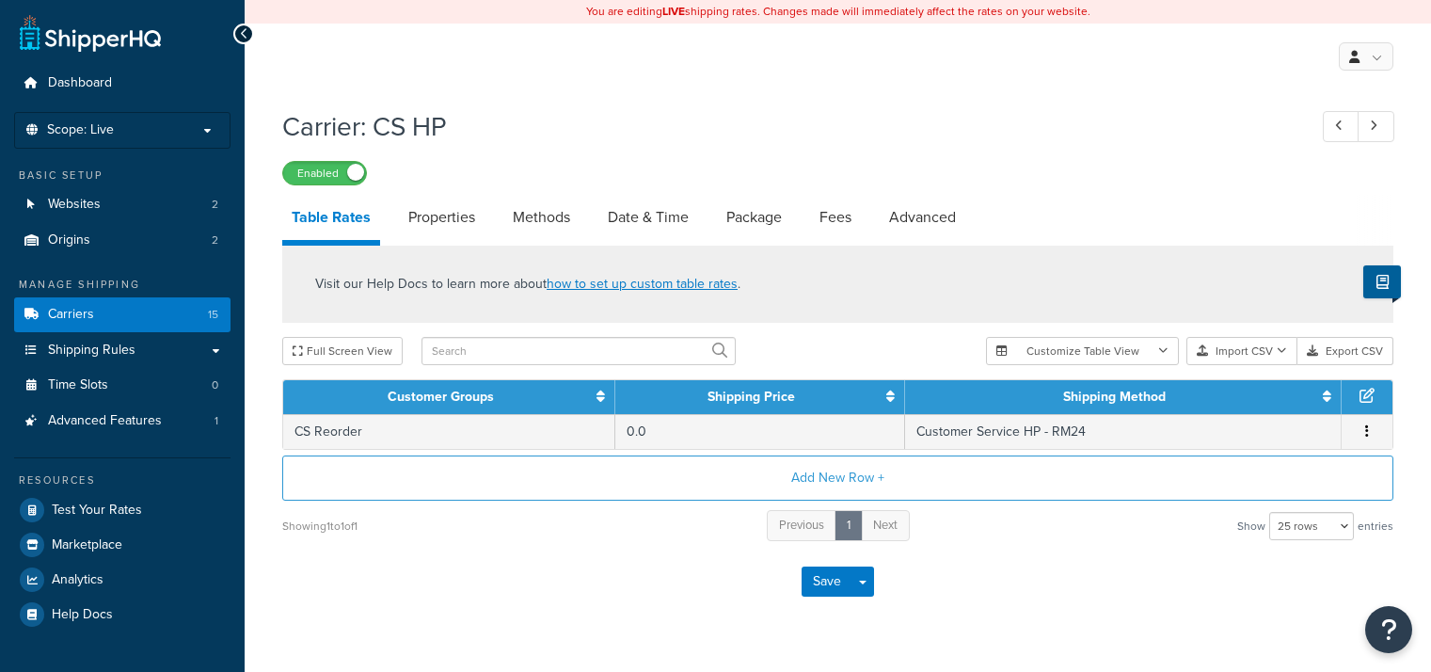
select select "25"
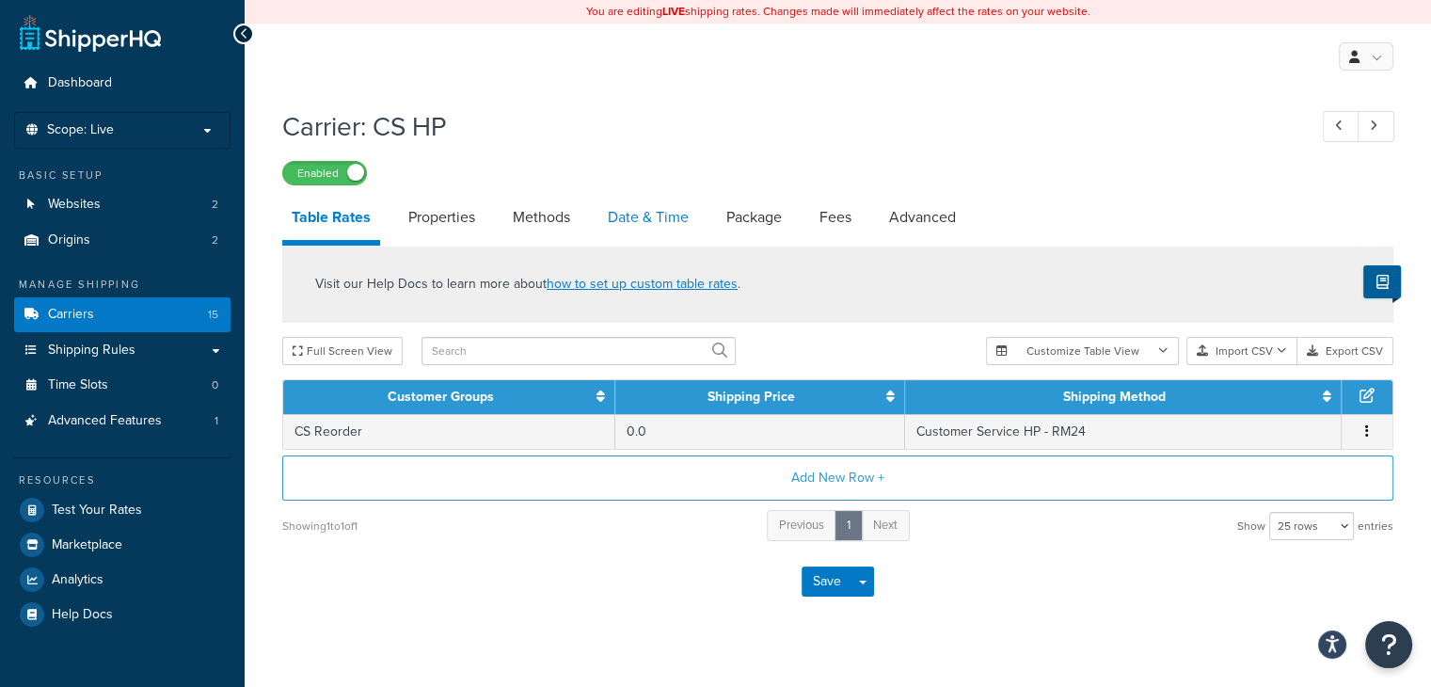
click at [644, 227] on link "Date & Time" at bounding box center [648, 217] width 100 height 45
select select "MMMd"
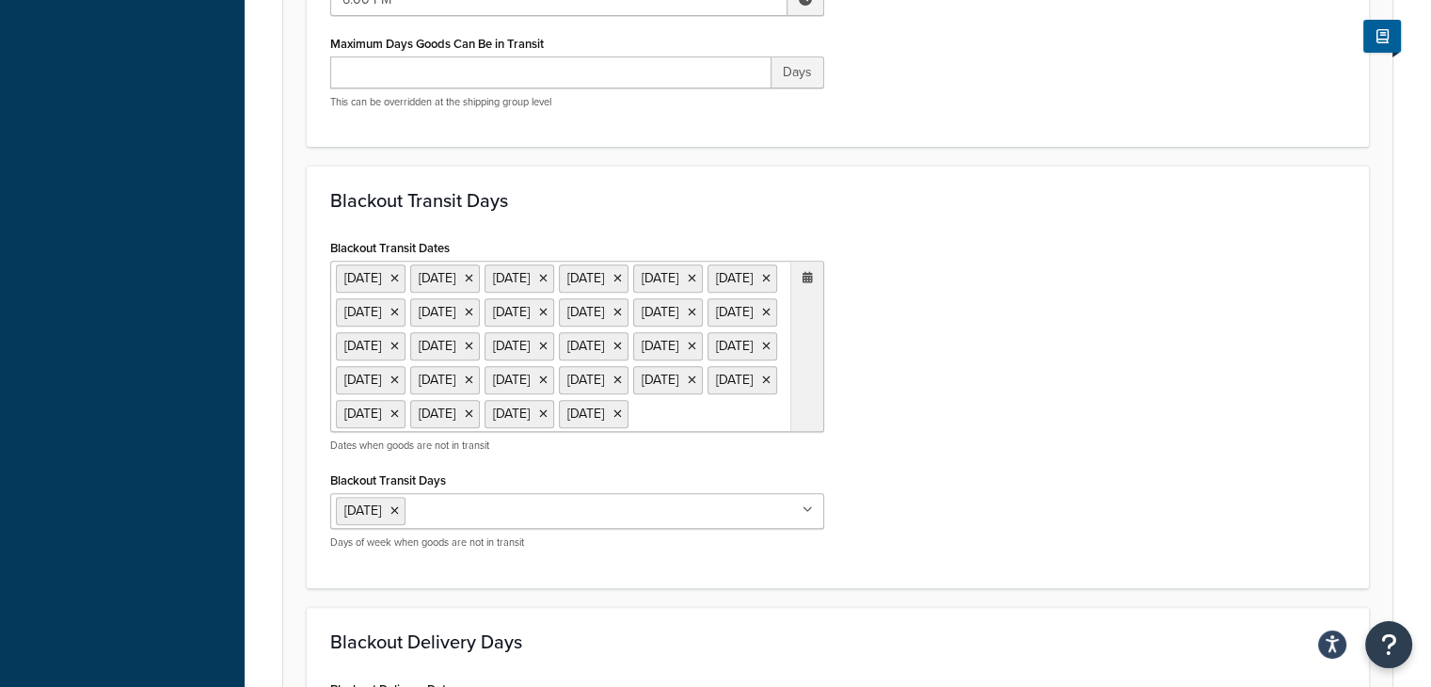
scroll to position [723, 0]
click at [809, 281] on icon at bounding box center [808, 277] width 10 height 11
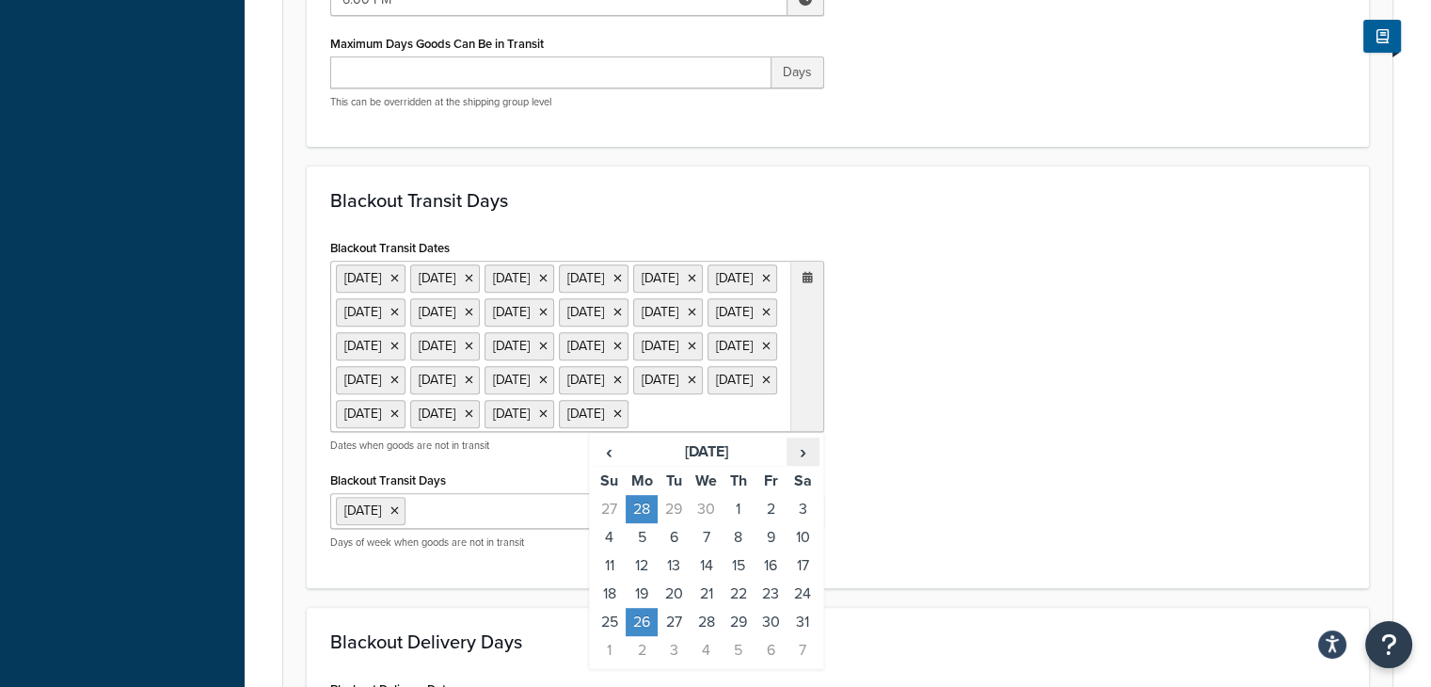
click at [802, 465] on span "›" at bounding box center [803, 451] width 30 height 26
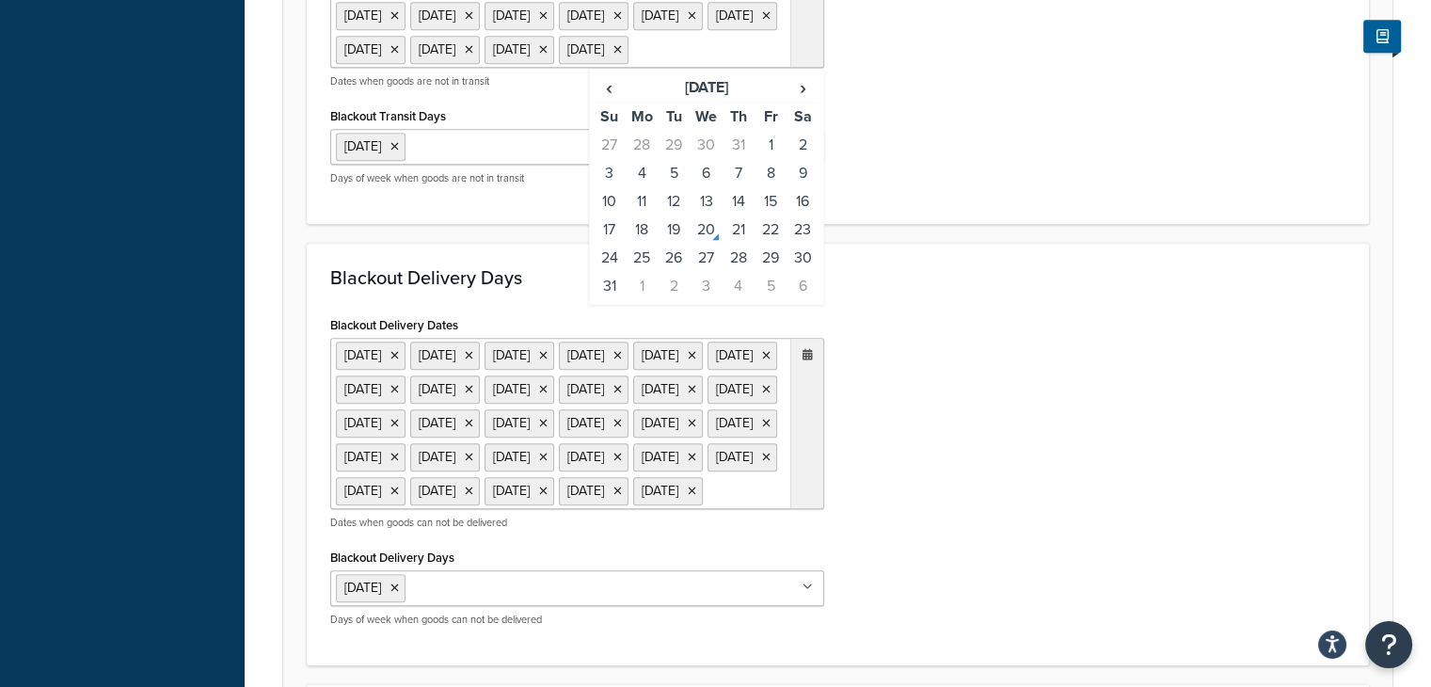
scroll to position [1088, 0]
click at [653, 271] on td "25" at bounding box center [642, 257] width 32 height 28
click at [922, 287] on h3 "Blackout Delivery Days" at bounding box center [837, 276] width 1015 height 21
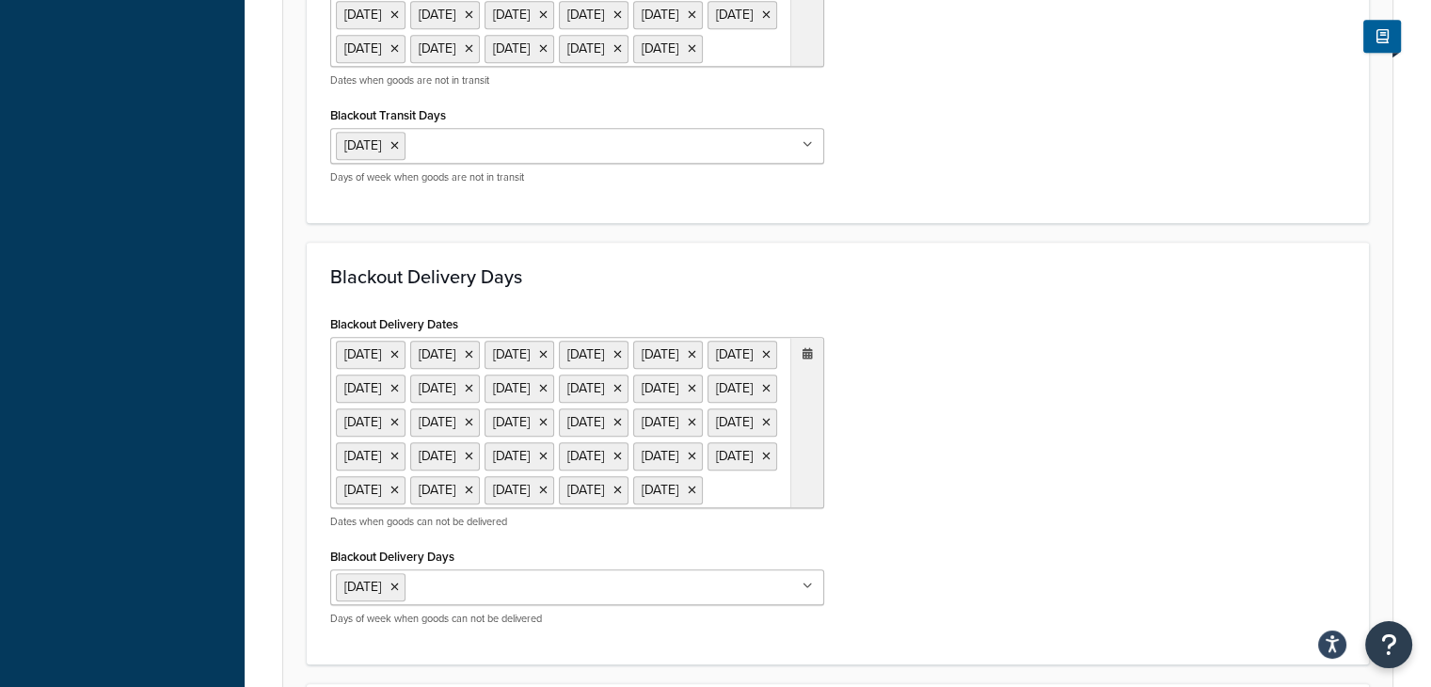
click at [807, 359] on icon at bounding box center [808, 353] width 10 height 11
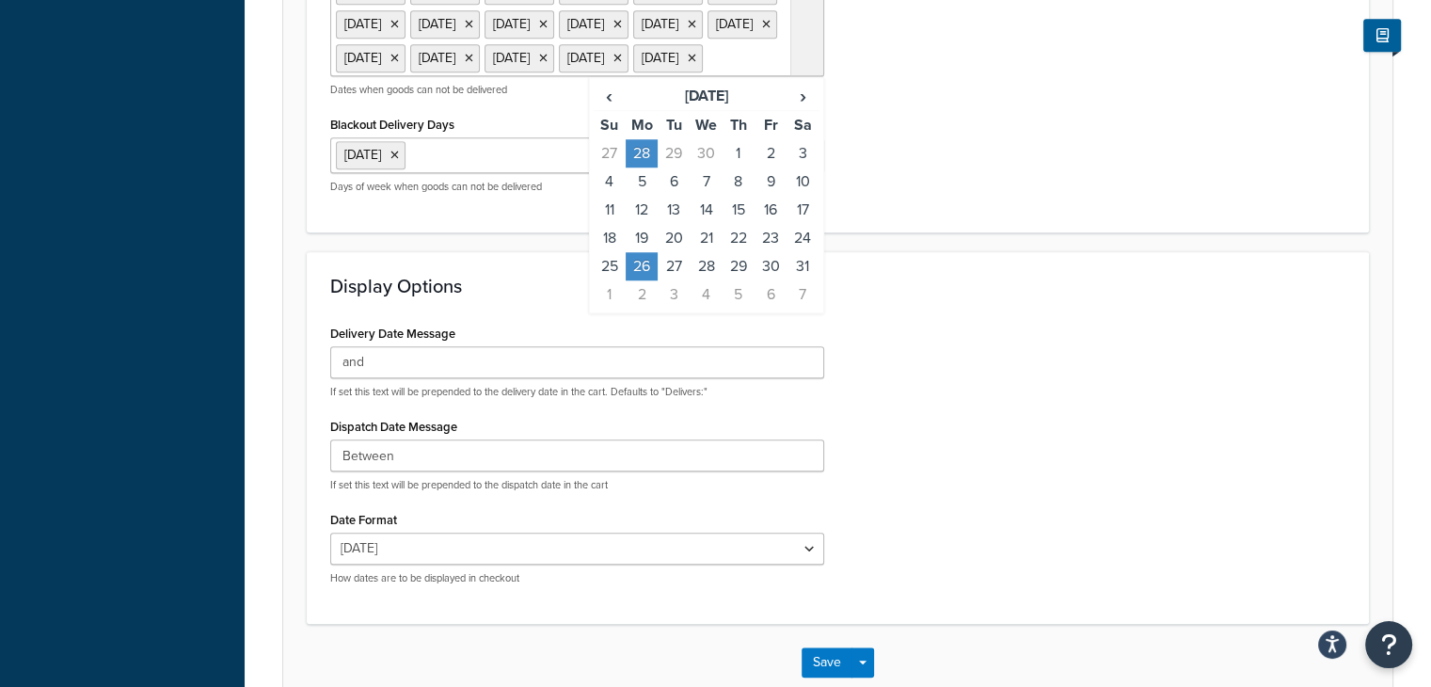
scroll to position [1519, 0]
click at [802, 110] on span "›" at bounding box center [803, 97] width 30 height 26
click at [636, 281] on td "25" at bounding box center [642, 267] width 32 height 28
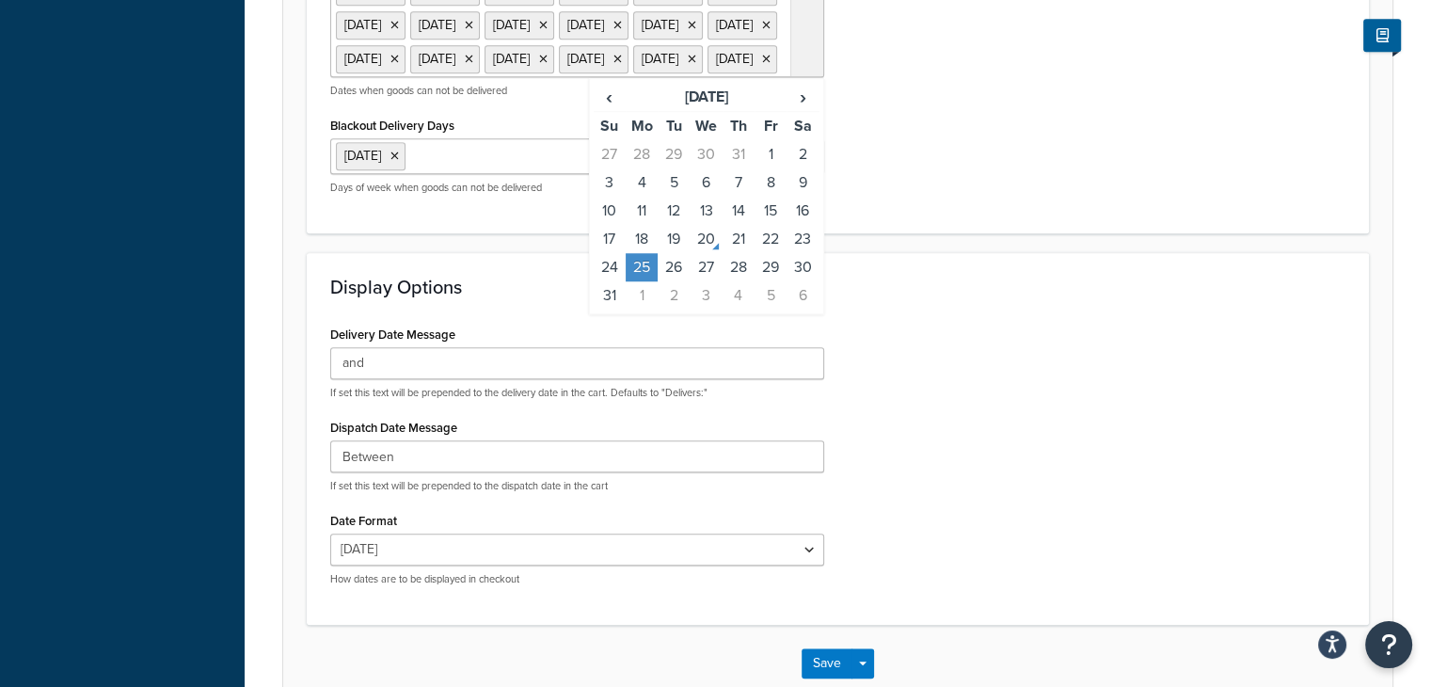
click at [970, 210] on div "Blackout Delivery Dates 25 Dec 2021 26 Dec 2021 1 Jan 2022 15 Apr 2022 17 Apr 2…" at bounding box center [837, 45] width 1043 height 330
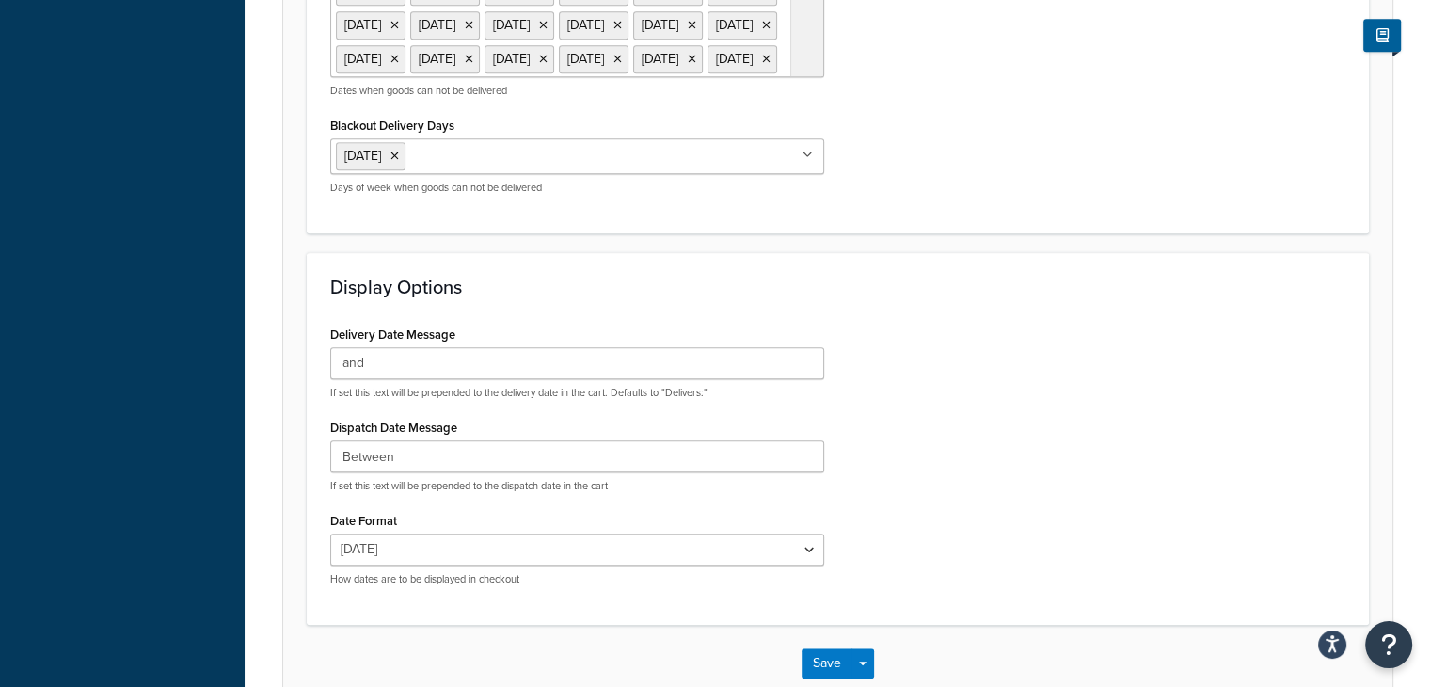
scroll to position [1823, 0]
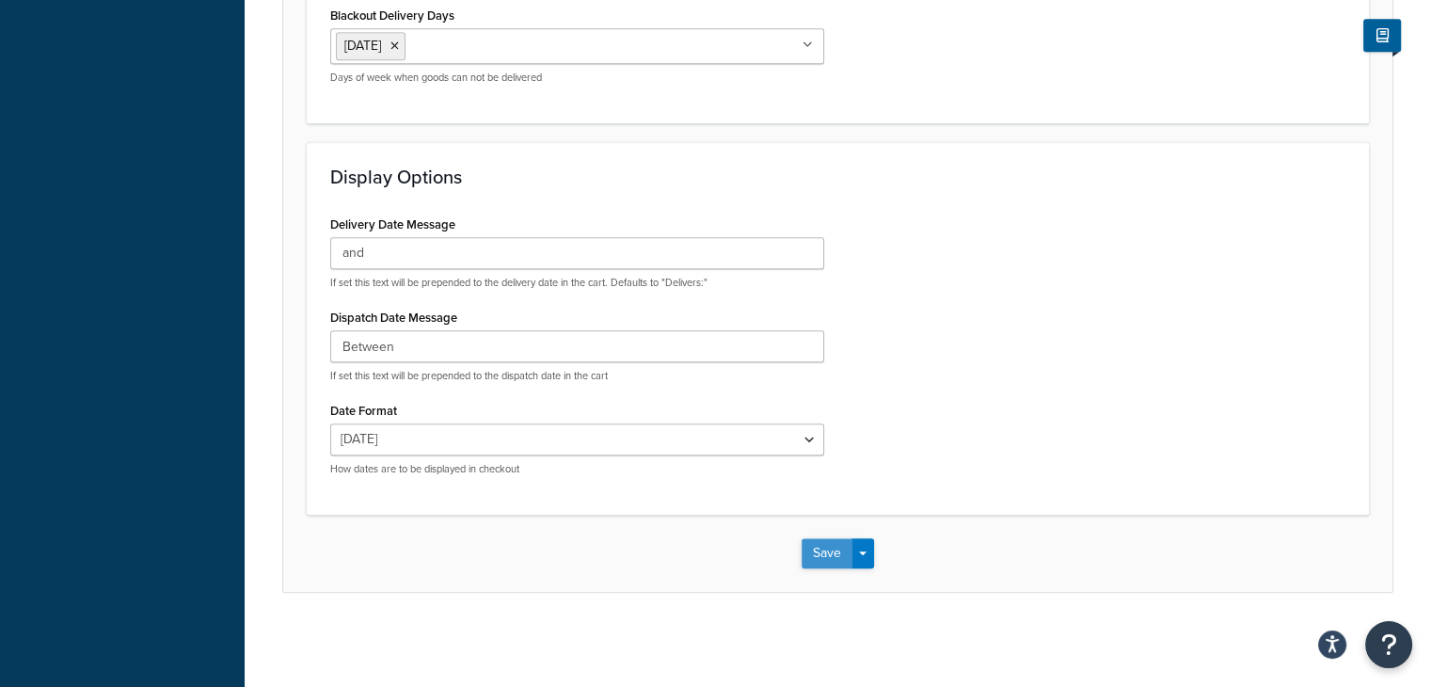
click at [839, 561] on button "Save" at bounding box center [827, 553] width 51 height 30
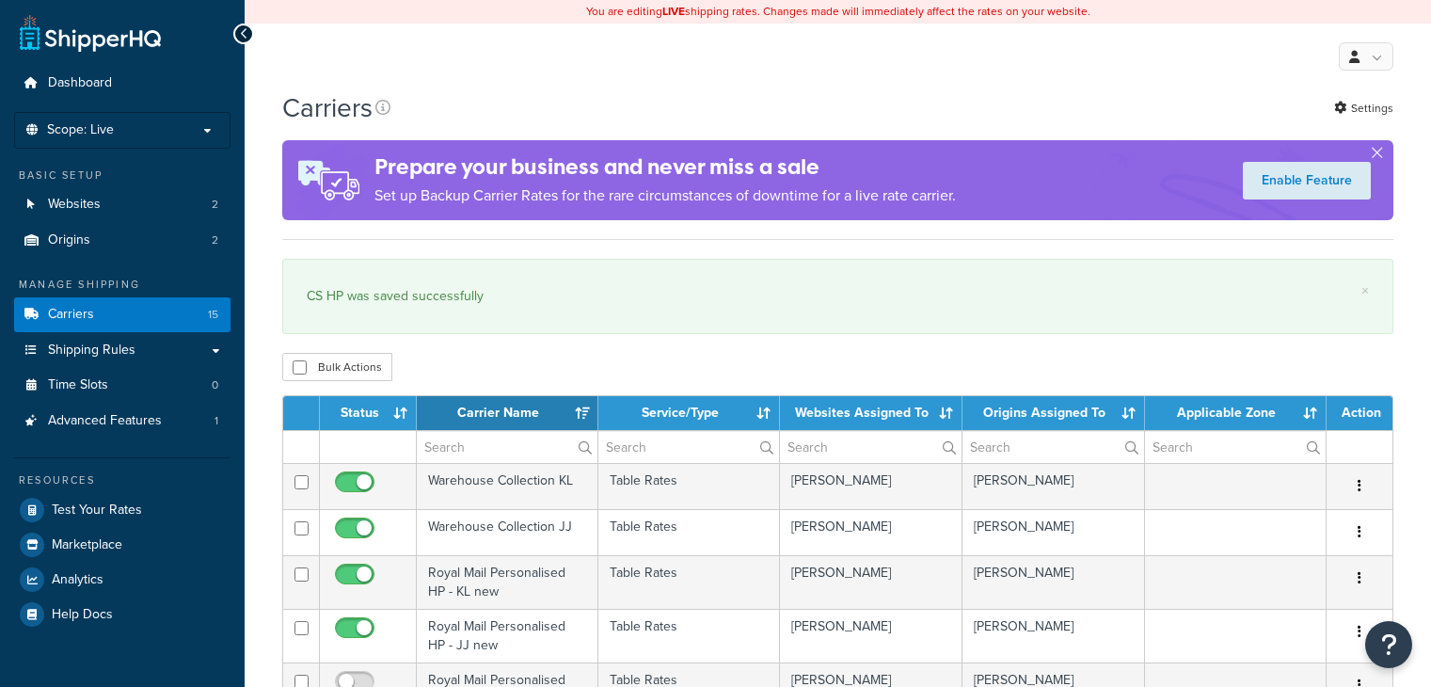
select select "15"
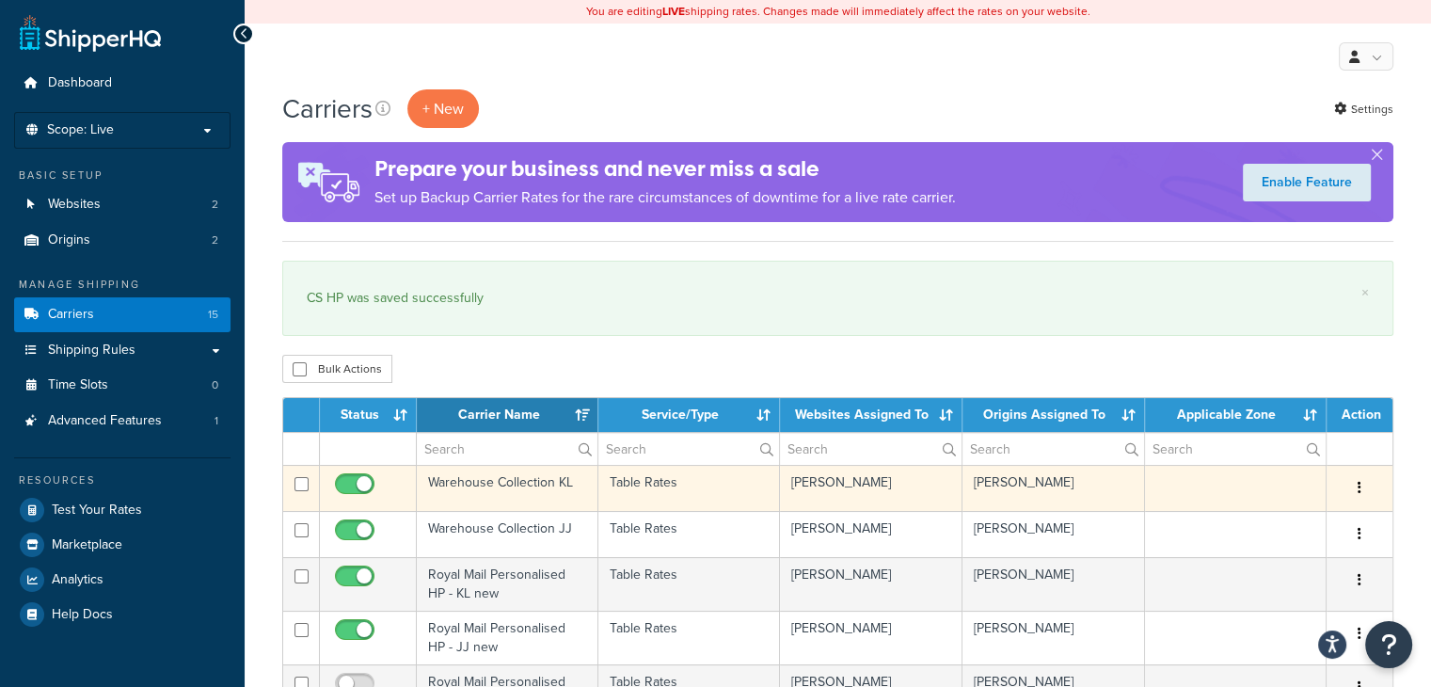
click at [719, 494] on td "Table Rates" at bounding box center [689, 488] width 182 height 46
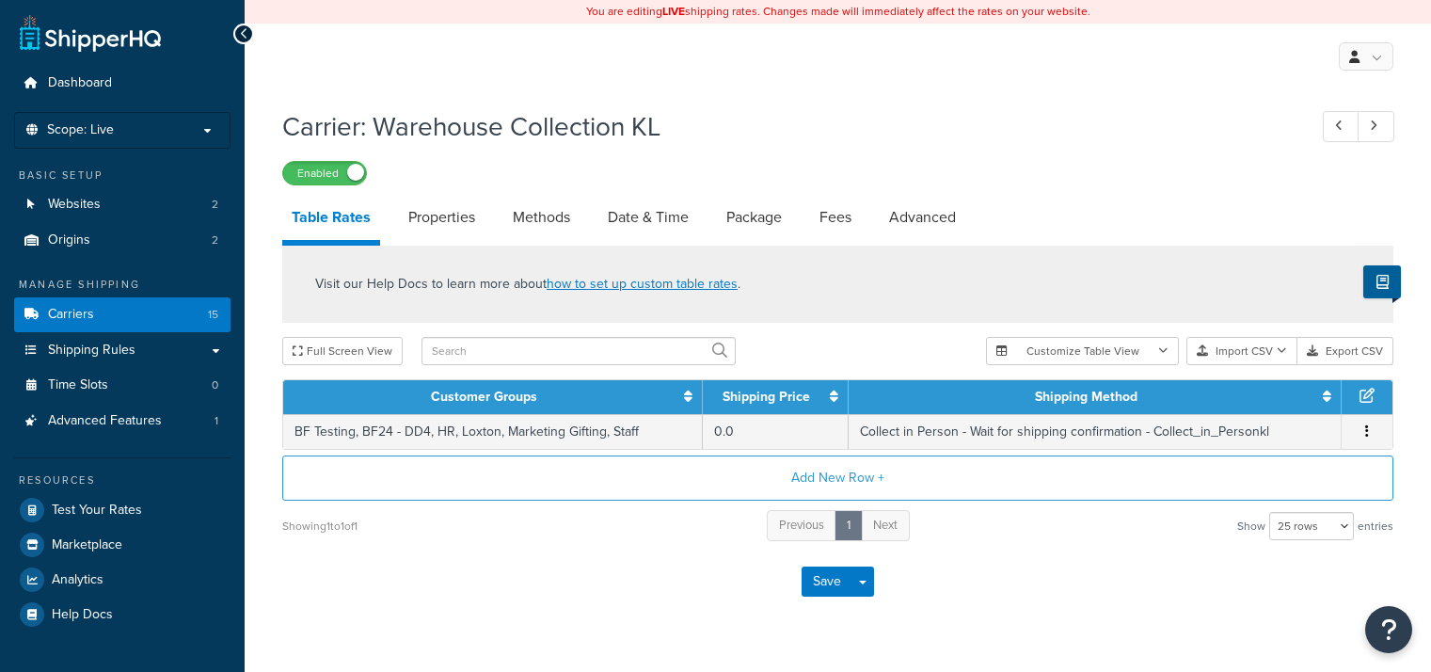
select select "25"
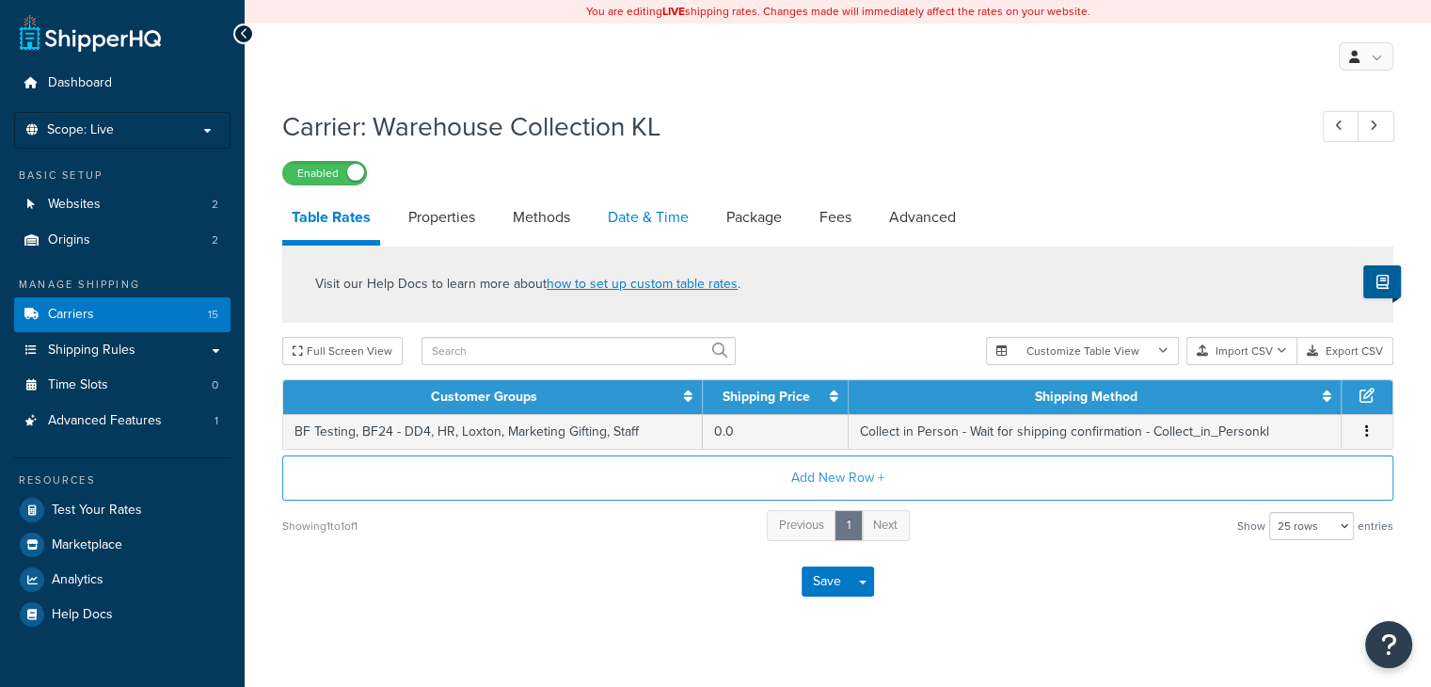
click at [656, 222] on link "Date & Time" at bounding box center [648, 217] width 100 height 45
